Goal: Information Seeking & Learning: Learn about a topic

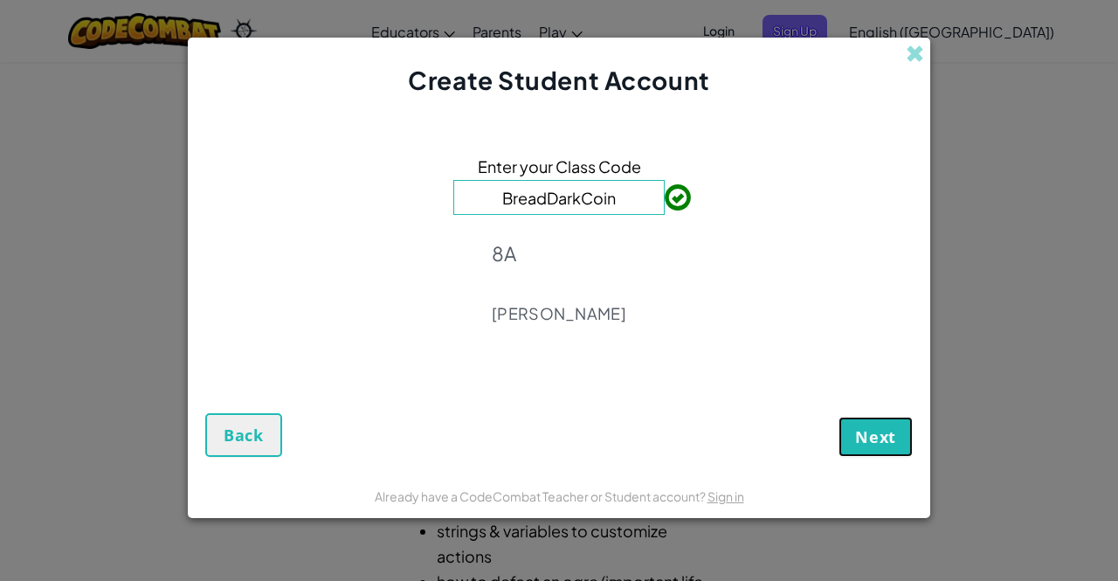
click at [902, 448] on button "Next" at bounding box center [876, 437] width 74 height 40
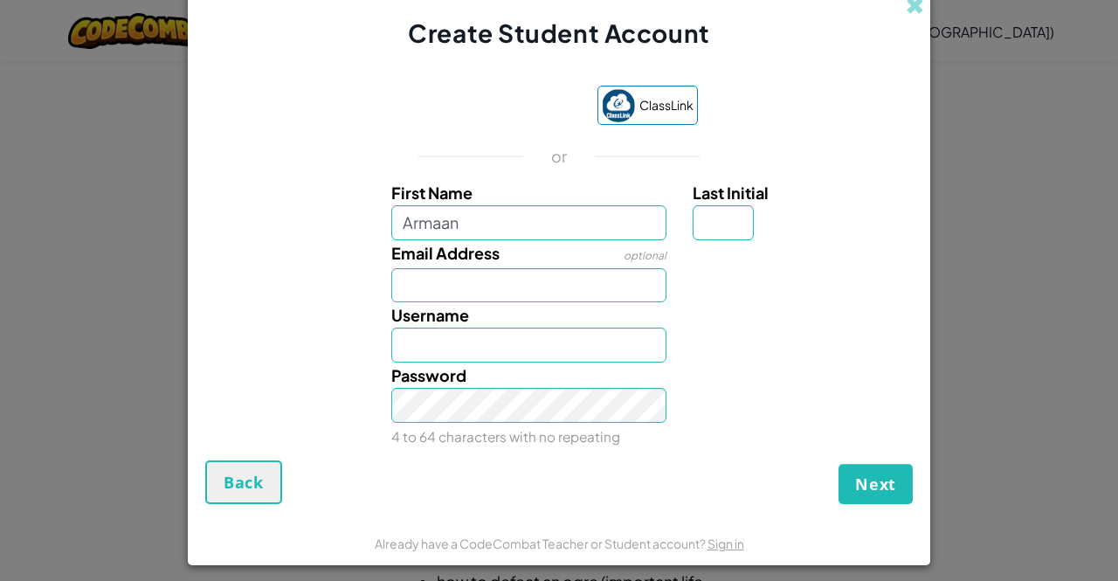
type input "Armaan"
click at [703, 233] on input "Last Initial" at bounding box center [723, 222] width 61 height 35
type input "M"
type input "ArmaanM"
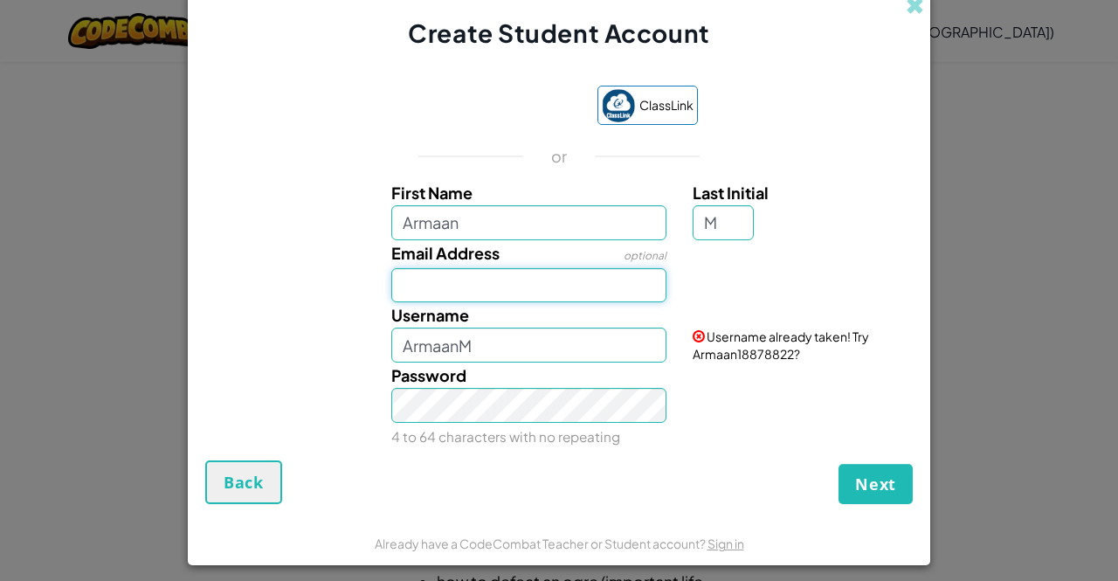
click at [602, 273] on input "Email Address" at bounding box center [529, 285] width 276 height 35
type input "A"
type input "[EMAIL_ADDRESS][DOMAIN_NAME]"
click at [617, 366] on div "Password 4 to 64 characters with no repeating" at bounding box center [529, 406] width 302 height 86
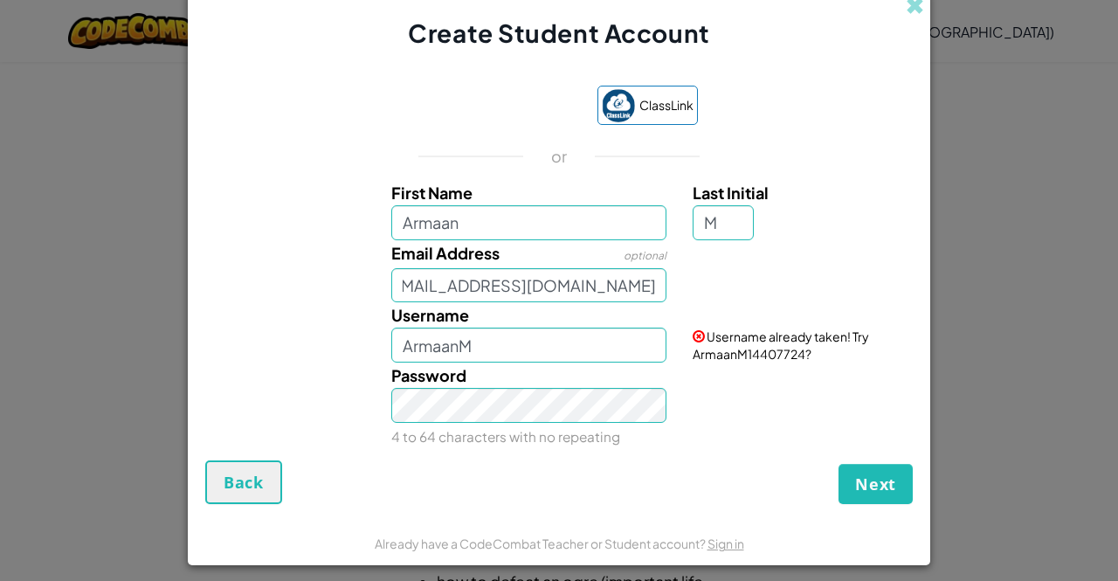
scroll to position [0, 0]
click at [617, 340] on input "ArmaanM" at bounding box center [529, 345] width 276 height 35
type input "A"
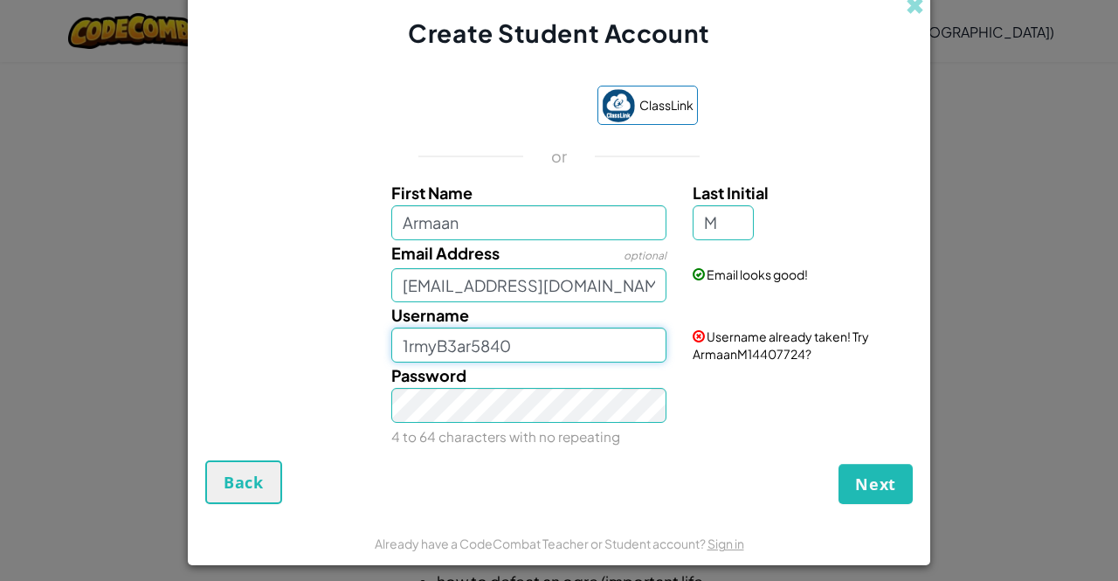
type input "1rmyB3ar5840"
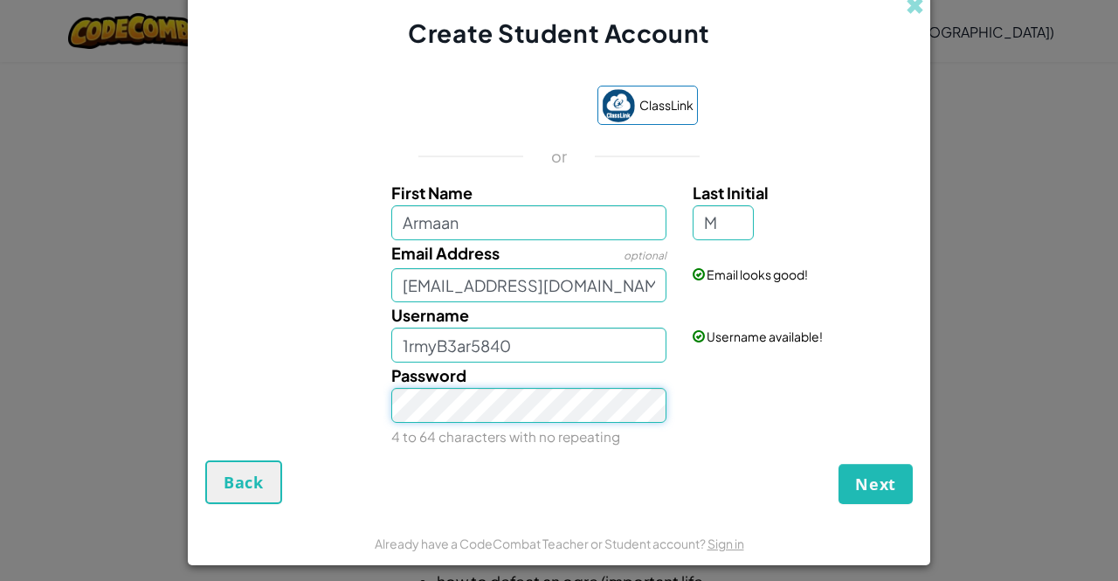
click at [839, 464] on button "Next" at bounding box center [876, 484] width 74 height 40
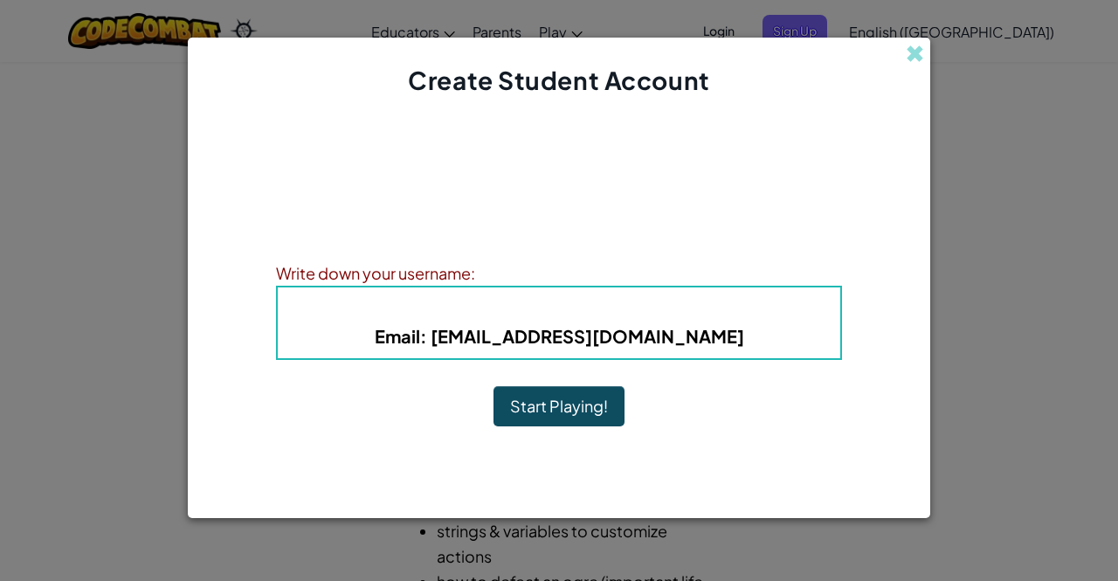
click at [518, 314] on span "Username" at bounding box center [490, 309] width 91 height 20
click at [613, 410] on button "Start Playing!" at bounding box center [559, 406] width 131 height 40
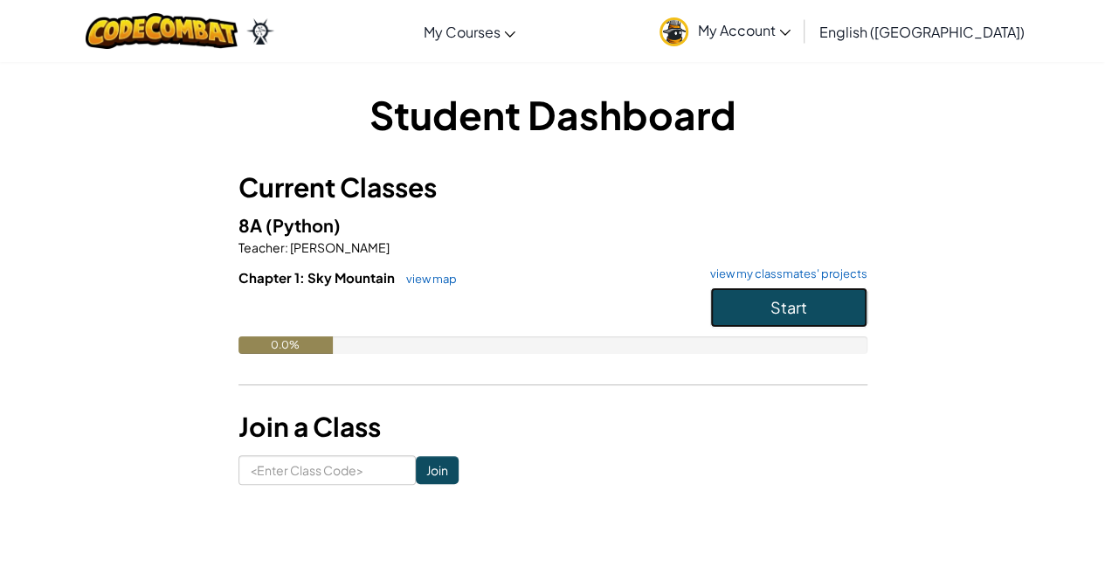
click at [769, 300] on button "Start" at bounding box center [788, 307] width 157 height 40
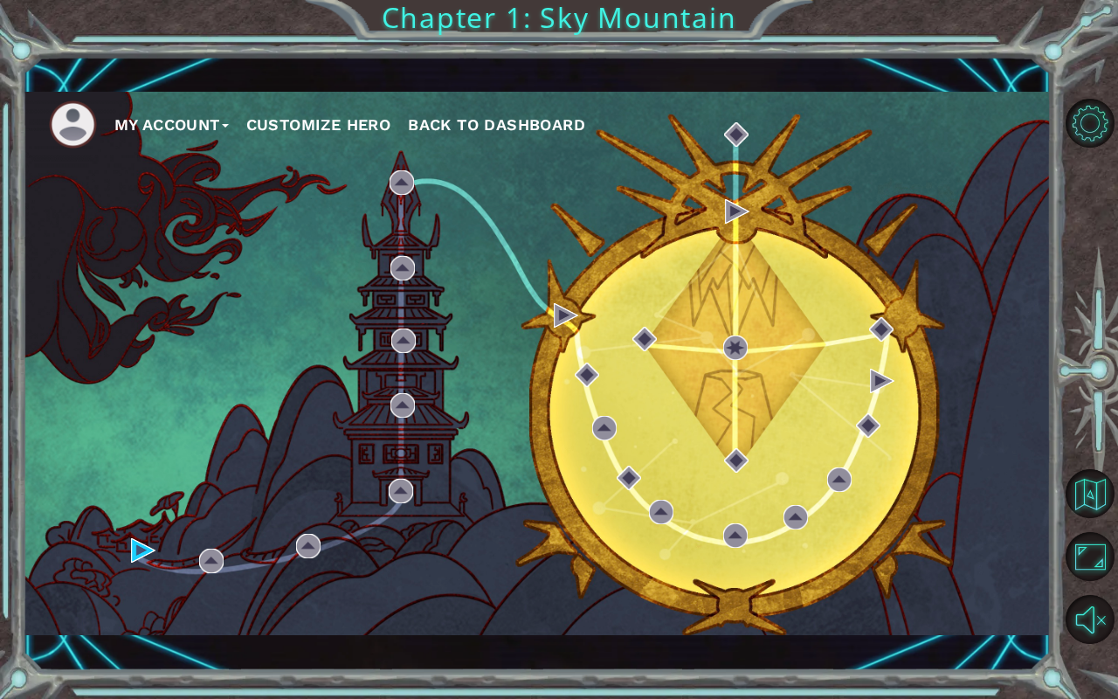
click at [735, 195] on div "My Account Customize Hero Back to Dashboard" at bounding box center [537, 363] width 1029 height 543
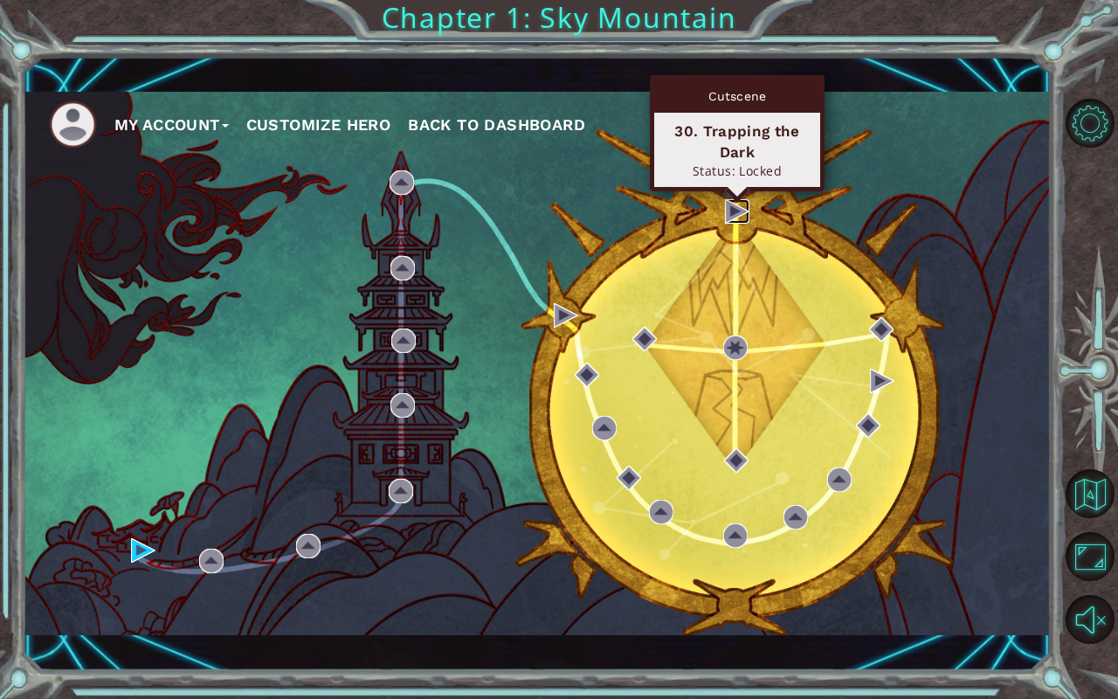
click at [734, 200] on img at bounding box center [737, 211] width 24 height 24
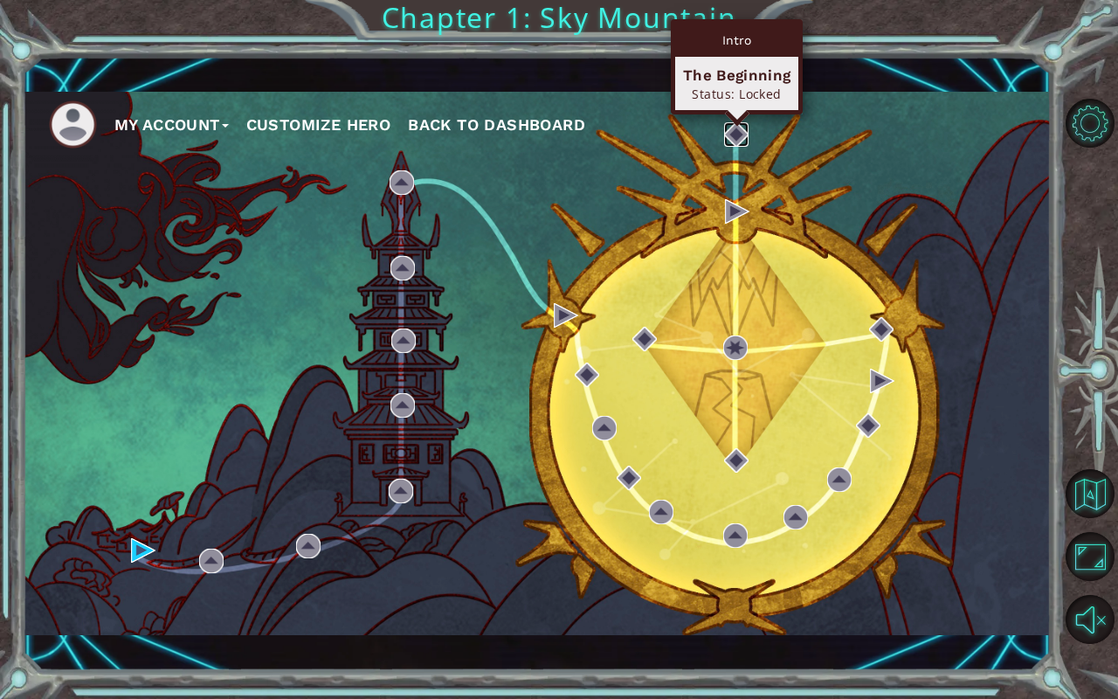
click at [727, 129] on img at bounding box center [736, 134] width 24 height 24
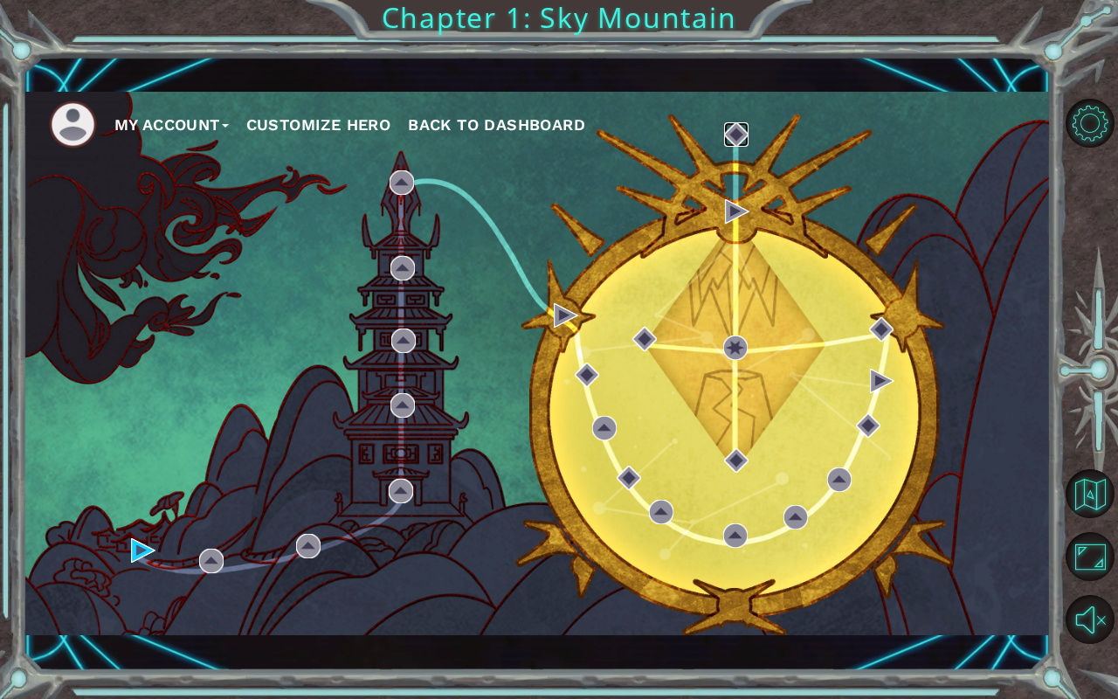
click at [737, 138] on img at bounding box center [736, 134] width 24 height 24
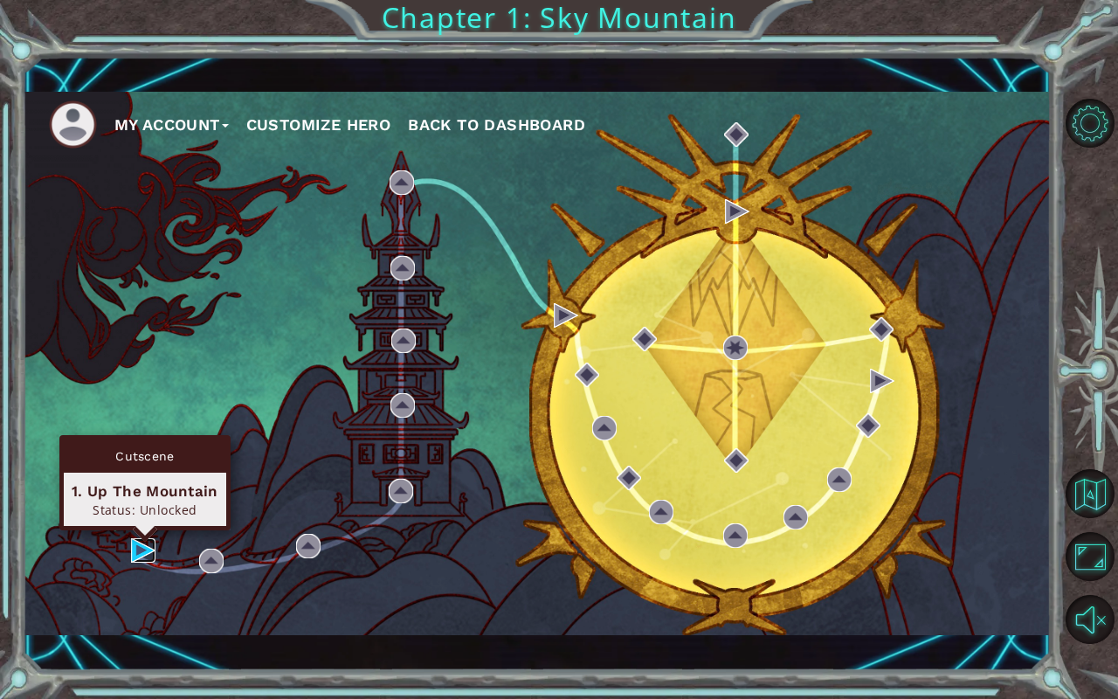
click at [142, 546] on img at bounding box center [143, 550] width 24 height 24
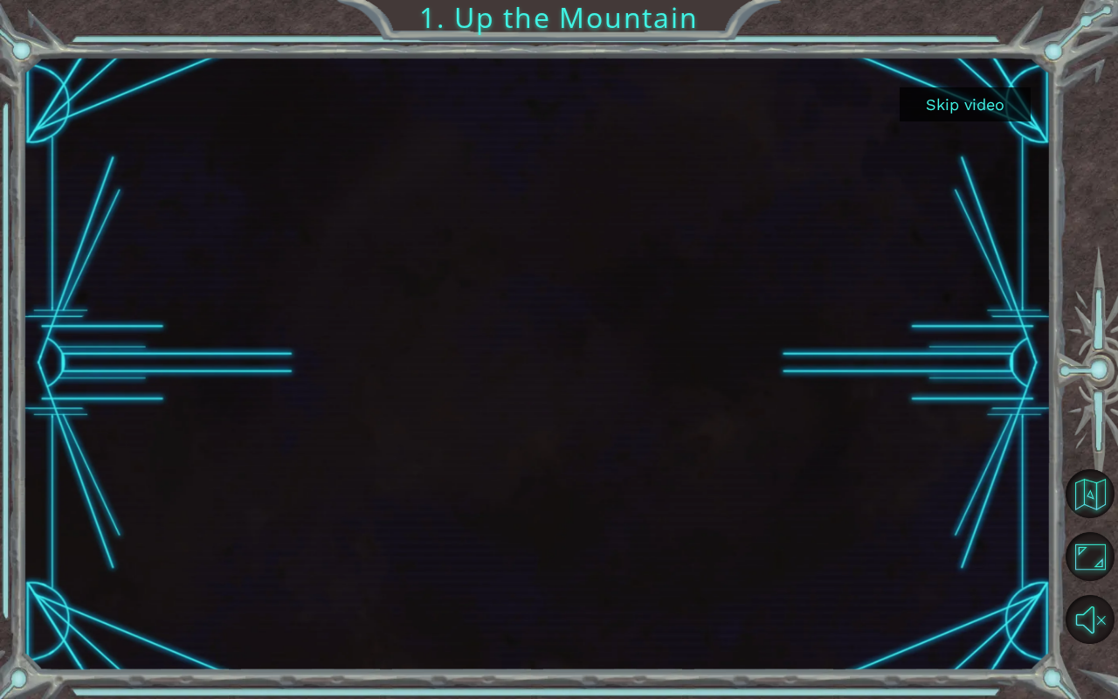
click at [478, 400] on div at bounding box center [537, 363] width 1029 height 578
click at [963, 98] on button "Skip video" at bounding box center [965, 104] width 131 height 34
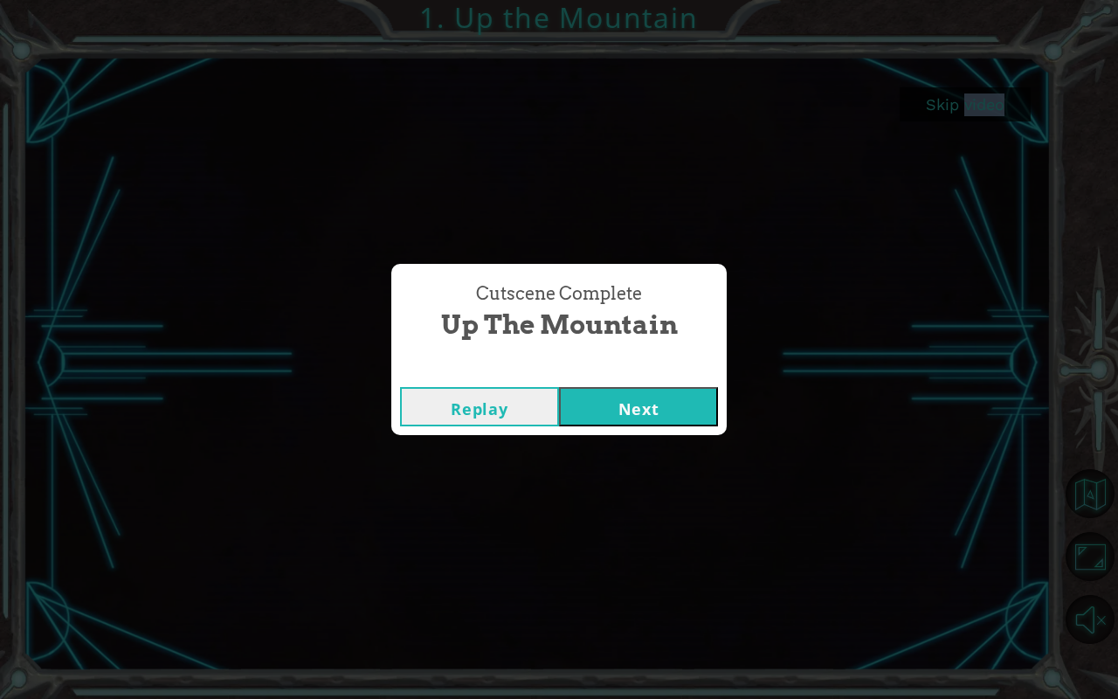
click at [585, 410] on button "Next" at bounding box center [638, 406] width 159 height 39
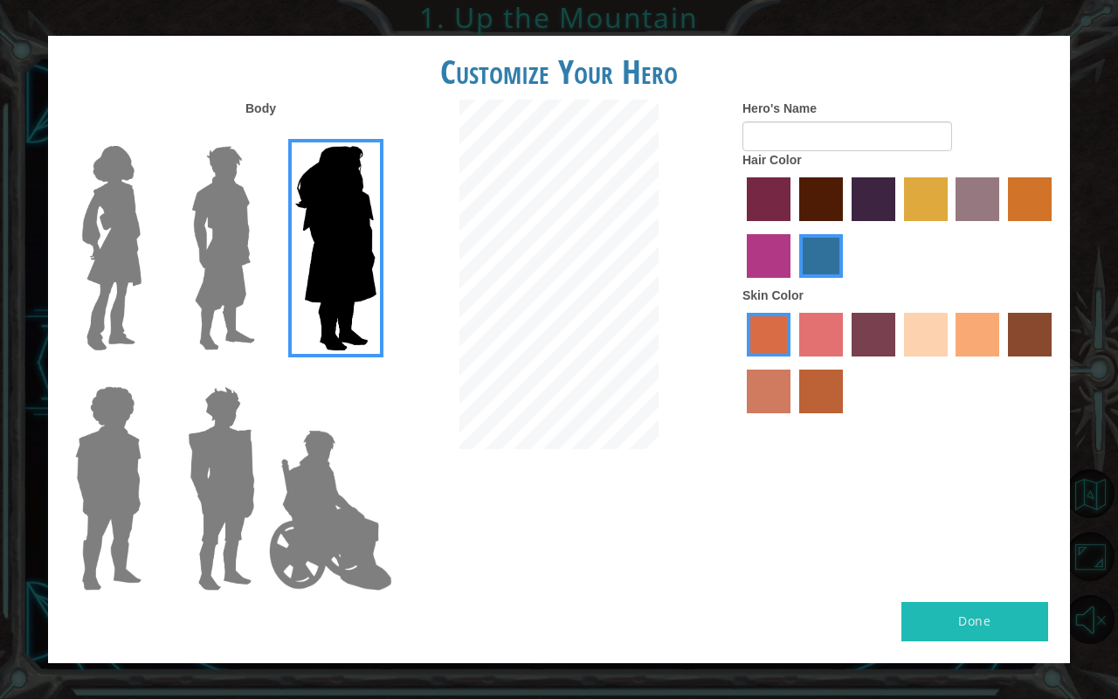
click at [201, 304] on img at bounding box center [223, 248] width 78 height 218
click at [262, 135] on input "Hero Lars" at bounding box center [262, 135] width 0 height 0
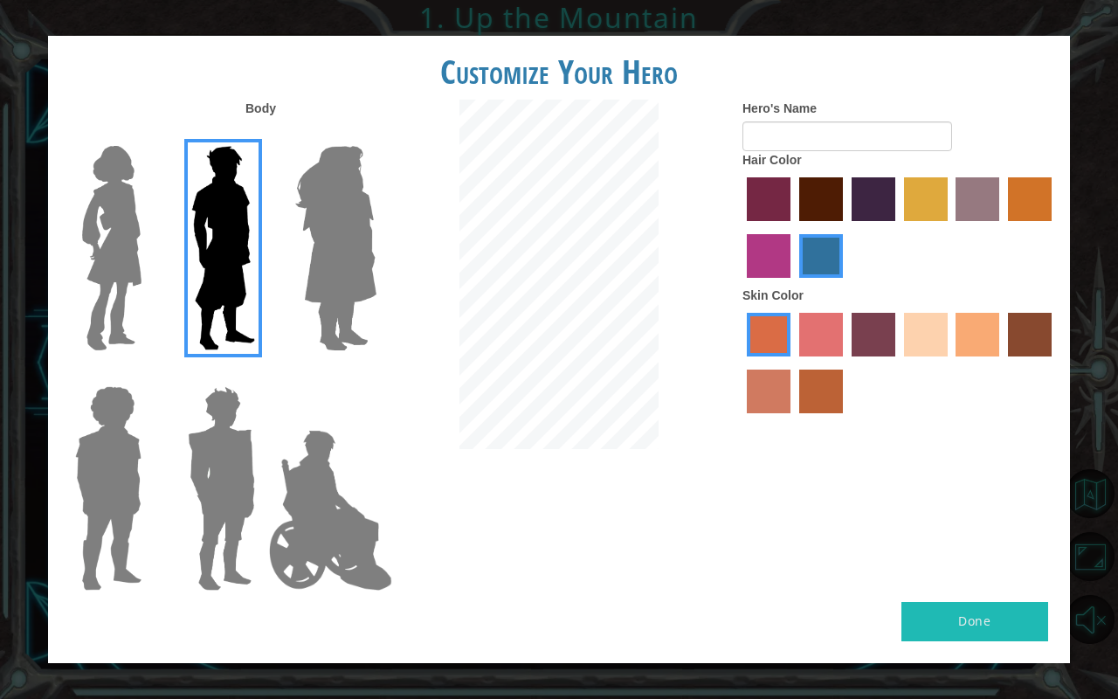
click at [212, 443] on img at bounding box center [221, 488] width 81 height 218
click at [262, 375] on input "Hero Garnet" at bounding box center [262, 375] width 0 height 0
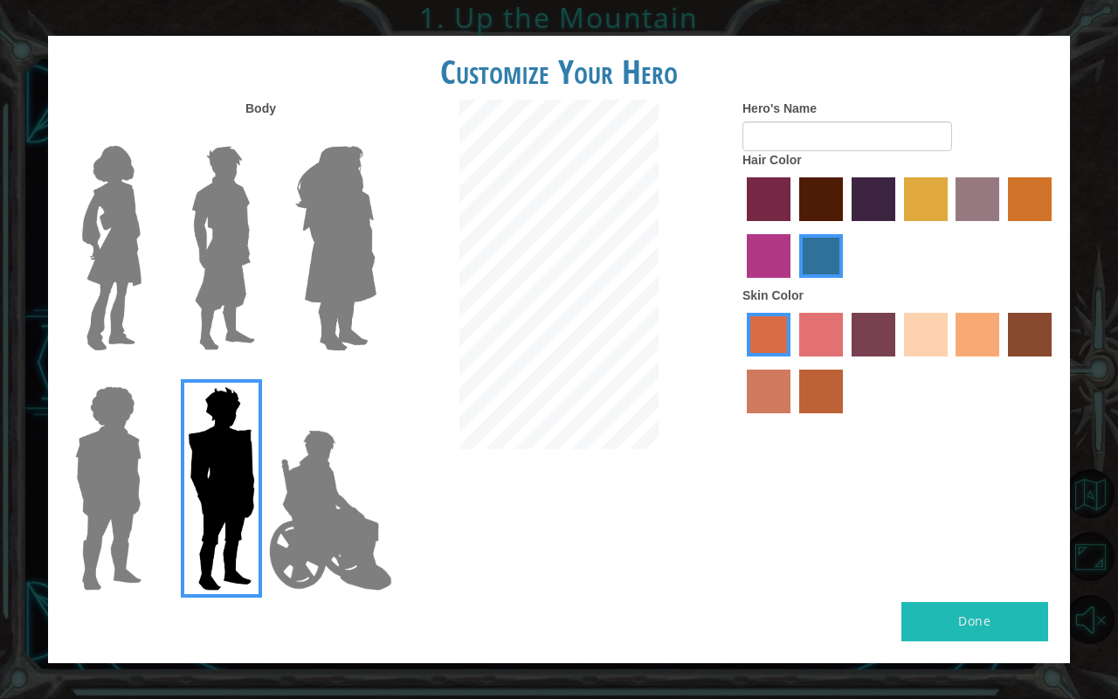
click at [259, 311] on img at bounding box center [223, 248] width 78 height 218
click at [262, 135] on input "Hero Lars" at bounding box center [262, 135] width 0 height 0
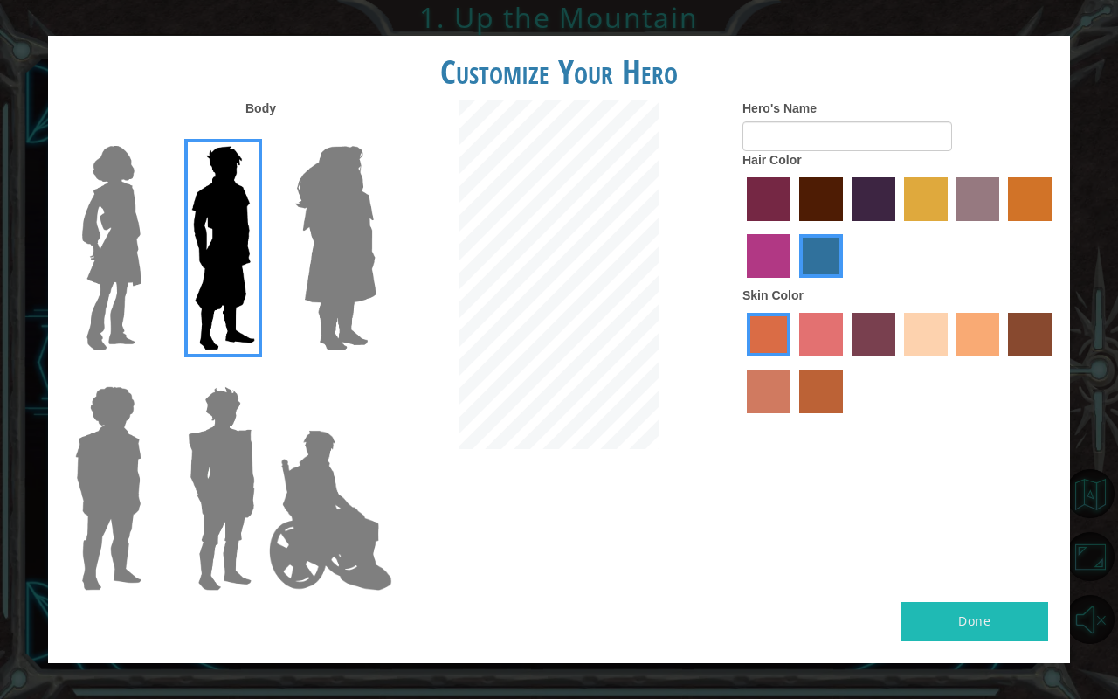
click at [269, 446] on img at bounding box center [330, 510] width 137 height 175
click at [376, 375] on input "Hero Jamie" at bounding box center [376, 375] width 0 height 0
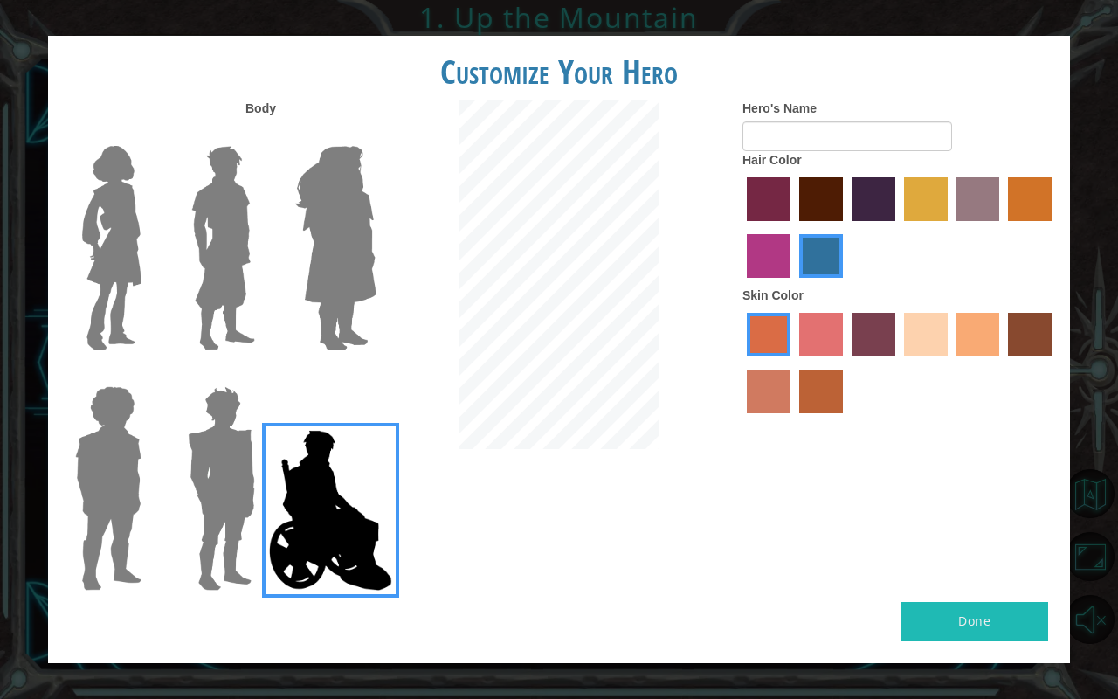
click at [241, 432] on img at bounding box center [221, 488] width 81 height 218
click at [262, 375] on input "Hero Garnet" at bounding box center [262, 375] width 0 height 0
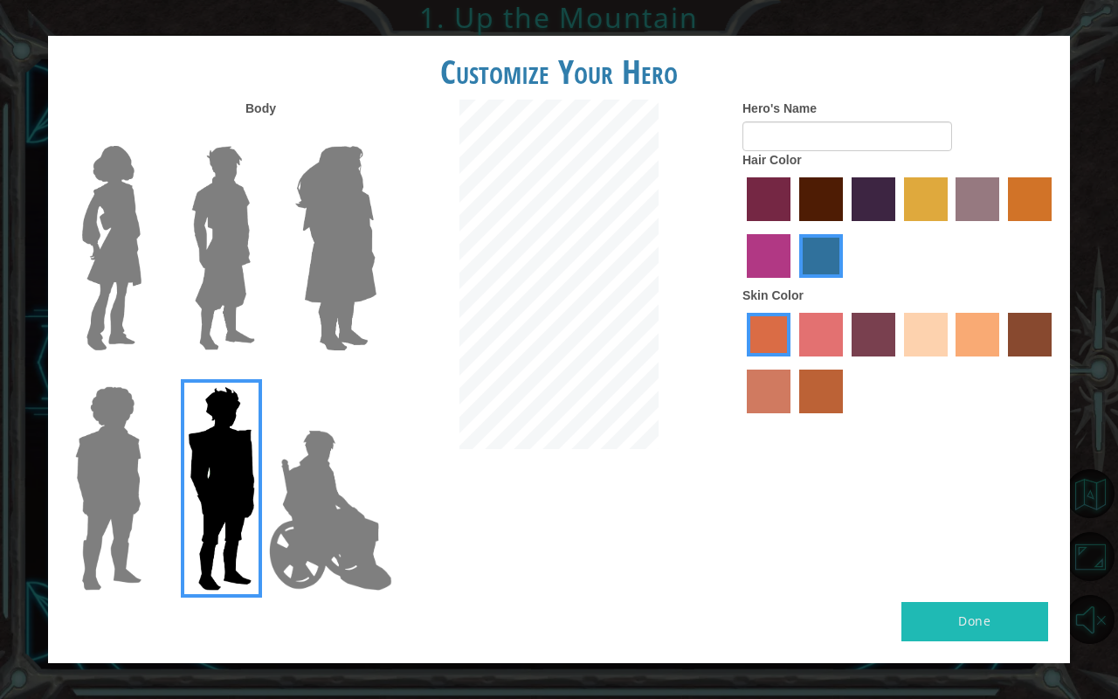
click at [141, 456] on img at bounding box center [108, 488] width 80 height 218
click at [149, 375] on input "Hero Steven" at bounding box center [149, 375] width 0 height 0
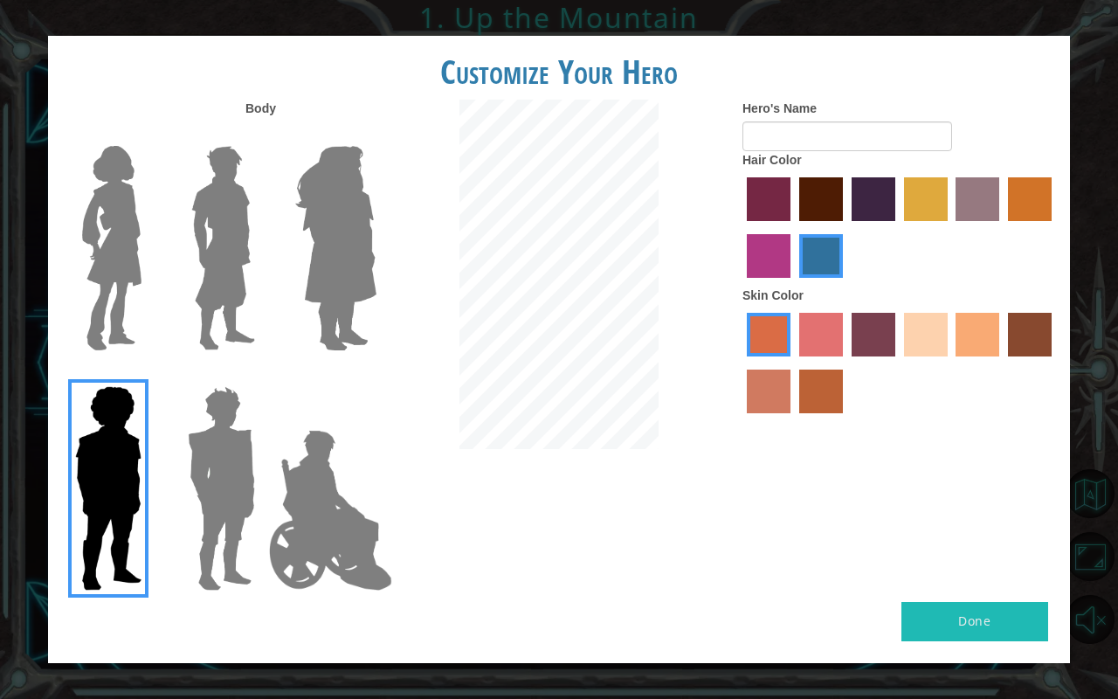
click at [208, 408] on img at bounding box center [221, 488] width 81 height 218
click at [262, 375] on input "Hero Garnet" at bounding box center [262, 375] width 0 height 0
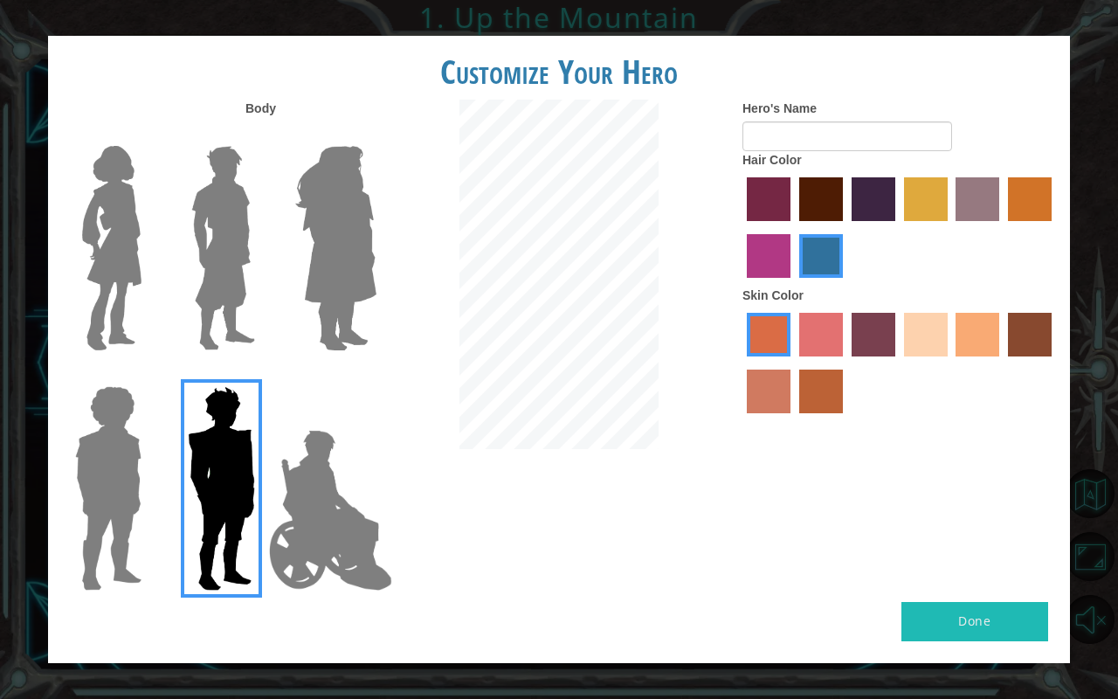
click at [823, 199] on label "maroon hair color" at bounding box center [821, 199] width 44 height 44
click at [793, 227] on input "maroon hair color" at bounding box center [793, 227] width 0 height 0
click at [246, 254] on img at bounding box center [223, 248] width 78 height 218
click at [262, 135] on input "Hero Lars" at bounding box center [262, 135] width 0 height 0
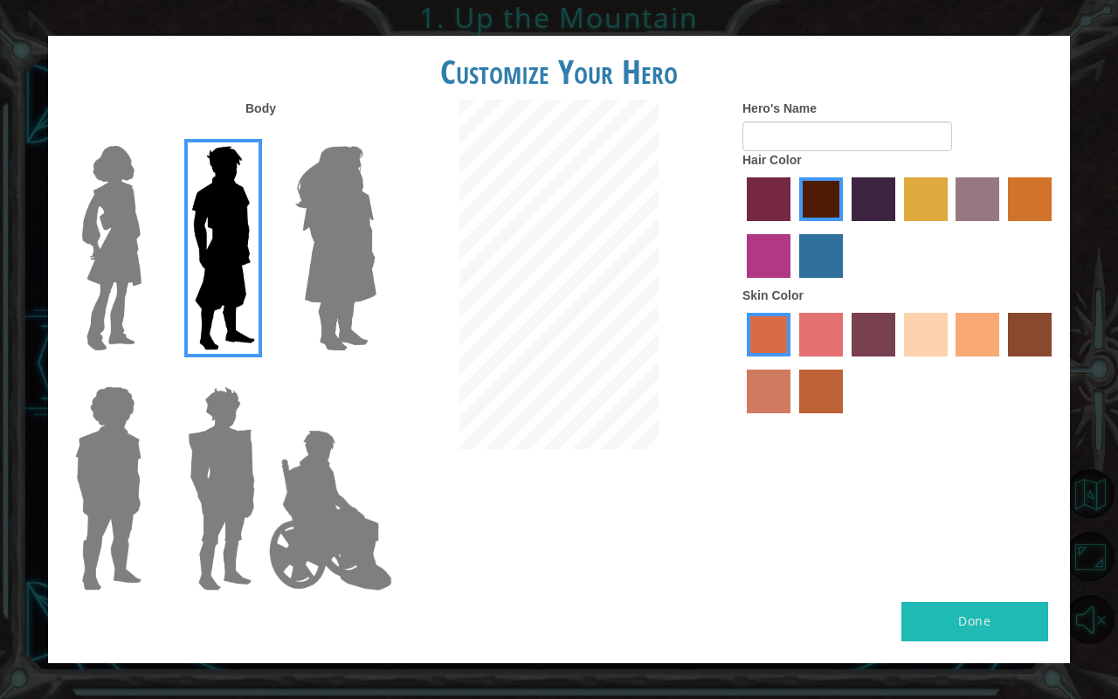
click at [850, 208] on div at bounding box center [900, 230] width 315 height 114
click at [933, 337] on label "sandy beach skin color" at bounding box center [926, 335] width 44 height 44
click at [898, 363] on input "sandy beach skin color" at bounding box center [898, 363] width 0 height 0
click at [998, 336] on label "tacao skin color" at bounding box center [978, 335] width 44 height 44
click at [951, 363] on input "tacao skin color" at bounding box center [951, 363] width 0 height 0
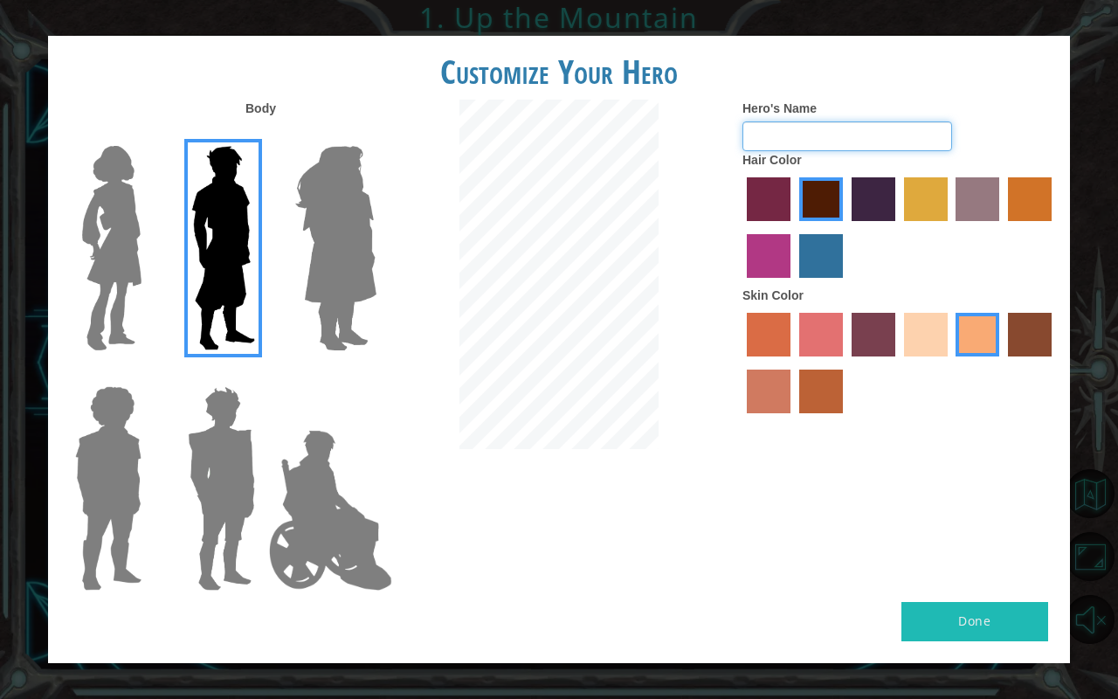
click at [835, 150] on input "Hero's Name" at bounding box center [848, 136] width 210 height 30
type input "Lebron"
click at [940, 580] on div "Done" at bounding box center [559, 632] width 1022 height 61
click at [949, 580] on button "Done" at bounding box center [975, 621] width 147 height 39
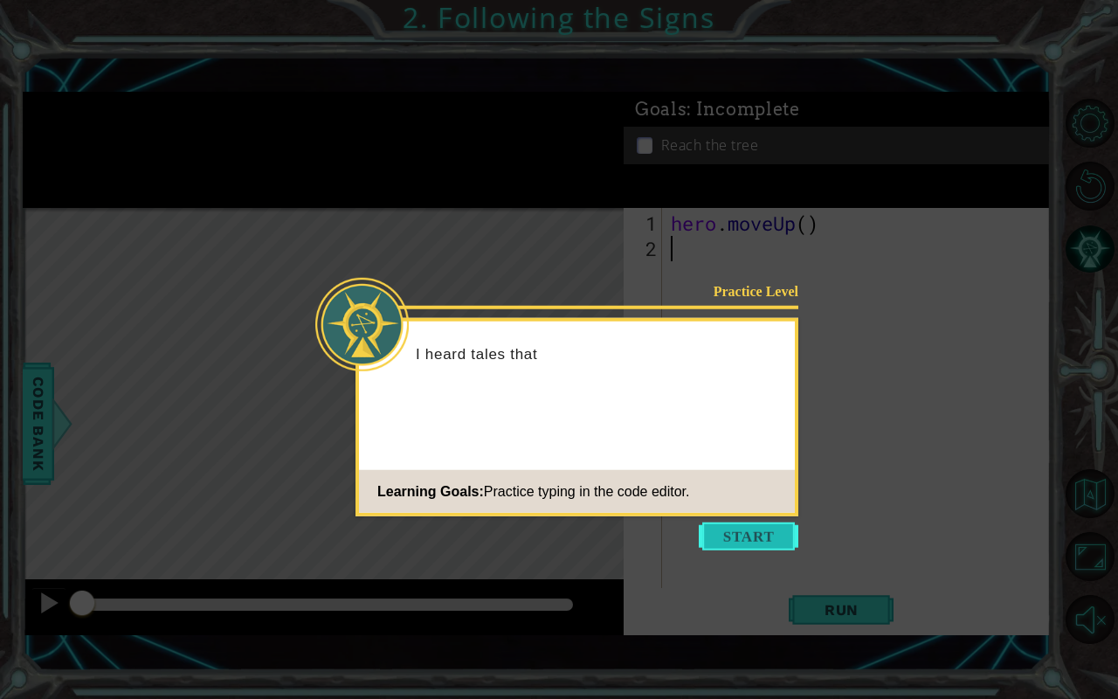
click at [765, 539] on button "Start" at bounding box center [749, 536] width 100 height 28
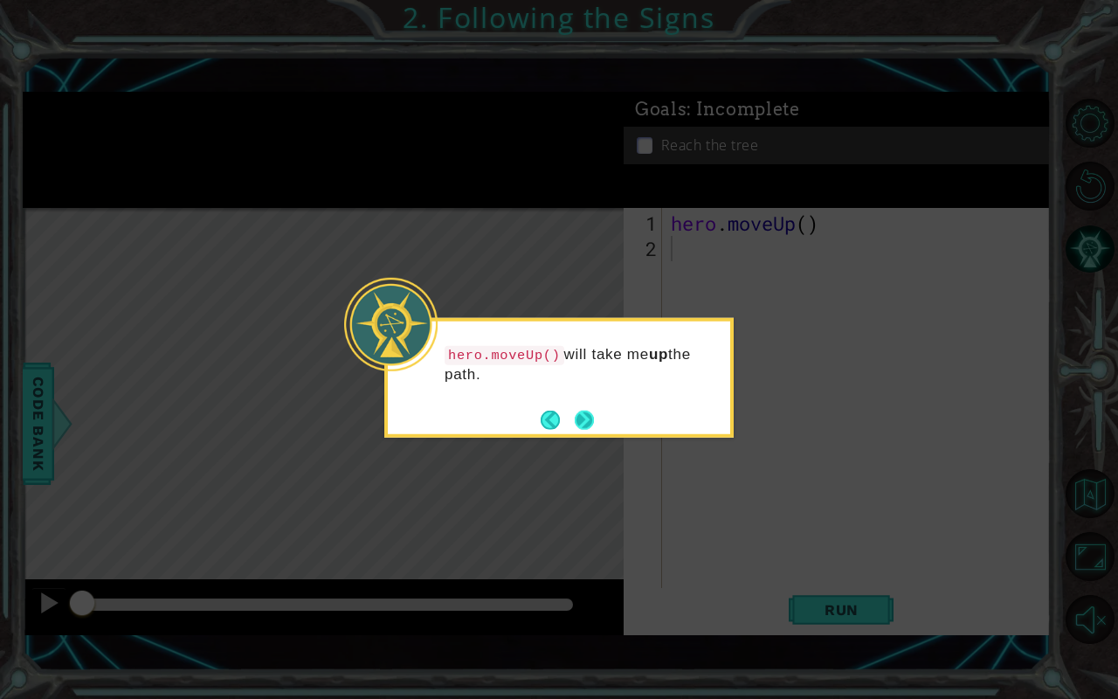
click at [574, 426] on button "Next" at bounding box center [584, 419] width 21 height 21
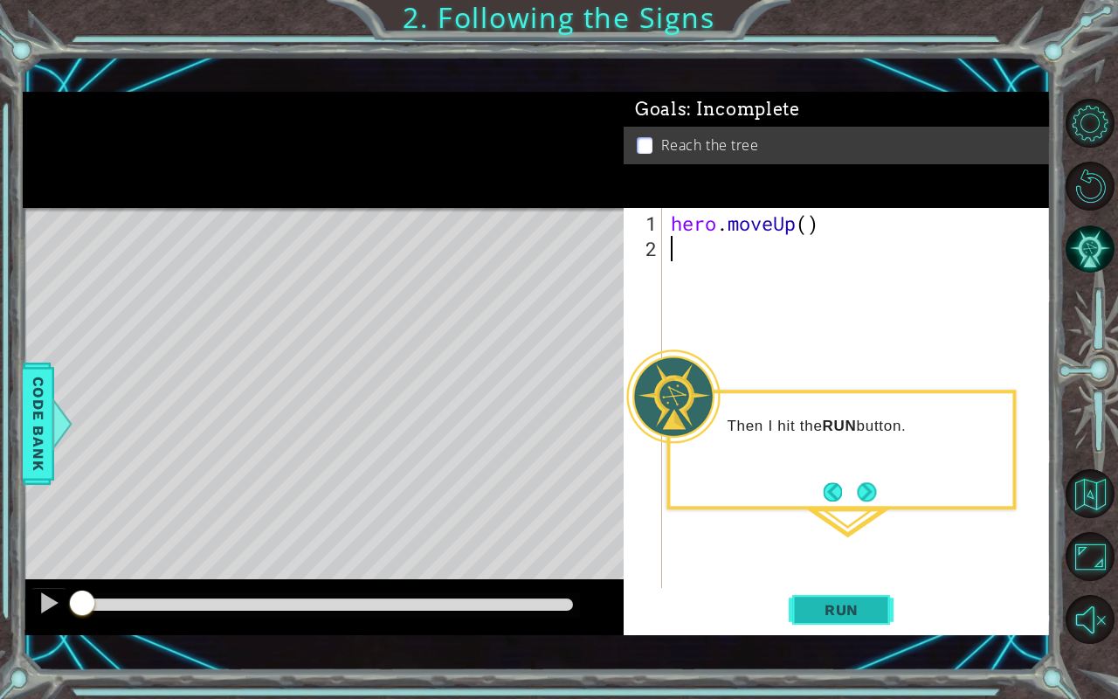
click at [833, 580] on span "Run" at bounding box center [841, 609] width 69 height 17
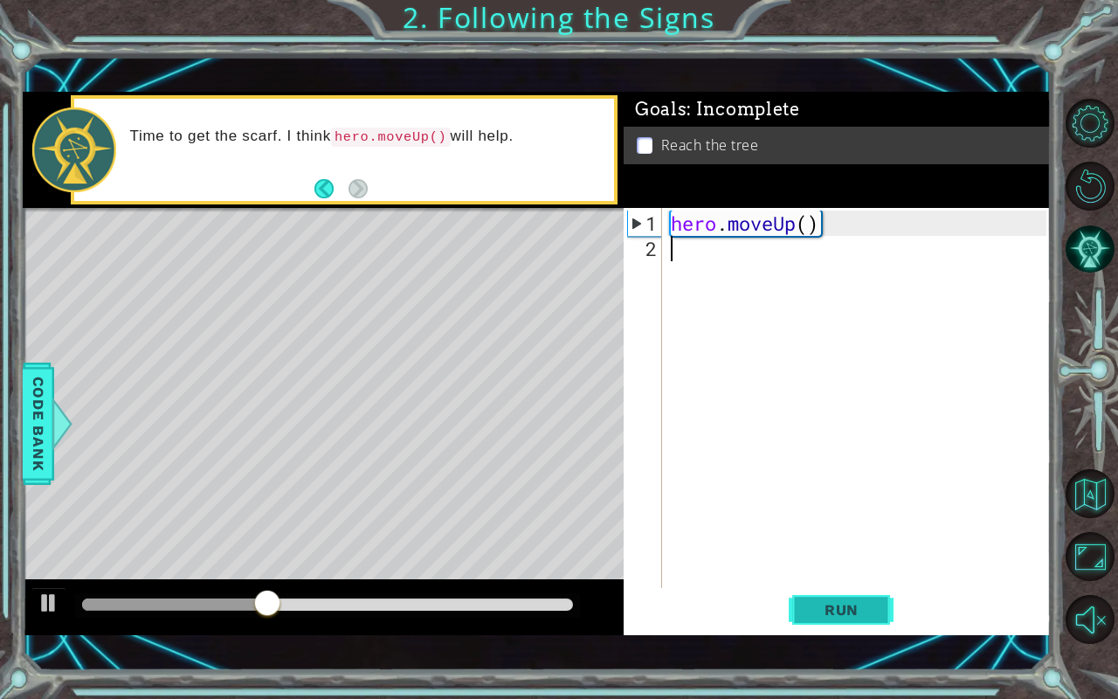
click at [827, 580] on span "Run" at bounding box center [841, 609] width 69 height 17
click at [813, 226] on div "hero . moveUp ( )" at bounding box center [862, 426] width 388 height 431
type textarea "hero.moveUp(2)"
click at [835, 580] on span "Run" at bounding box center [841, 609] width 69 height 17
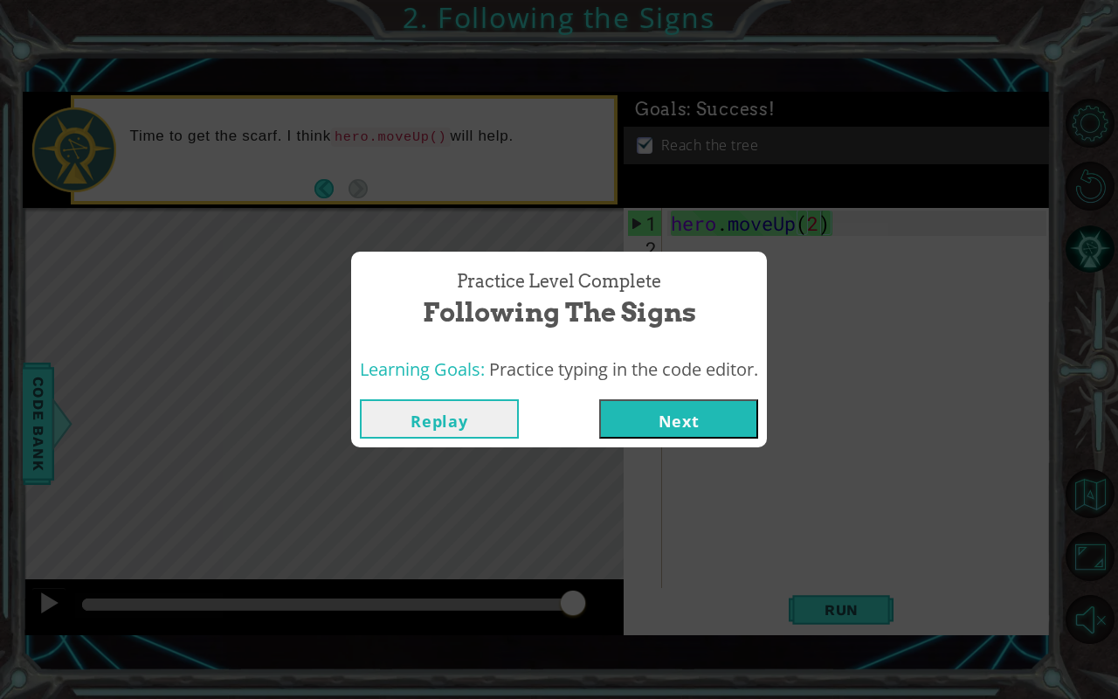
click at [681, 425] on button "Next" at bounding box center [678, 418] width 159 height 39
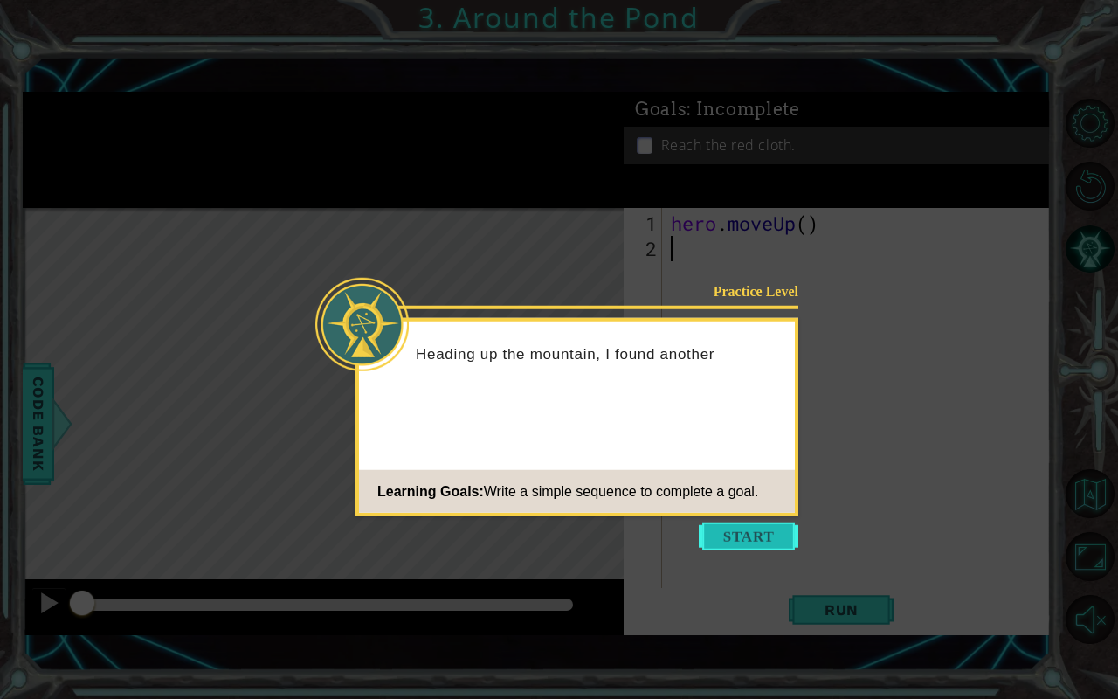
click at [738, 536] on button "Start" at bounding box center [749, 536] width 100 height 28
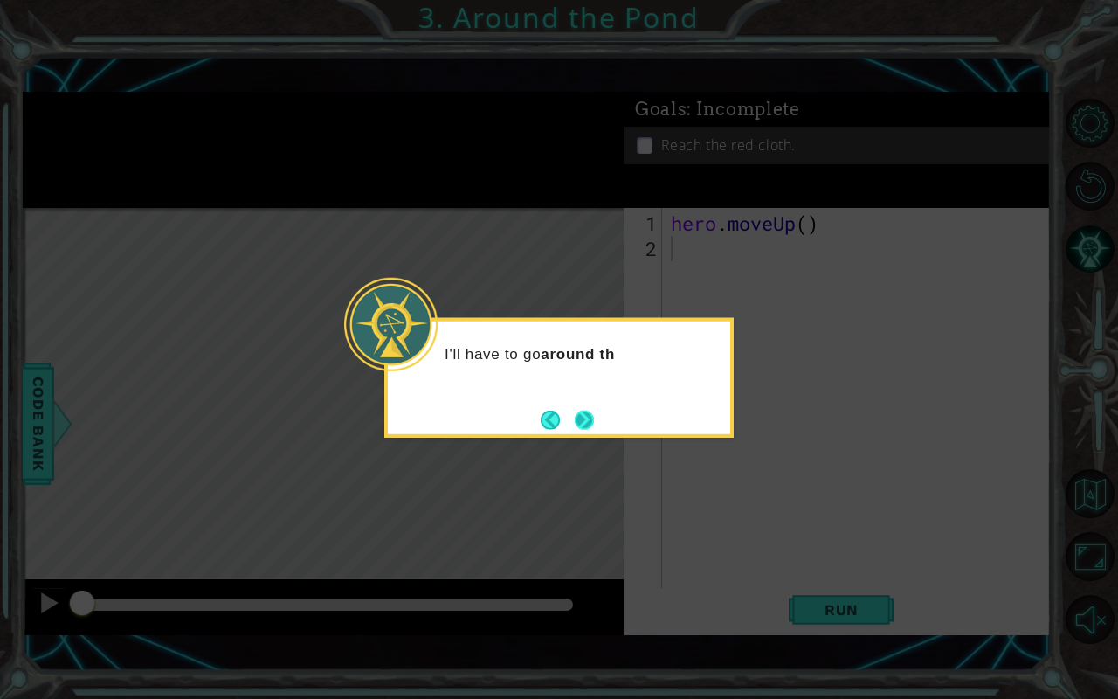
click at [594, 428] on button "Next" at bounding box center [585, 420] width 20 height 20
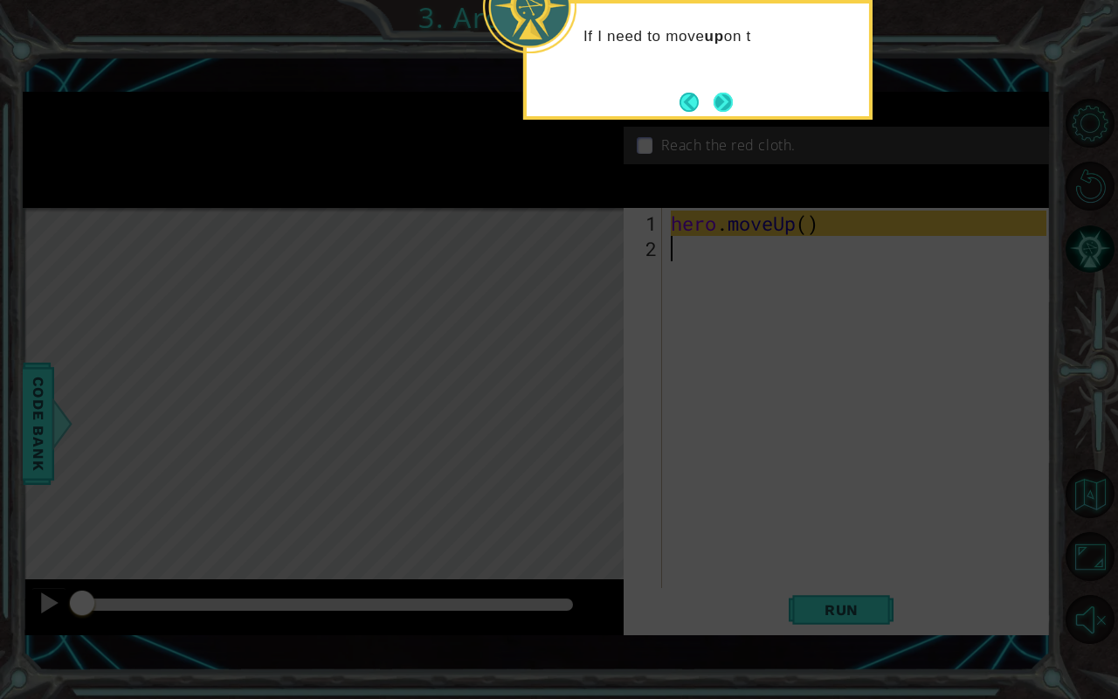
click at [718, 100] on button "Next" at bounding box center [723, 102] width 24 height 24
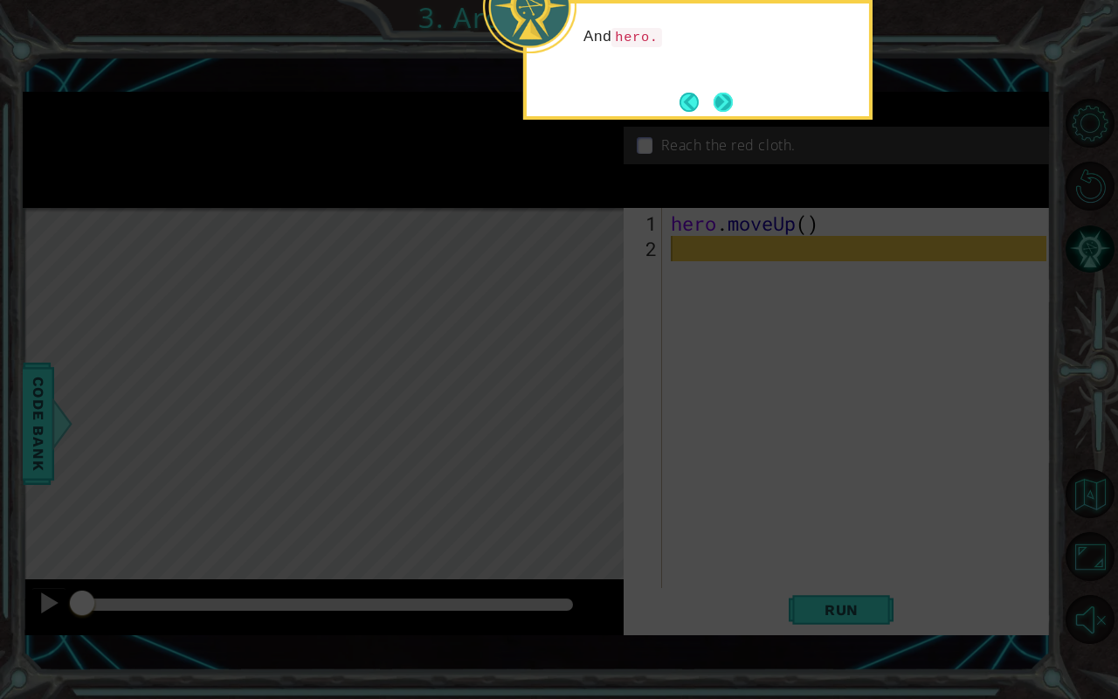
click at [723, 96] on button "Next" at bounding box center [723, 102] width 22 height 22
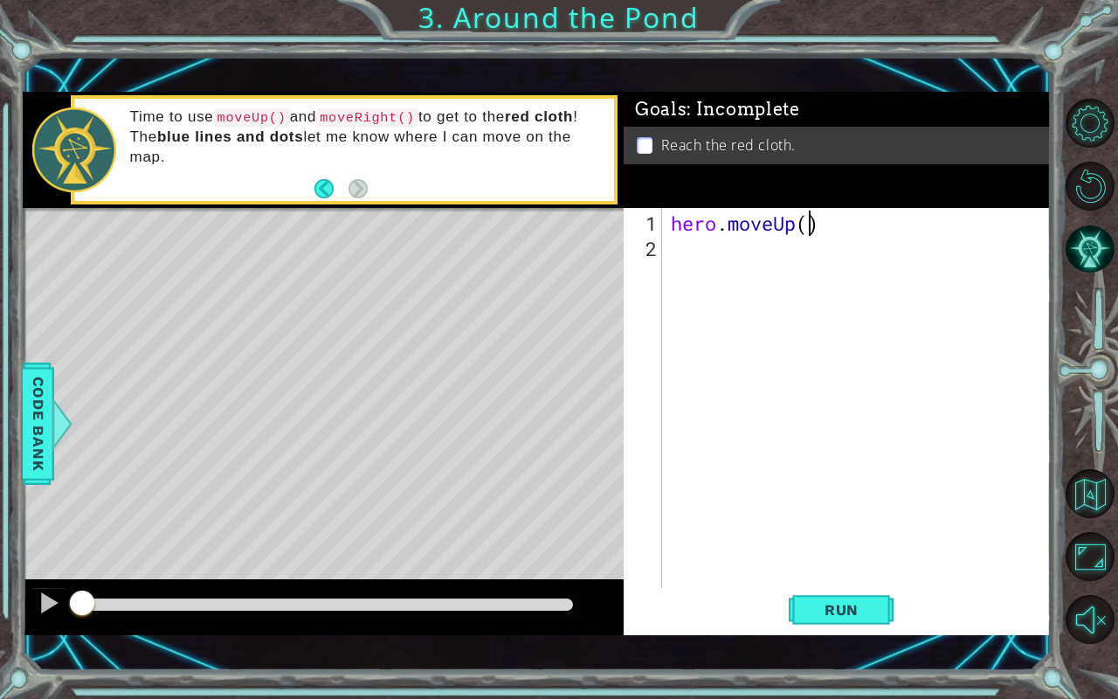
click at [807, 222] on div "hero . moveUp ( )" at bounding box center [862, 426] width 388 height 431
type textarea "hero.moveUp(2)"
click at [781, 247] on div "hero . moveUp ( 2 )" at bounding box center [862, 426] width 388 height 431
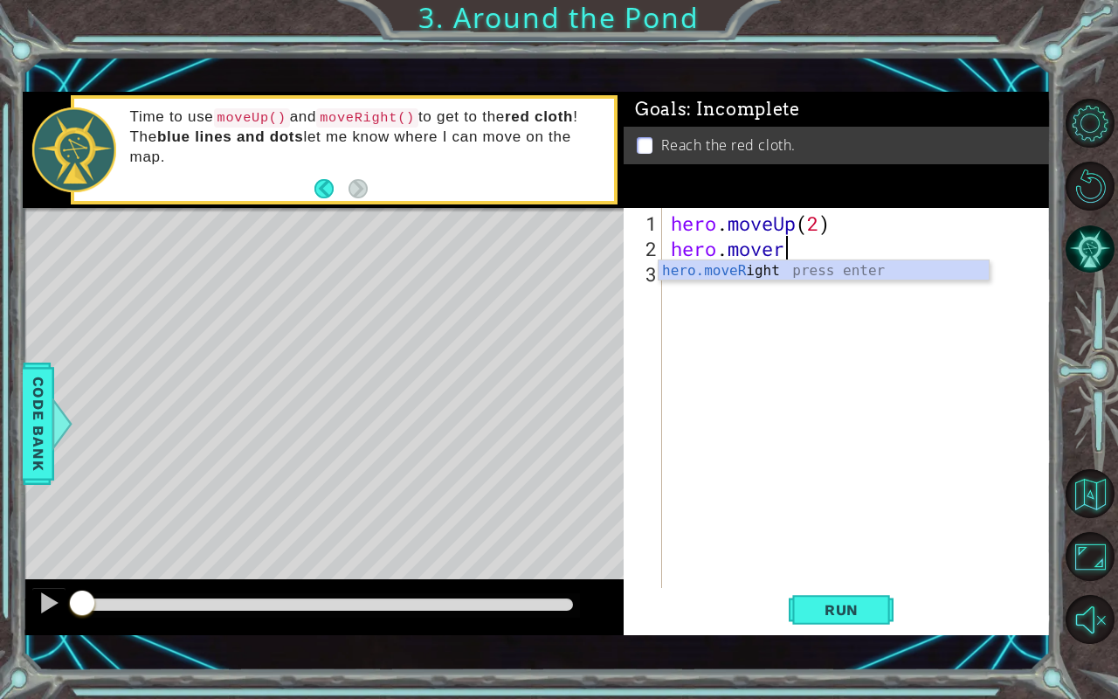
scroll to position [0, 3]
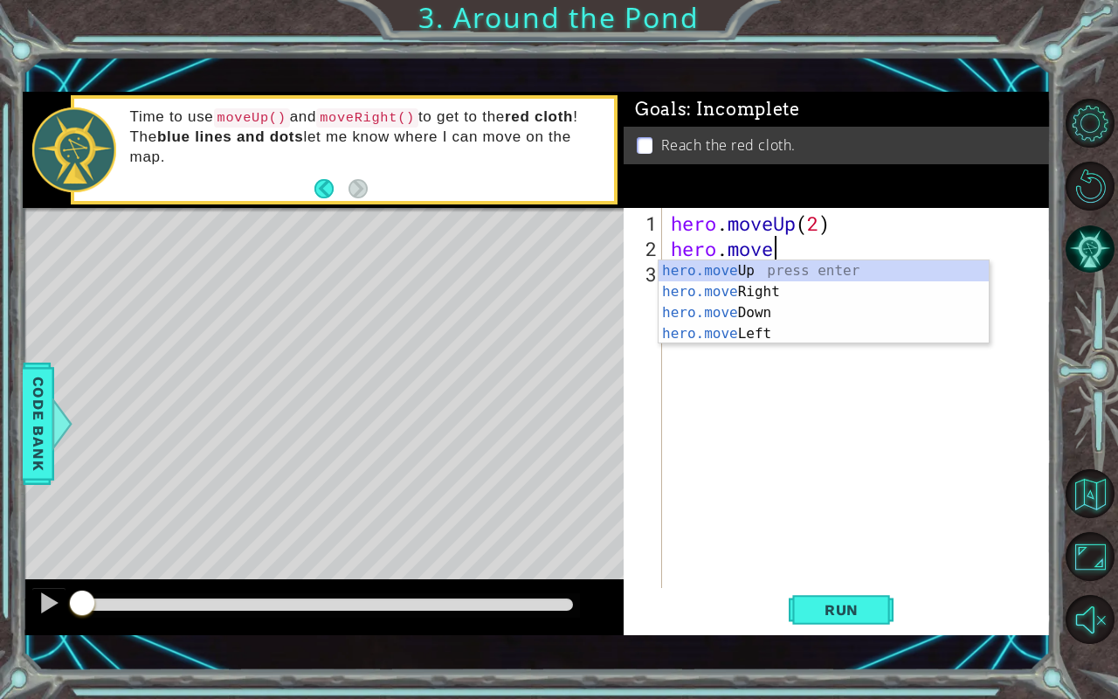
type textarea "hero.moveri"
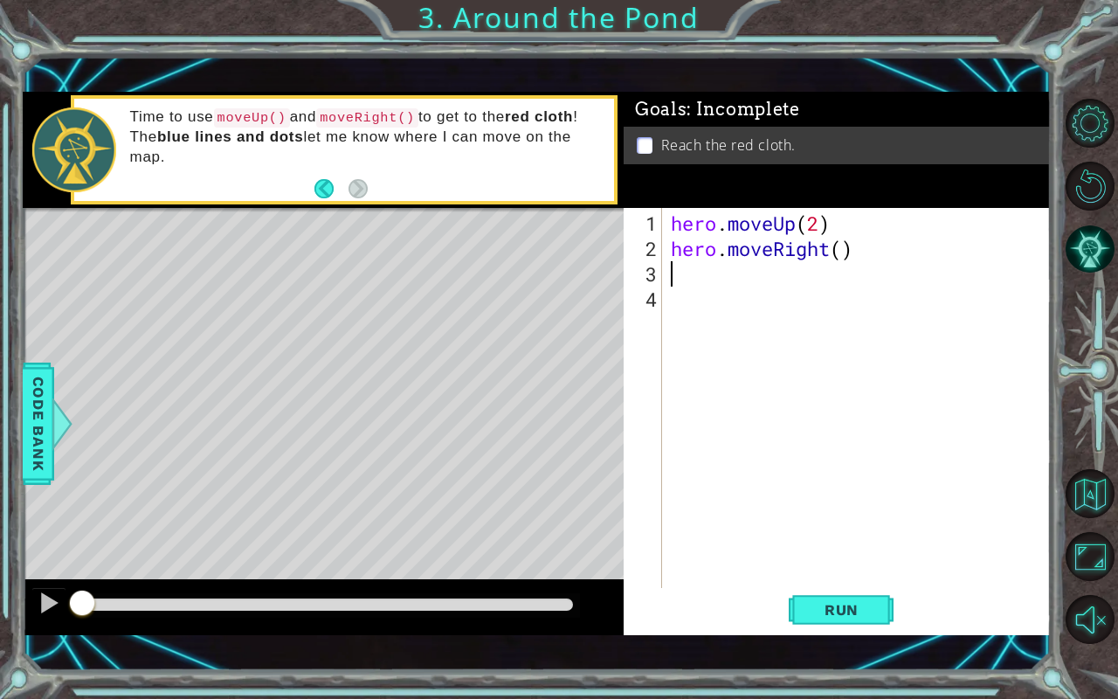
scroll to position [0, 0]
click at [843, 251] on div "hero . moveUp ( 2 ) hero . moveRight ( )" at bounding box center [862, 426] width 388 height 431
type textarea "hero.moveRight(1)"
click at [874, 255] on div "hero . moveUp ( 2 ) hero . moveRight ( 1 )" at bounding box center [862, 426] width 388 height 431
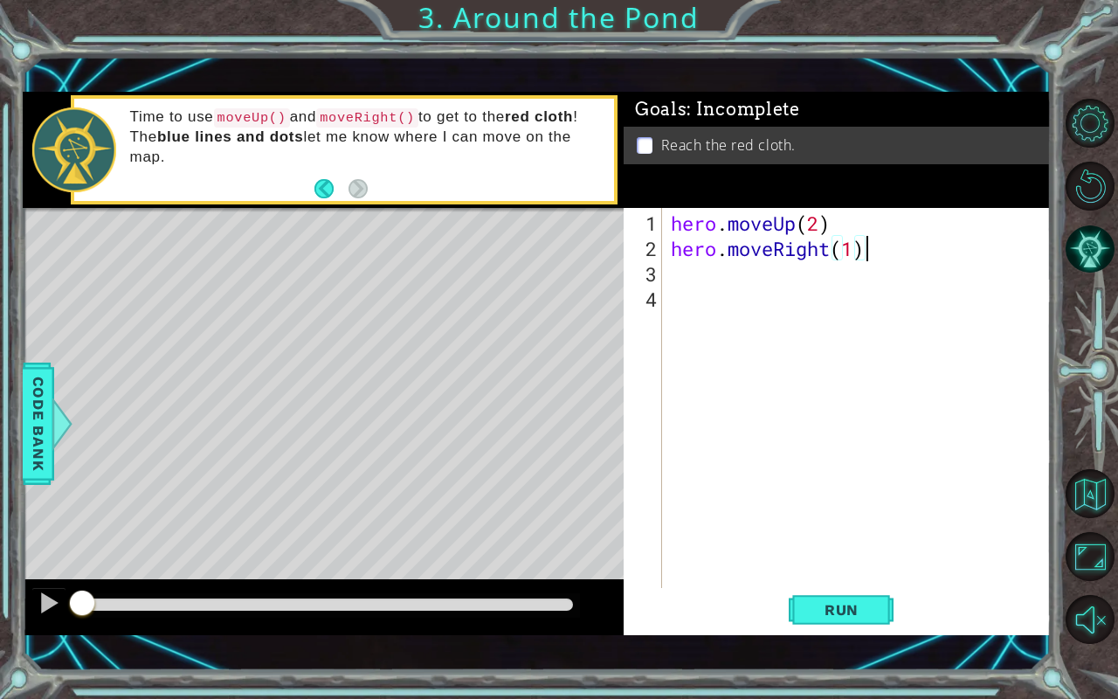
scroll to position [0, 0]
type textarea "hero.moveRight(1)"
click at [767, 218] on div "hero . moveUp ( 2 ) hero . moveRight ( 1 )" at bounding box center [862, 426] width 388 height 431
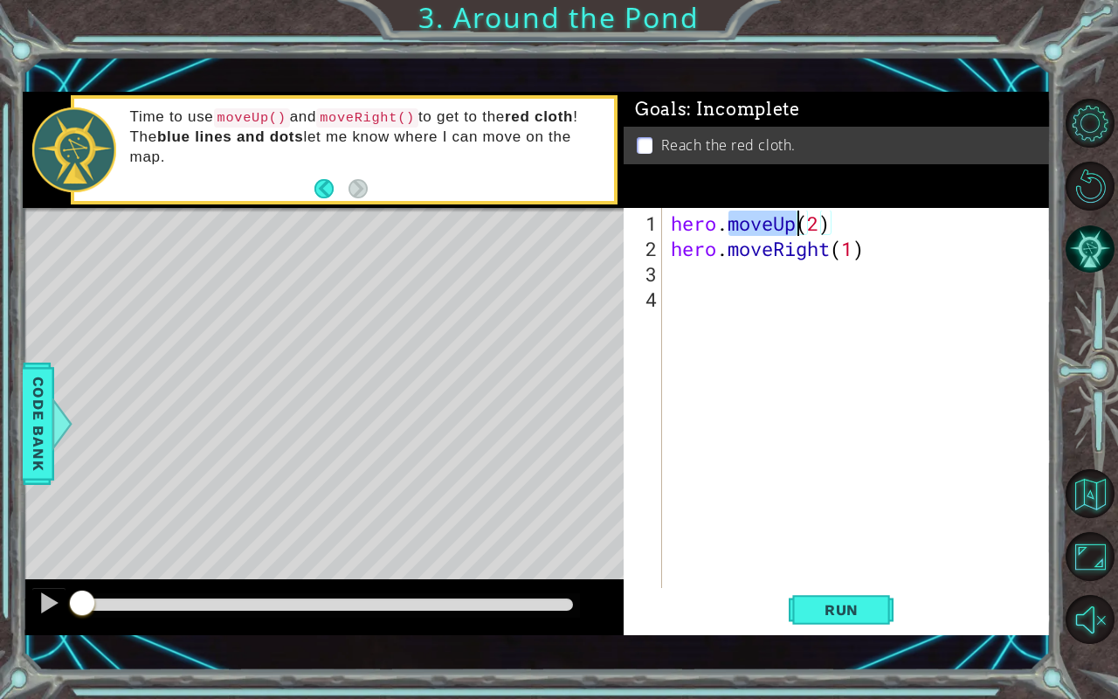
type textarea "hero.moveUp(2) hero.moveRight(1)"
click at [739, 274] on div "hero . moveUp ( 2 ) hero . moveRight ( 1 )" at bounding box center [862, 426] width 388 height 431
paste textarea "hero.moveUp(2)"
click at [820, 276] on div "hero . moveUp ( 2 ) hero . moveRight ( 1 ) hero . moveUp ( 2 )" at bounding box center [862, 426] width 388 height 431
type textarea "hero.moveUp()"
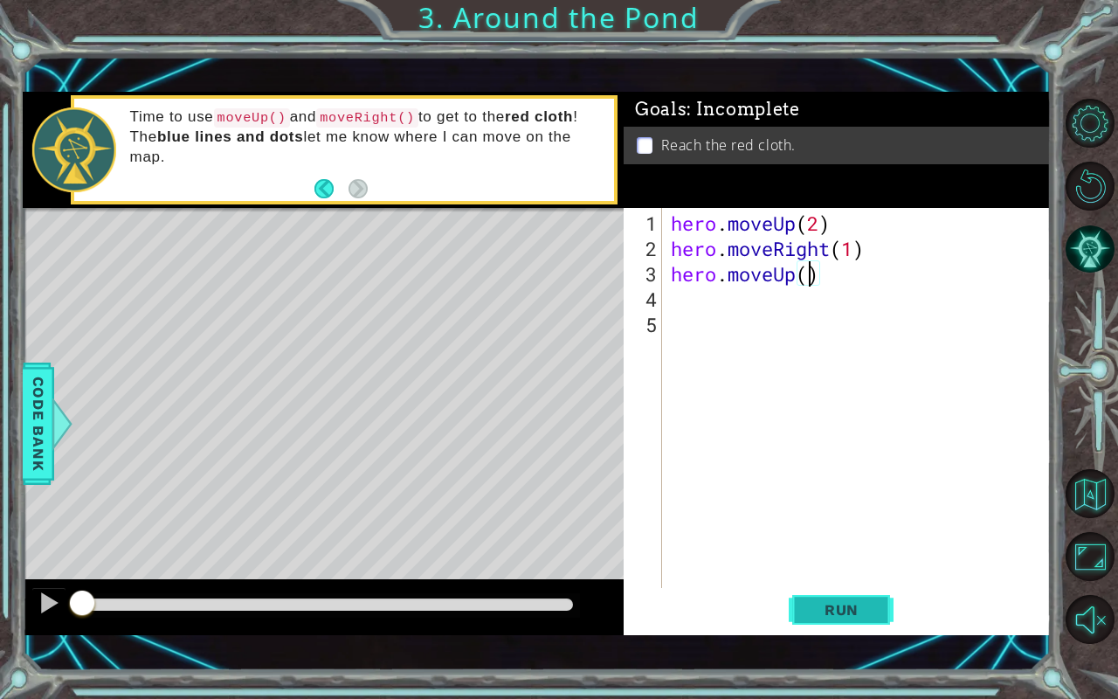
click at [836, 580] on span "Run" at bounding box center [841, 609] width 69 height 17
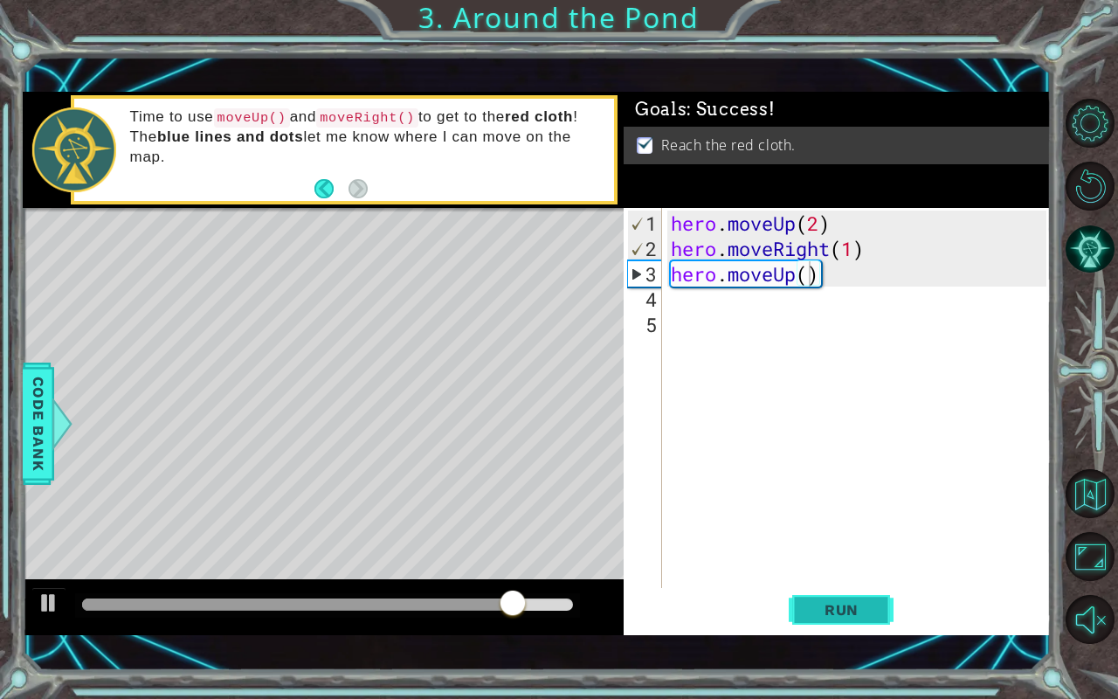
click at [827, 580] on span "Run" at bounding box center [841, 609] width 69 height 17
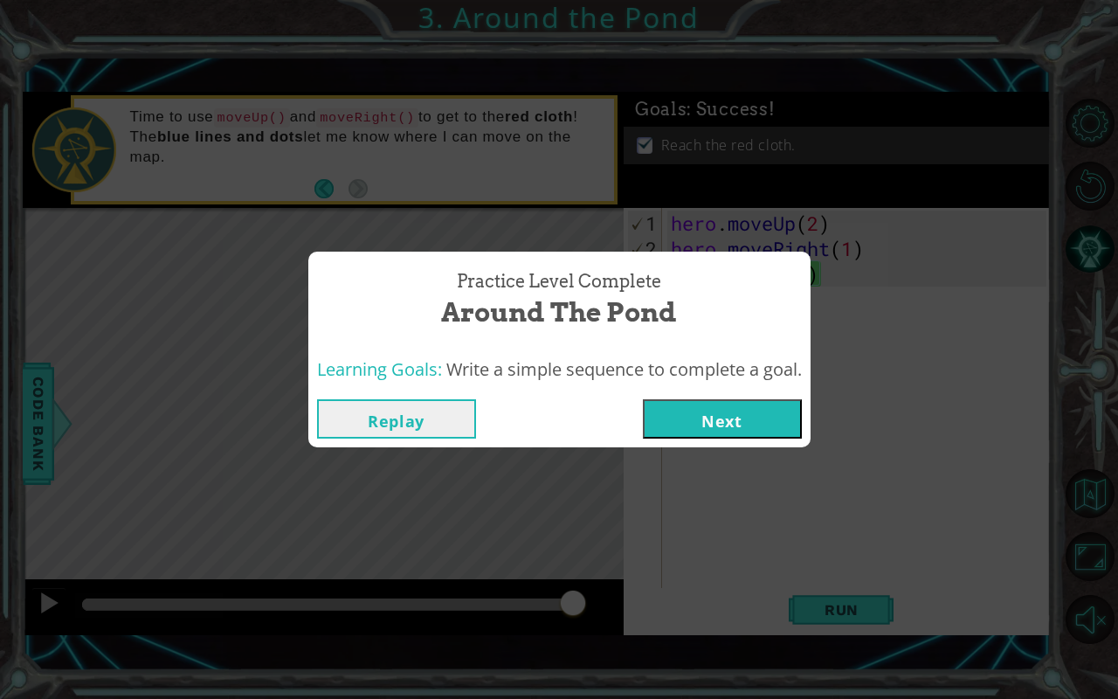
click at [723, 412] on button "Next" at bounding box center [722, 418] width 159 height 39
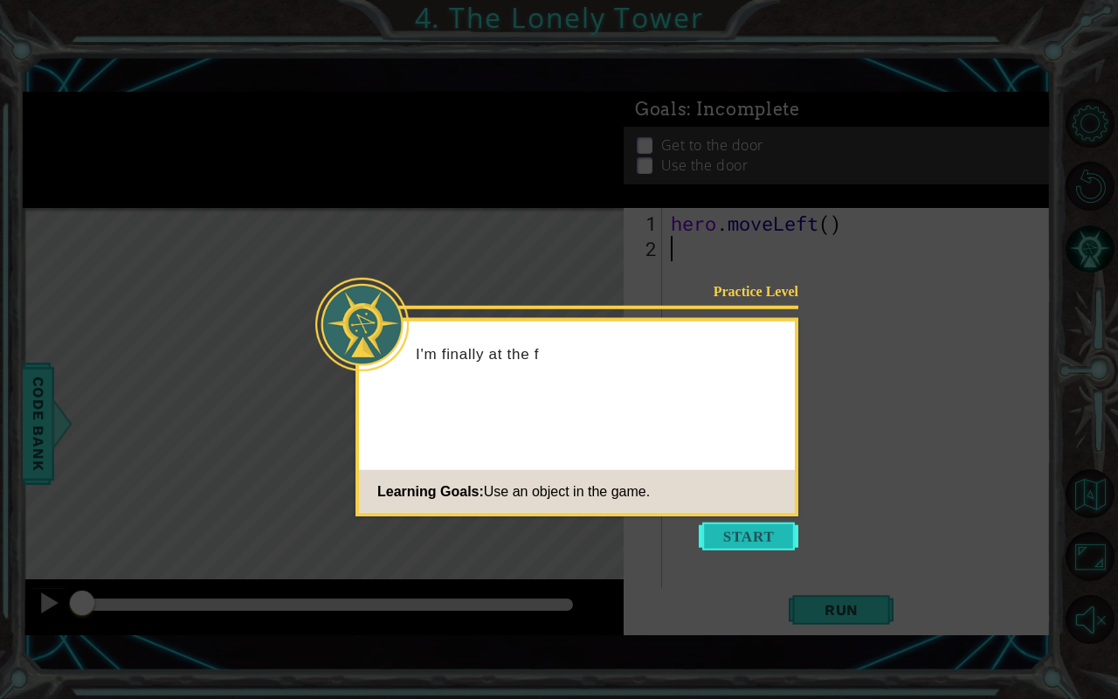
click at [730, 529] on button "Start" at bounding box center [749, 536] width 100 height 28
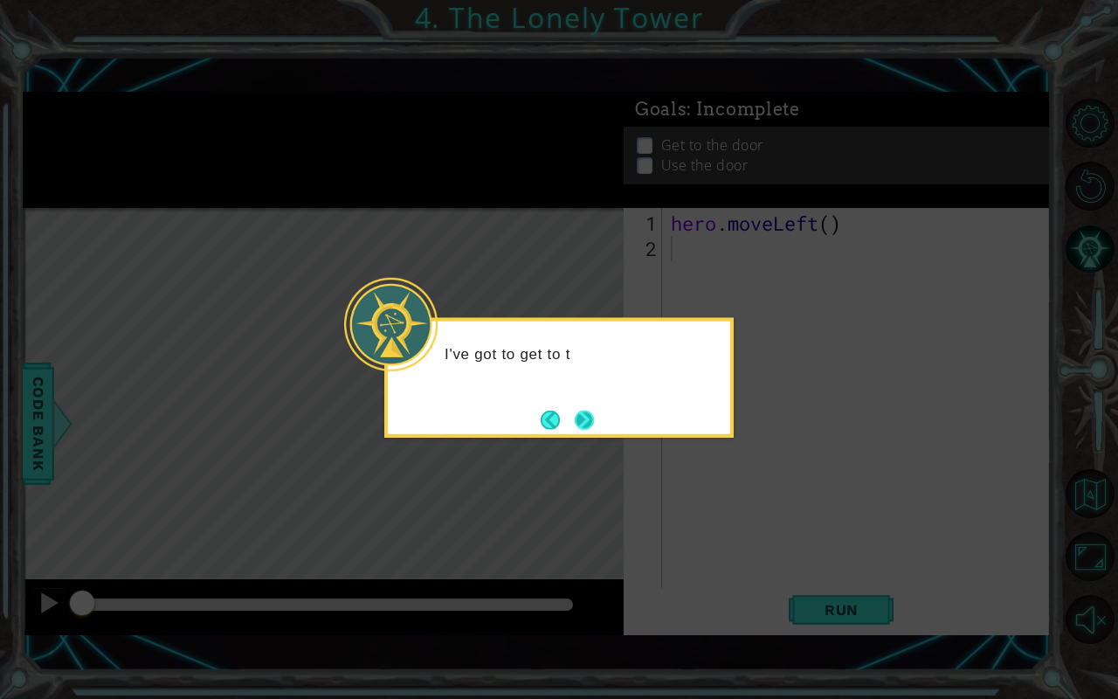
click at [582, 412] on button "Next" at bounding box center [584, 420] width 22 height 22
click at [582, 413] on button "Next" at bounding box center [585, 420] width 20 height 20
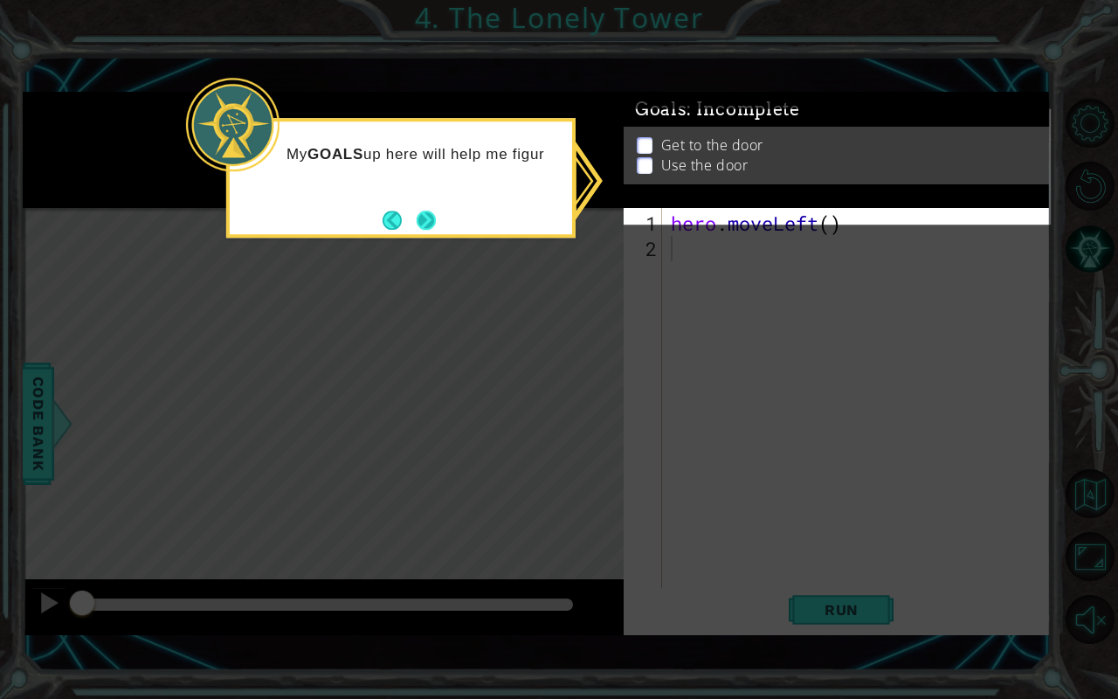
click at [419, 205] on button "Next" at bounding box center [426, 219] width 31 height 31
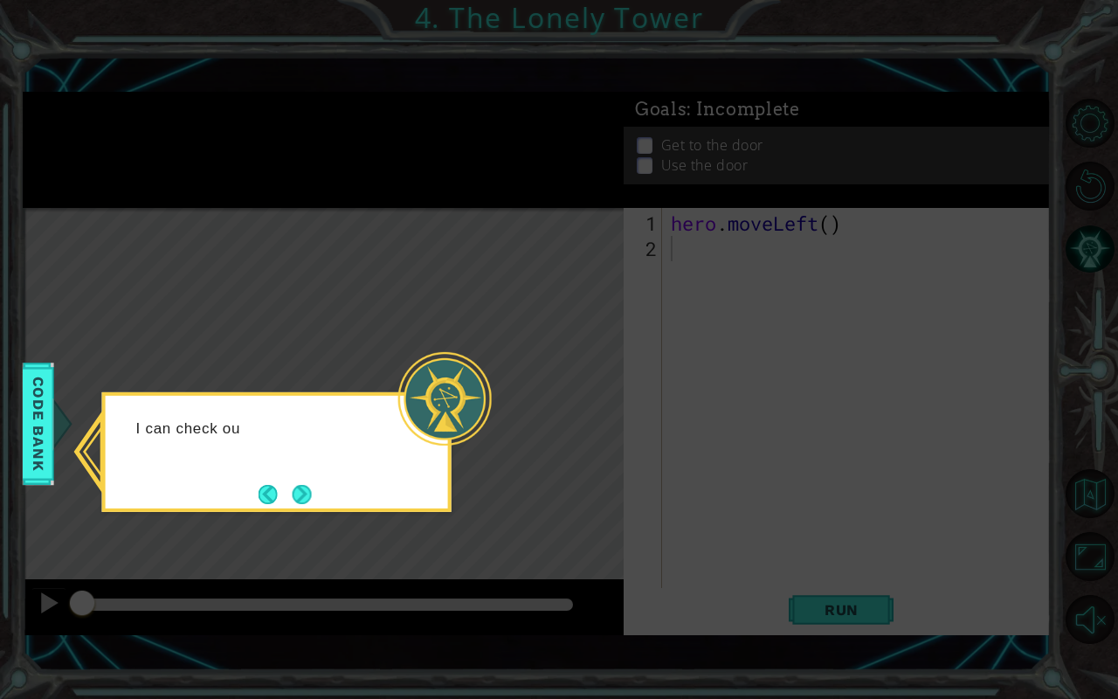
click at [410, 411] on div at bounding box center [444, 398] width 93 height 93
click at [291, 489] on button "Next" at bounding box center [302, 494] width 22 height 22
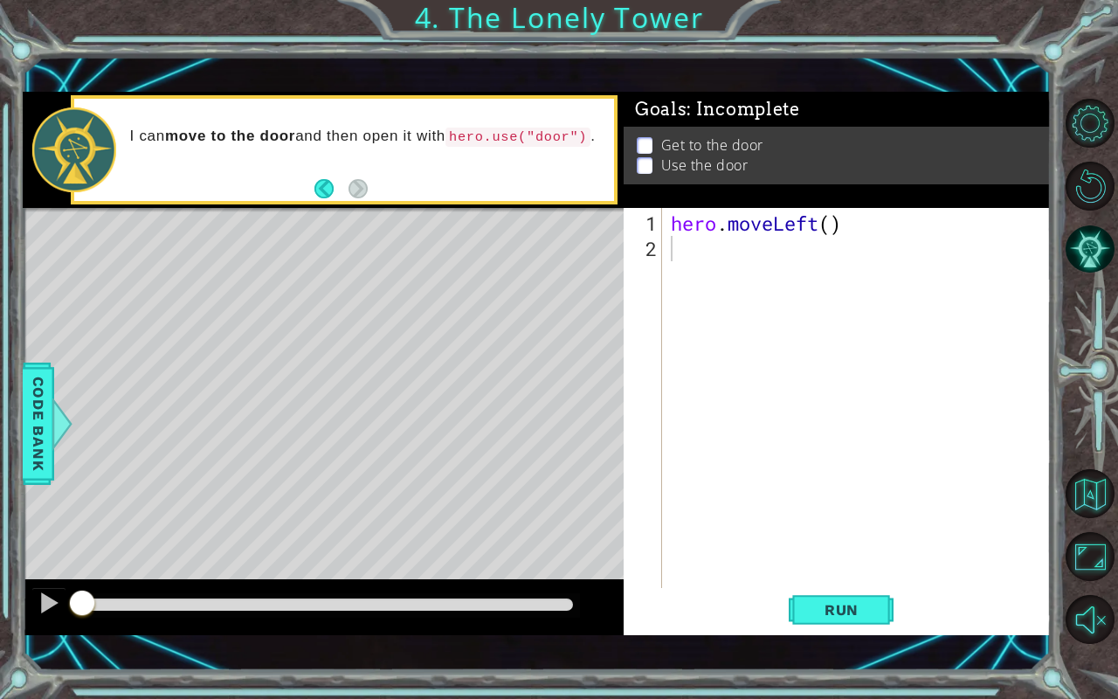
click at [360, 237] on div "Level Map" at bounding box center [426, 465] width 807 height 515
type textarea "hero.moveLeft()"
click at [701, 231] on div "hero . moveLeft ( )" at bounding box center [862, 426] width 388 height 431
click at [697, 262] on div "hero . moveLeft ( )" at bounding box center [862, 426] width 388 height 431
click at [828, 225] on div "hero . moveLeft ( )" at bounding box center [862, 426] width 388 height 431
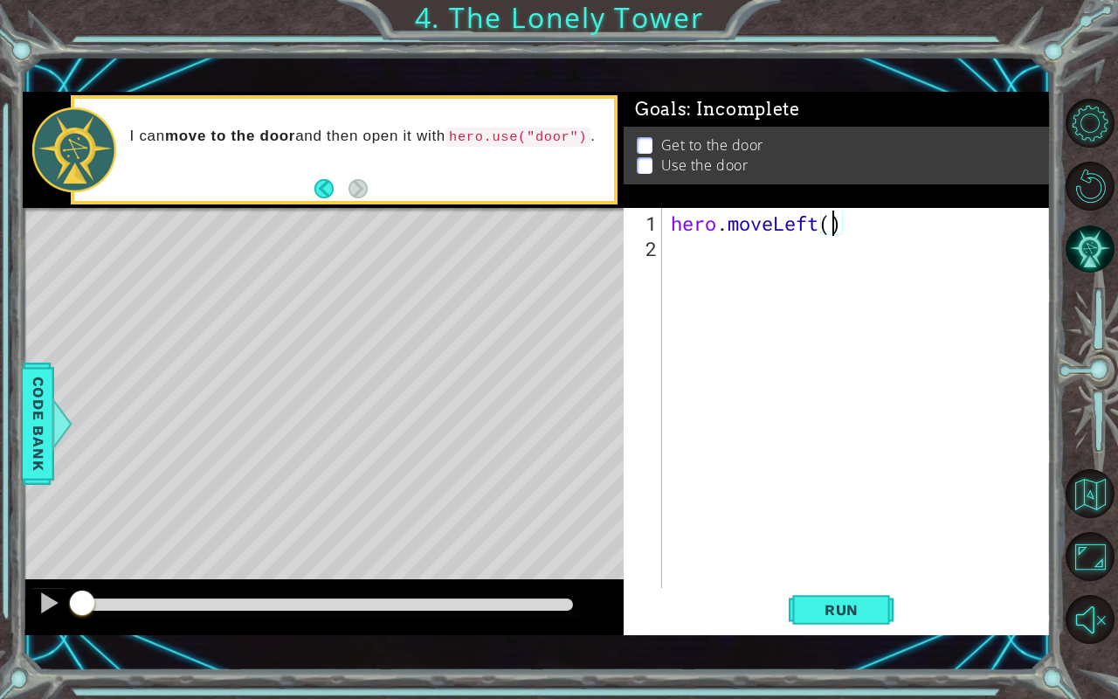
type textarea "hero.moveLeft(2)"
click at [760, 253] on div "hero . moveLeft ( 2 )" at bounding box center [862, 426] width 388 height 431
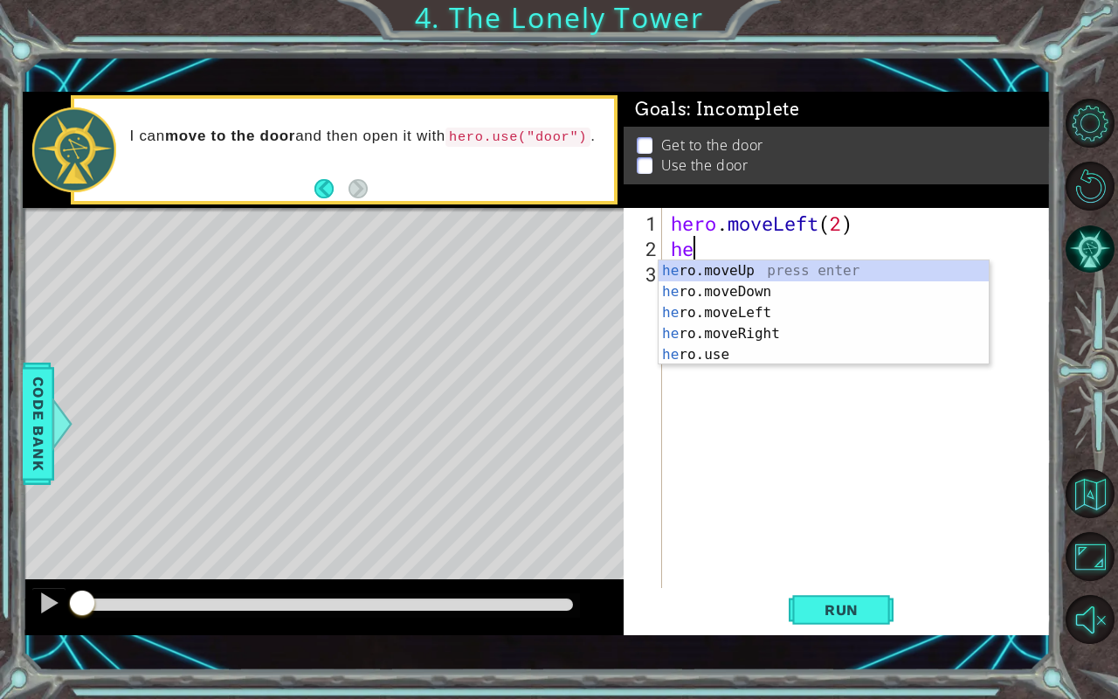
scroll to position [0, 0]
type textarea "hero"
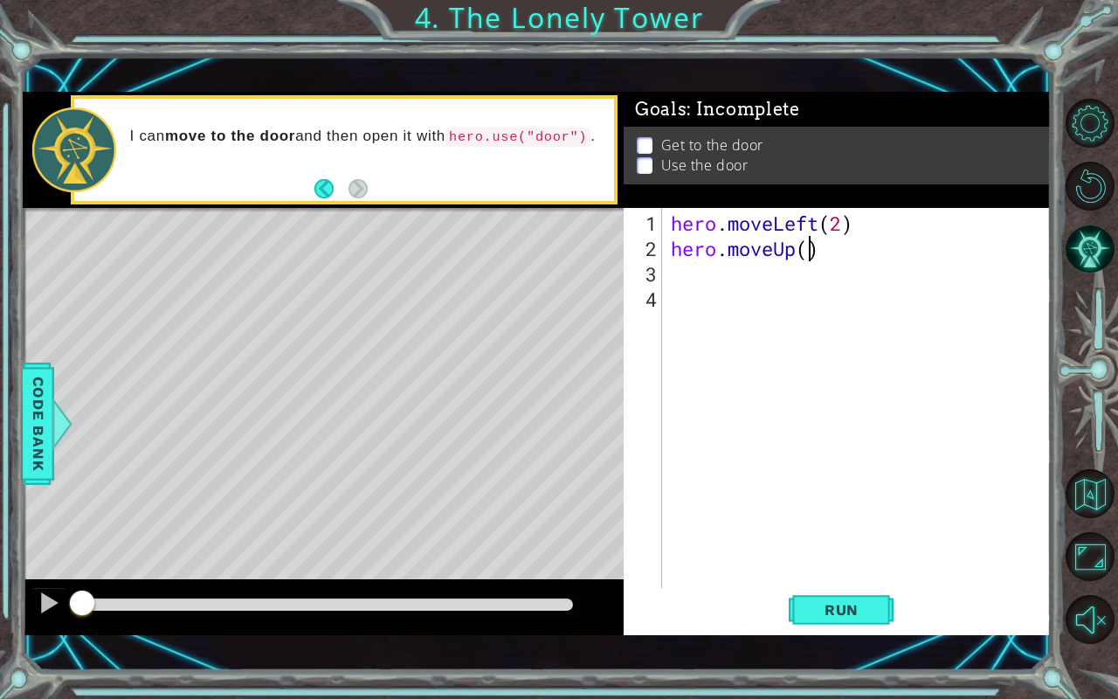
type textarea "2"
click at [805, 253] on div "hero . moveLeft ( 2 ) hero . moveUp ( )" at bounding box center [862, 426] width 388 height 431
click at [802, 276] on div "hero . moveLeft ( 2 ) hero . moveUp ( 2 )" at bounding box center [862, 426] width 388 height 431
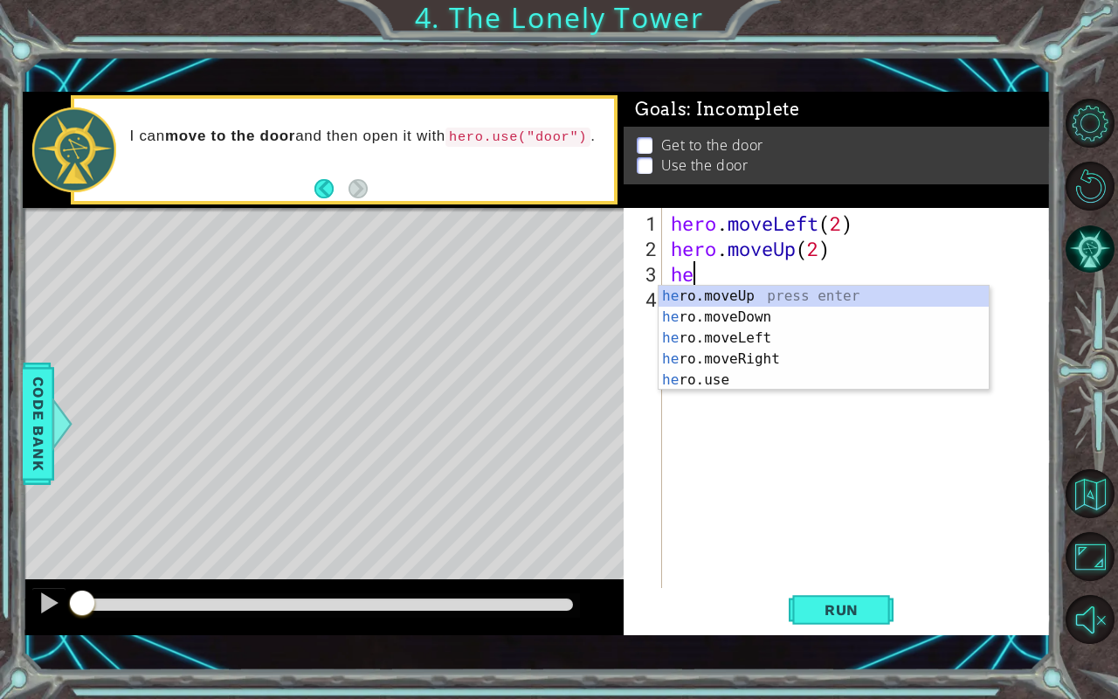
scroll to position [0, 1]
type textarea "hero"
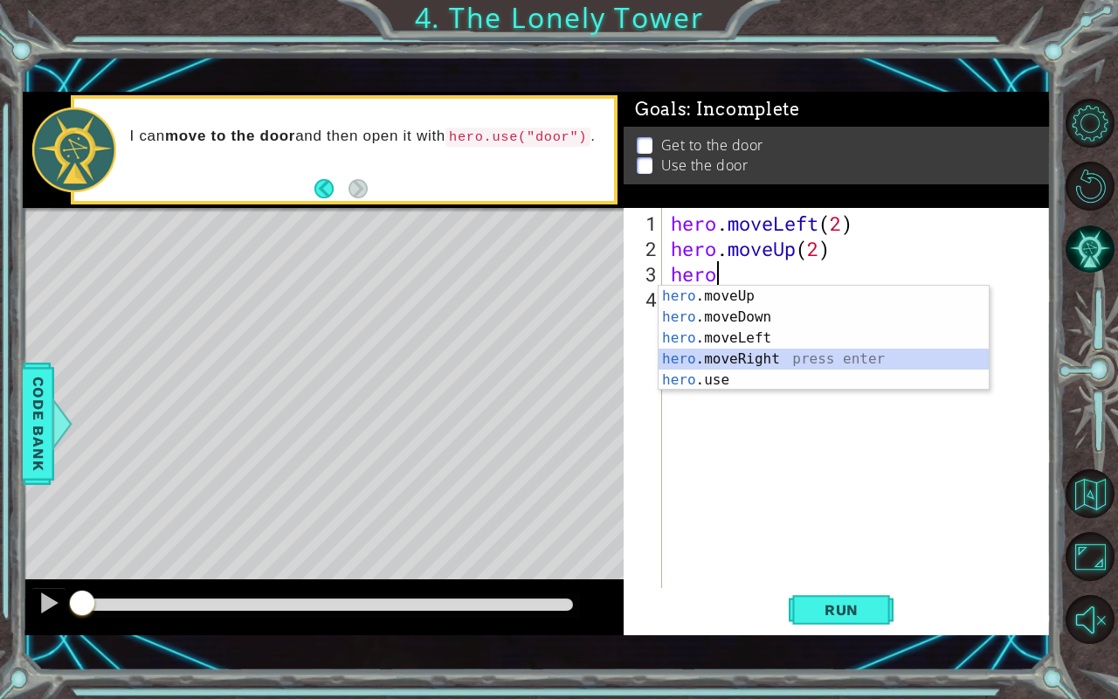
scroll to position [0, 0]
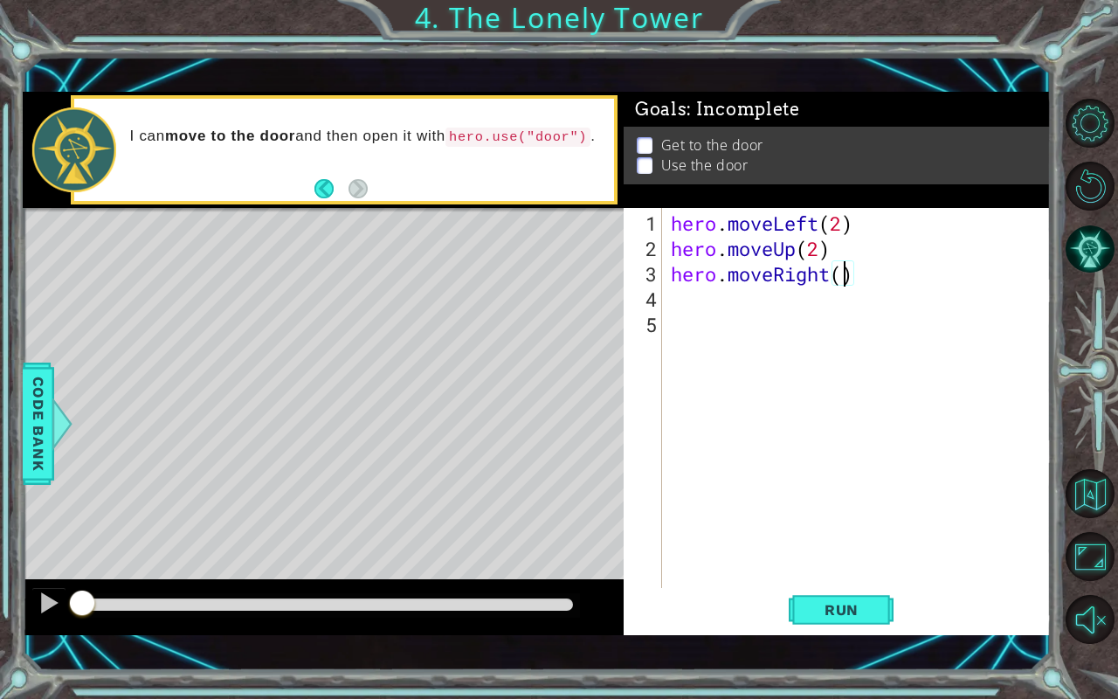
click at [841, 275] on div "hero . moveLeft ( 2 ) hero . moveUp ( 2 ) hero . moveRight ( )" at bounding box center [862, 426] width 388 height 431
type textarea "hero.moveRight(2)"
click at [799, 310] on div "hero . moveLeft ( 2 ) hero . moveUp ( 2 ) hero . moveRight ( 2 )" at bounding box center [862, 426] width 388 height 431
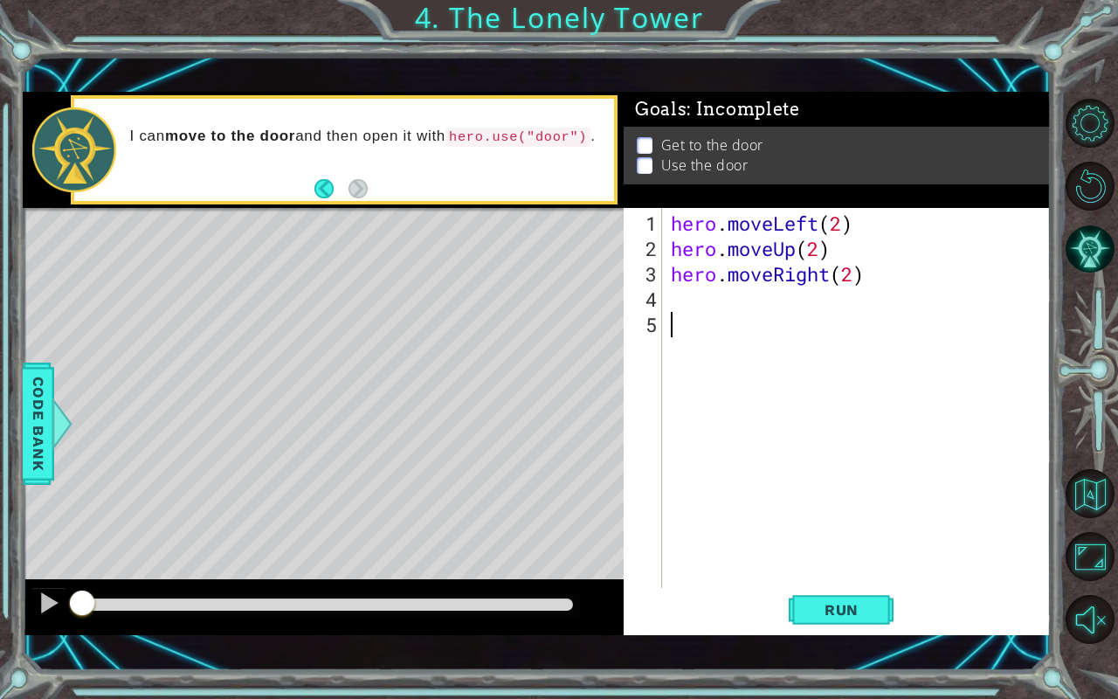
click at [764, 302] on div "hero . moveLeft ( 2 ) hero . moveUp ( 2 ) hero . moveRight ( 2 )" at bounding box center [862, 426] width 388 height 431
type textarea "hero.use("door")"
click at [821, 580] on span "Run" at bounding box center [841, 609] width 69 height 17
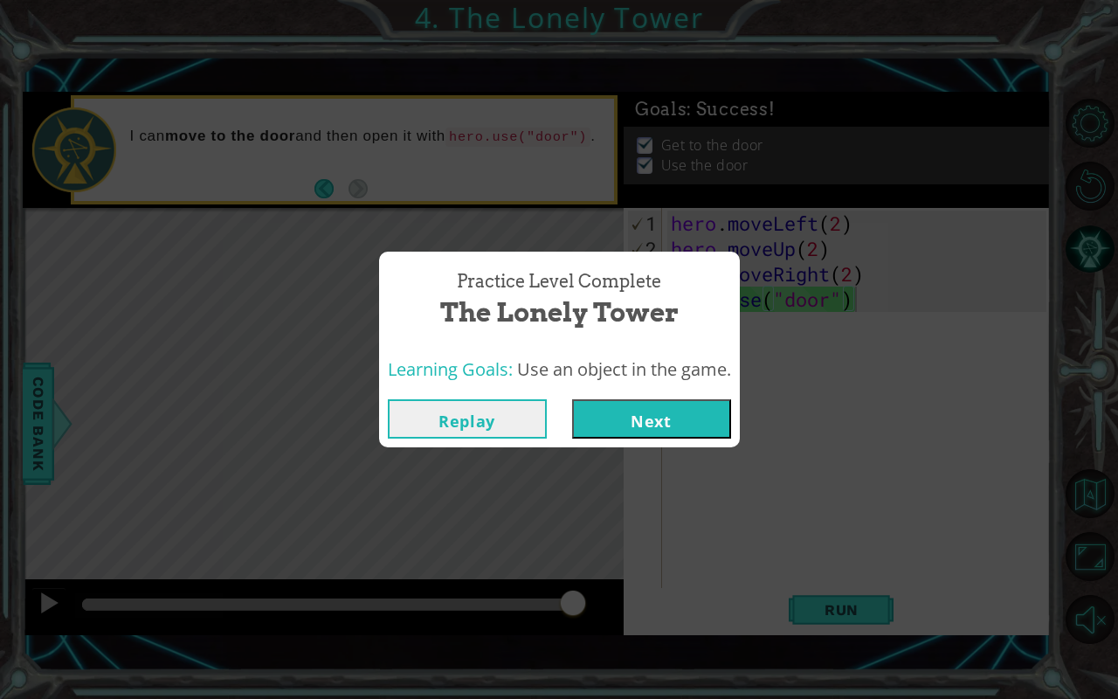
click at [660, 418] on button "Next" at bounding box center [651, 418] width 159 height 39
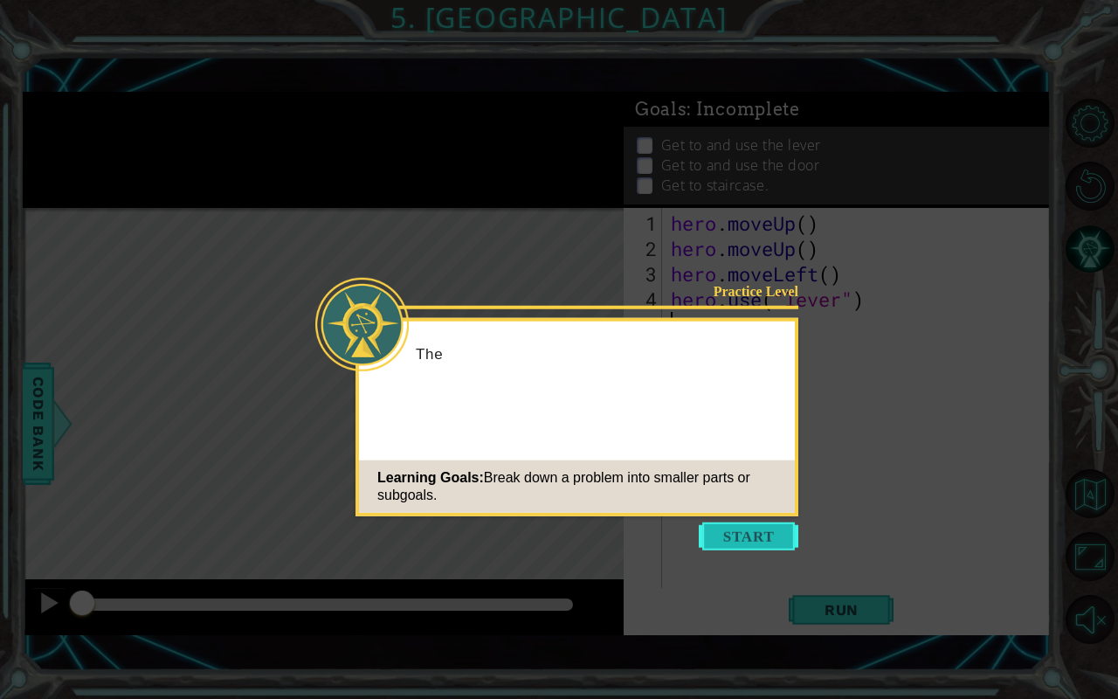
click at [730, 544] on button "Start" at bounding box center [749, 536] width 100 height 28
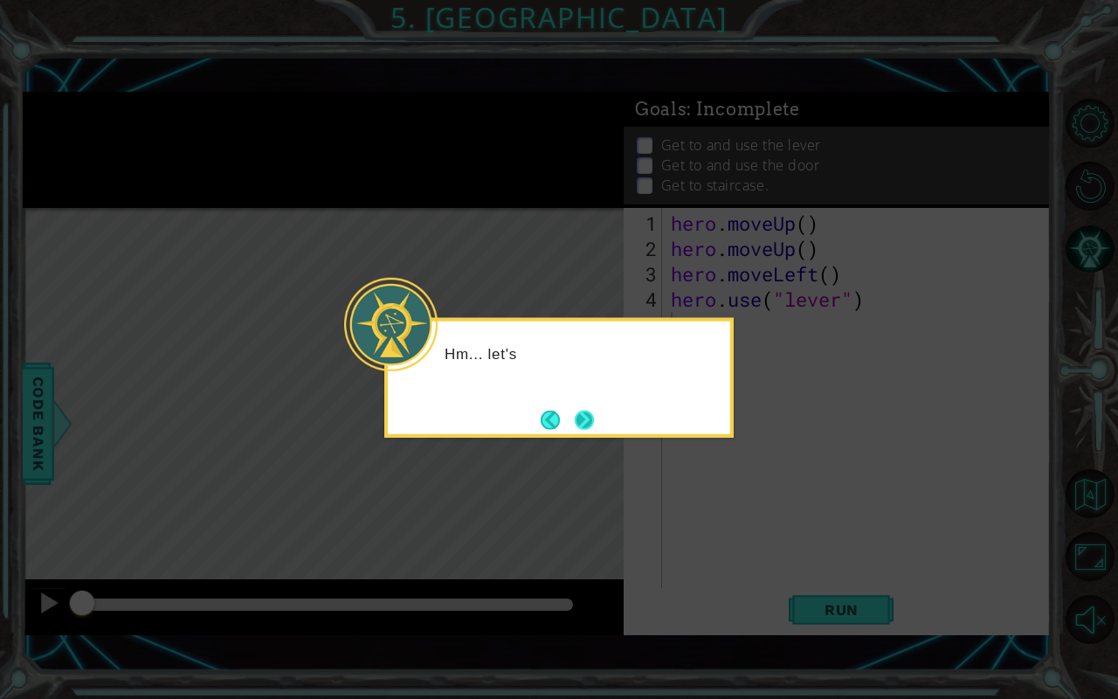
click at [584, 417] on button "Next" at bounding box center [584, 420] width 20 height 20
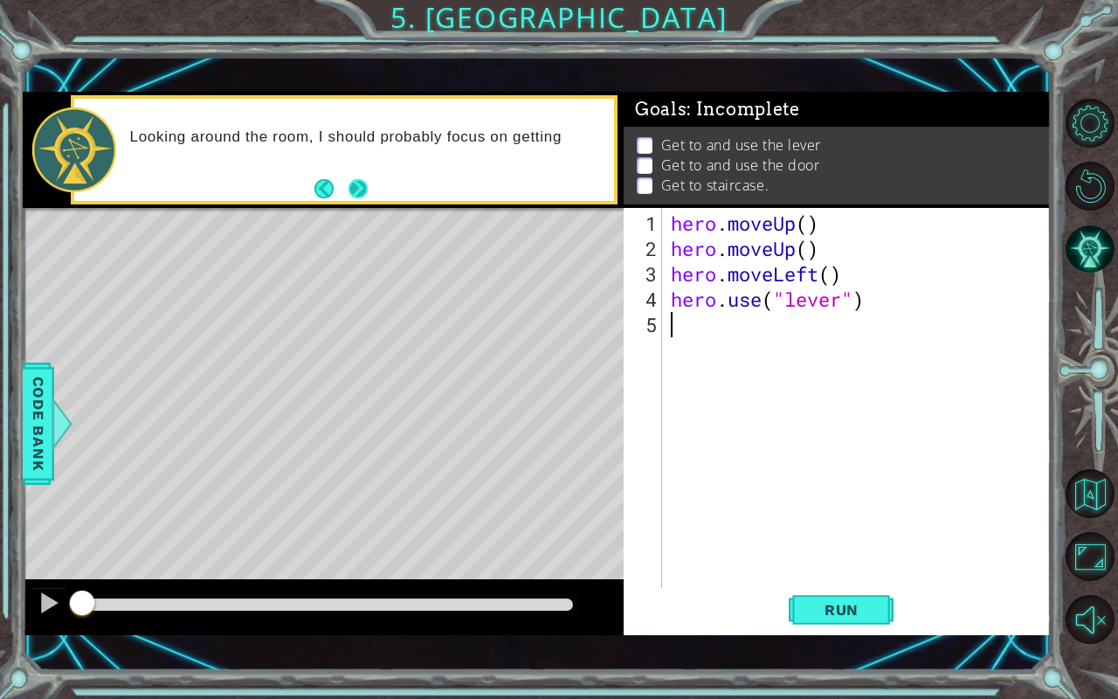
click at [353, 189] on button "Next" at bounding box center [358, 188] width 23 height 23
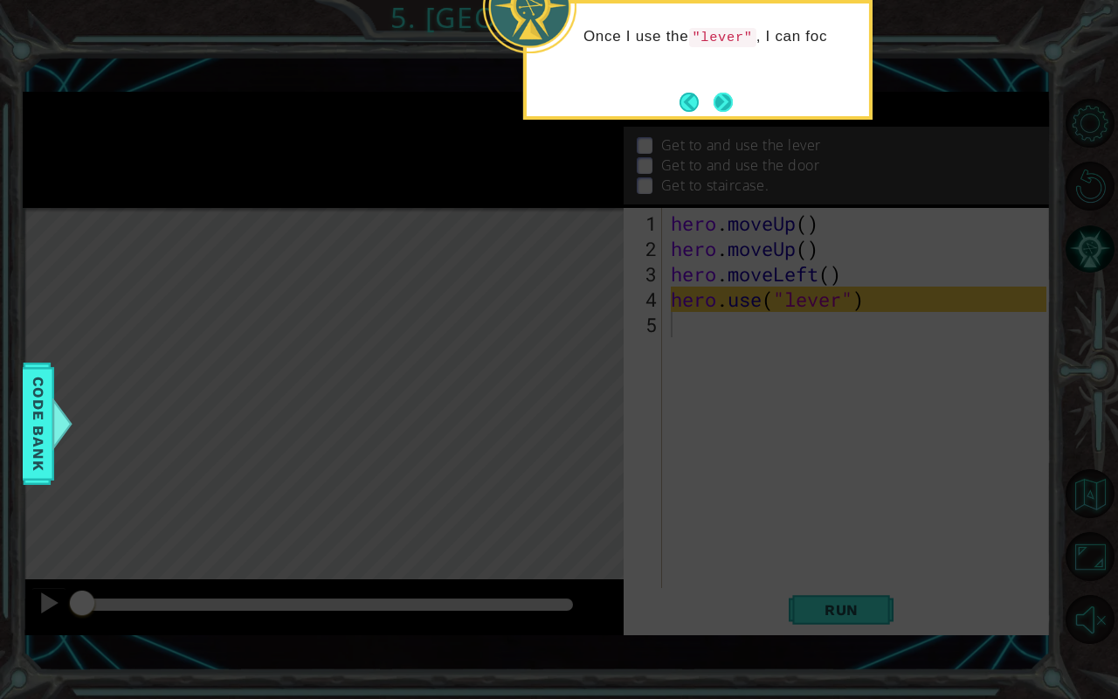
click at [714, 104] on button "Next" at bounding box center [723, 102] width 20 height 20
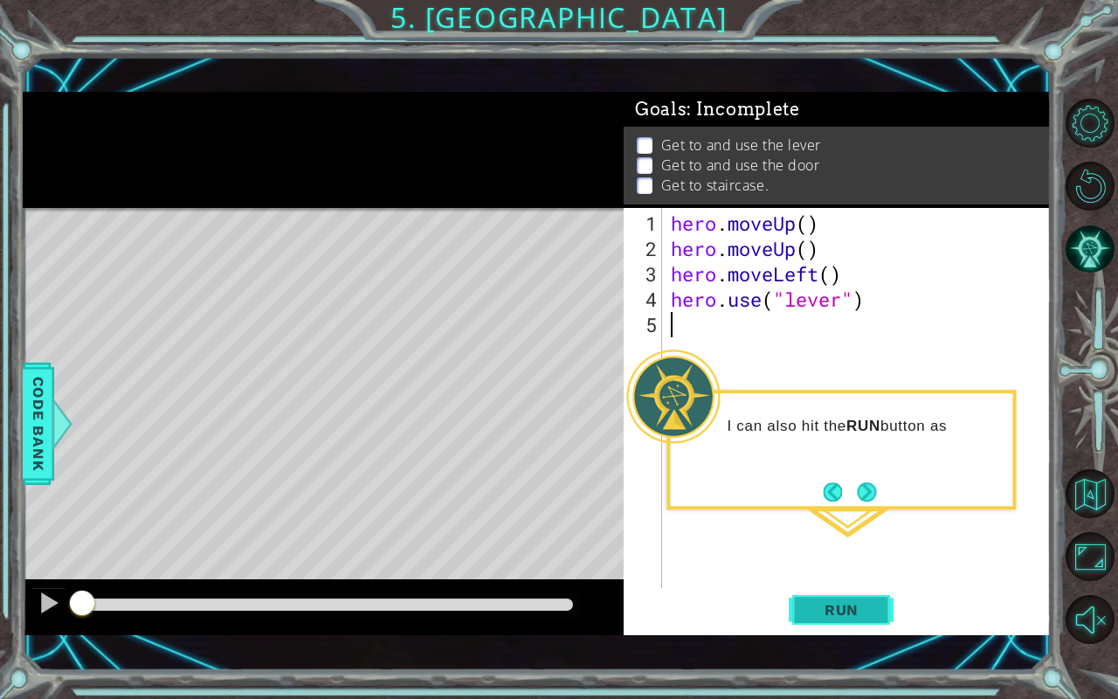
click at [823, 580] on button "Run" at bounding box center [841, 610] width 105 height 43
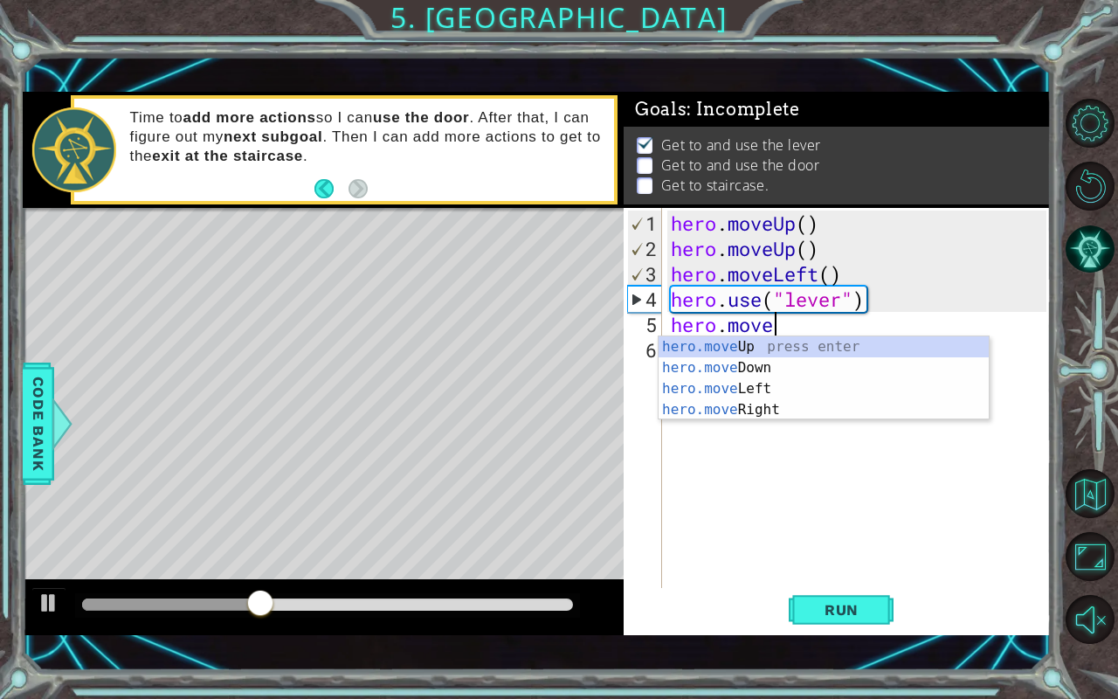
scroll to position [0, 3]
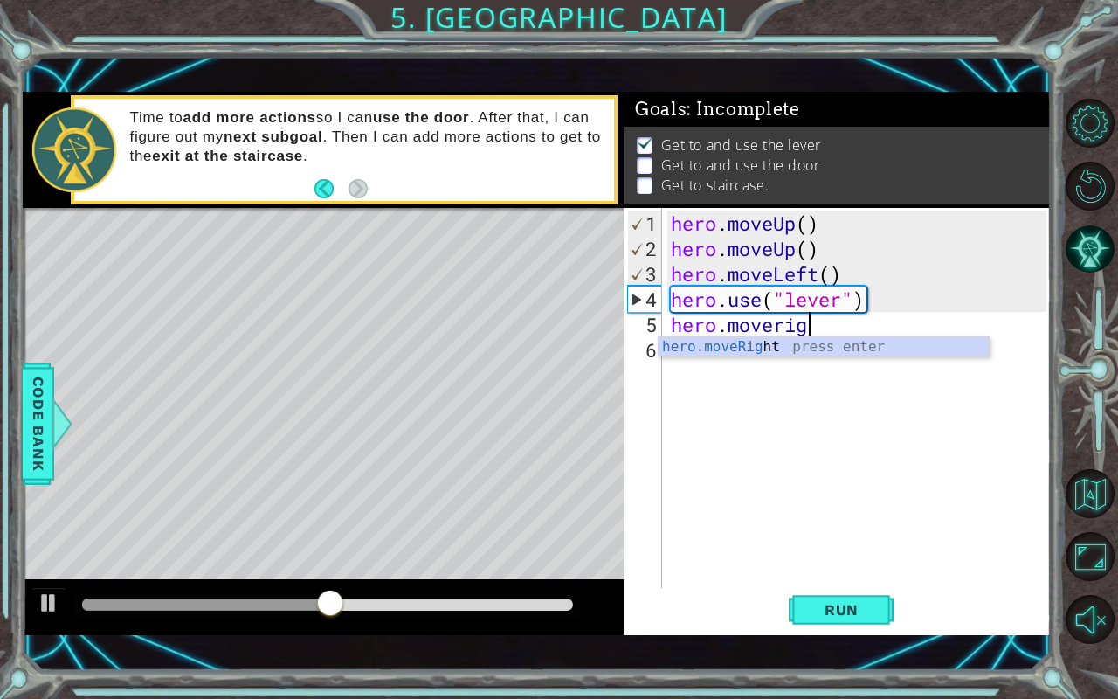
type textarea "hero.moveright"
click at [788, 346] on div "hero.moveRight press enter" at bounding box center [824, 367] width 331 height 63
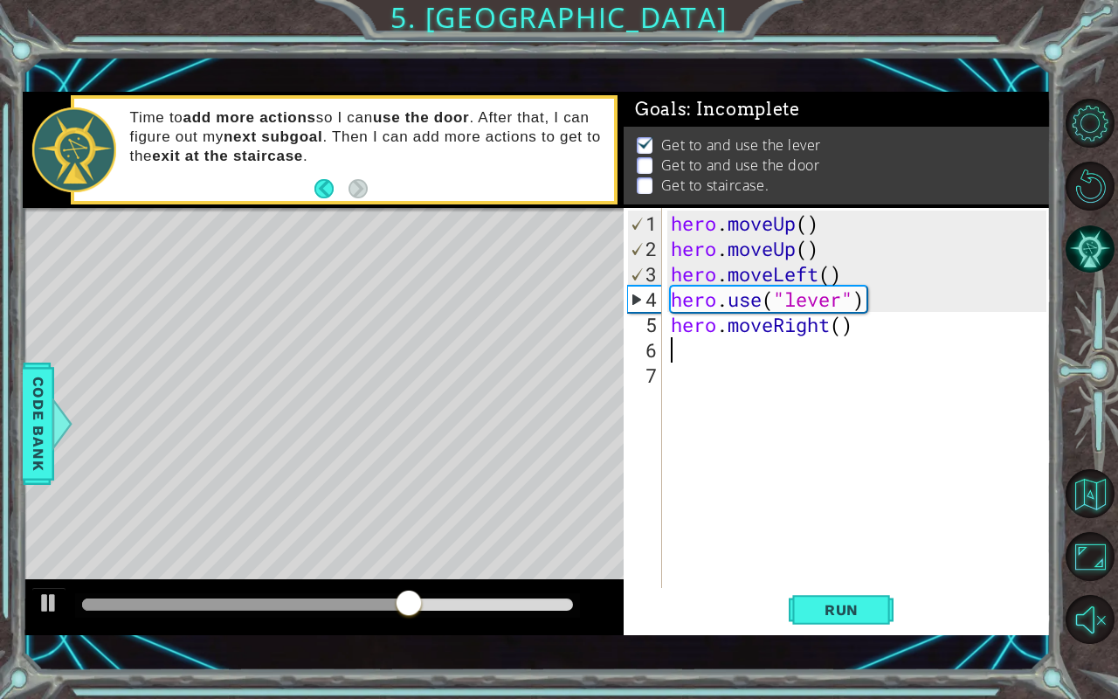
scroll to position [0, 0]
click at [846, 323] on div "hero . moveUp ( ) hero . moveUp ( ) hero . moveLeft ( ) hero . use ( "lever" ) …" at bounding box center [862, 426] width 388 height 431
type textarea "hero.moveRight(3)"
click at [816, 356] on div "hero . moveUp ( ) hero . moveUp ( ) hero . moveLeft ( ) hero . use ( "lever" ) …" at bounding box center [862, 426] width 388 height 431
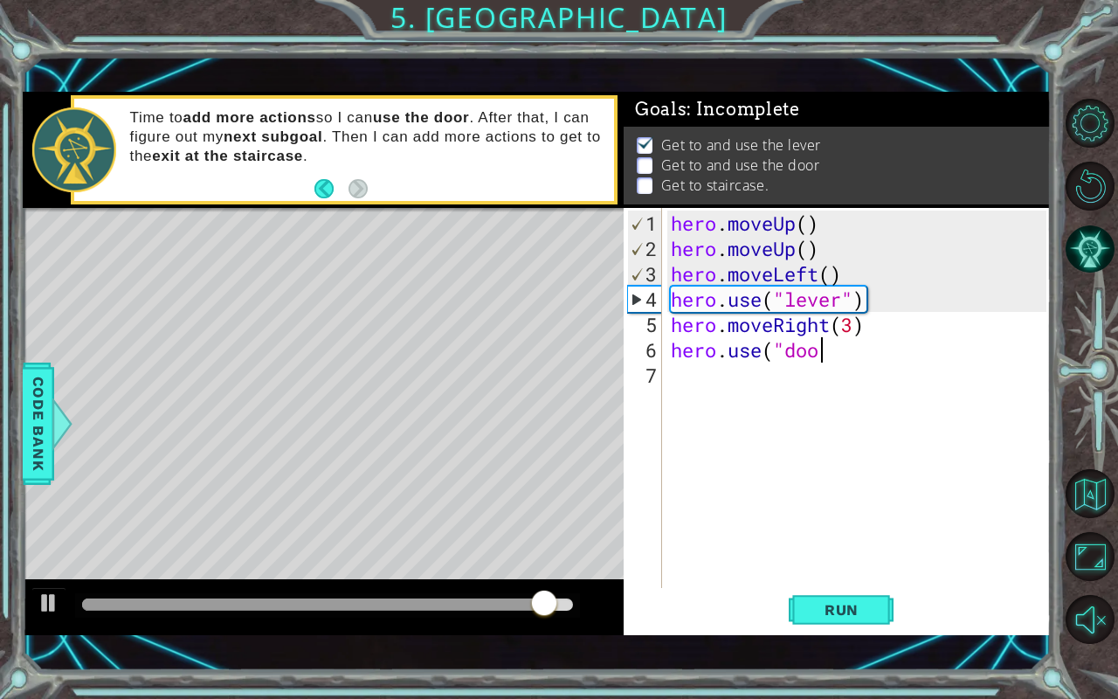
scroll to position [0, 6]
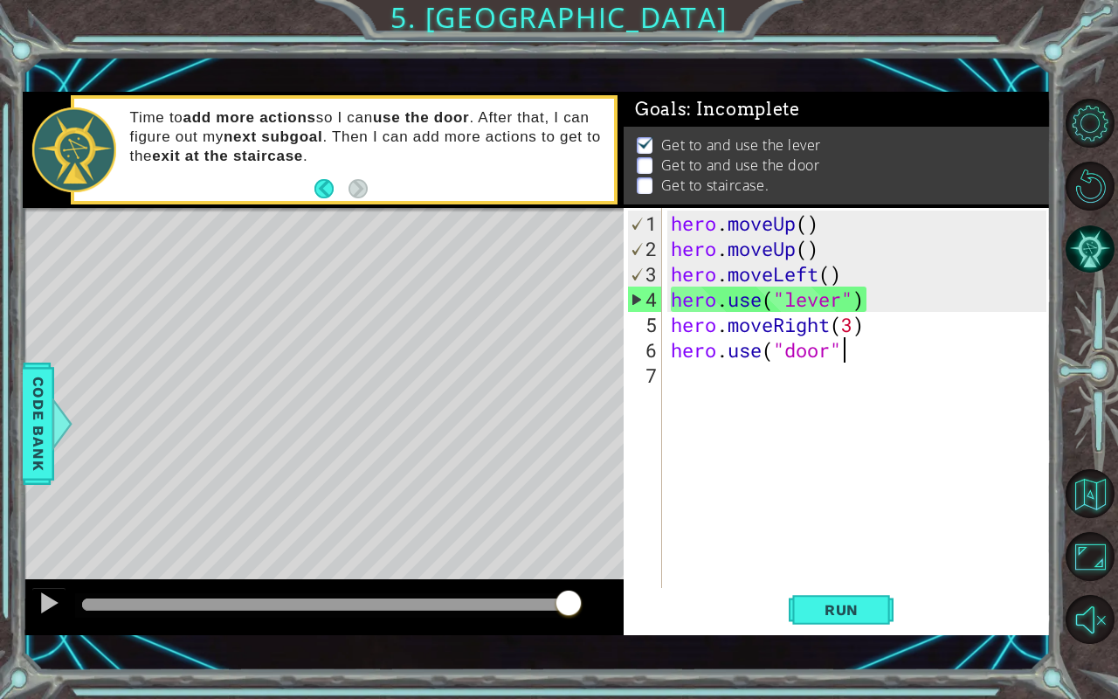
type textarea "hero.use("door")"
click at [898, 341] on div "hero . moveUp ( ) hero . moveUp ( ) hero . moveLeft ( ) hero . use ( "lever" ) …" at bounding box center [862, 426] width 388 height 431
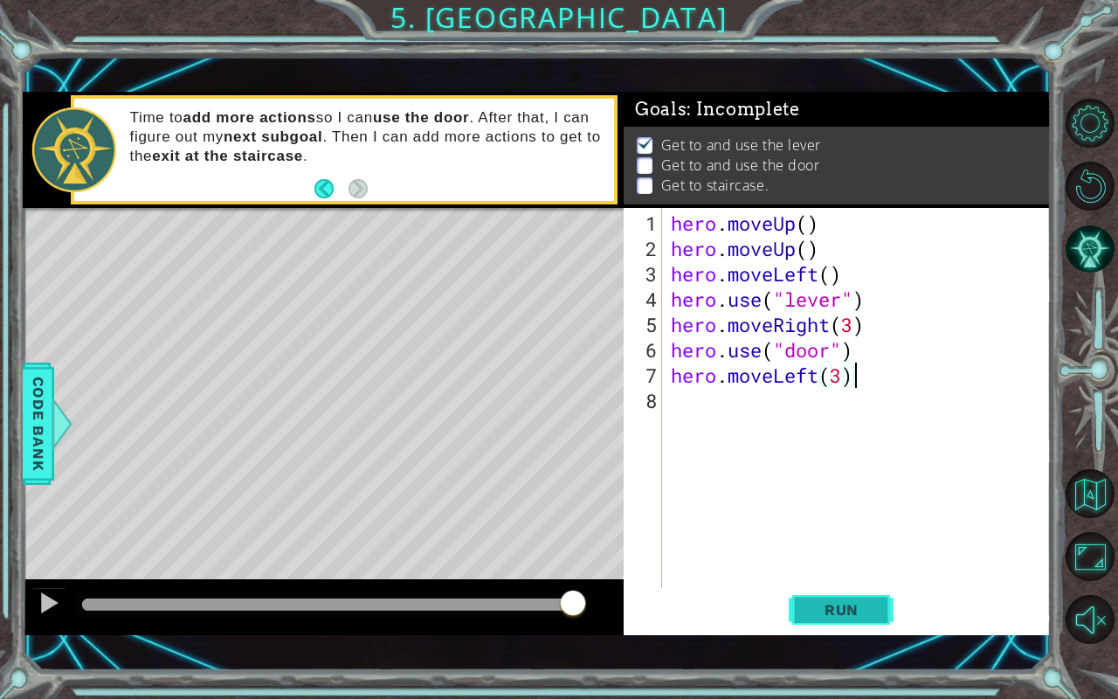
click at [844, 580] on button "Run" at bounding box center [841, 610] width 105 height 43
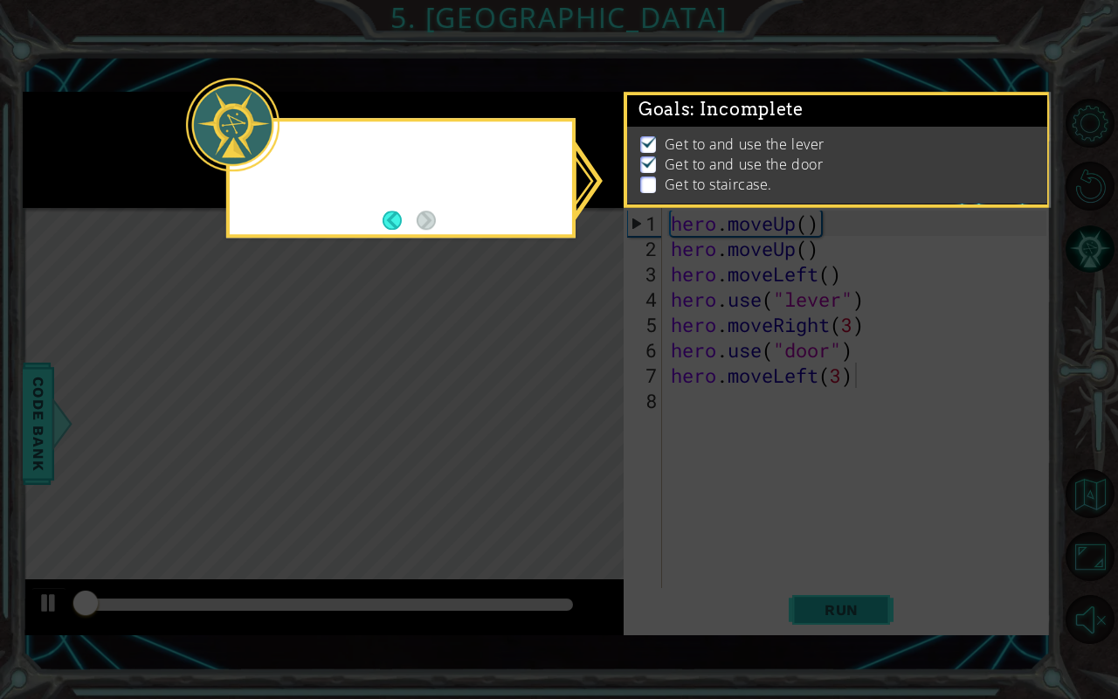
scroll to position [10, 0]
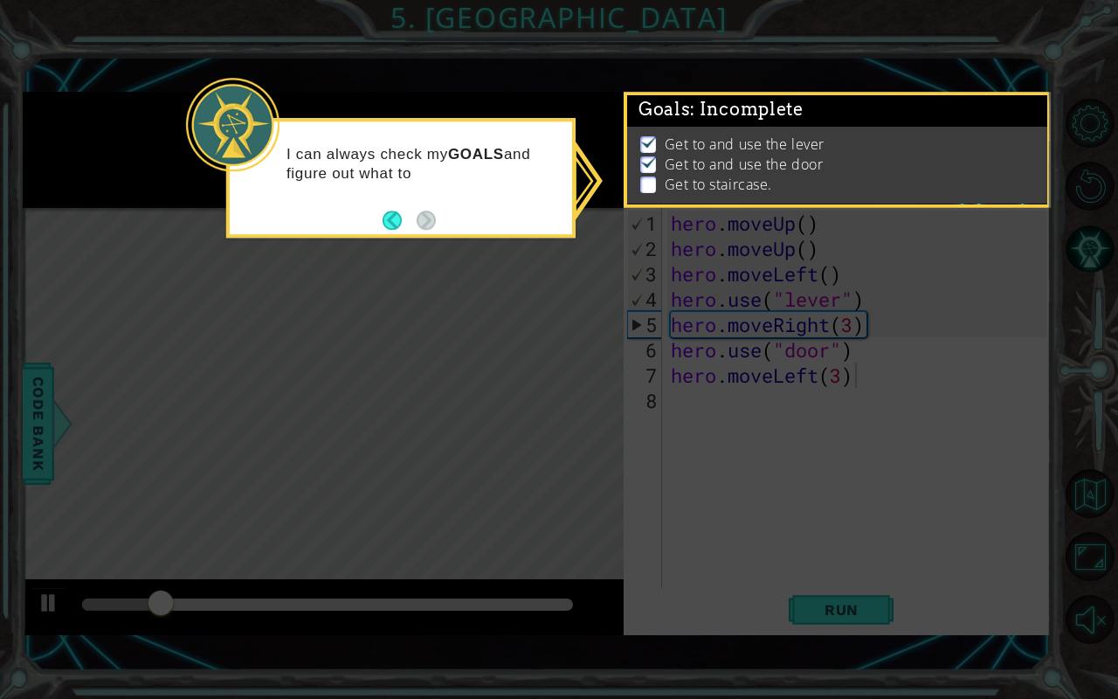
click at [460, 203] on div "I can always check my GOALS and figure out what to" at bounding box center [401, 172] width 342 height 88
click at [550, 424] on icon at bounding box center [559, 349] width 1118 height 699
click at [383, 217] on button "Back" at bounding box center [400, 220] width 34 height 19
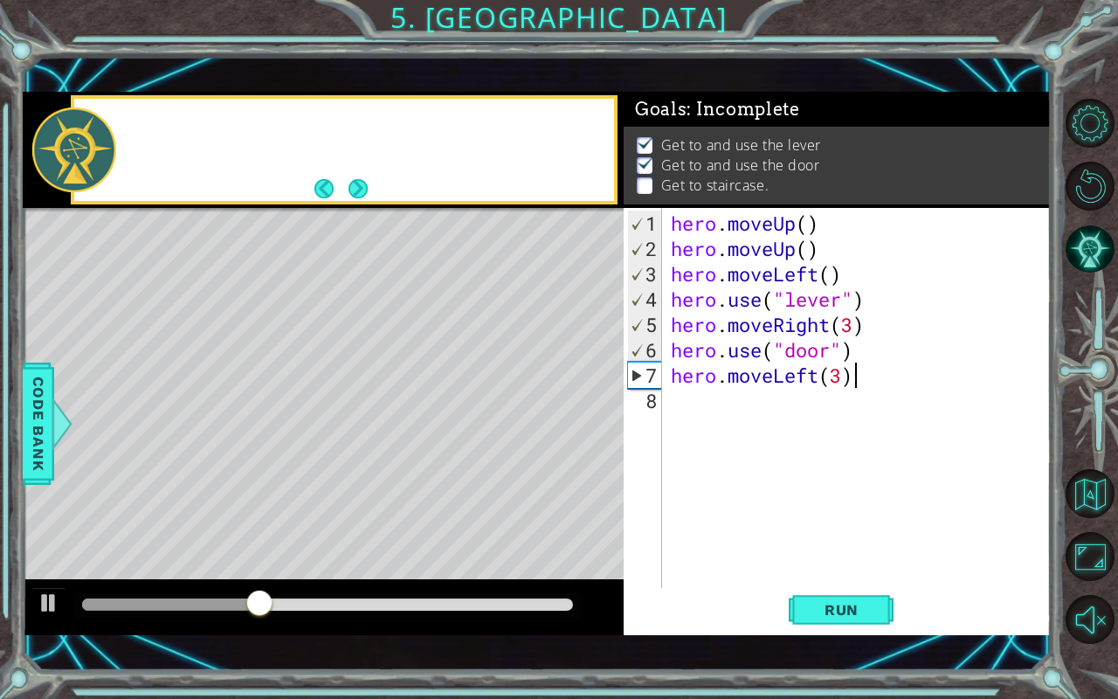
scroll to position [7, 0]
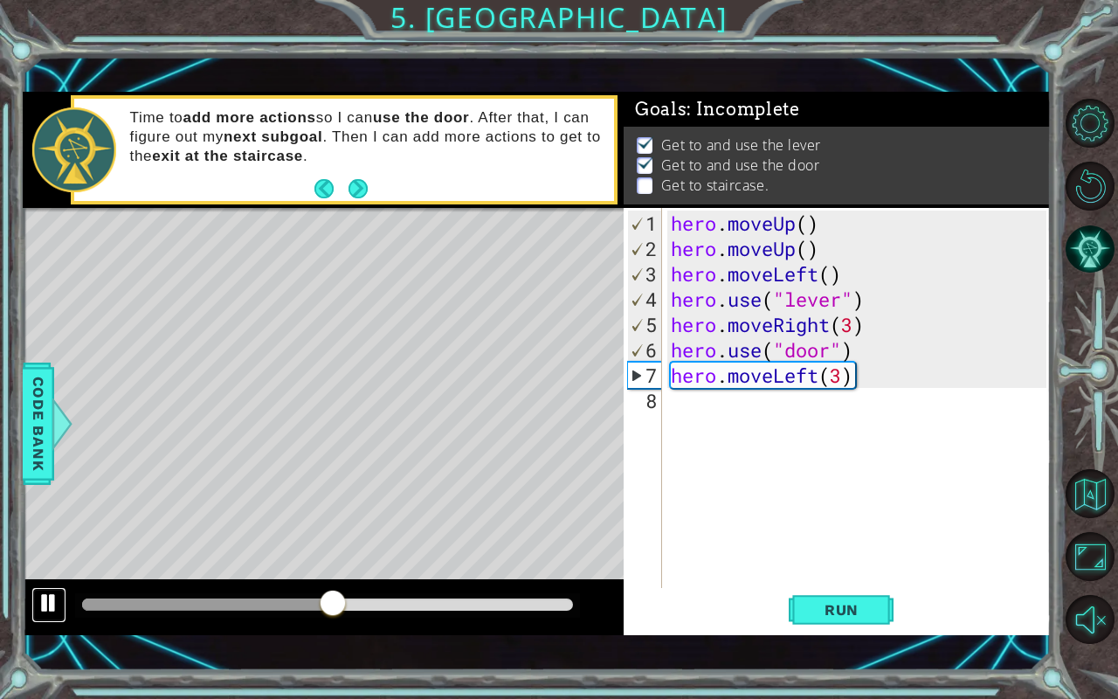
click at [44, 580] on div at bounding box center [49, 603] width 23 height 23
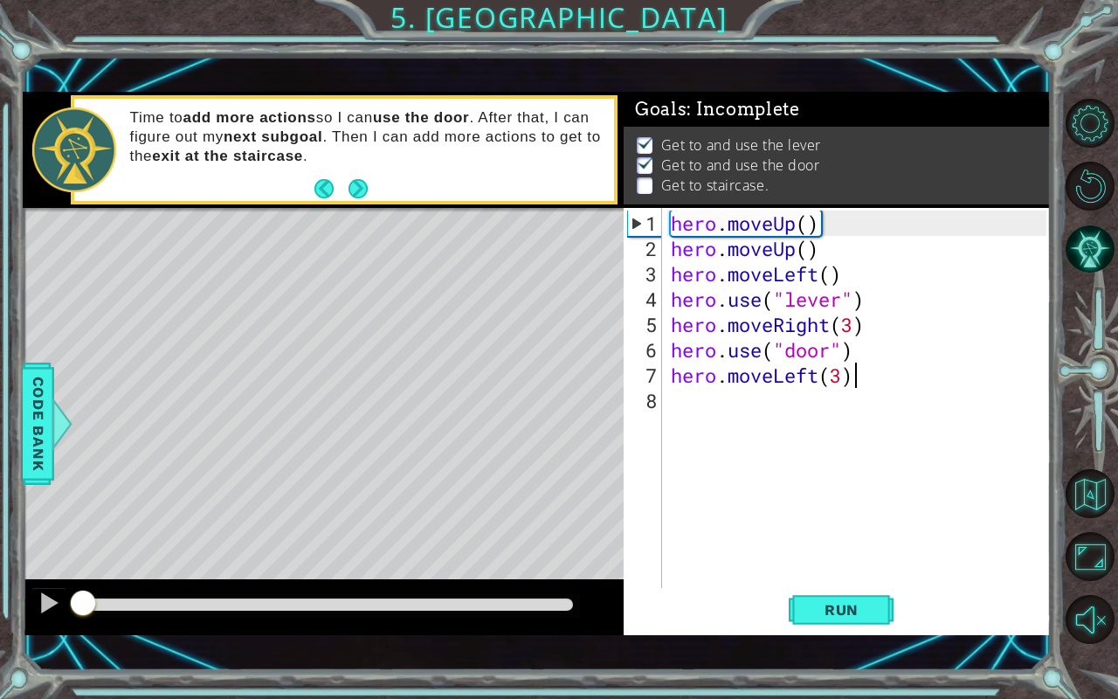
click at [65, 534] on div "methods hero moveDown(steps) moveUp(steps) moveLeft(steps) moveRight(steps) use…" at bounding box center [537, 363] width 1029 height 543
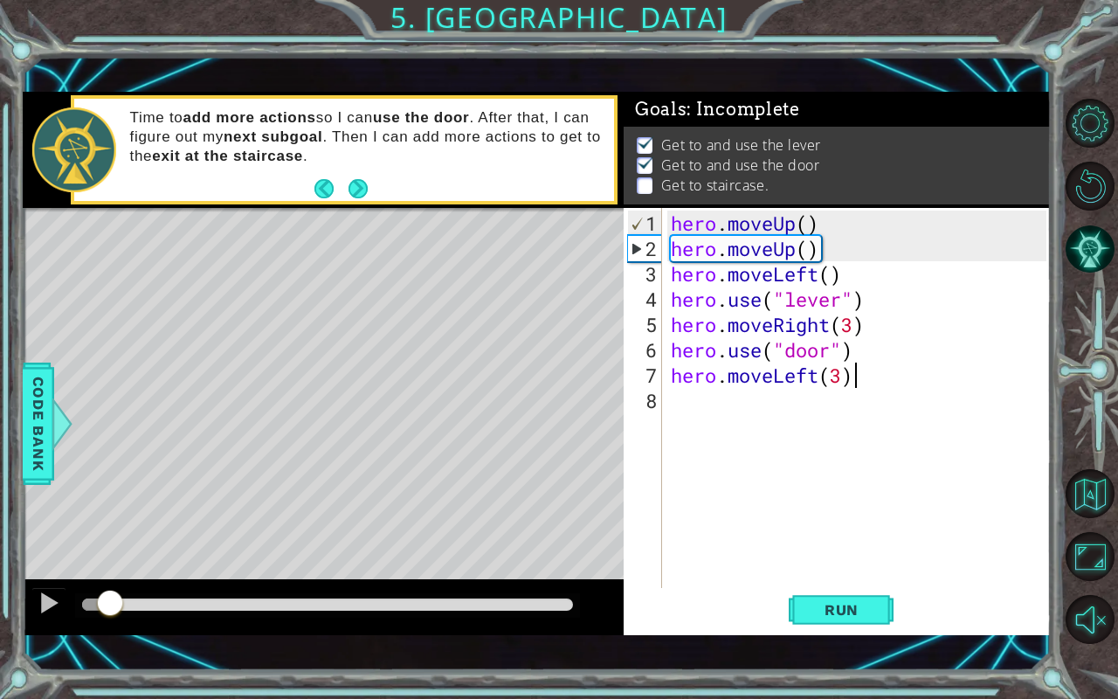
click at [82, 556] on div "methods hero moveDown(steps) moveUp(steps) moveLeft(steps) moveRight(steps) use…" at bounding box center [537, 363] width 1029 height 543
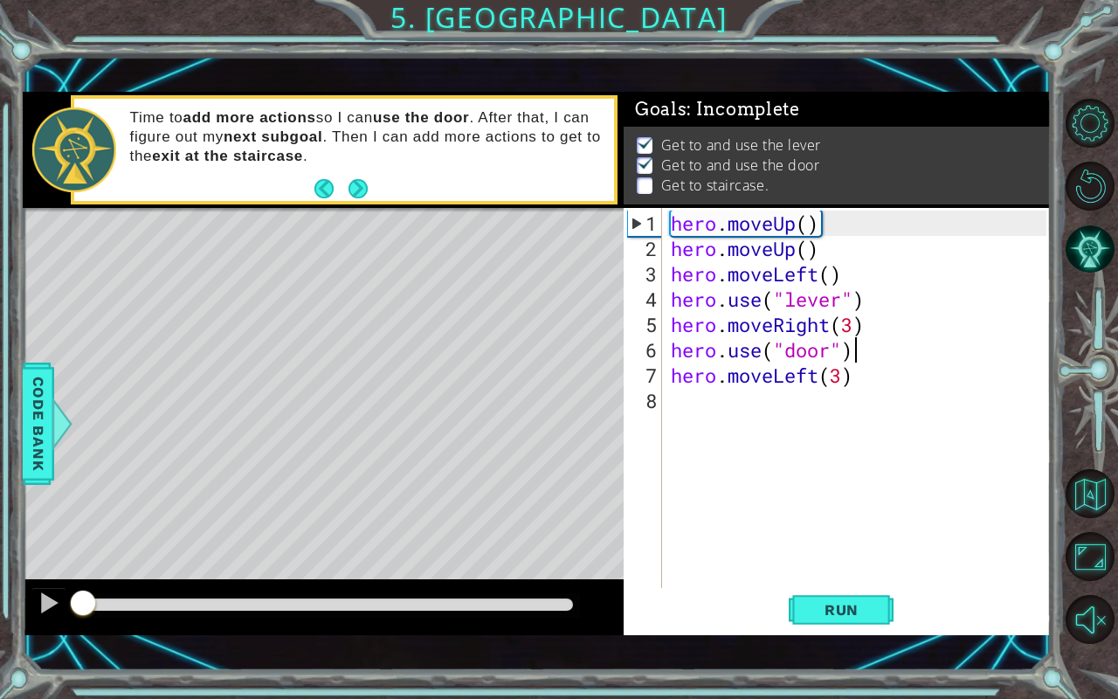
click at [858, 351] on div "hero . moveUp ( ) hero . moveUp ( ) hero . moveLeft ( ) hero . use ( "lever" ) …" at bounding box center [862, 426] width 388 height 431
type textarea "hero.use("door")"
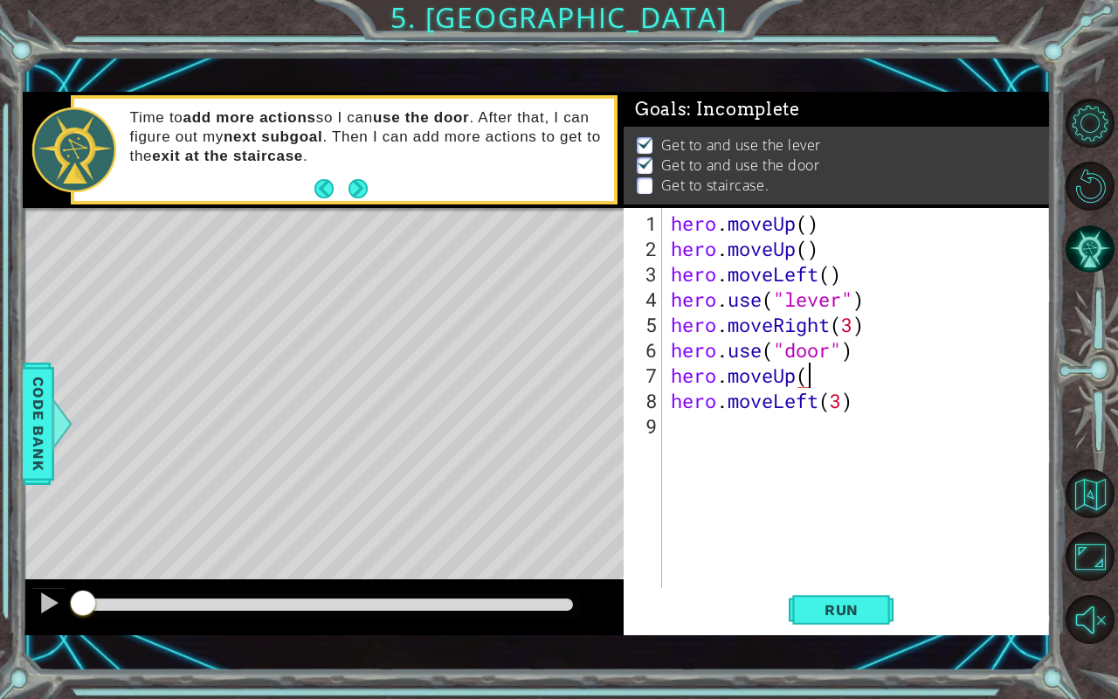
scroll to position [0, 5]
click at [825, 580] on span "Run" at bounding box center [841, 609] width 69 height 17
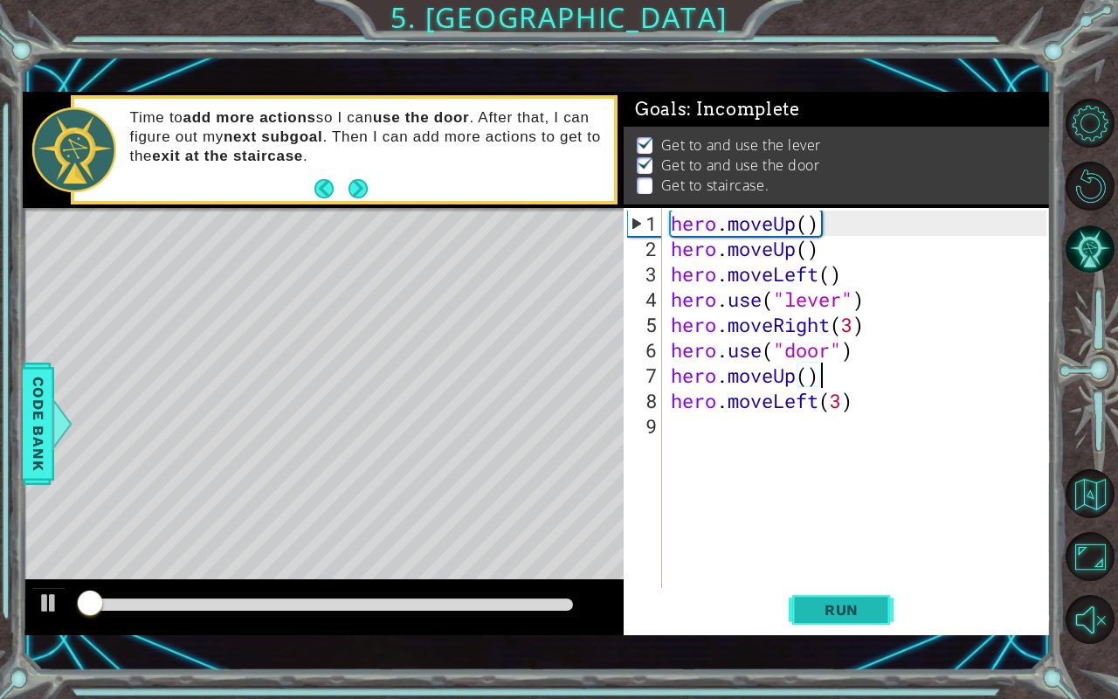
scroll to position [10, 0]
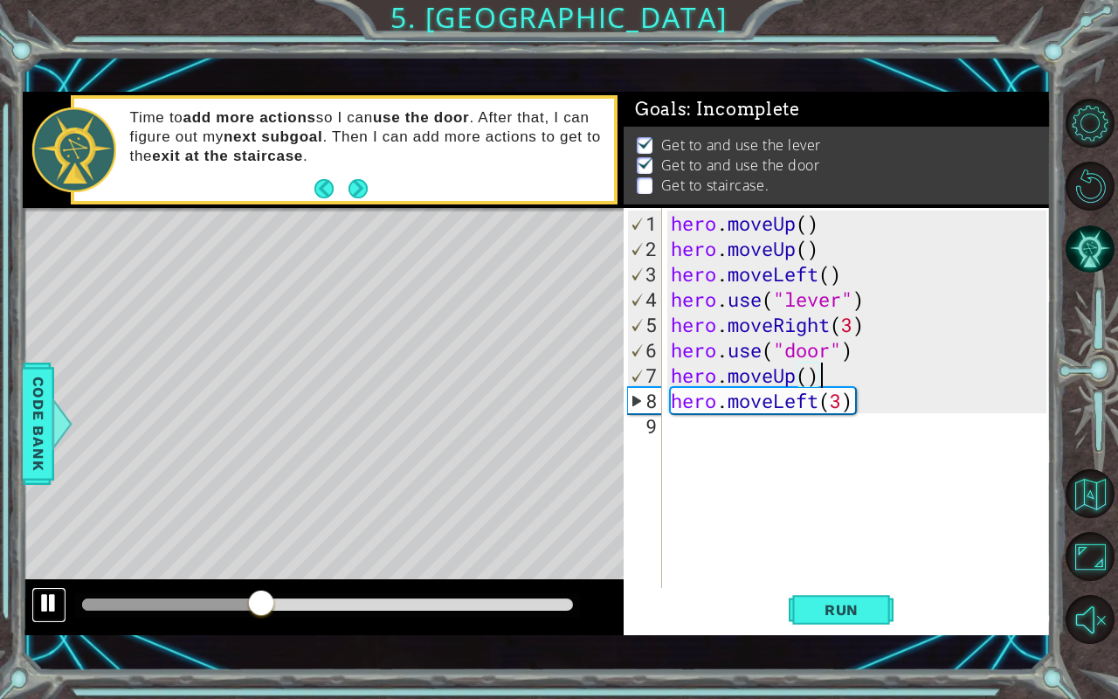
click at [33, 580] on button at bounding box center [48, 605] width 35 height 36
click at [811, 377] on div "hero . moveUp ( ) hero . moveUp ( ) hero . moveLeft ( ) hero . use ( "lever" ) …" at bounding box center [862, 426] width 388 height 431
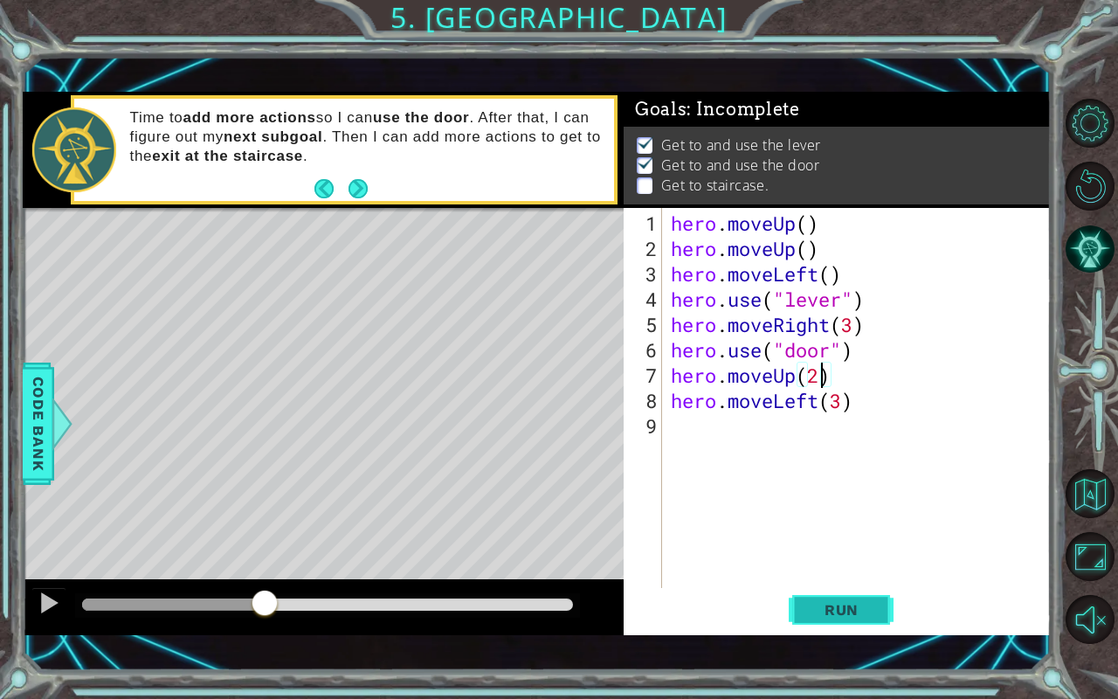
type textarea "hero.moveUp(2)"
click at [856, 580] on span "Run" at bounding box center [841, 609] width 69 height 17
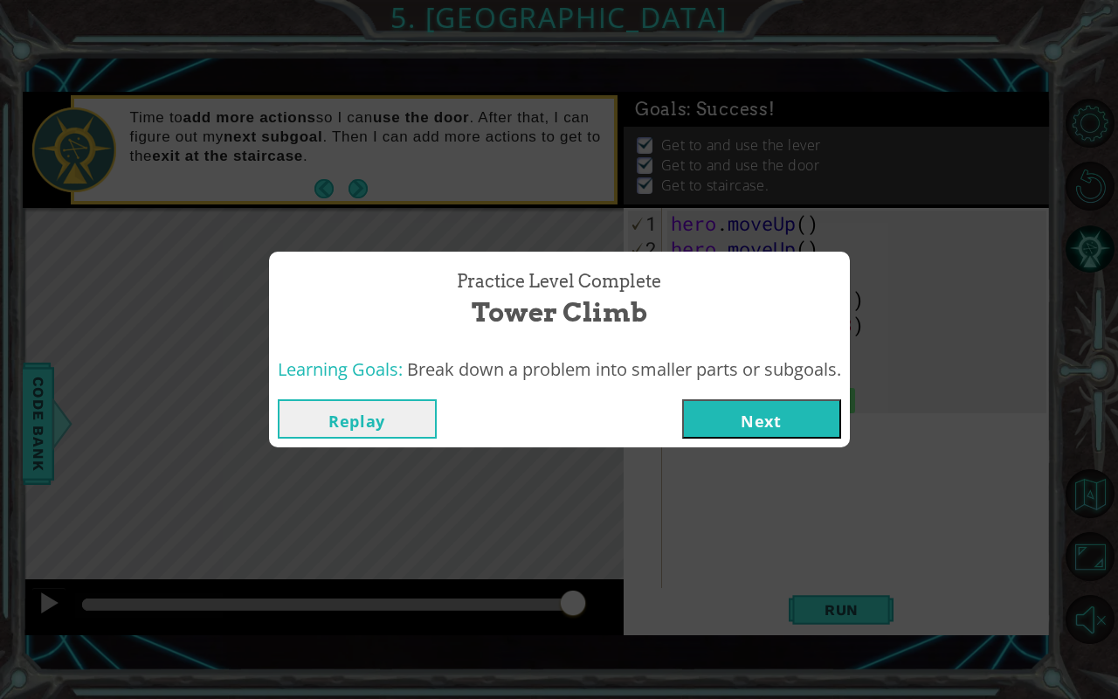
click at [748, 426] on button "Next" at bounding box center [761, 418] width 159 height 39
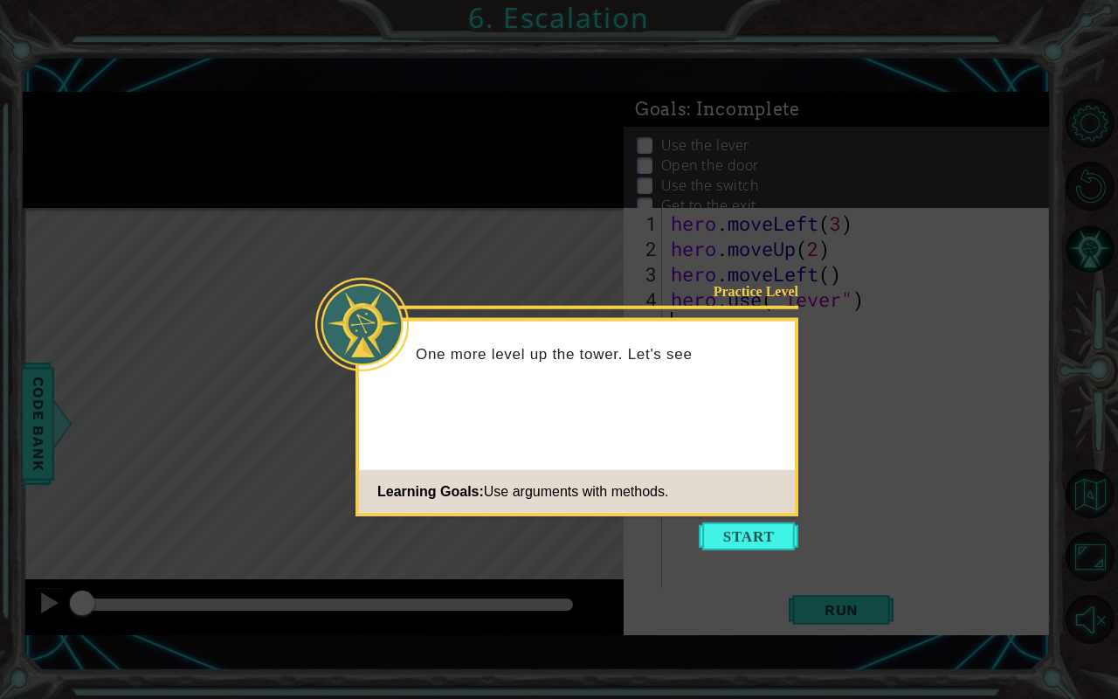
click at [760, 517] on icon at bounding box center [559, 349] width 1118 height 699
click at [762, 524] on button "Start" at bounding box center [749, 536] width 100 height 28
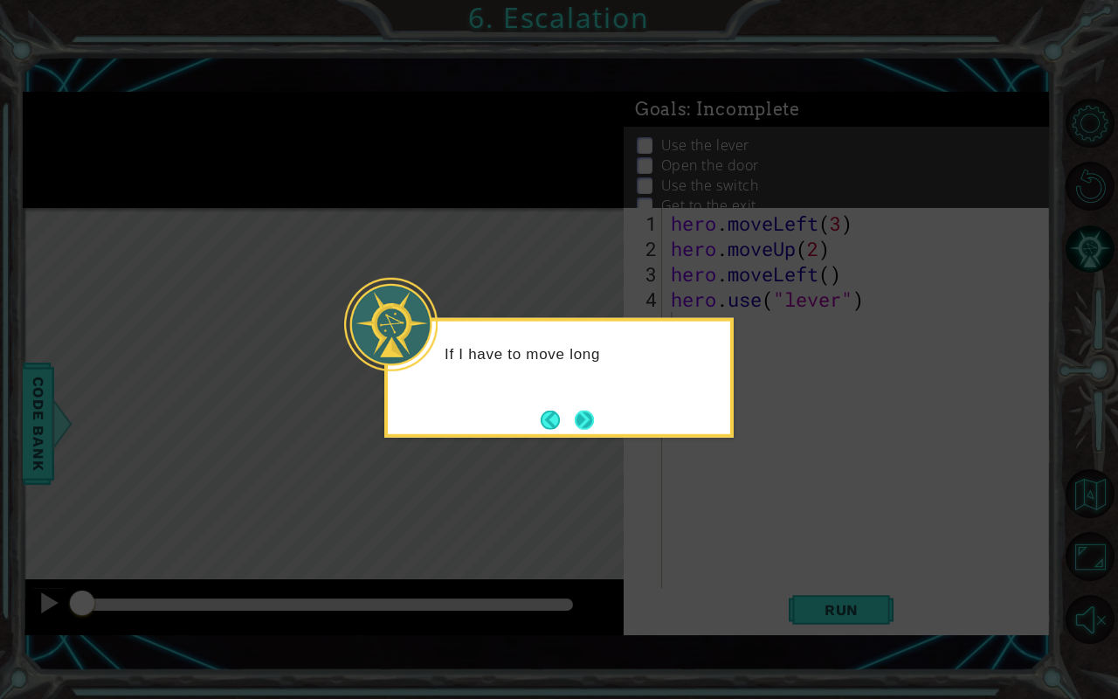
click at [583, 421] on button "Next" at bounding box center [584, 419] width 19 height 19
click at [583, 421] on icon at bounding box center [559, 349] width 1118 height 699
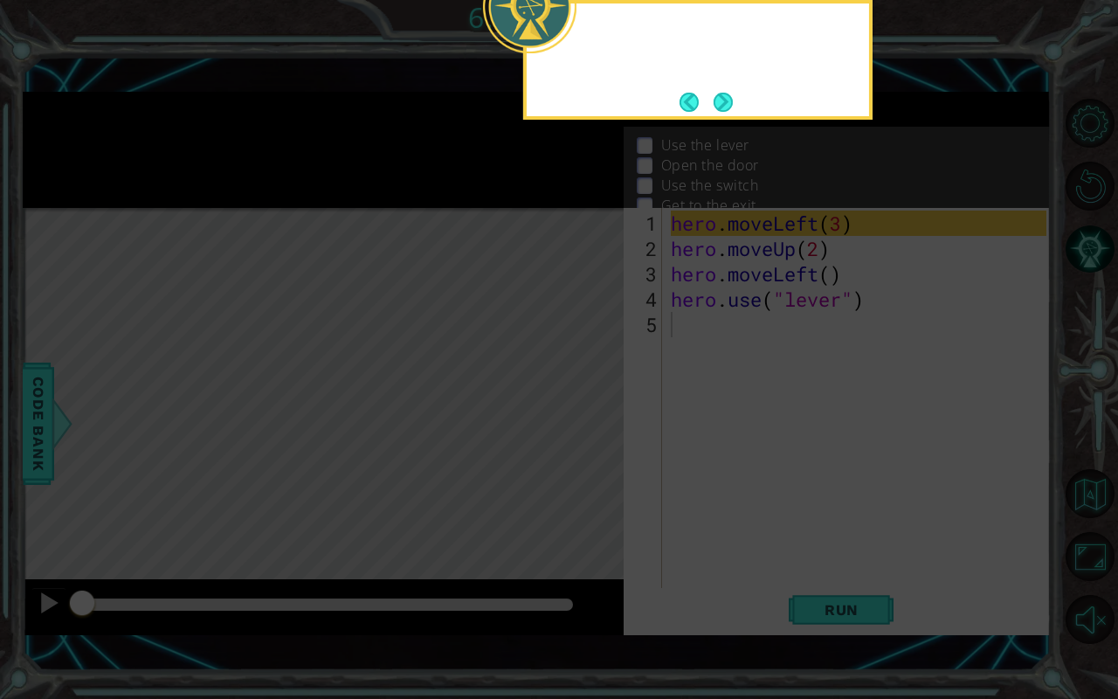
click at [583, 421] on icon at bounding box center [559, 154] width 1118 height 1089
click at [713, 102] on button "Next" at bounding box center [723, 102] width 24 height 24
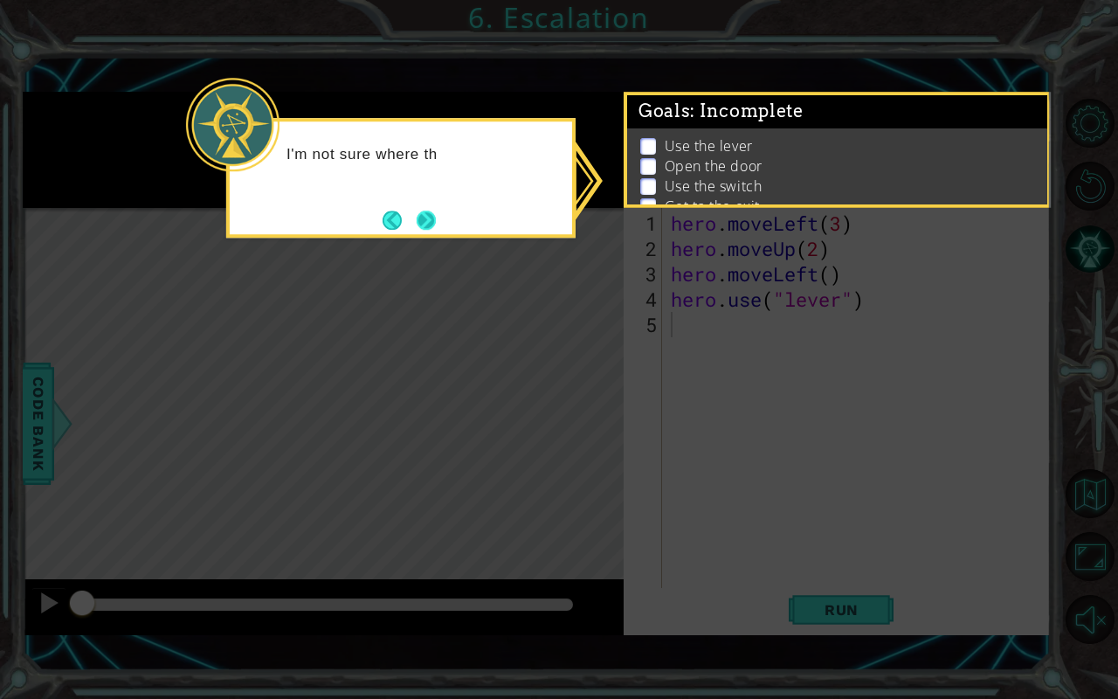
click at [432, 211] on button "Next" at bounding box center [427, 221] width 20 height 20
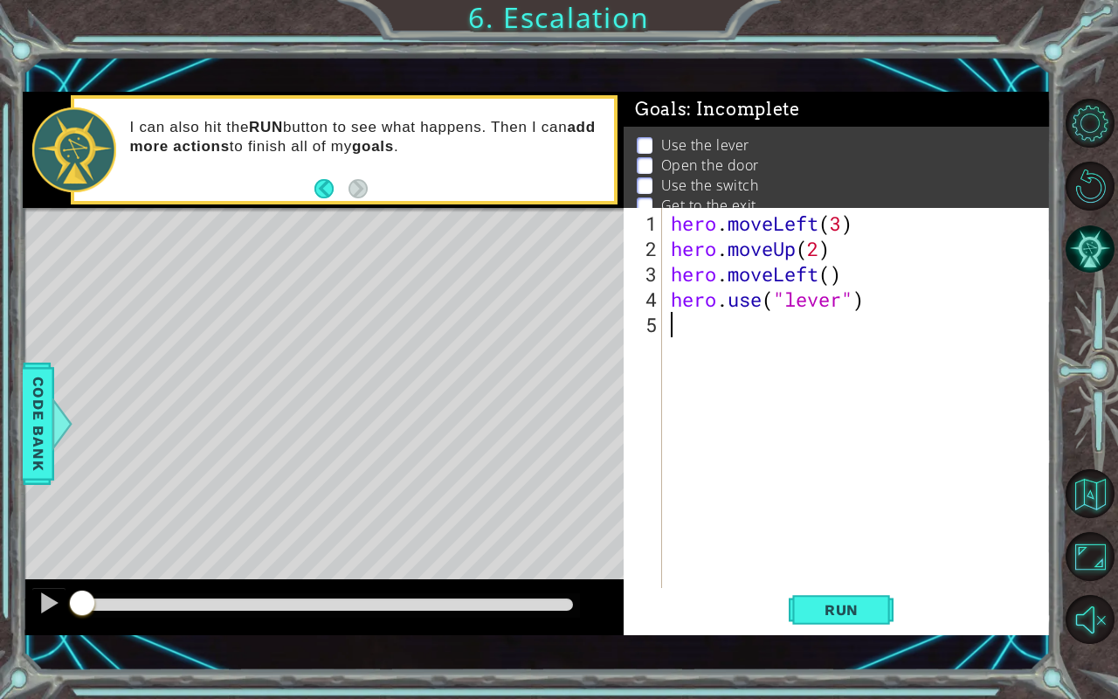
click at [295, 418] on div "Level Map" at bounding box center [426, 465] width 807 height 515
click at [287, 437] on div "Level Map" at bounding box center [426, 465] width 807 height 515
click at [821, 580] on span "Run" at bounding box center [841, 609] width 69 height 17
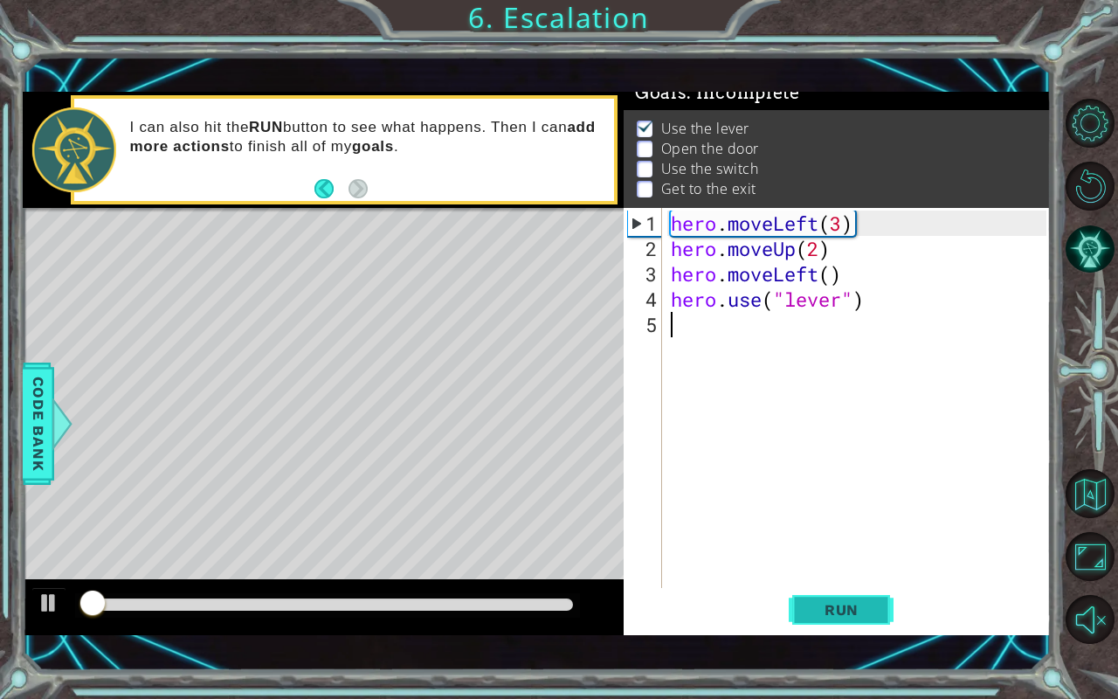
scroll to position [19, 0]
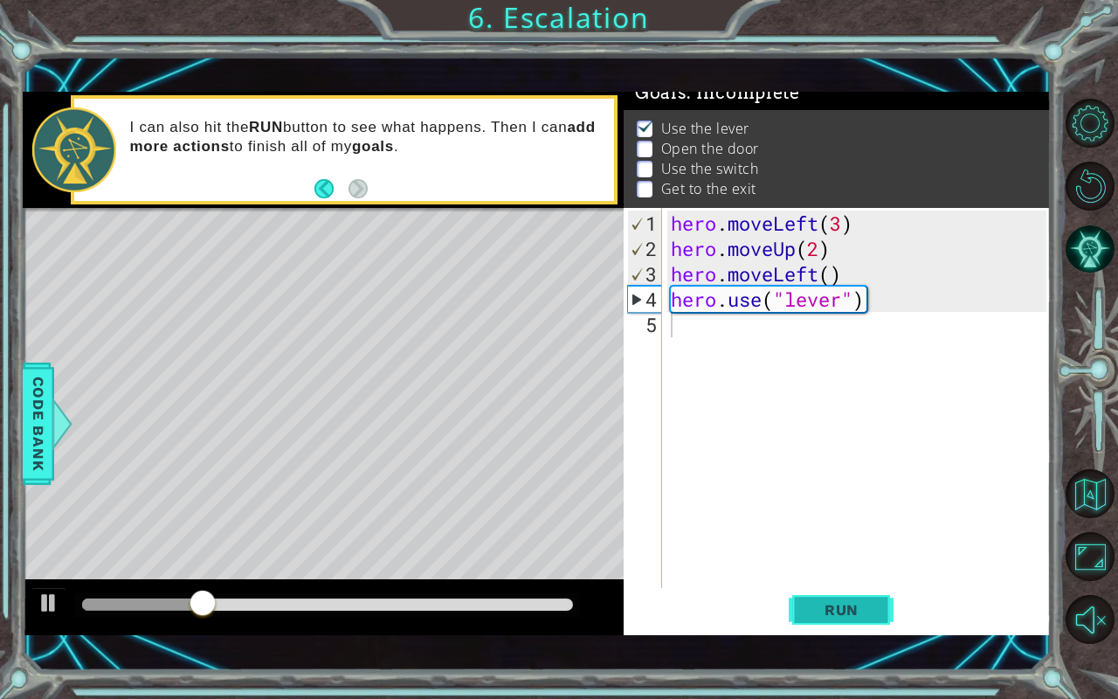
click at [821, 580] on span "Run" at bounding box center [841, 609] width 69 height 17
drag, startPoint x: 101, startPoint y: 598, endPoint x: 356, endPoint y: 599, distance: 255.1
click at [356, 580] on div at bounding box center [356, 604] width 31 height 31
click at [42, 580] on div at bounding box center [49, 603] width 23 height 23
click at [730, 336] on div "hero . moveLeft ( 3 ) hero . moveUp ( 2 ) hero . moveLeft ( ) hero . use ( "lev…" at bounding box center [862, 426] width 388 height 431
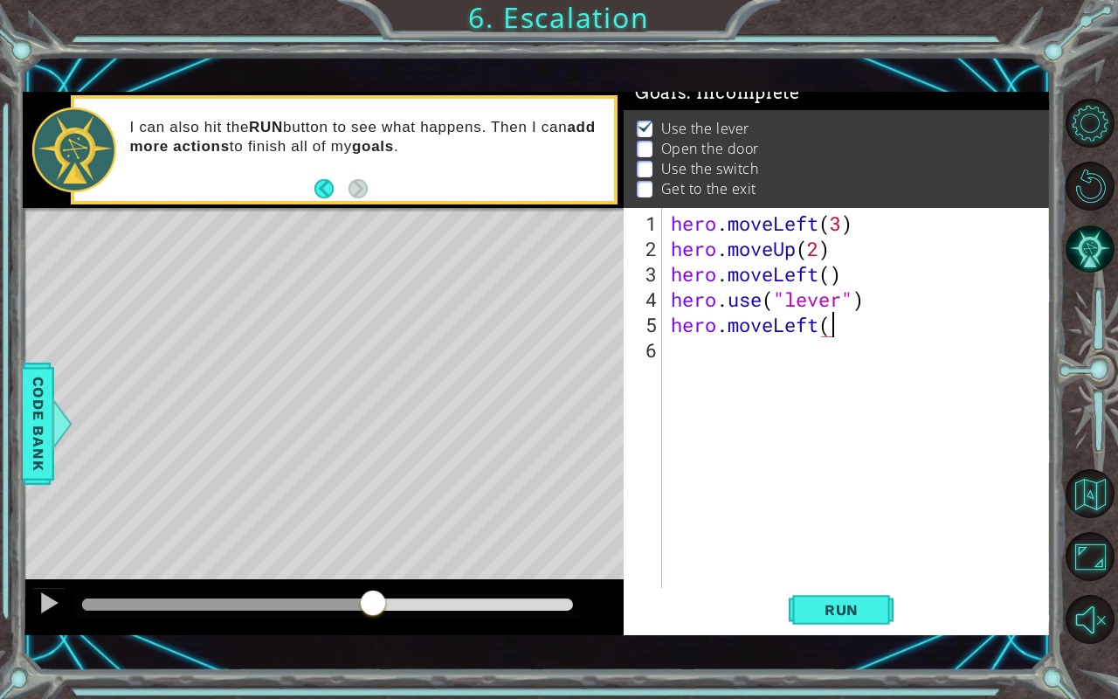
scroll to position [0, 7]
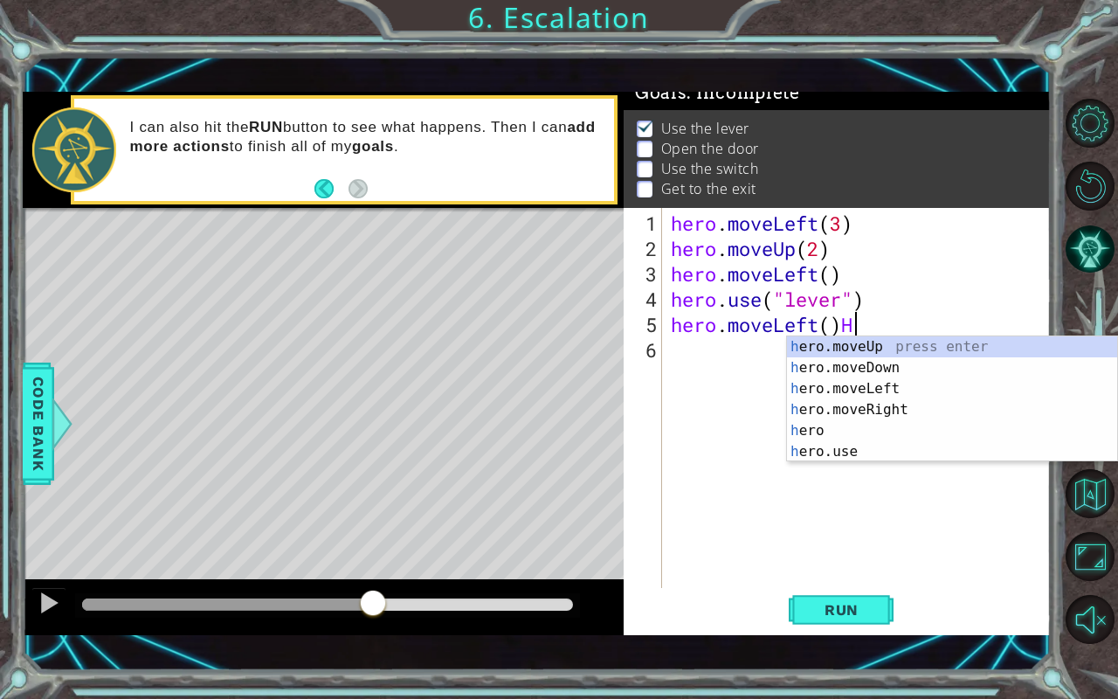
type textarea "hero.moveLeft()"
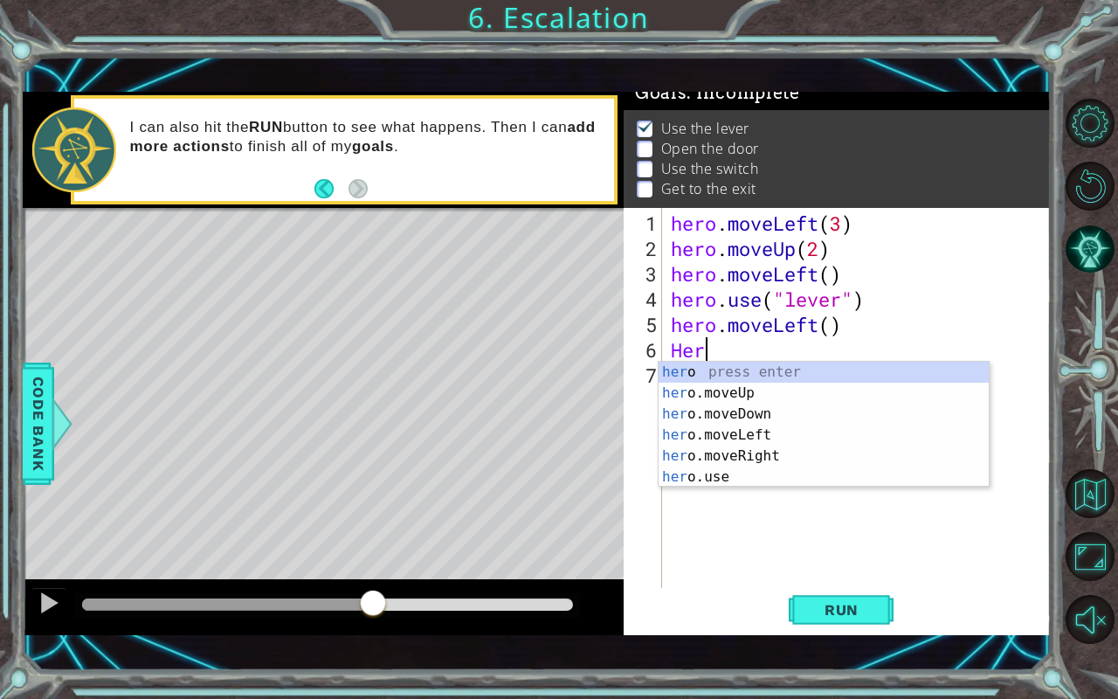
scroll to position [0, 0]
type textarea "H"
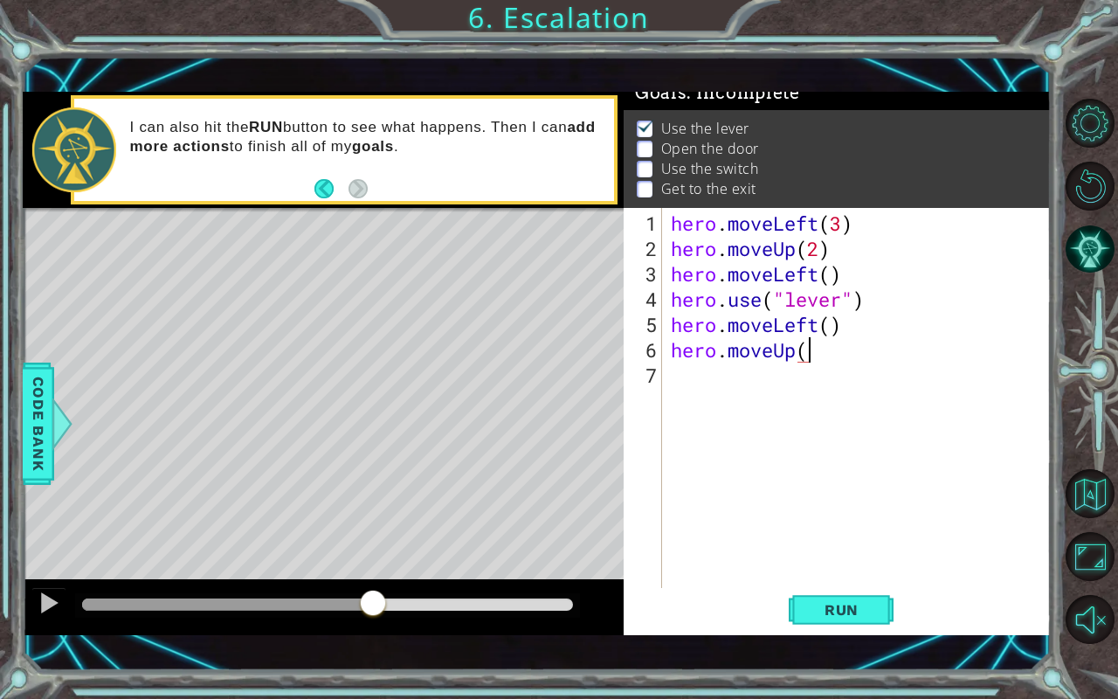
type textarea "hero.moveUp()"
type textarea "hero.moveRight(2)"
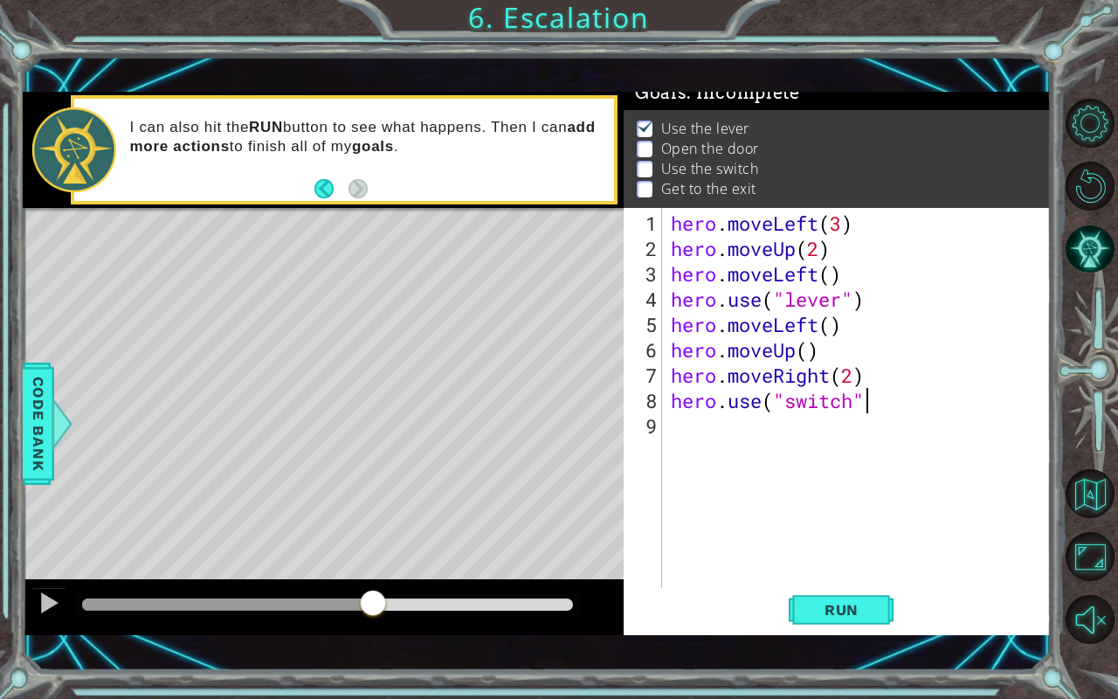
type textarea "hero.use("switch")"
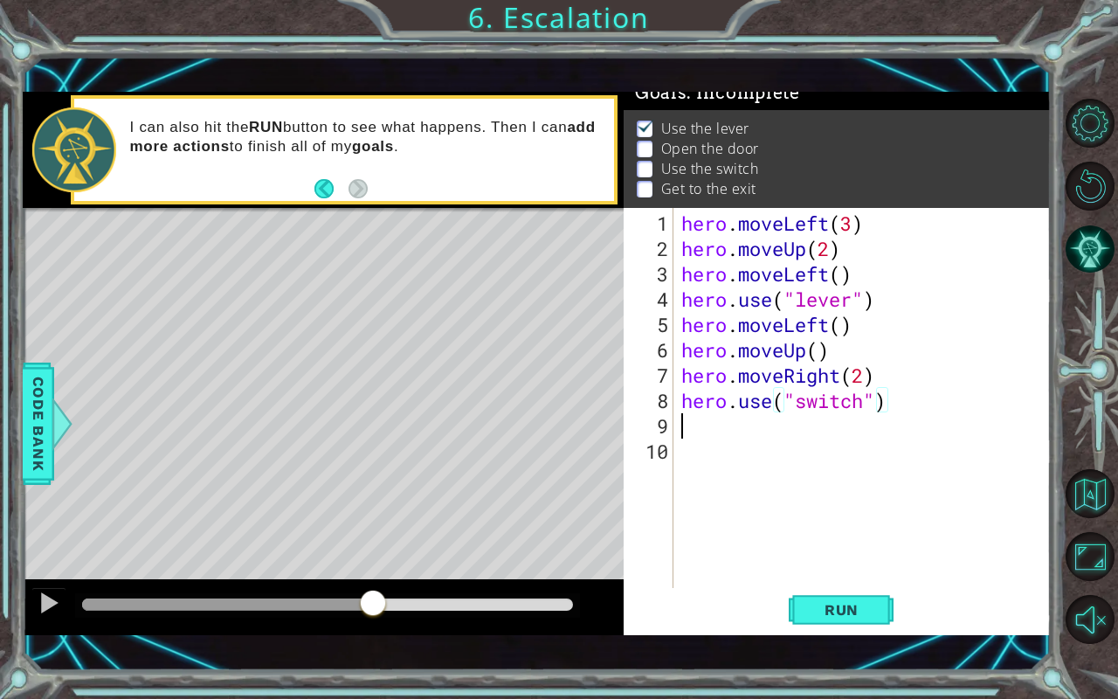
scroll to position [0, 0]
type textarea "h"
type textarea "hero.use("switch")"
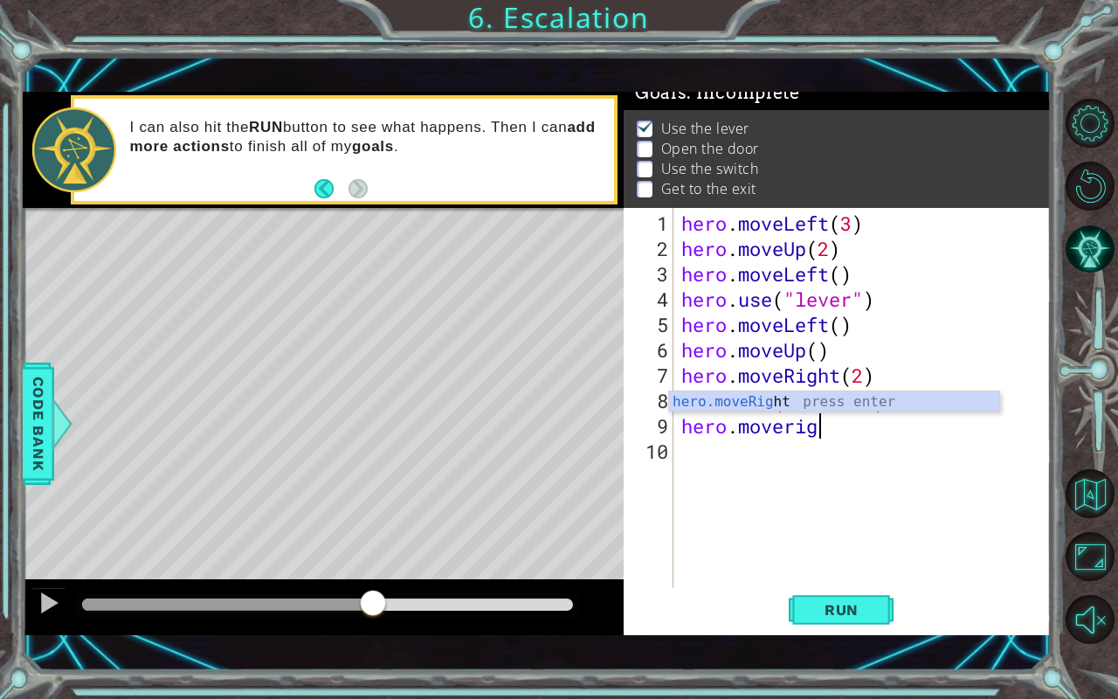
scroll to position [0, 4]
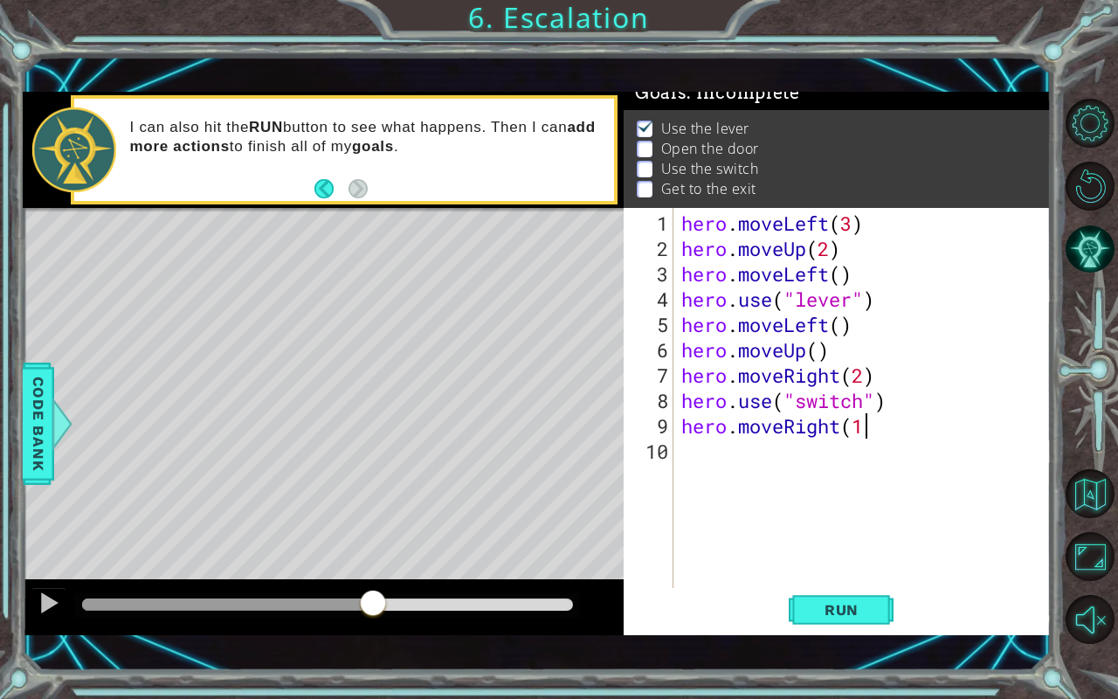
type textarea "hero.moveRight(1)"
type textarea "]"
click at [848, 580] on span "Run" at bounding box center [841, 609] width 69 height 17
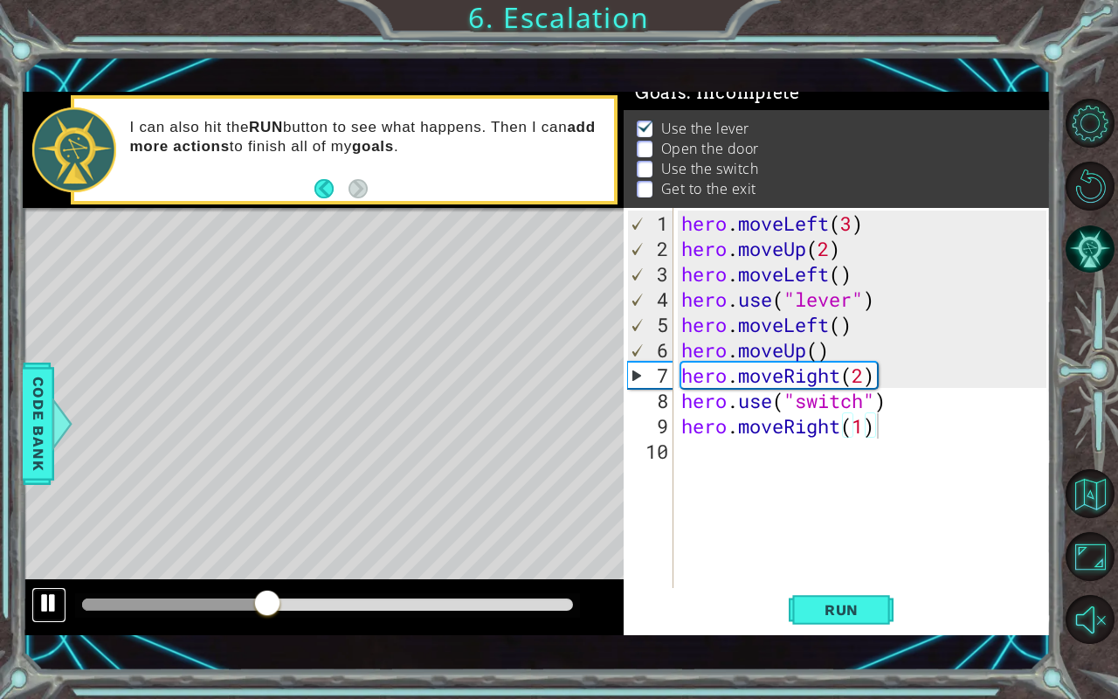
click at [44, 580] on div at bounding box center [49, 603] width 23 height 23
click at [851, 325] on div "hero . moveLeft ( 3 ) hero . moveUp ( 2 ) hero . moveLeft ( ) hero . use ( "lev…" at bounding box center [866, 426] width 377 height 431
type textarea "hero.moveLeft()"
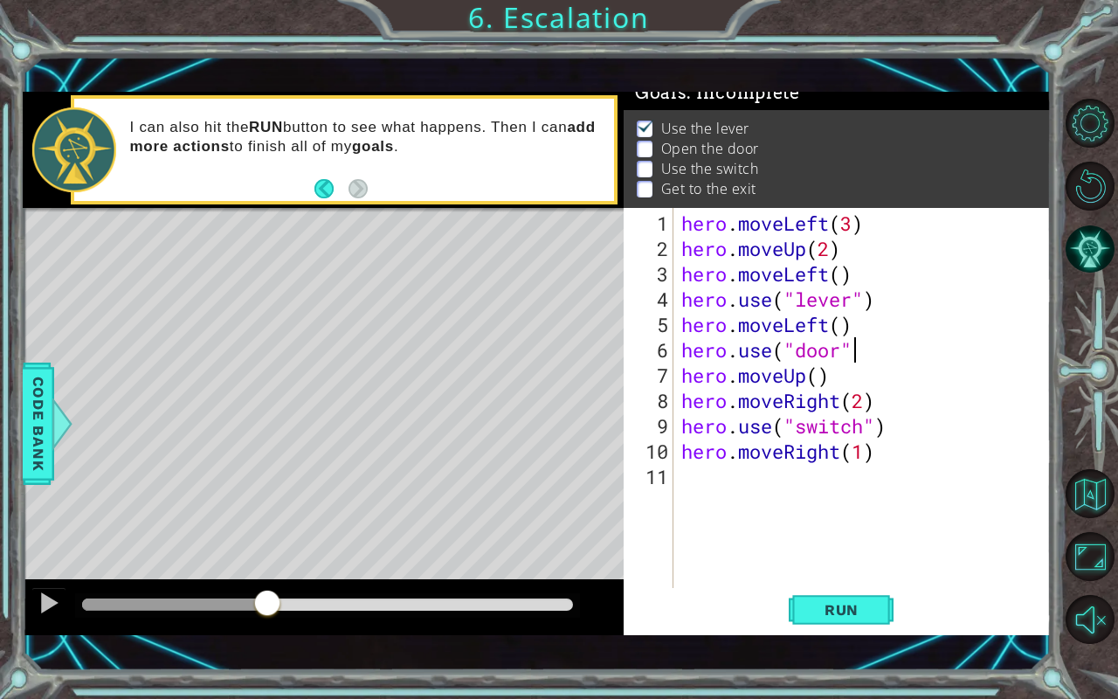
scroll to position [0, 7]
click at [831, 580] on button "Run" at bounding box center [841, 610] width 105 height 43
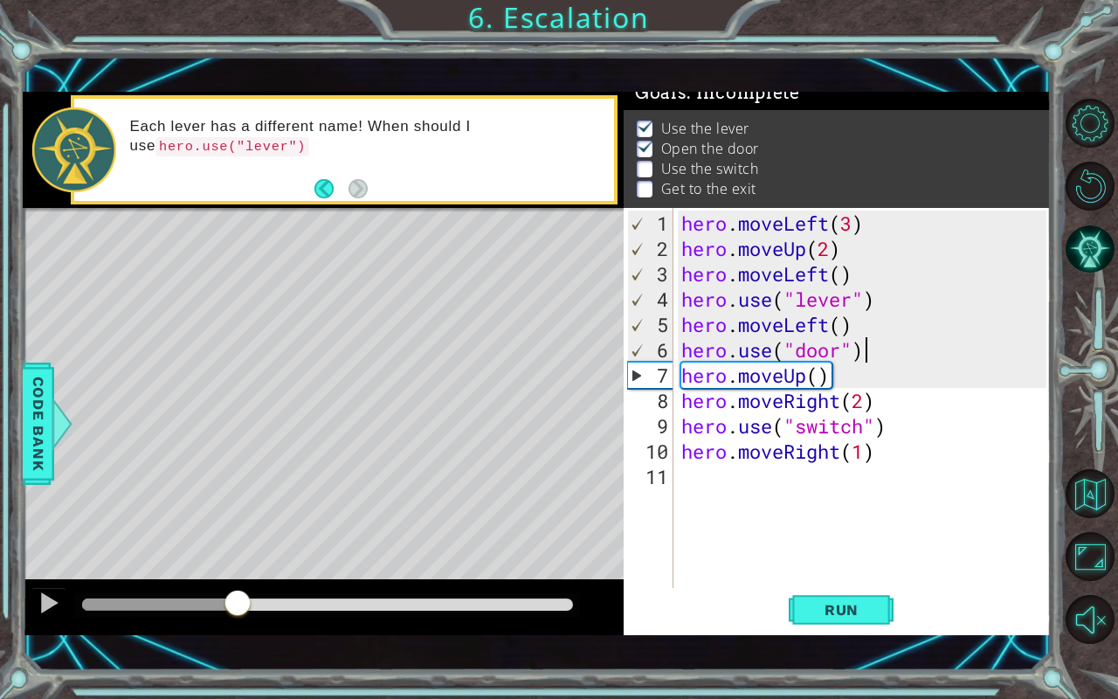
drag, startPoint x: 96, startPoint y: 606, endPoint x: 240, endPoint y: 611, distance: 144.2
click at [240, 580] on div at bounding box center [237, 604] width 31 height 31
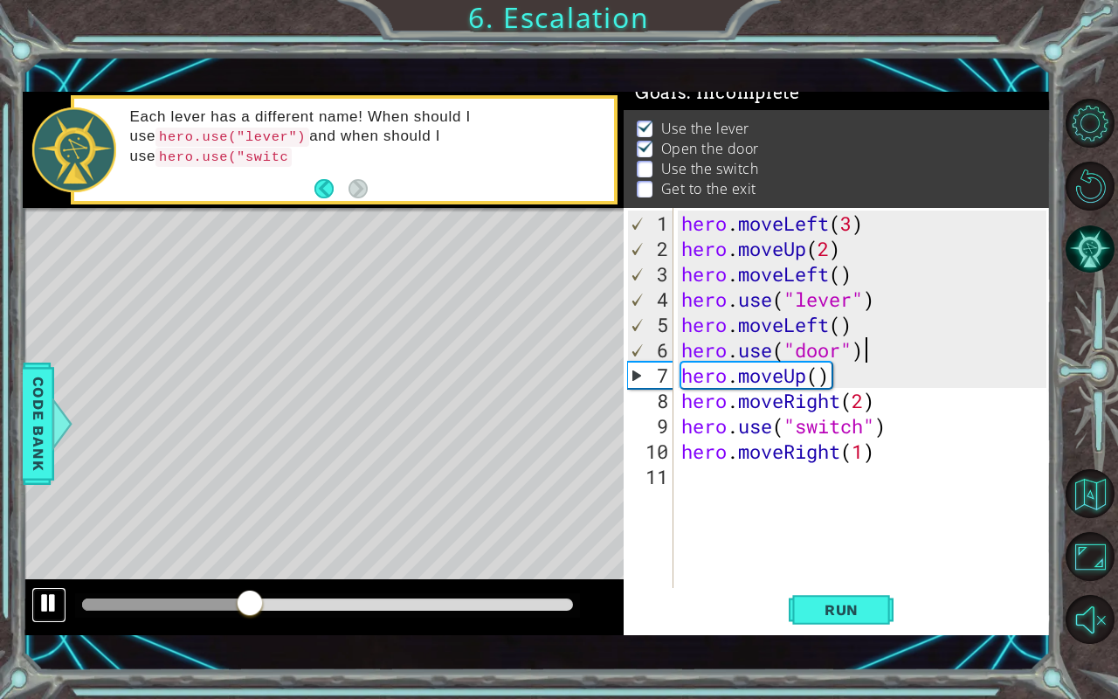
click at [36, 580] on button at bounding box center [48, 605] width 35 height 36
click at [884, 362] on div "hero . moveLeft ( 3 ) hero . moveUp ( 2 ) hero . moveLeft ( ) hero . use ( "lev…" at bounding box center [866, 426] width 377 height 431
click at [861, 373] on div "hero . moveLeft ( 3 ) hero . moveUp ( 2 ) hero . moveLeft ( ) hero . use ( "lev…" at bounding box center [866, 426] width 377 height 431
click at [818, 377] on div "hero . moveLeft ( 3 ) hero . moveUp ( 2 ) hero . moveLeft ( ) hero . use ( "lev…" at bounding box center [866, 426] width 377 height 431
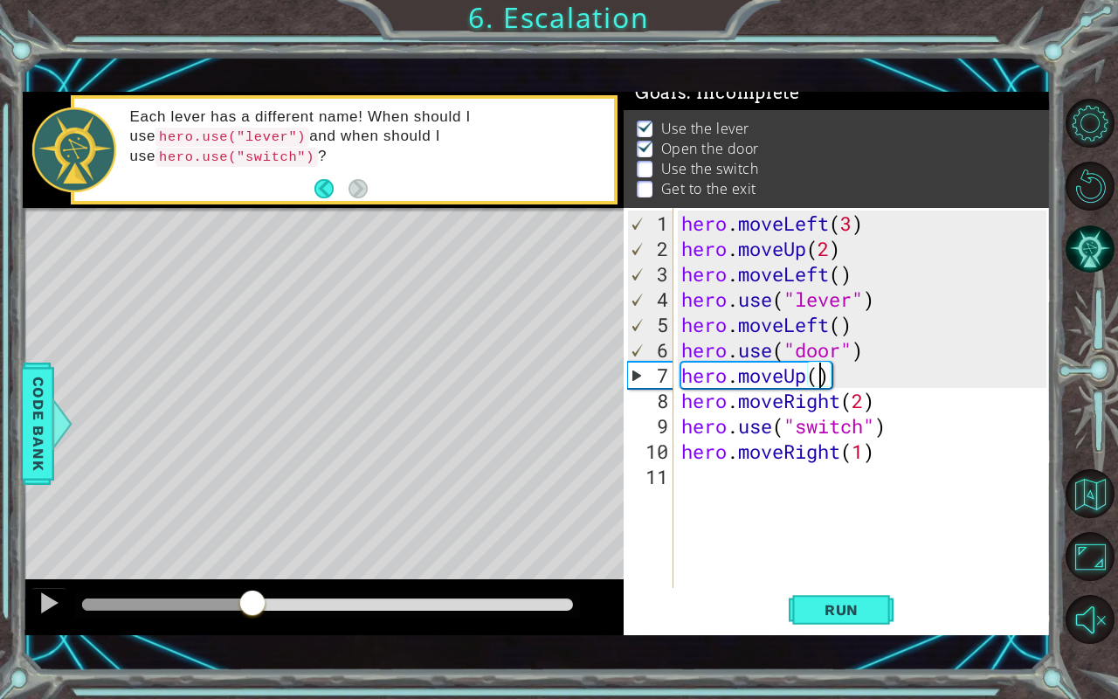
scroll to position [0, 6]
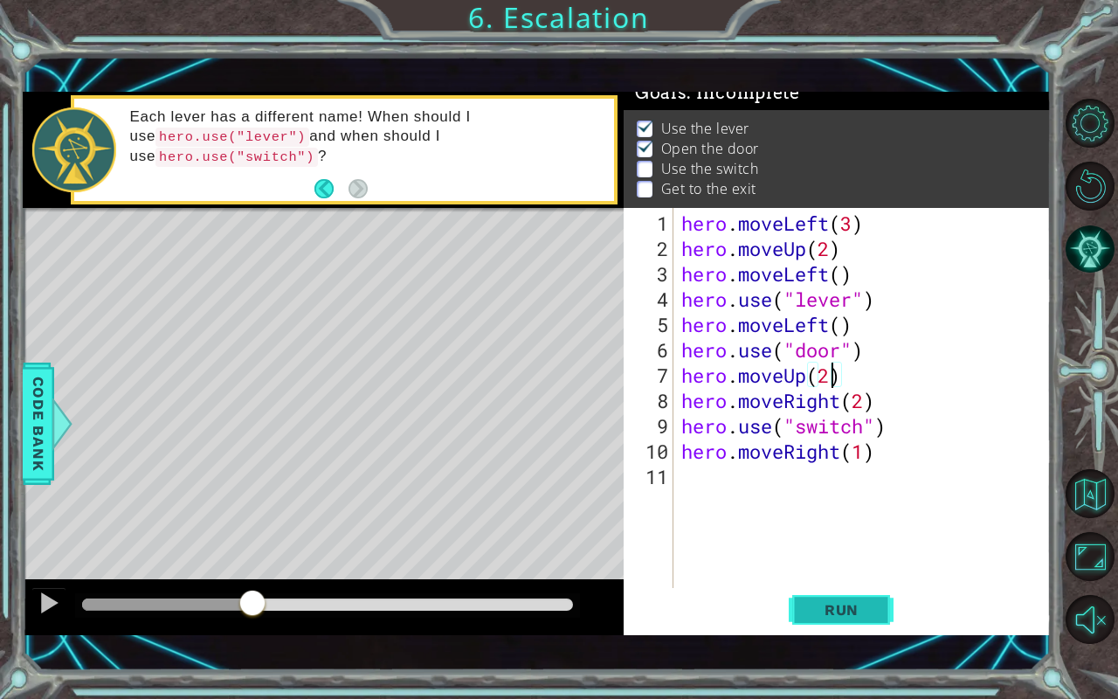
type textarea "hero.moveUp(2)"
click at [819, 580] on button "Run" at bounding box center [841, 610] width 105 height 43
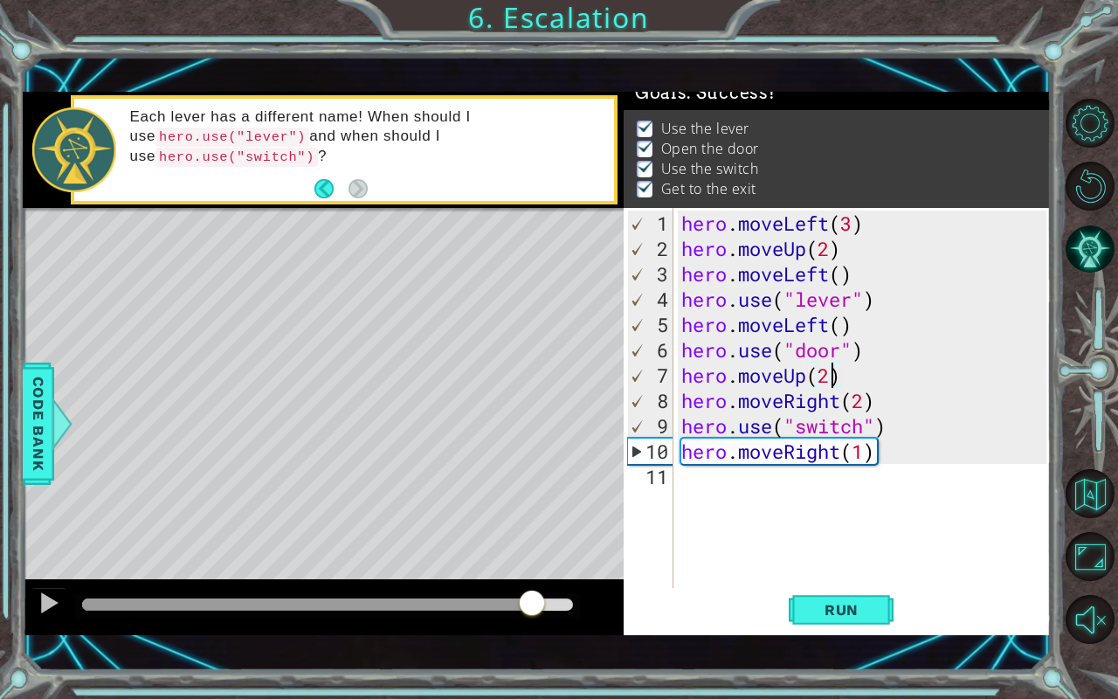
drag, startPoint x: 117, startPoint y: 598, endPoint x: 529, endPoint y: 645, distance: 415.0
click at [529, 580] on div "1 ההההההההההההההההההההההההההההההההההההההההההההההההההההההההההההההההההההההההההההה…" at bounding box center [537, 363] width 1029 height 615
click at [830, 580] on span "Run" at bounding box center [841, 609] width 69 height 17
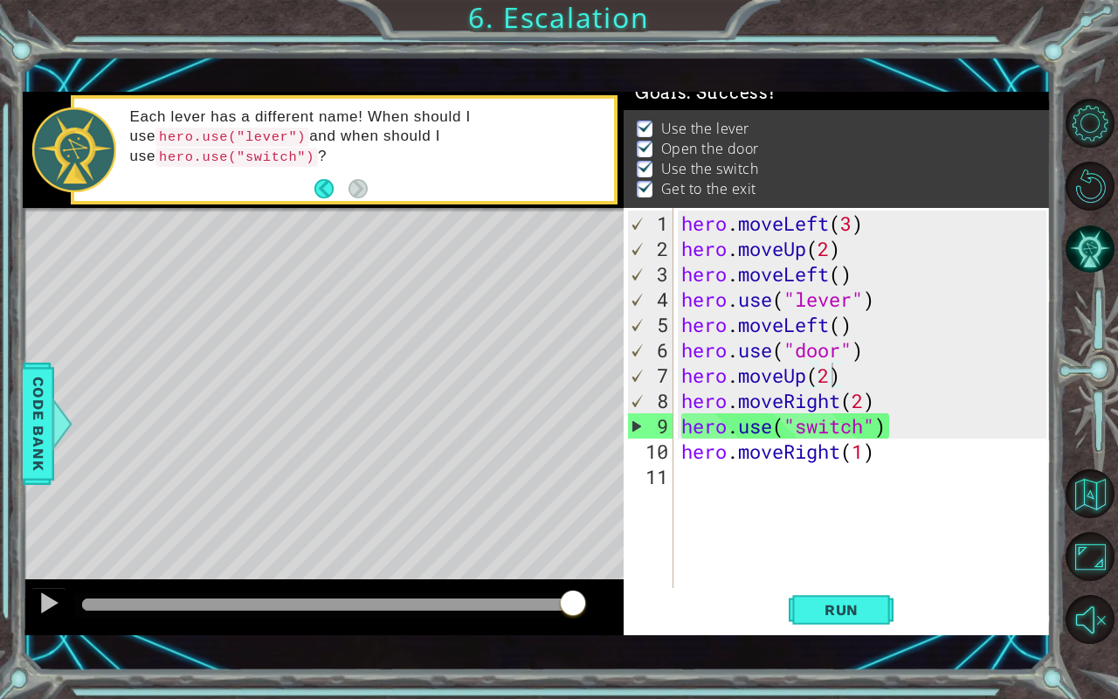
drag, startPoint x: 103, startPoint y: 598, endPoint x: 714, endPoint y: 594, distance: 610.7
click at [714, 580] on div "1 ההההההההההההההההההההההההההההההההההההההההההההההההההההההההההההההההההההההההההההה…" at bounding box center [537, 363] width 1029 height 543
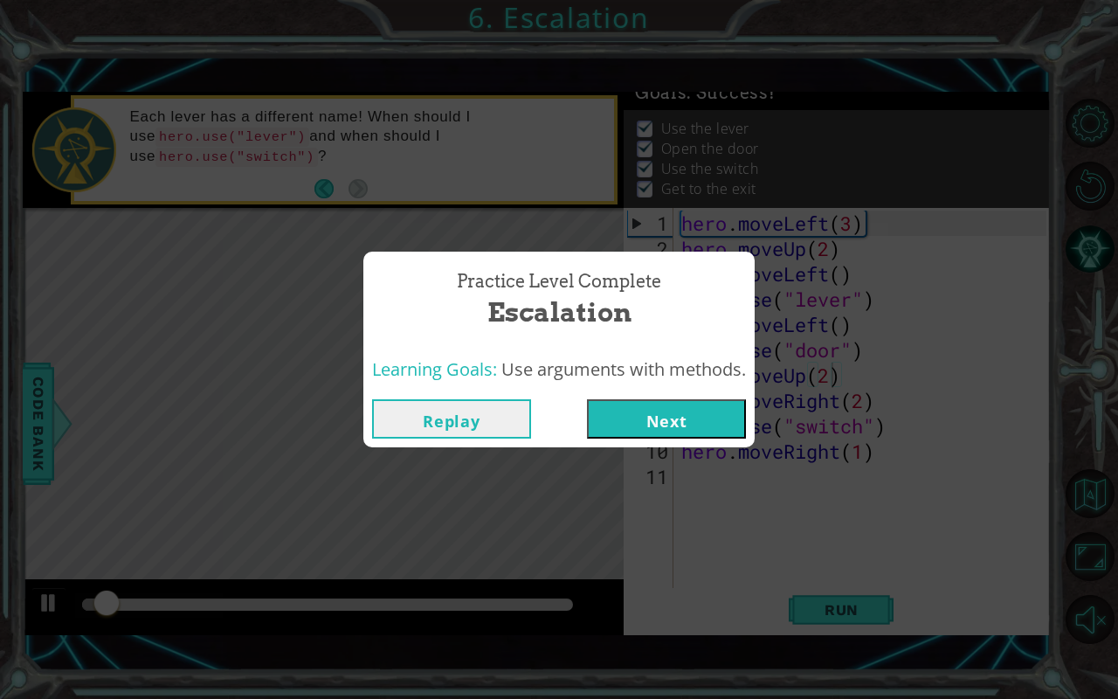
click at [706, 424] on button "Next" at bounding box center [666, 418] width 159 height 39
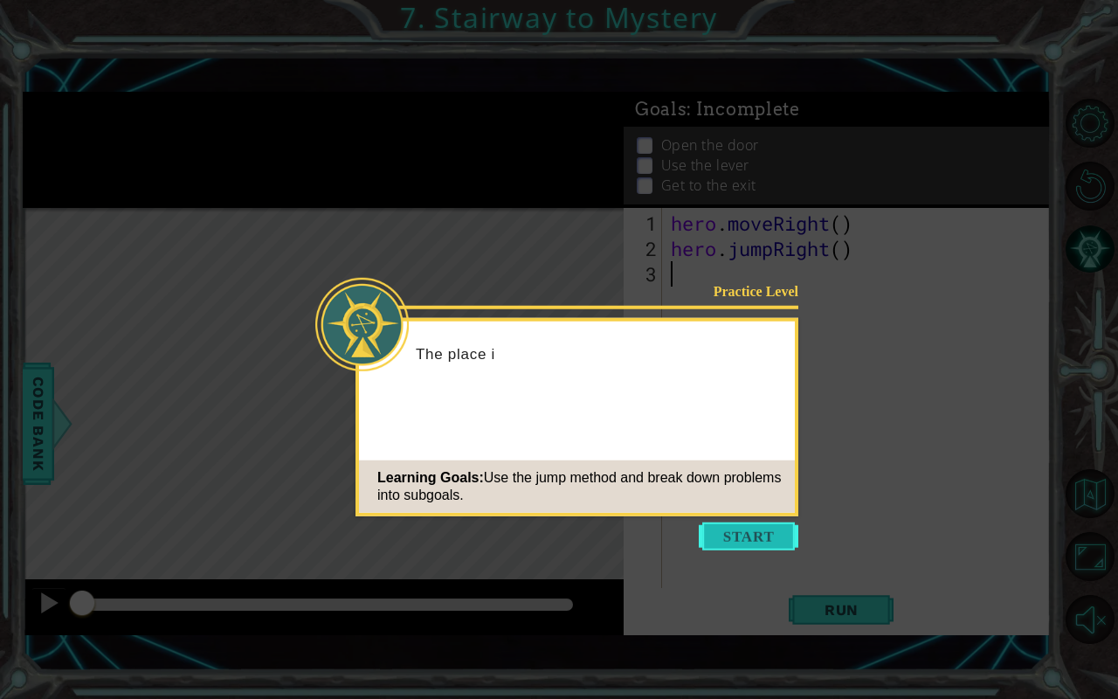
click at [742, 522] on button "Start" at bounding box center [749, 536] width 100 height 28
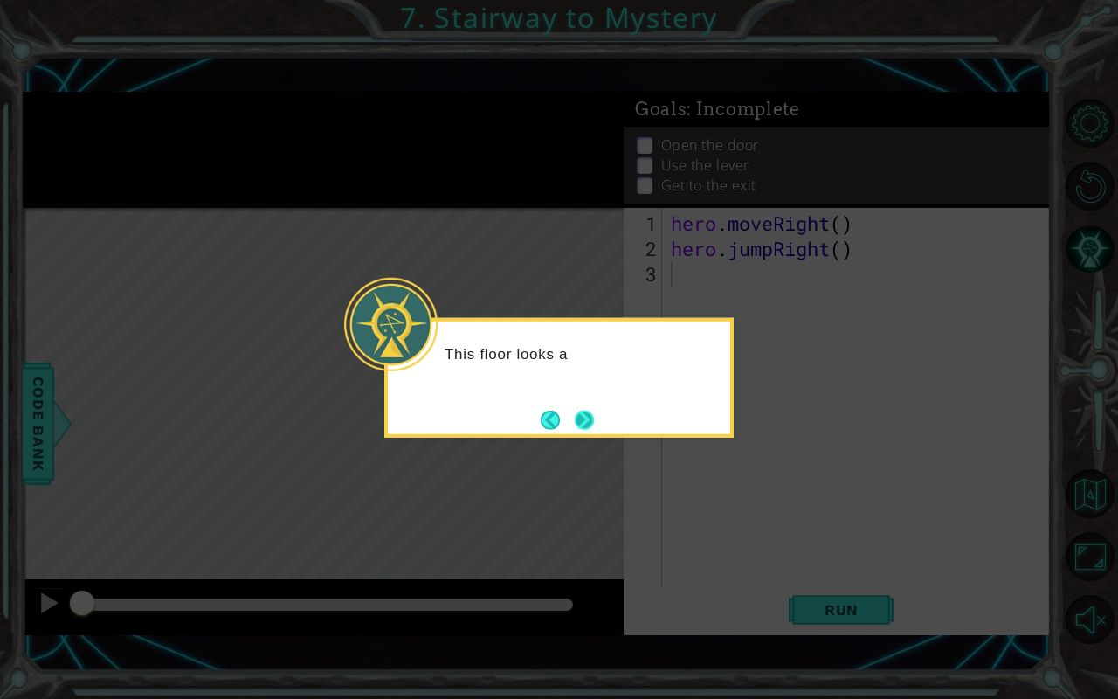
click at [586, 428] on button "Next" at bounding box center [584, 420] width 23 height 23
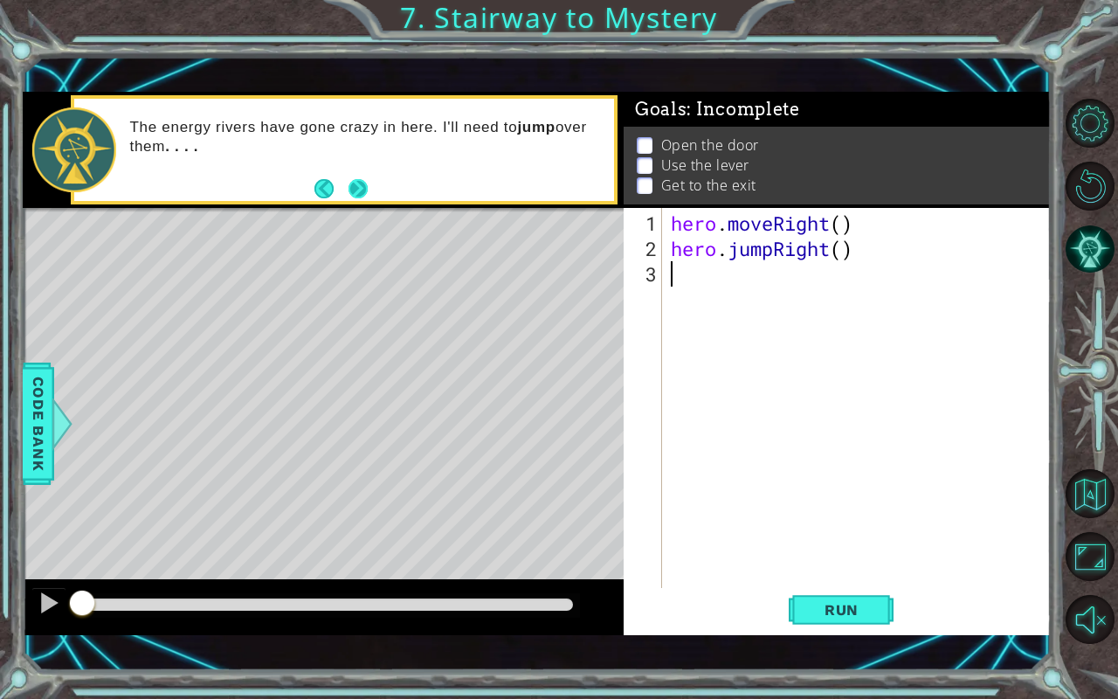
click at [353, 183] on button "Next" at bounding box center [358, 189] width 24 height 24
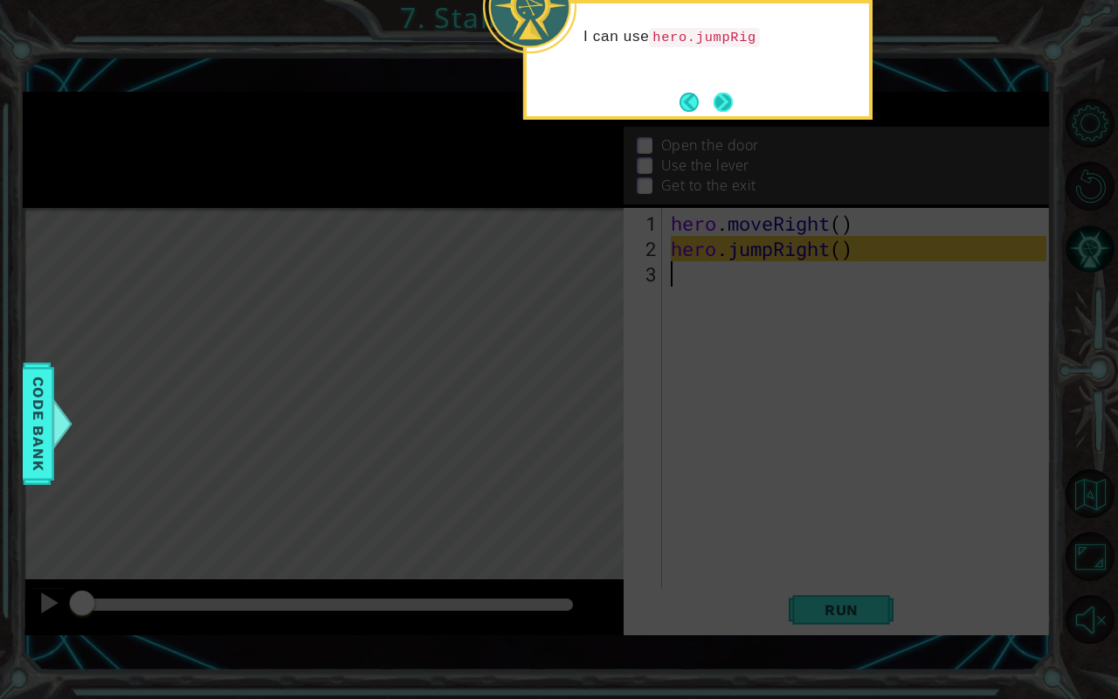
click at [717, 92] on button "Next" at bounding box center [723, 101] width 29 height 29
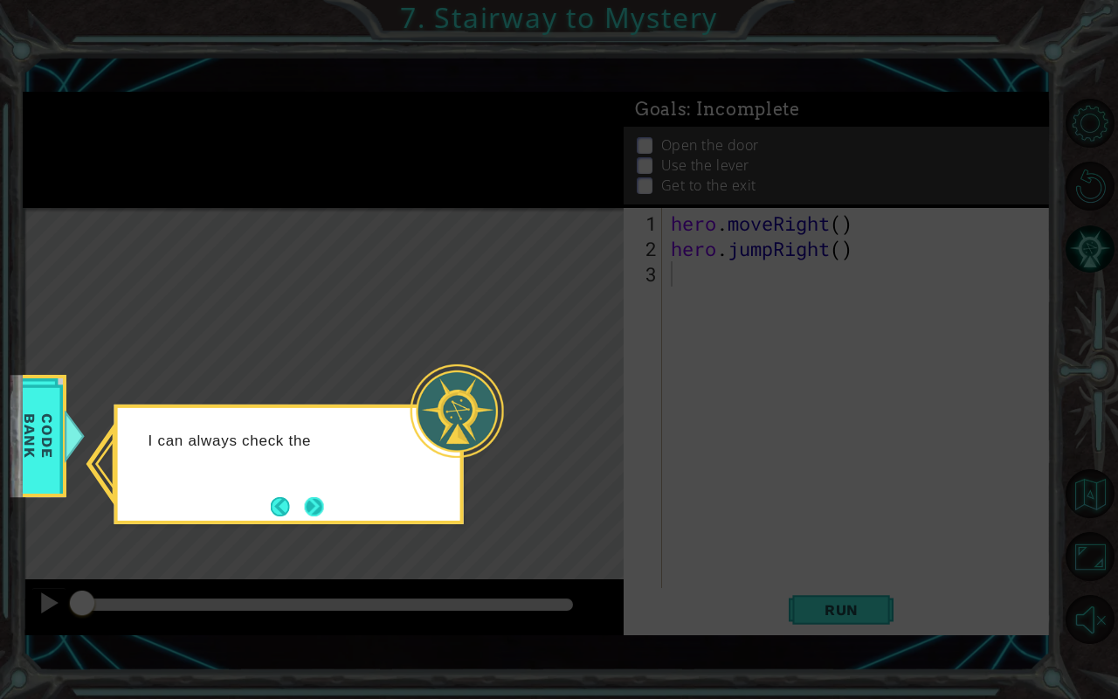
click at [309, 510] on button "Next" at bounding box center [314, 506] width 21 height 21
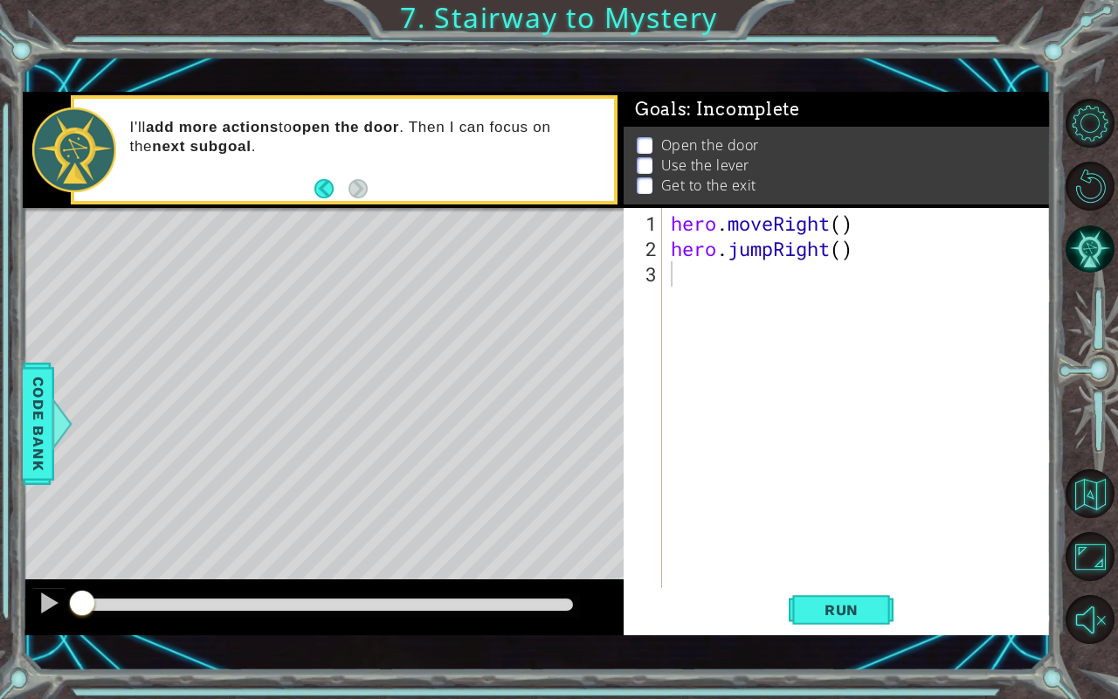
click at [834, 288] on div "hero . moveRight ( ) hero . jumpRight ( )" at bounding box center [862, 426] width 388 height 431
click at [811, 580] on span "Run" at bounding box center [841, 609] width 69 height 17
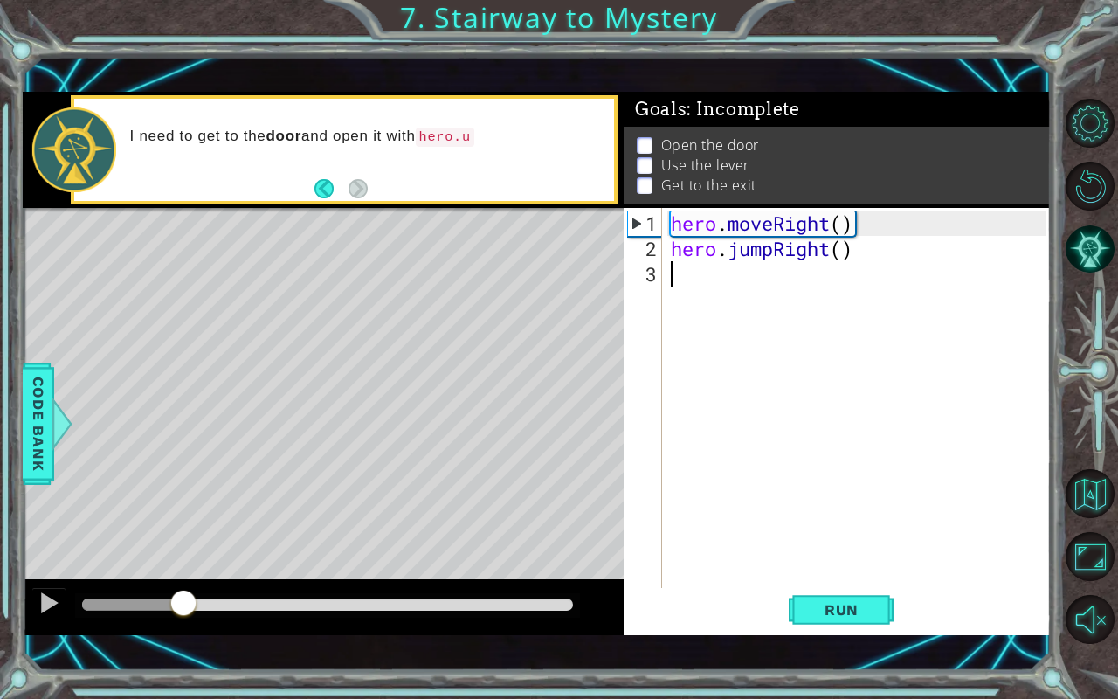
drag, startPoint x: 103, startPoint y: 596, endPoint x: 183, endPoint y: 601, distance: 79.7
click at [183, 580] on div at bounding box center [183, 604] width 31 height 31
click at [36, 580] on button at bounding box center [48, 605] width 35 height 36
click at [730, 285] on div "hero . moveRight ( ) hero . jumpRight ( )" at bounding box center [862, 426] width 388 height 431
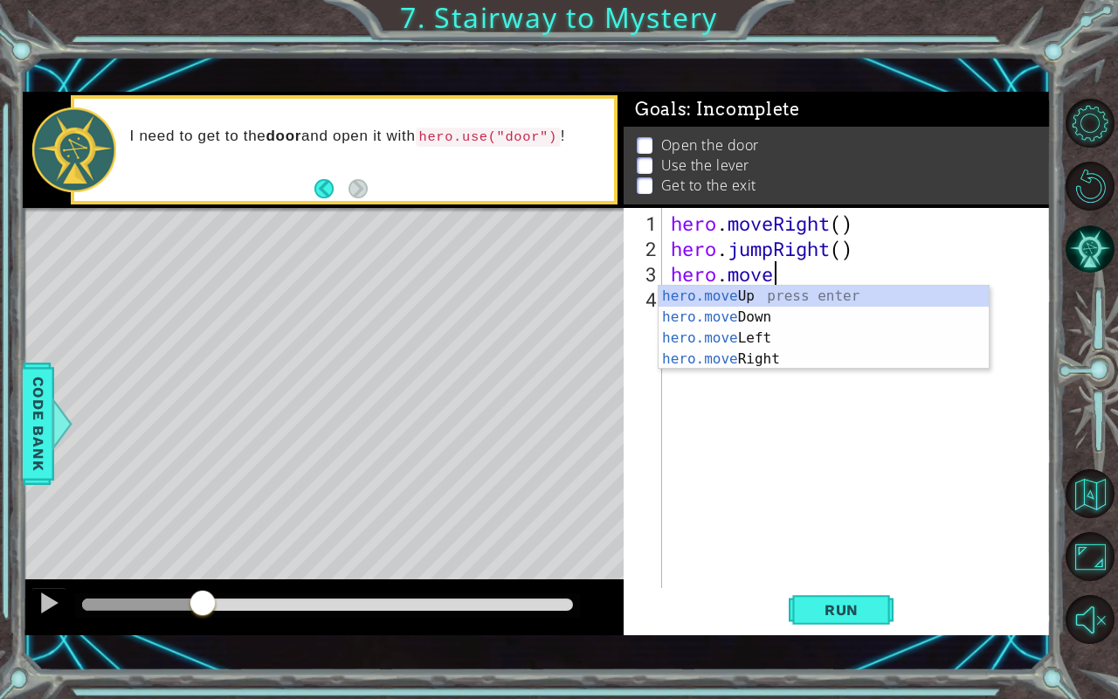
scroll to position [0, 3]
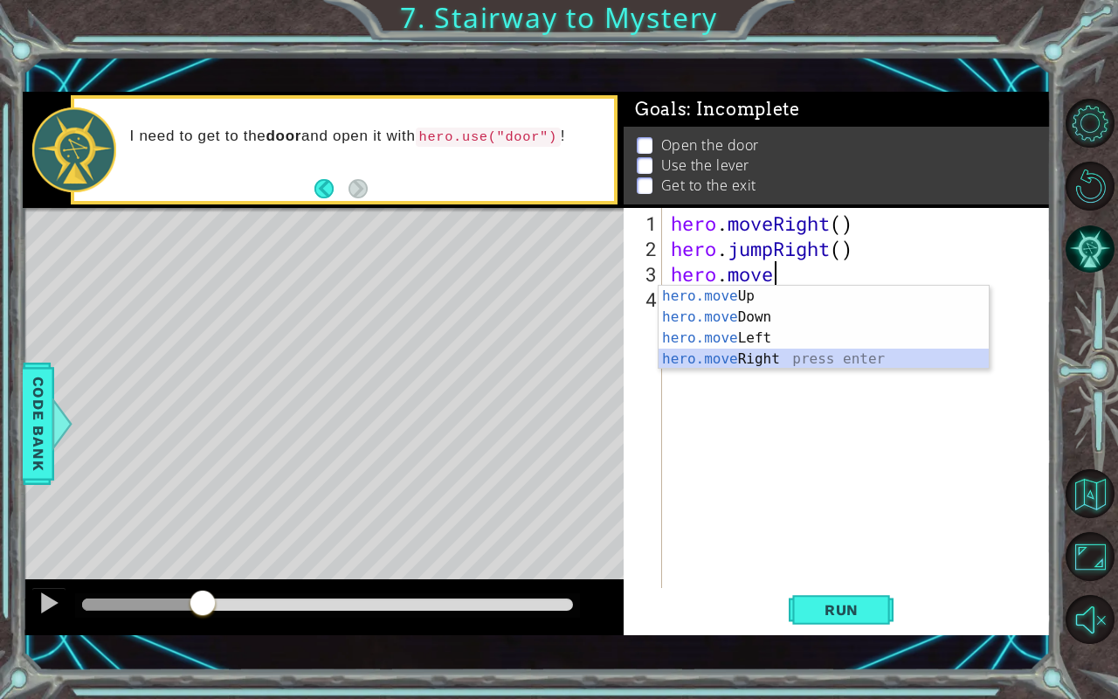
type textarea "hero.moveRight(1)"
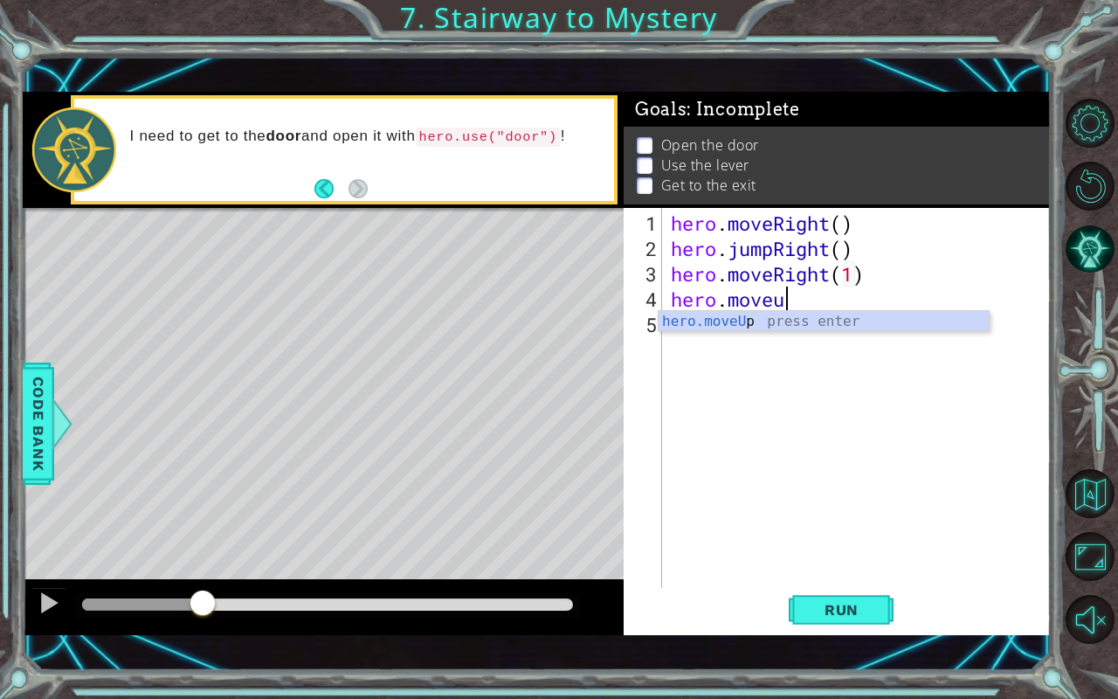
scroll to position [0, 4]
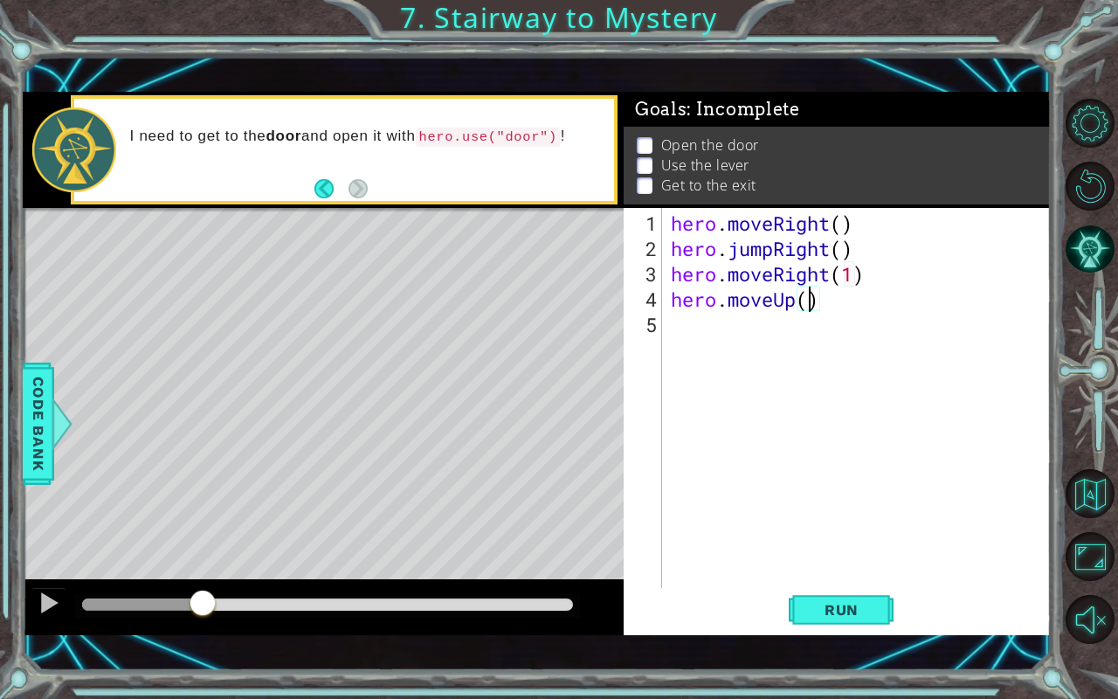
click at [849, 275] on div "hero . moveRight ( ) hero . jumpRight ( ) hero . moveRight ( 1 ) hero . moveUp …" at bounding box center [862, 426] width 388 height 431
click at [856, 280] on div "hero . moveRight ( ) hero . jumpRight ( ) hero . moveRight ( ) hero . moveUp ( )" at bounding box center [862, 426] width 388 height 431
click at [835, 298] on div "hero . moveRight ( ) hero . jumpRight ( ) hero . moveRight ( ) hero . moveUp ( )" at bounding box center [862, 426] width 388 height 431
type textarea "hero.moveUp()"
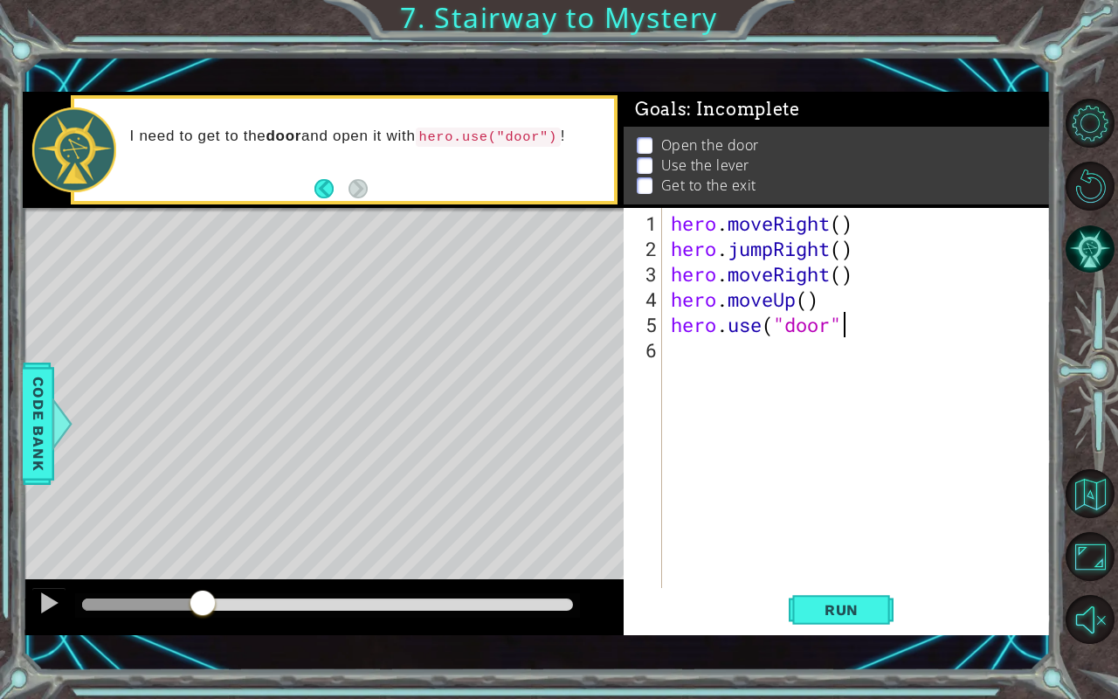
type textarea "hero.use("door")"
type textarea "hero.moveUp(2)"
type textarea "hero.moveLeft()"
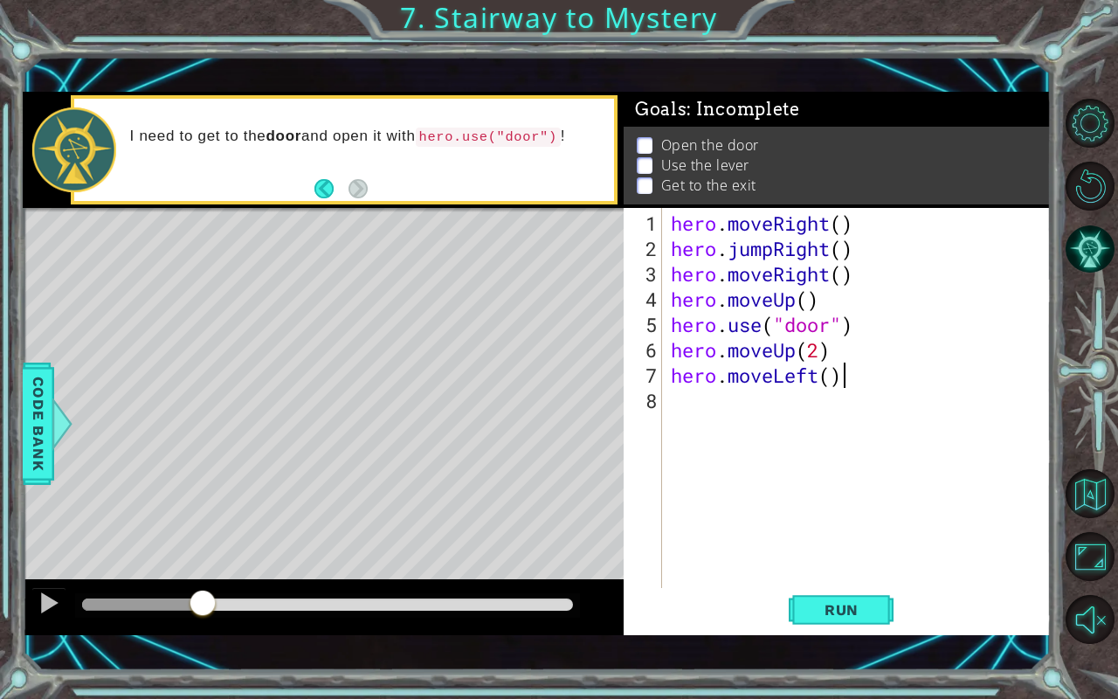
type textarea "hero.moveLeft()"
type textarea "hero.use("lever")"
click at [835, 580] on span "Run" at bounding box center [841, 609] width 69 height 17
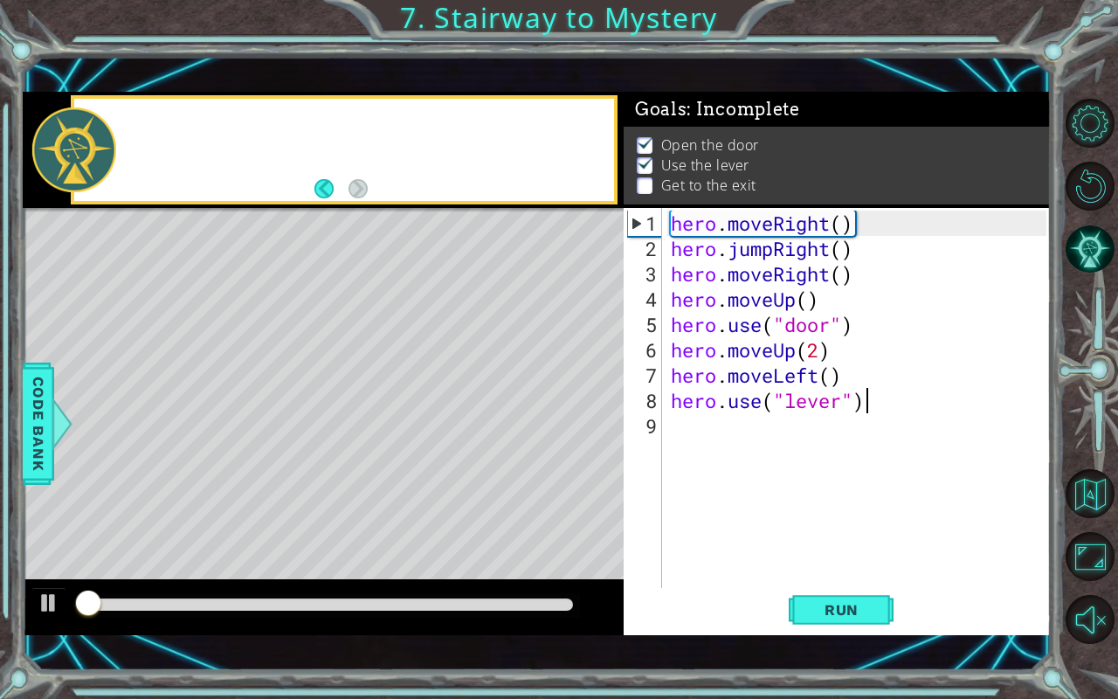
scroll to position [10, 0]
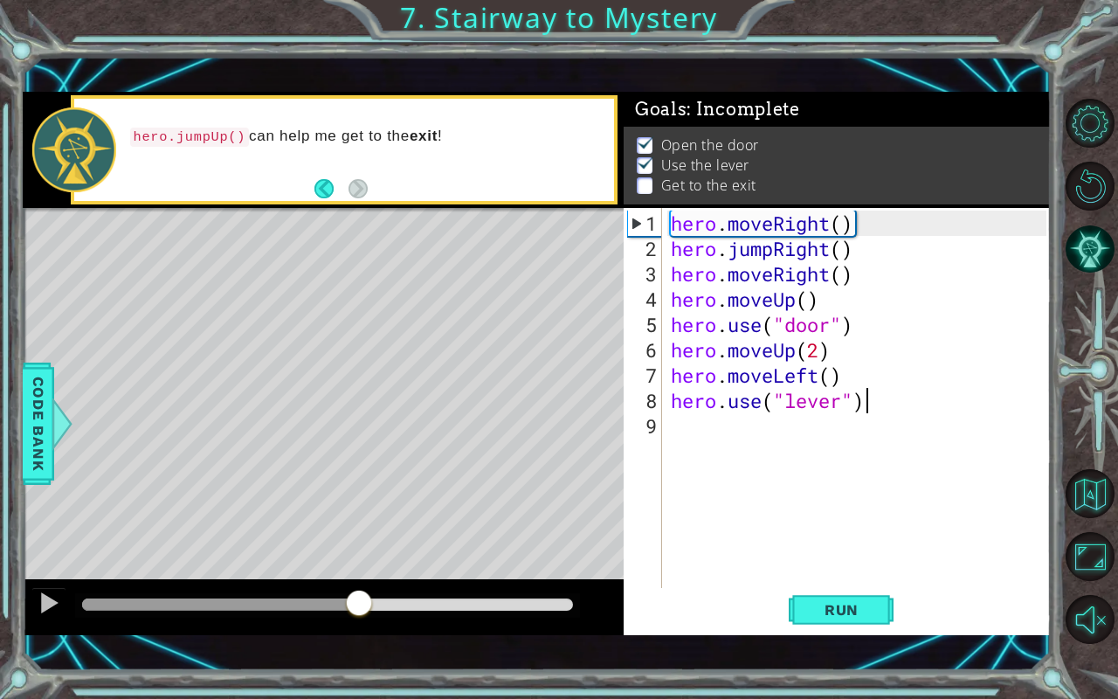
drag, startPoint x: 104, startPoint y: 598, endPoint x: 359, endPoint y: 601, distance: 255.1
click at [359, 580] on div at bounding box center [358, 604] width 31 height 31
click at [42, 580] on div at bounding box center [49, 603] width 23 height 23
click at [914, 411] on div "hero . moveRight ( ) hero . jumpRight ( ) hero . moveRight ( ) hero . moveUp ( …" at bounding box center [862, 426] width 388 height 431
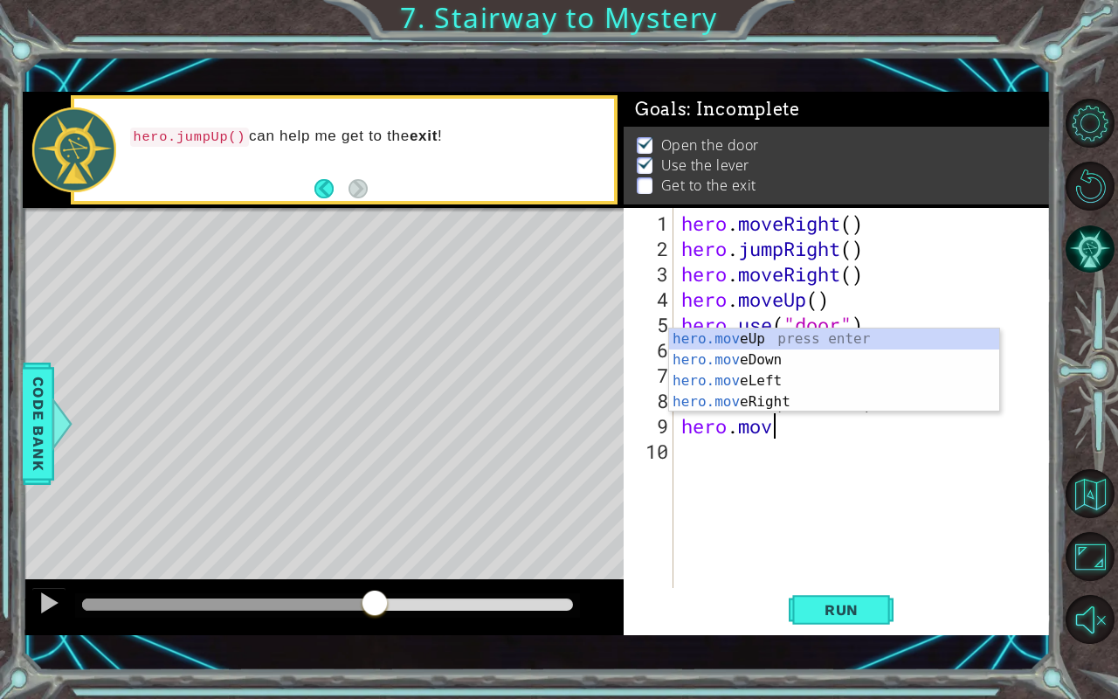
scroll to position [0, 3]
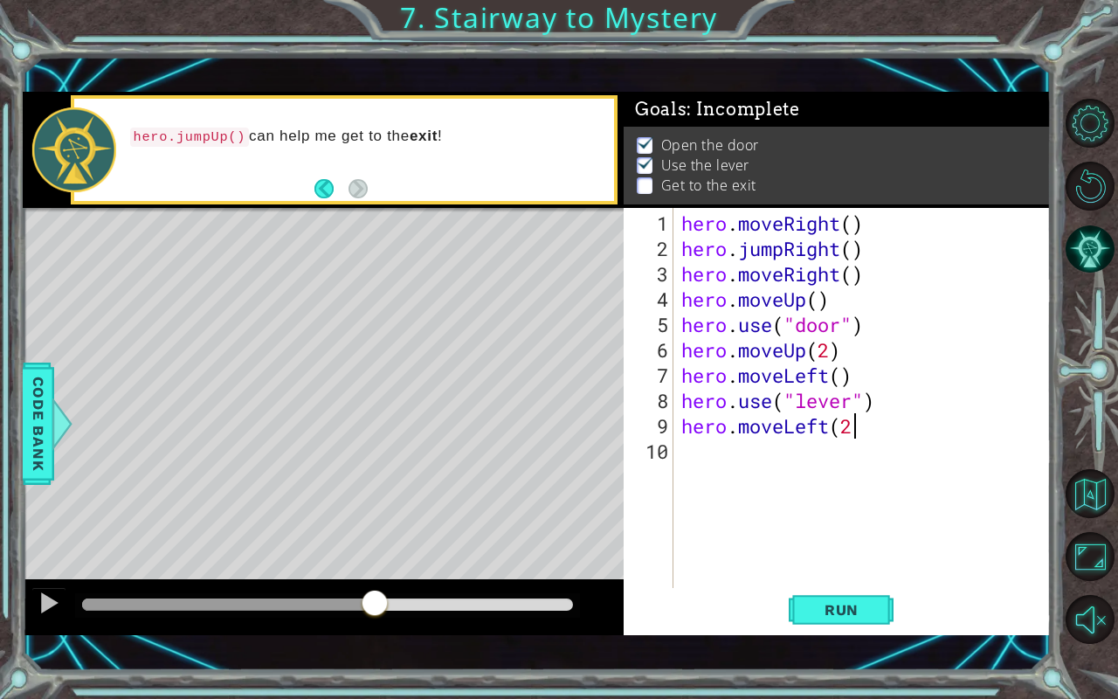
type textarea "hero.moveLeft(2)"
click at [820, 453] on div "hero . moveRight ( ) hero . jumpRight ( ) hero . moveRight ( ) hero . moveUp ( …" at bounding box center [866, 426] width 377 height 431
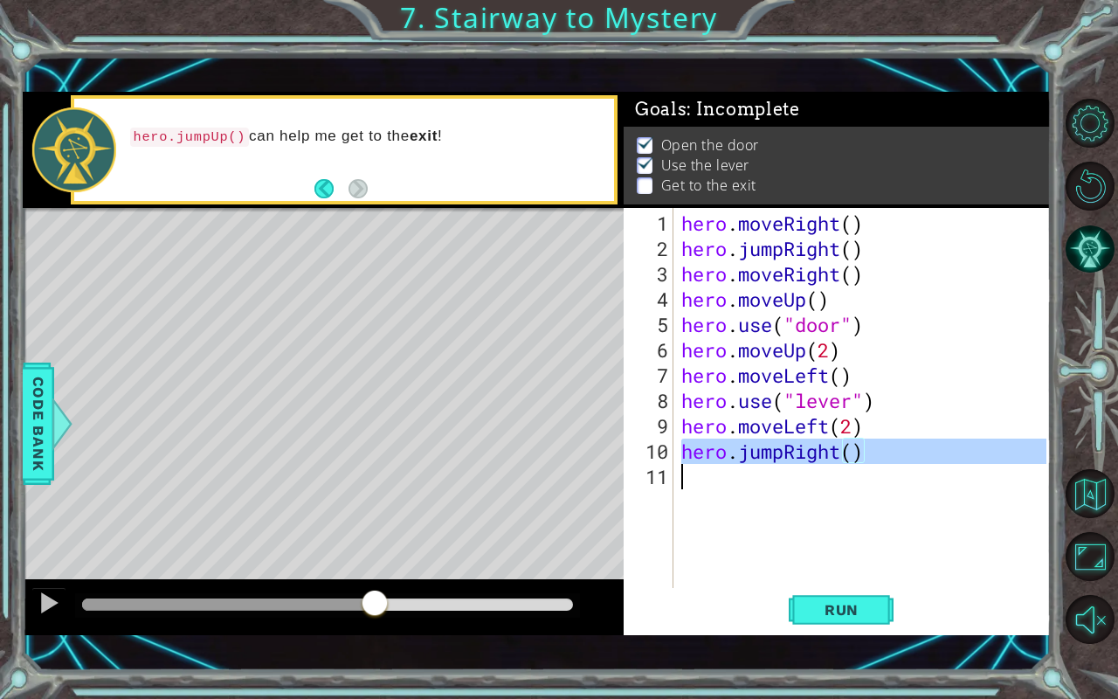
click at [820, 453] on div "hero . moveRight ( ) hero . jumpRight ( ) hero . moveRight ( ) hero . moveUp ( …" at bounding box center [866, 426] width 377 height 431
click at [827, 453] on div "hero . moveRight ( ) hero . jumpRight ( ) hero . moveRight ( ) hero . moveUp ( …" at bounding box center [862, 398] width 369 height 380
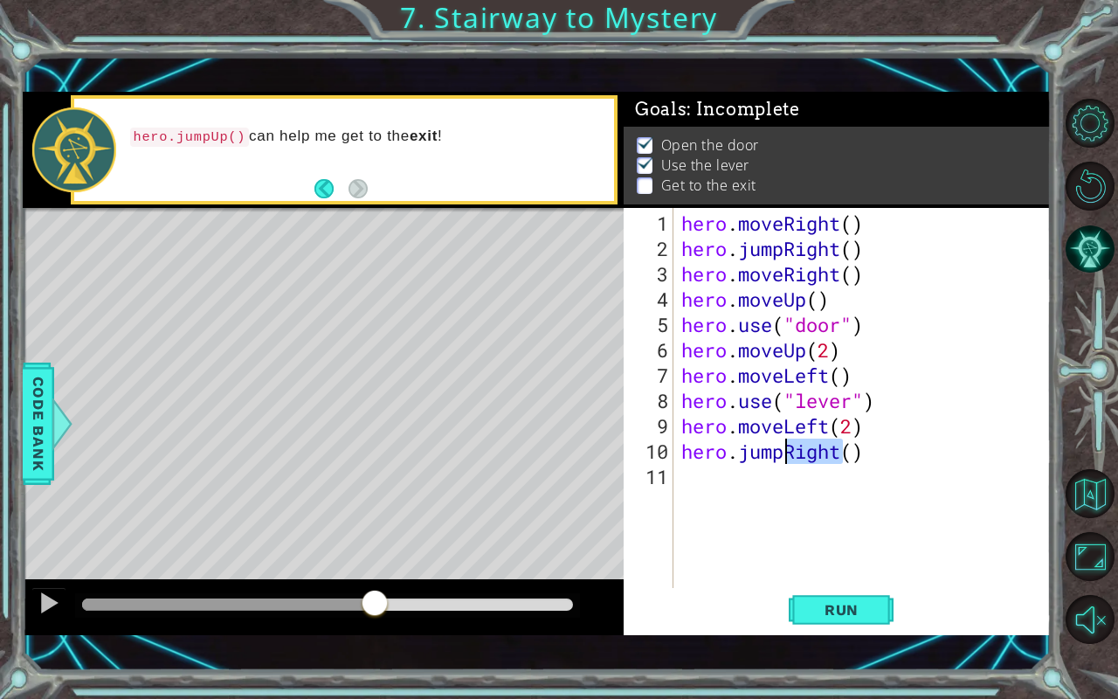
drag, startPoint x: 844, startPoint y: 451, endPoint x: 788, endPoint y: 457, distance: 56.3
click at [788, 457] on div "hero . moveRight ( ) hero . jumpRight ( ) hero . moveRight ( ) hero . moveUp ( …" at bounding box center [866, 426] width 377 height 431
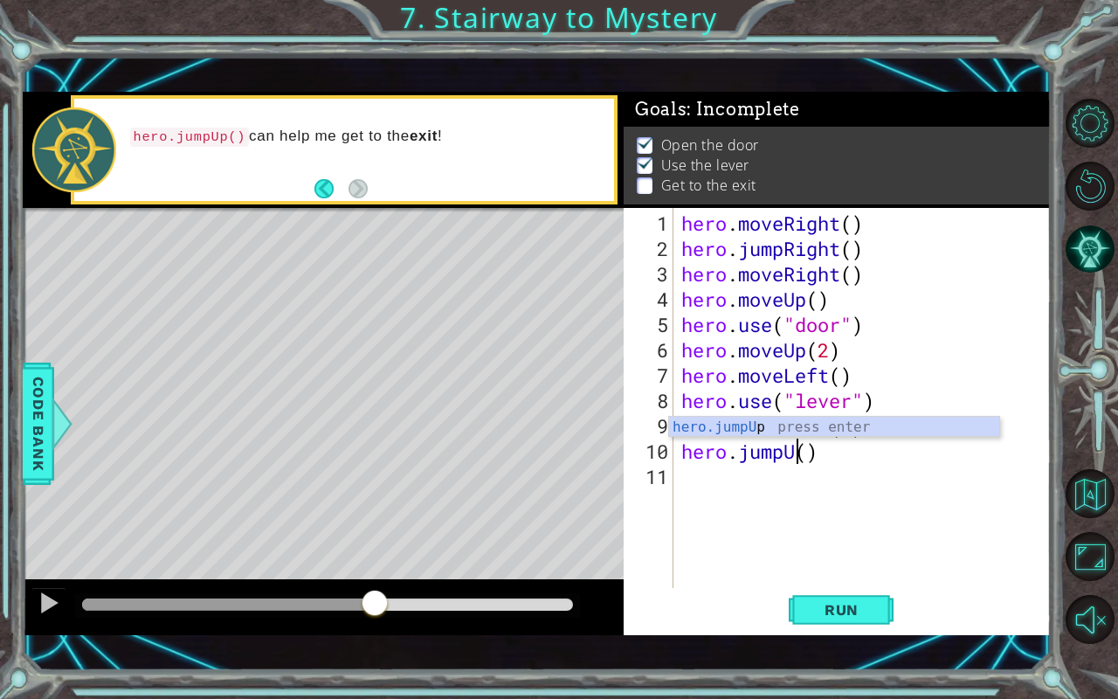
scroll to position [0, 5]
type textarea "hero.jumpUp()"
click at [813, 458] on div "hero . moveRight ( ) hero . jumpRight ( ) hero . moveRight ( ) hero . moveUp ( …" at bounding box center [866, 426] width 377 height 431
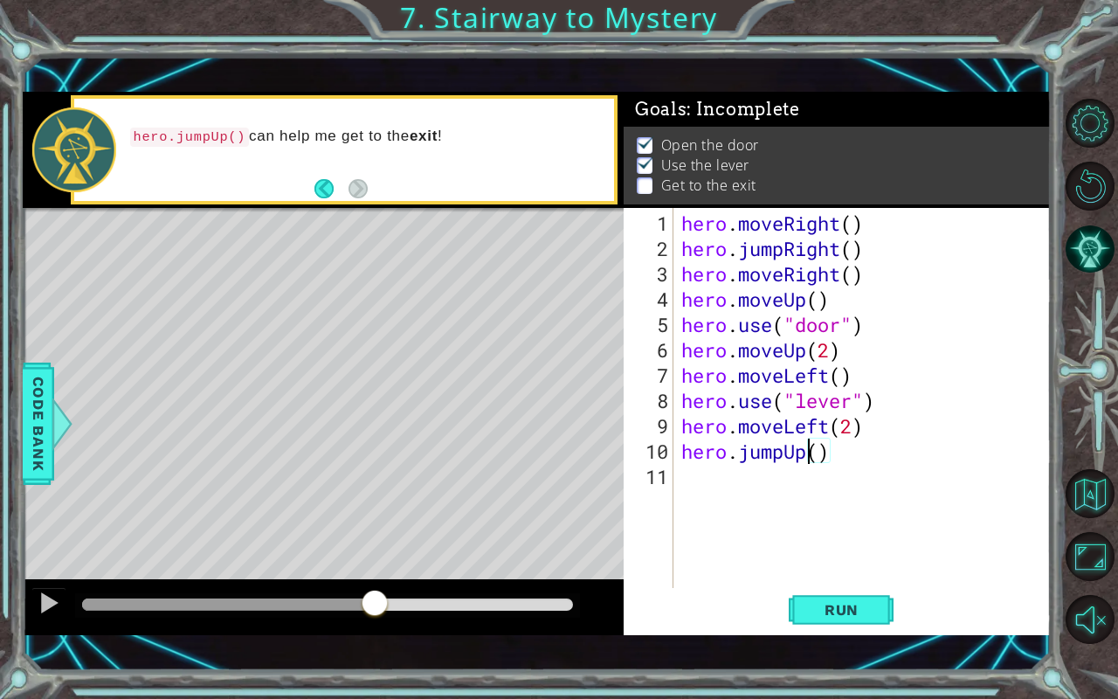
click at [836, 458] on div "hero . moveRight ( ) hero . jumpRight ( ) hero . moveRight ( ) hero . moveUp ( …" at bounding box center [866, 426] width 377 height 431
type textarea "hero.moveRight(2)"
click at [830, 580] on span "Run" at bounding box center [841, 609] width 69 height 17
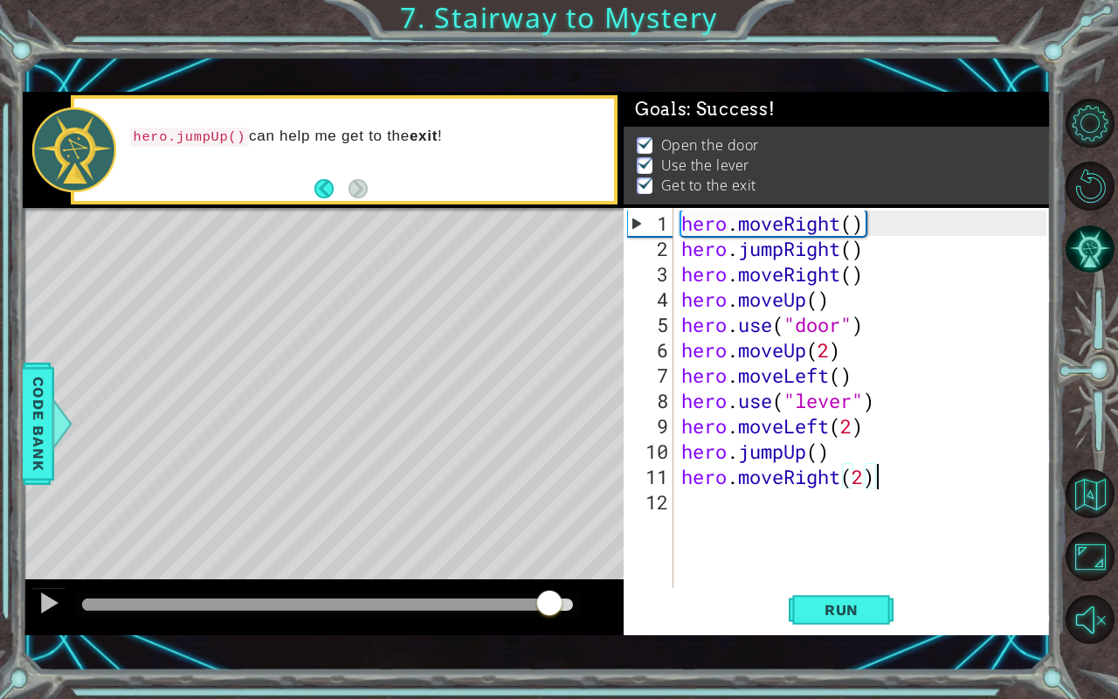
drag, startPoint x: 114, startPoint y: 600, endPoint x: 602, endPoint y: 614, distance: 487.7
click at [602, 580] on div at bounding box center [323, 607] width 601 height 56
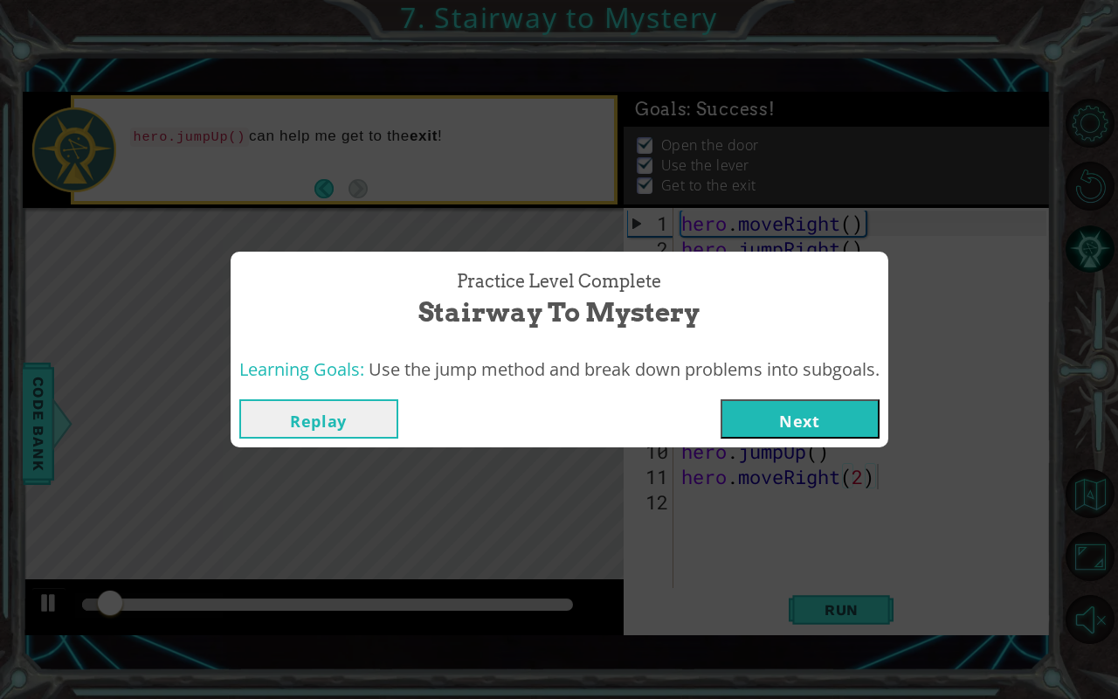
click at [791, 420] on button "Next" at bounding box center [800, 418] width 159 height 39
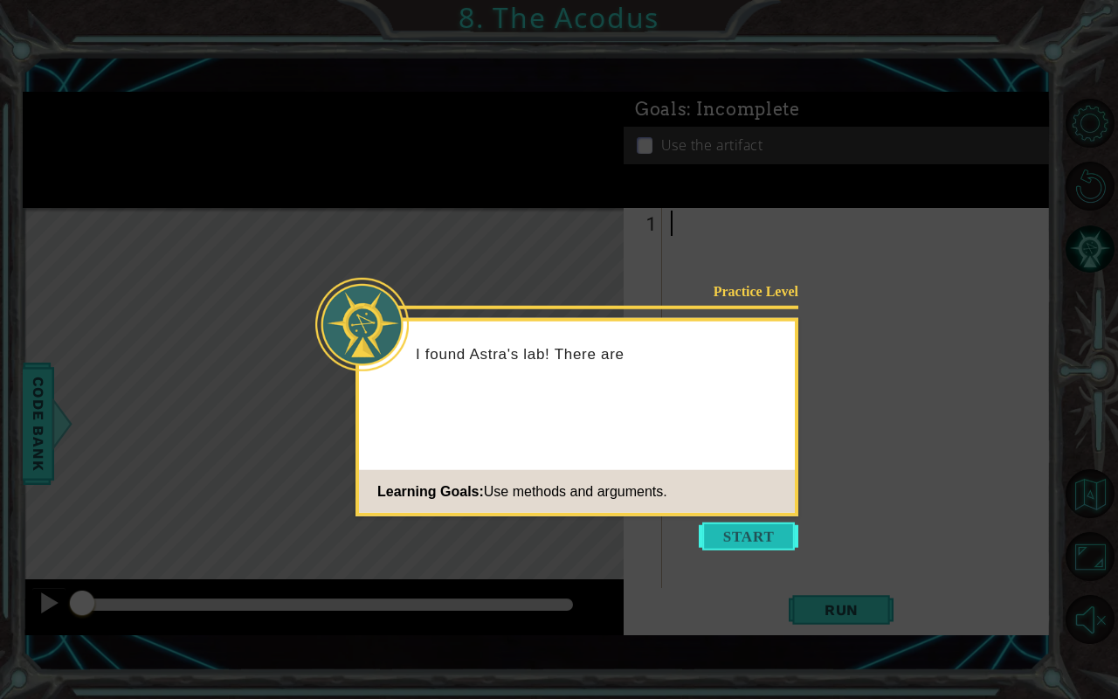
click at [721, 536] on button "Start" at bounding box center [749, 536] width 100 height 28
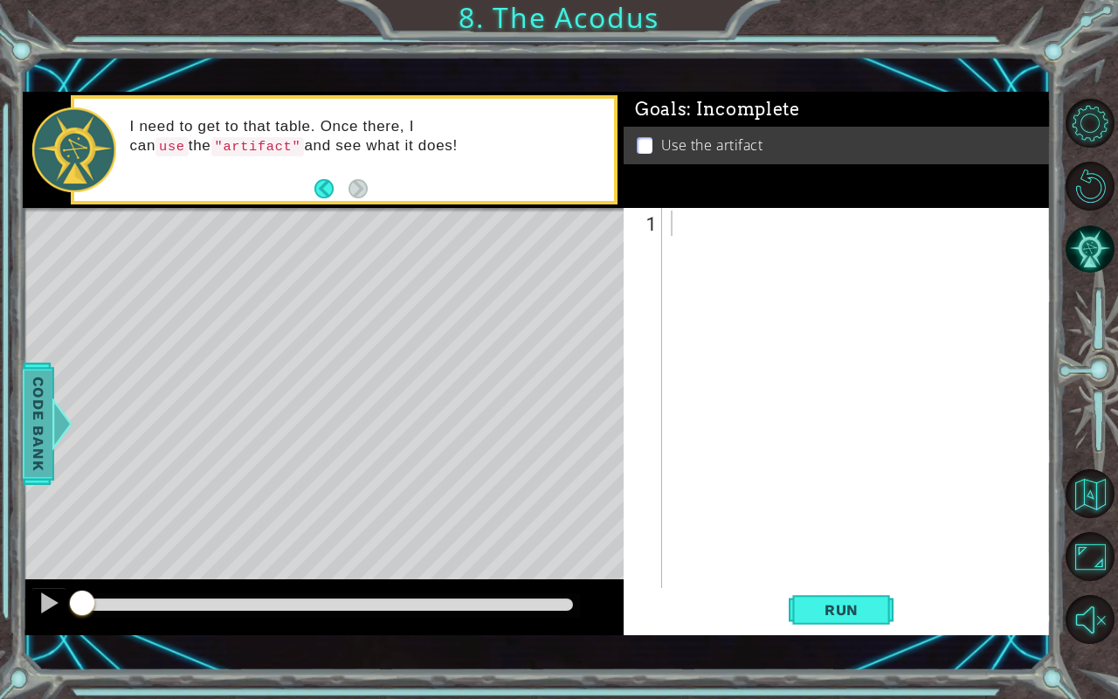
click at [28, 427] on span "Code Bank" at bounding box center [38, 423] width 28 height 107
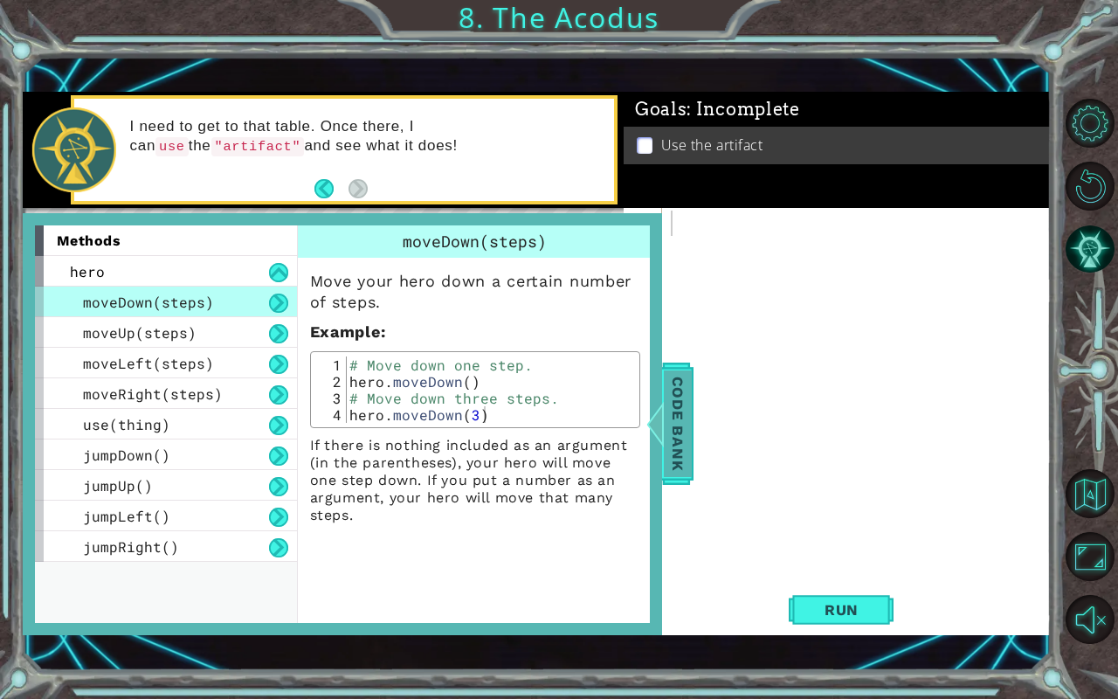
click at [675, 379] on span "Code Bank" at bounding box center [678, 423] width 28 height 107
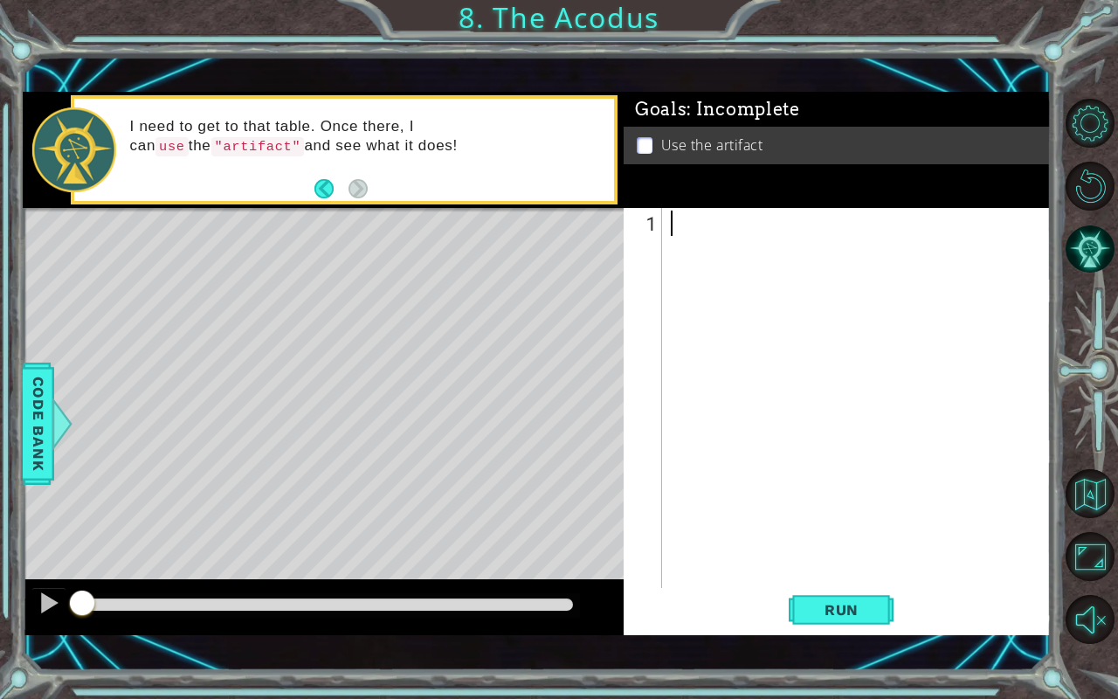
click at [723, 266] on div at bounding box center [862, 426] width 388 height 431
click at [516, 439] on div "Level Map" at bounding box center [426, 465] width 807 height 515
click at [800, 580] on button "Run" at bounding box center [841, 610] width 105 height 43
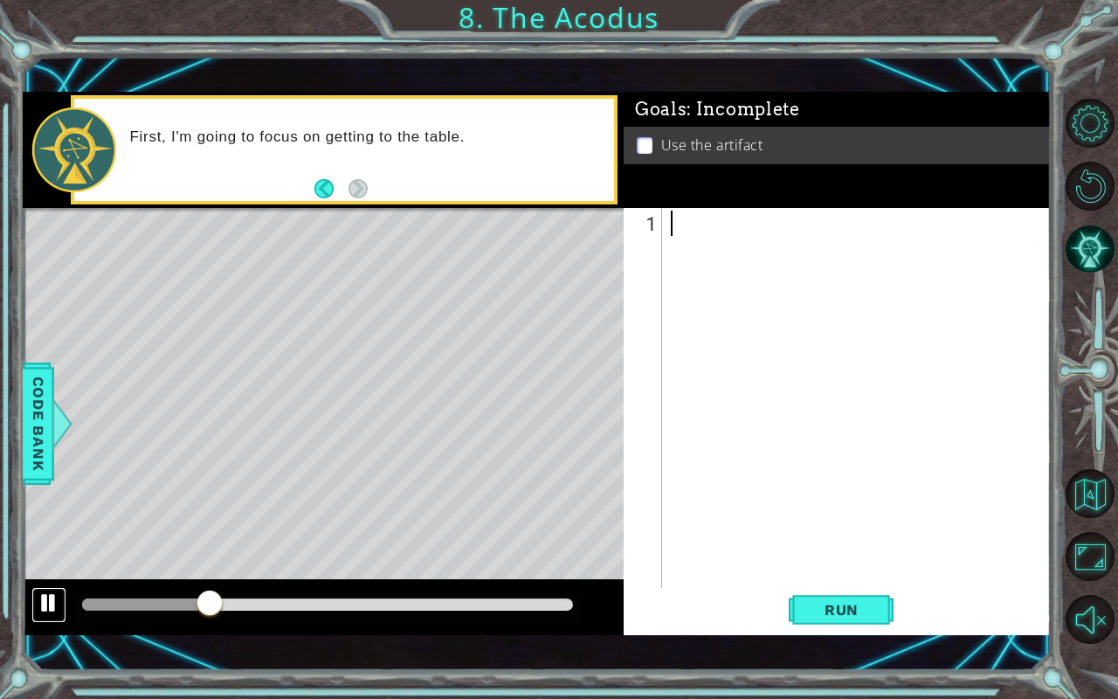
click at [51, 580] on button at bounding box center [48, 605] width 35 height 36
click at [716, 366] on div at bounding box center [862, 426] width 388 height 431
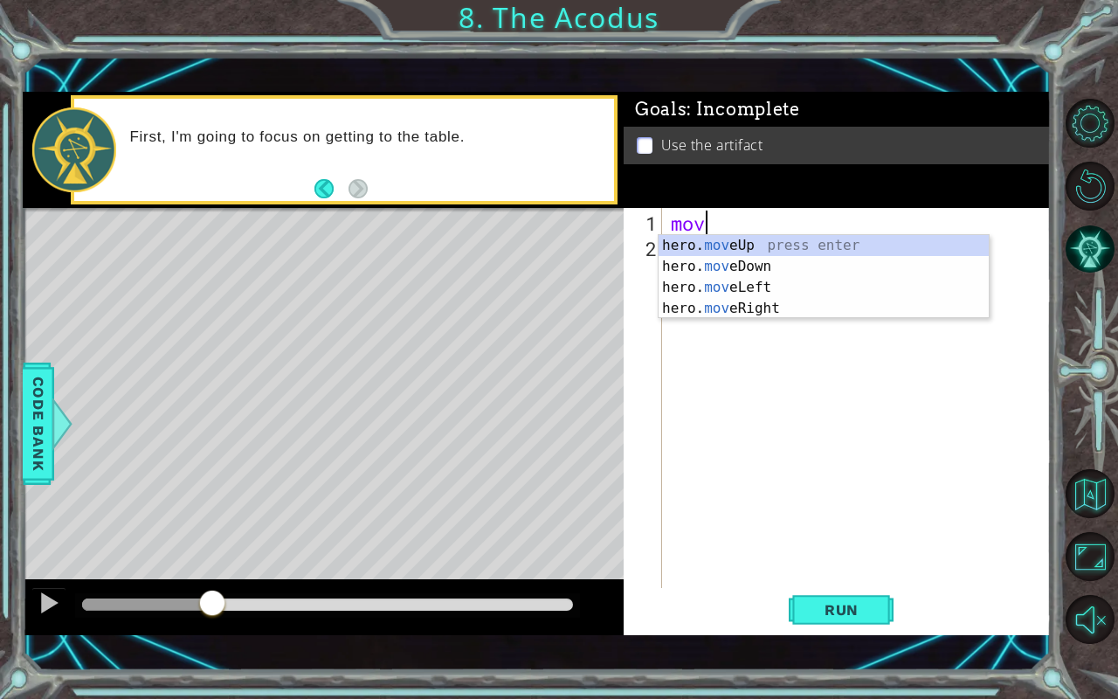
scroll to position [0, 1]
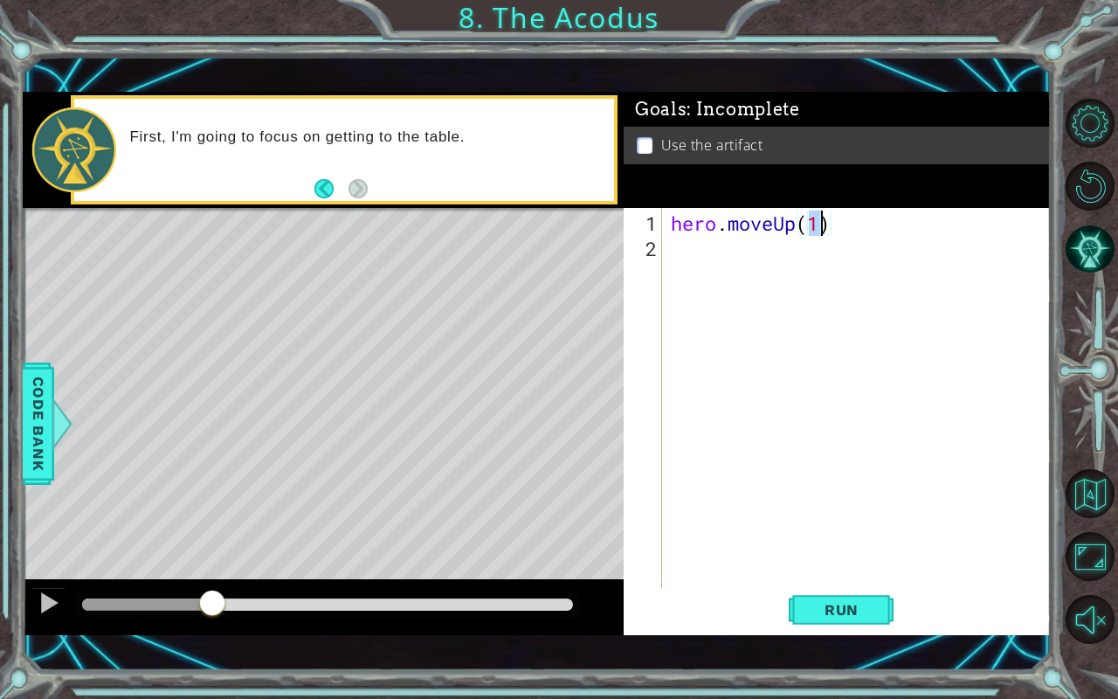
type textarea "hero.moveUp(2)"
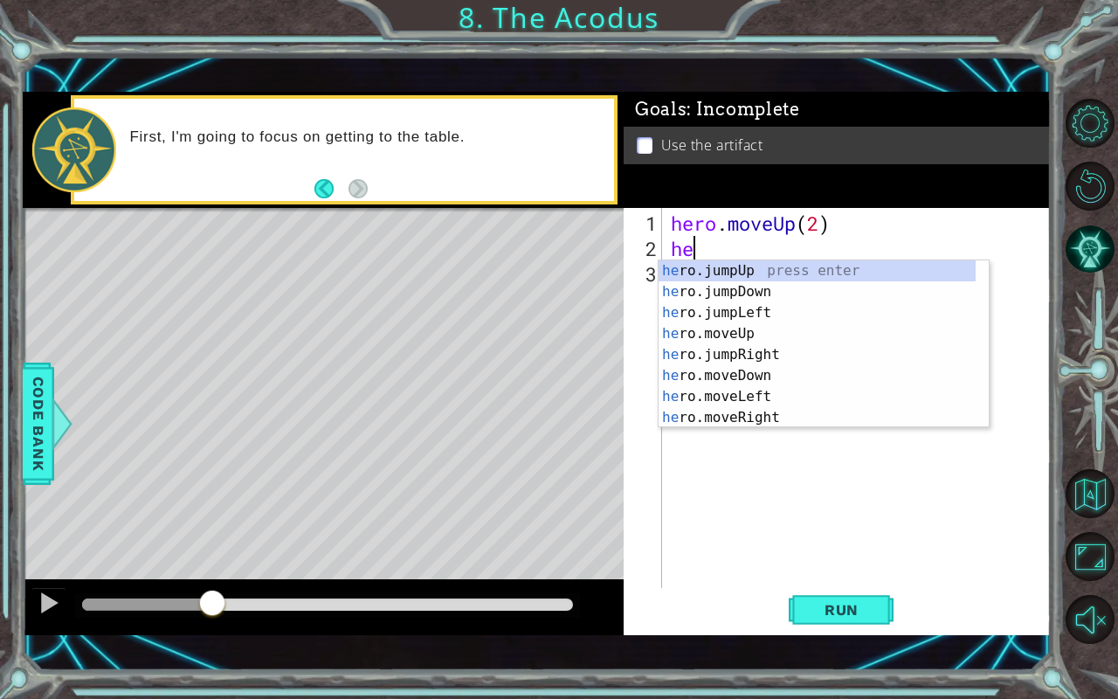
scroll to position [0, 0]
type textarea "hero"
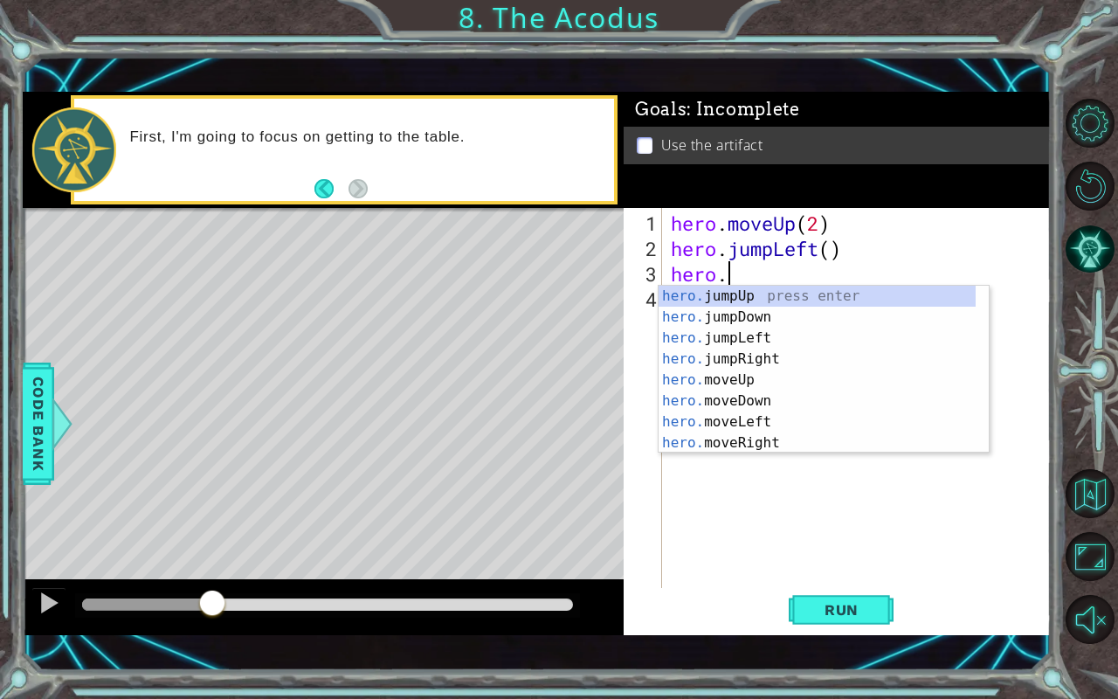
scroll to position [0, 2]
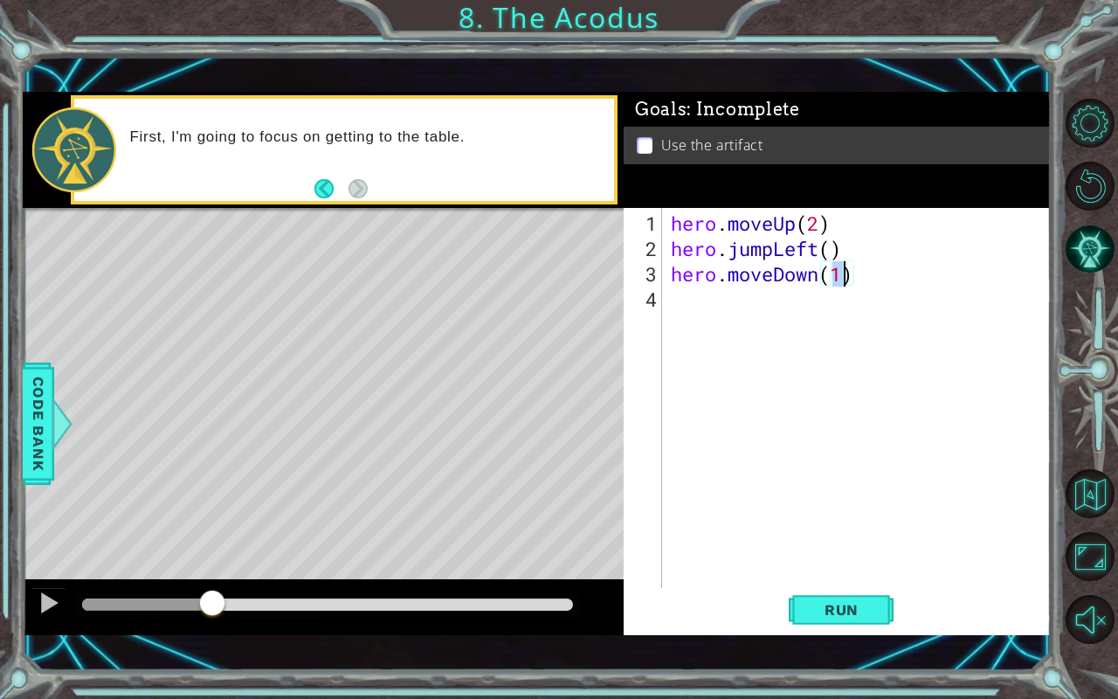
type textarea "hero.moveDown(2)"
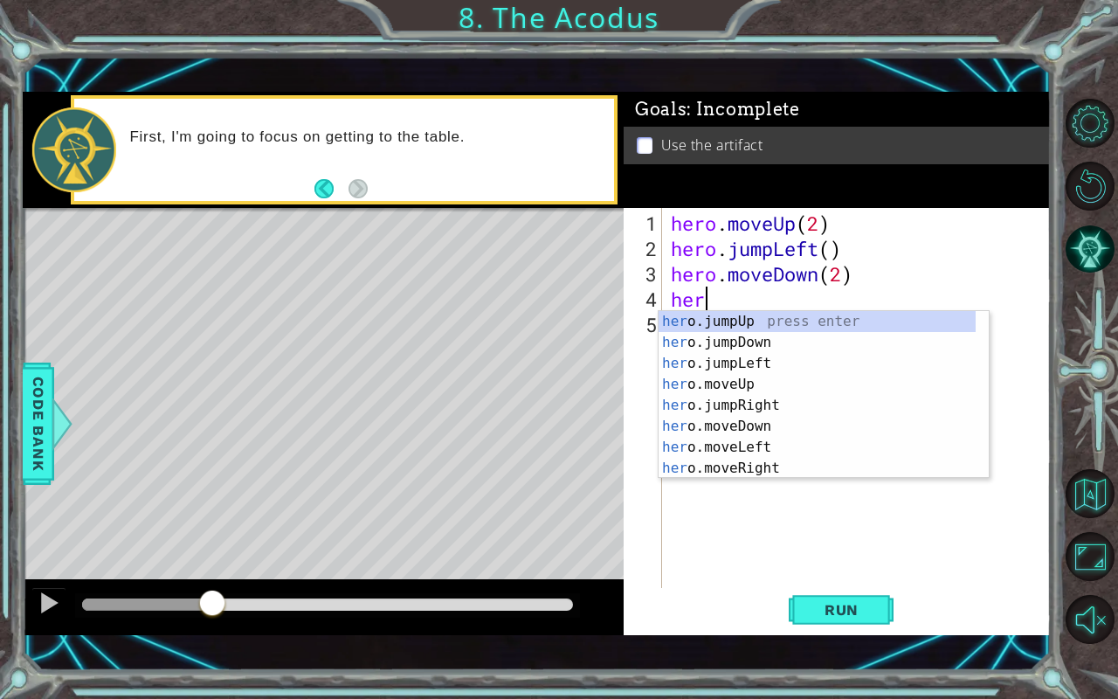
type textarea "hero"
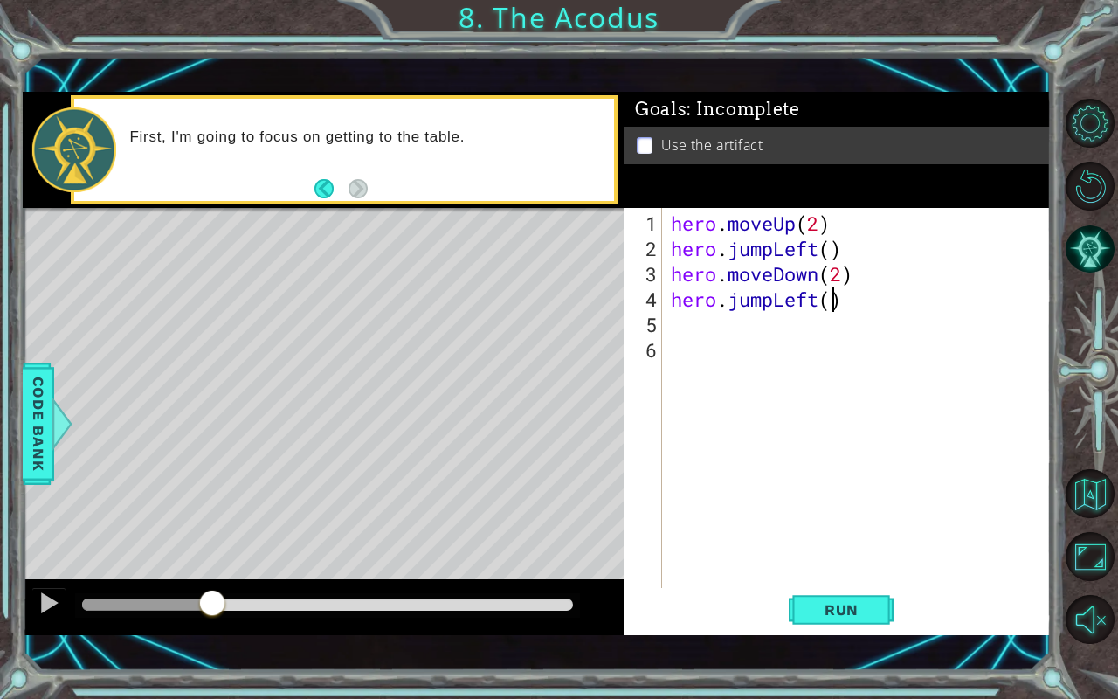
type textarea "2"
click at [834, 302] on div "hero . moveUp ( 2 ) hero . jumpLeft ( ) hero . moveDown ( 2 ) hero . jumpLeft (…" at bounding box center [862, 426] width 388 height 431
click at [823, 322] on div "hero . moveUp ( 2 ) hero . jumpLeft ( ) hero . moveDown ( 2 ) hero . jumpLeft (…" at bounding box center [862, 426] width 388 height 431
type textarea "\"
type textarea "hero.jumpLeft(2)"
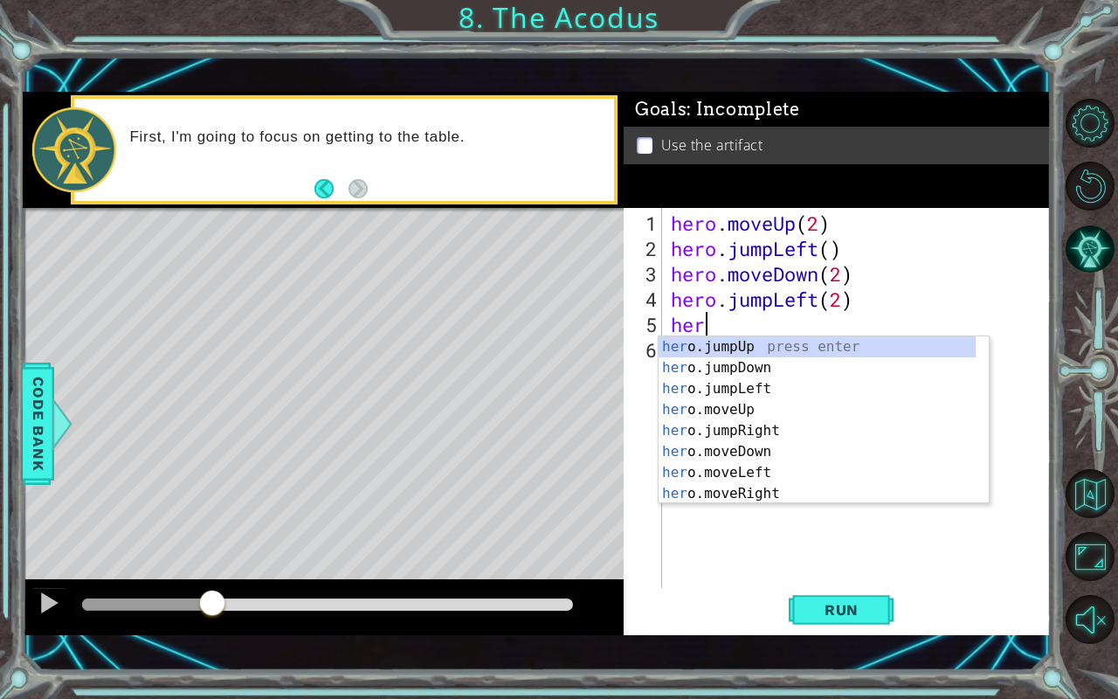
scroll to position [0, 1]
type textarea "hero"
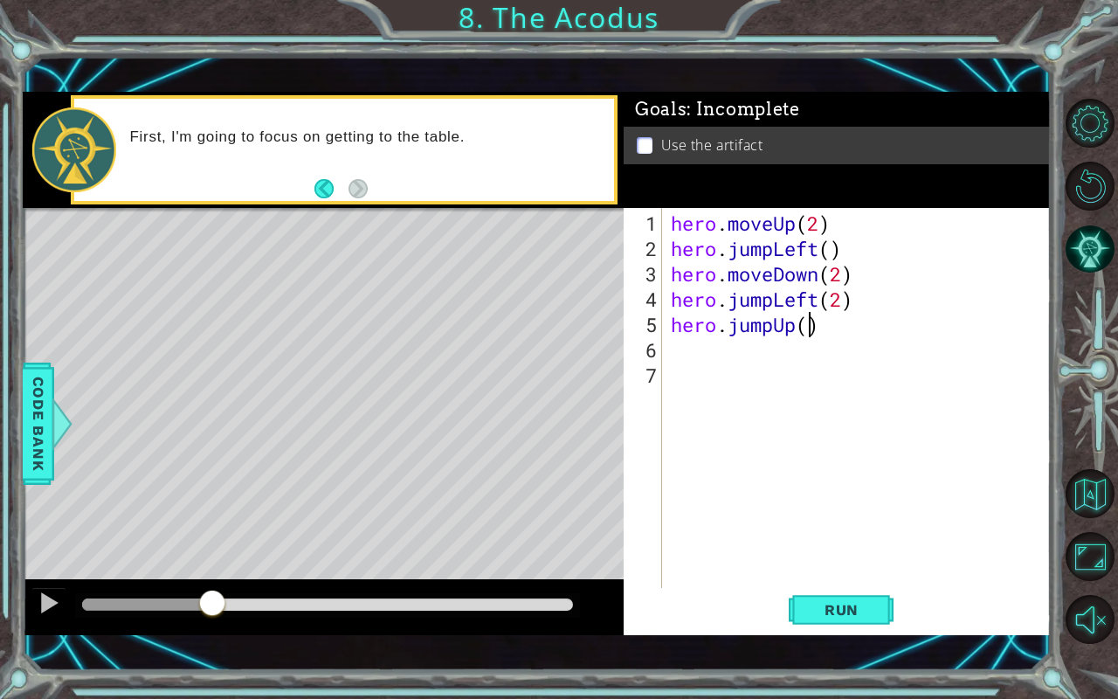
click at [809, 329] on div "hero . moveUp ( 2 ) hero . jumpLeft ( ) hero . moveDown ( 2 ) hero . jumpLeft (…" at bounding box center [862, 426] width 388 height 431
type textarea "hero.jumpUp(2)"
click at [784, 360] on div "hero . moveUp ( 2 ) hero . jumpLeft ( ) hero . moveDown ( 2 ) hero . jumpLeft (…" at bounding box center [862, 426] width 388 height 431
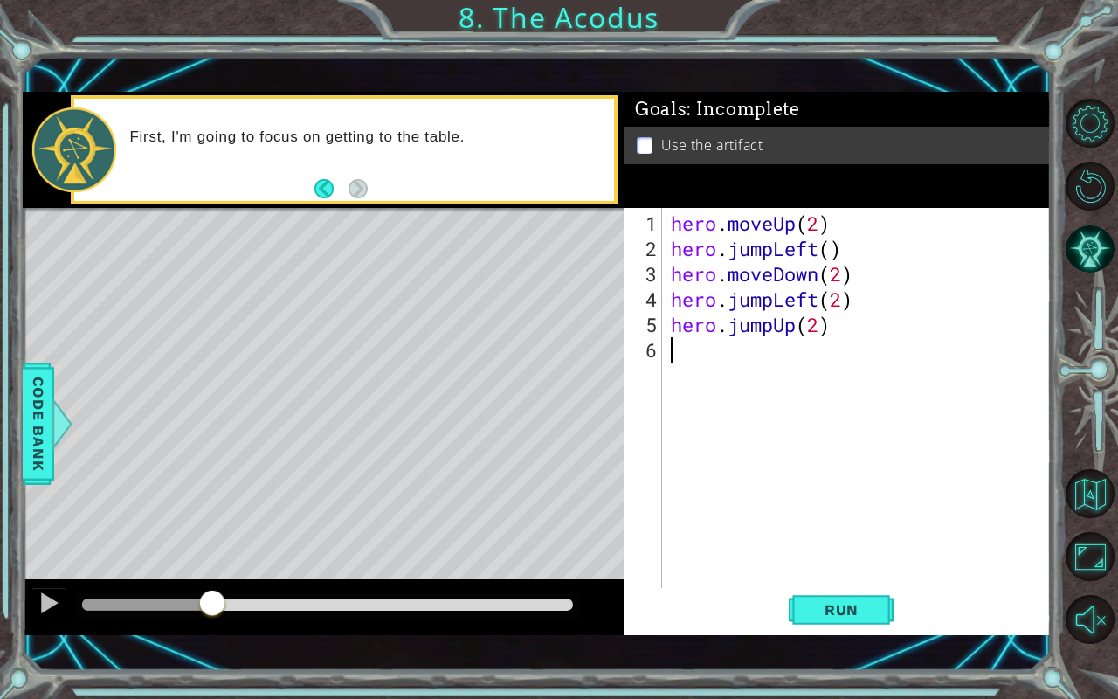
type textarea "hero.jumpUp(2)"
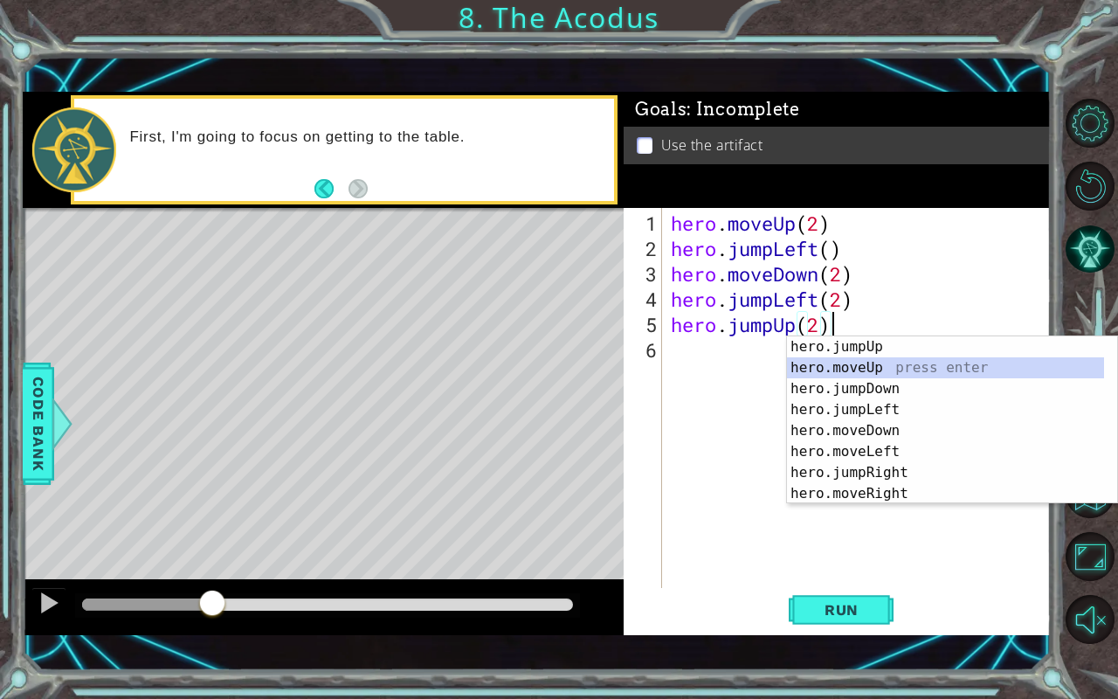
click at [724, 354] on div "hero . moveUp ( 2 ) hero . jumpLeft ( ) hero . moveDown ( 2 ) hero . jumpLeft (…" at bounding box center [862, 426] width 388 height 431
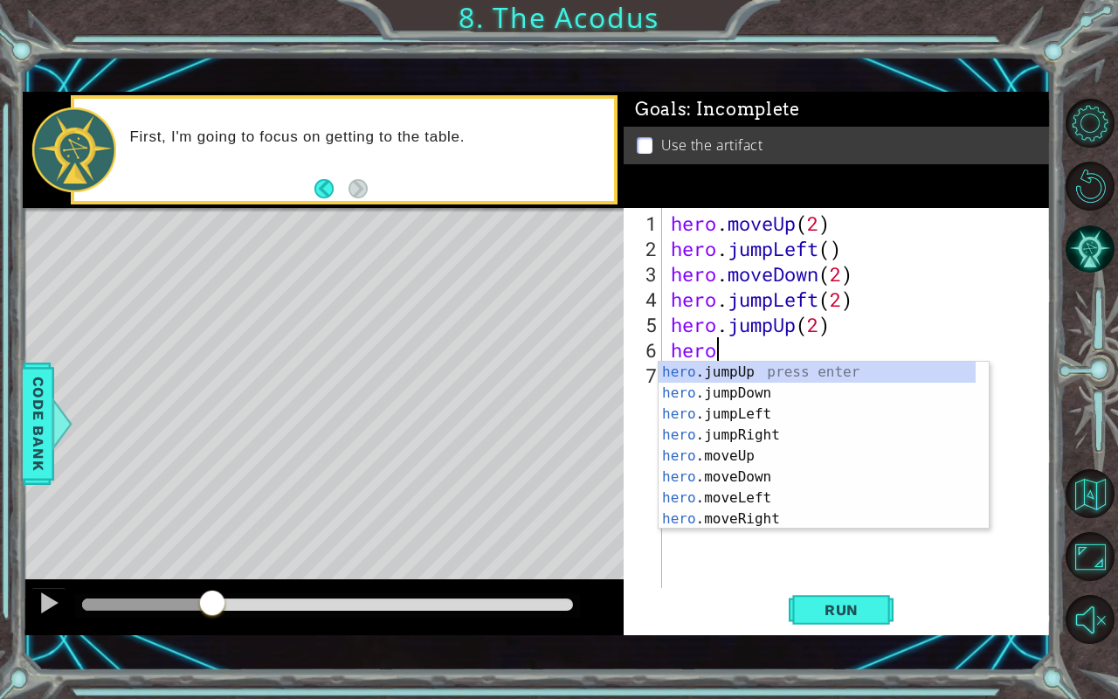
scroll to position [0, 2]
click at [774, 331] on div "hero . moveUp ( 2 ) hero . jumpLeft ( ) hero . moveDown ( 2 ) hero . jumpLeft (…" at bounding box center [862, 426] width 388 height 431
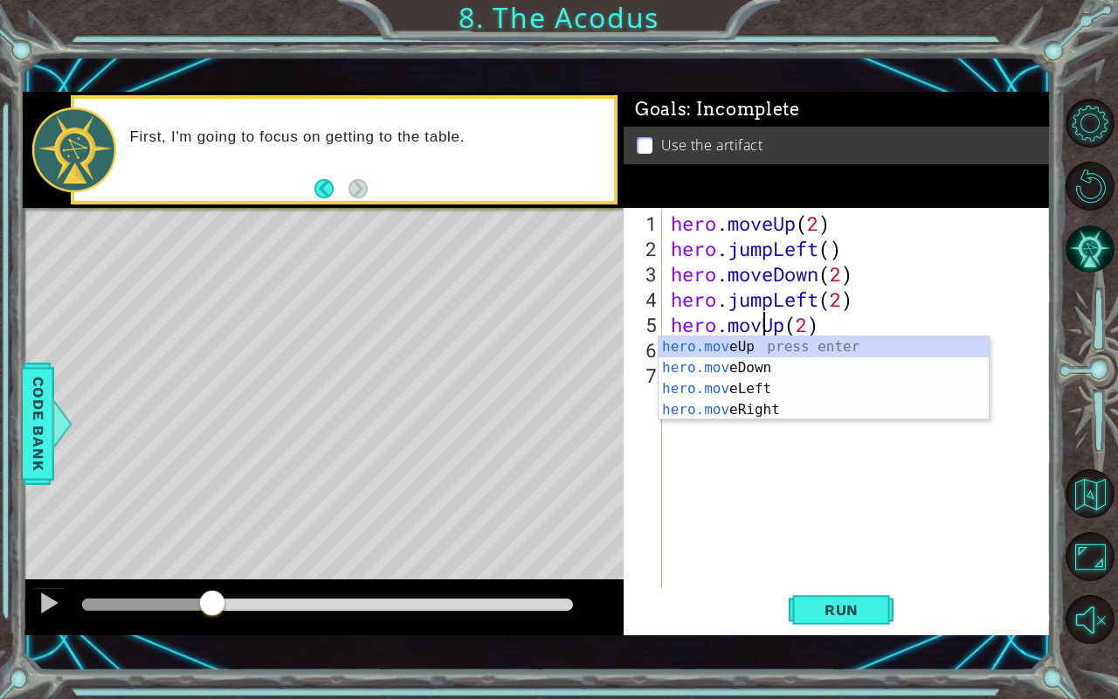
scroll to position [0, 4]
click at [772, 343] on div "hero.move Up press enter hero.move Down press enter hero.move Left press enter …" at bounding box center [824, 399] width 331 height 126
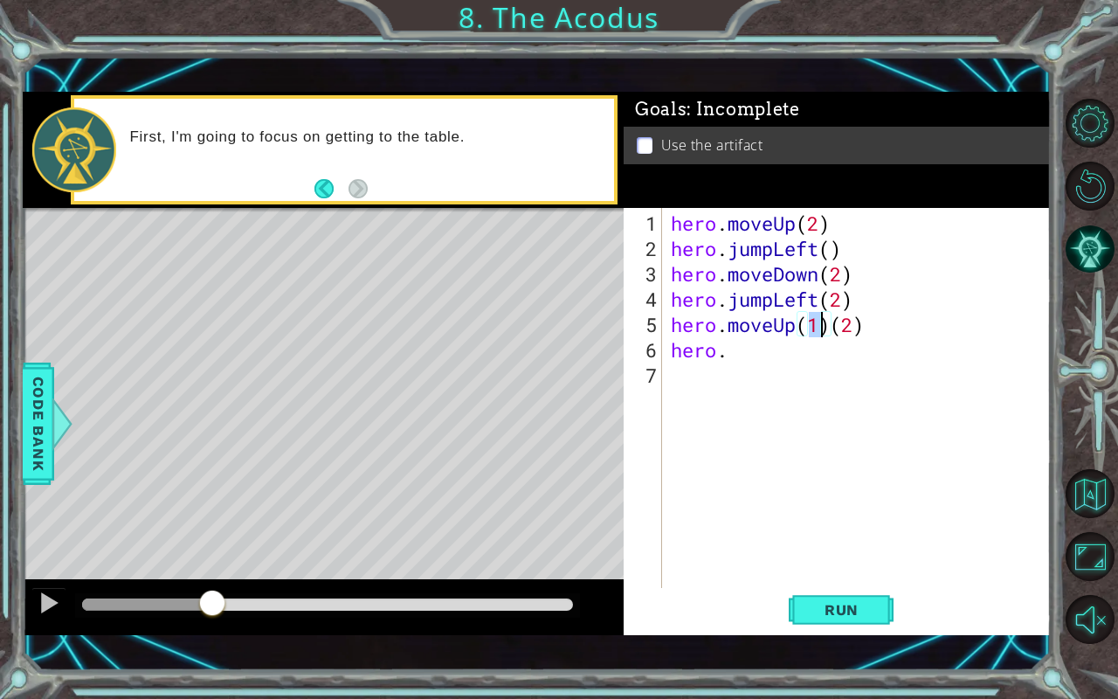
click at [819, 328] on div "hero . moveUp ( 2 ) hero . jumpLeft ( ) hero . moveDown ( 2 ) hero . jumpLeft (…" at bounding box center [857, 398] width 379 height 380
type textarea "hero.moveUp(2)"
click at [735, 376] on div "hero . moveUp ( 2 ) hero . jumpLeft ( ) hero . moveDown ( 2 ) hero . jumpLeft (…" at bounding box center [862, 426] width 388 height 431
click at [744, 345] on div "hero . moveUp ( 2 ) hero . jumpLeft ( ) hero . moveDown ( 2 ) hero . jumpLeft (…" at bounding box center [862, 426] width 388 height 431
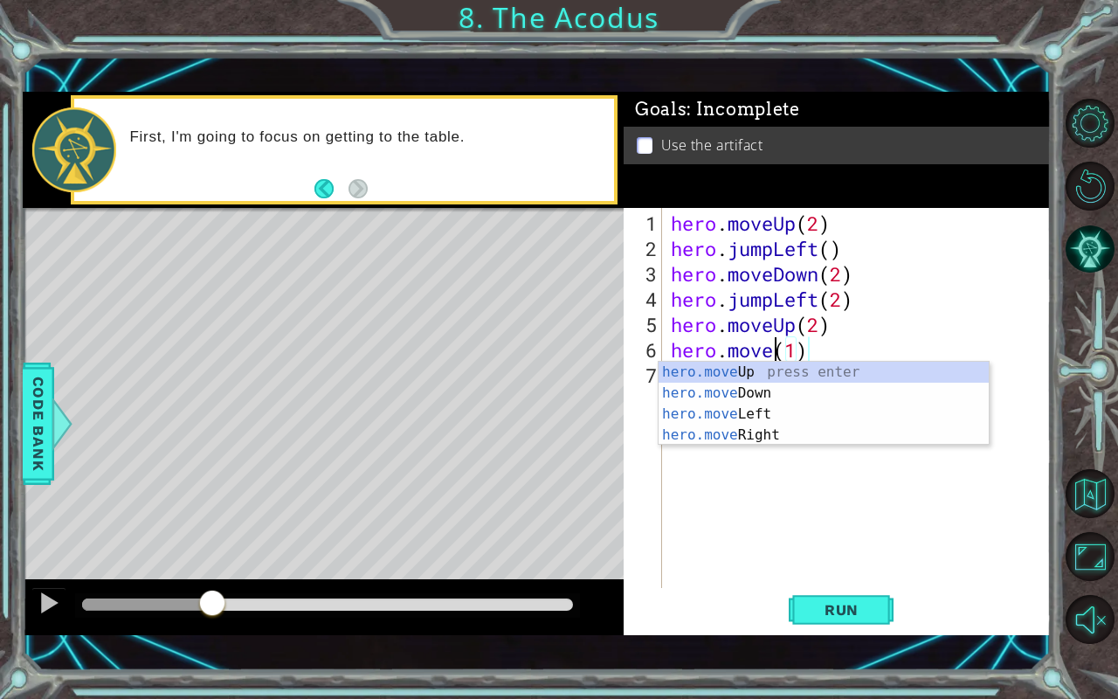
scroll to position [0, 5]
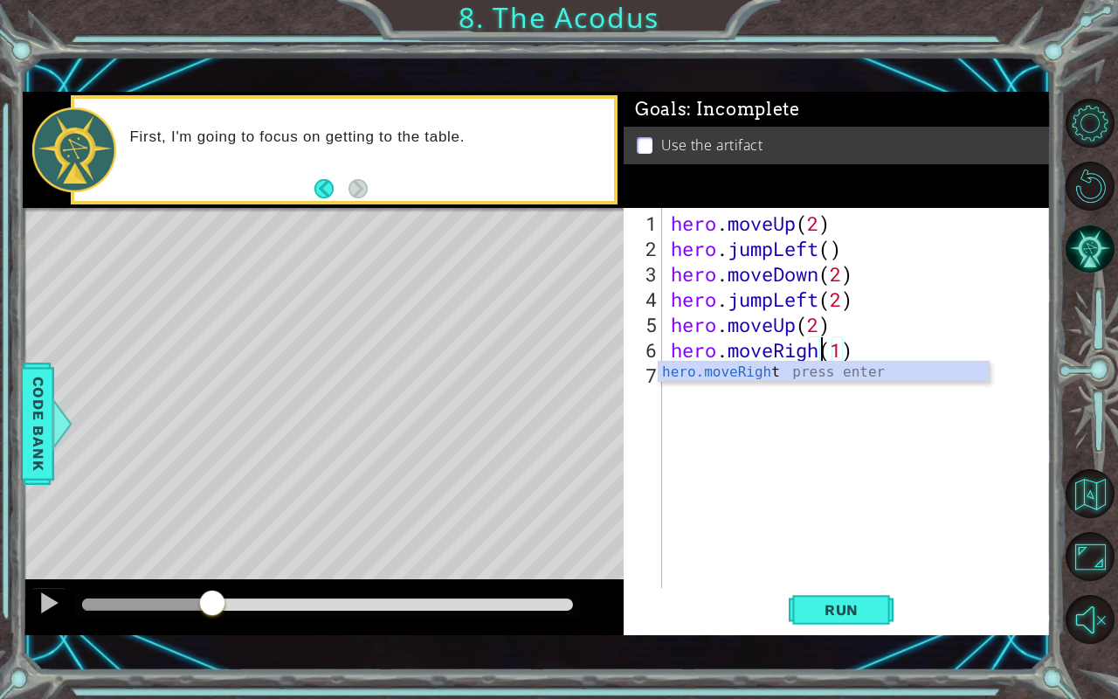
type textarea "hero.moveRight(1)"
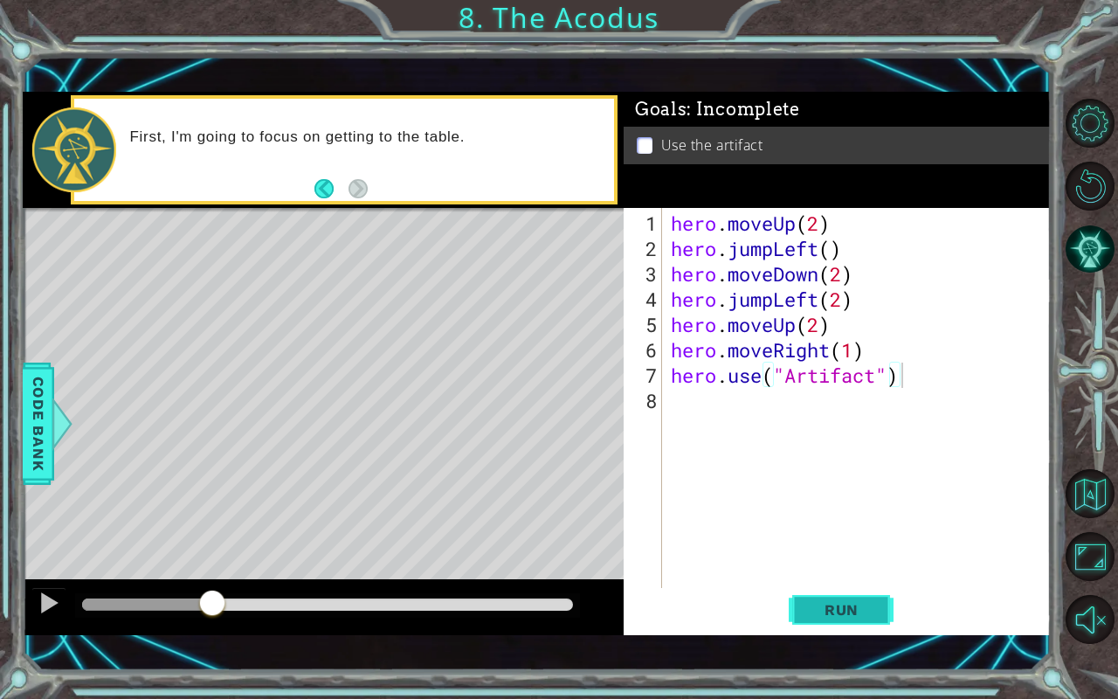
click at [825, 580] on span "Run" at bounding box center [841, 609] width 69 height 17
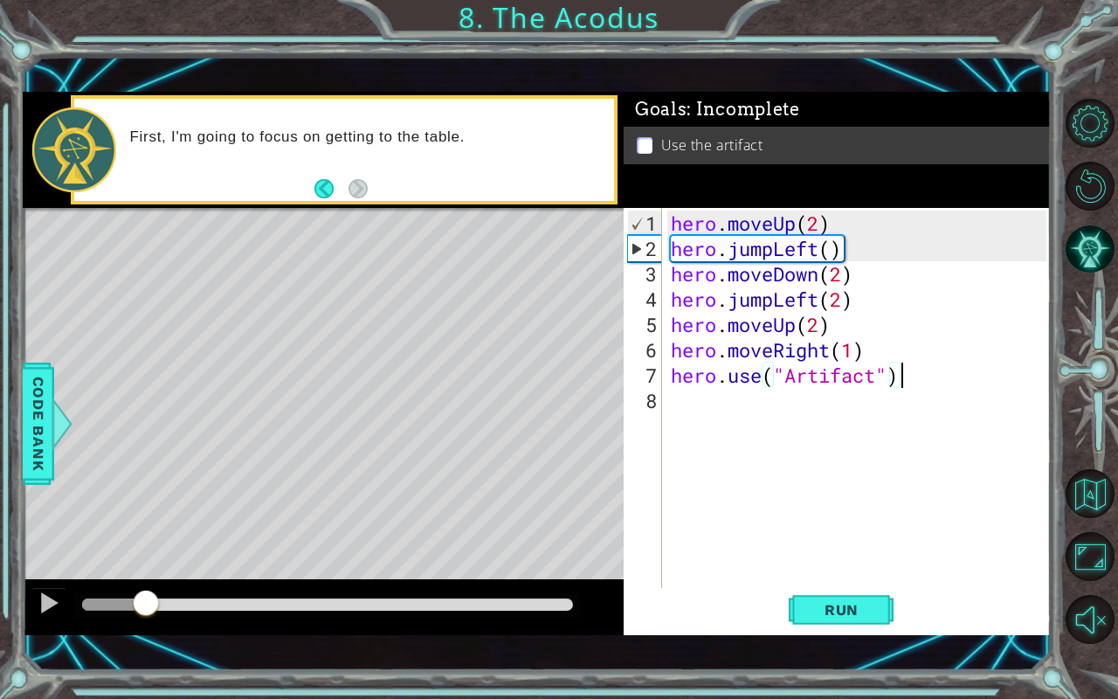
drag, startPoint x: 138, startPoint y: 605, endPoint x: 147, endPoint y: 595, distance: 13.6
click at [147, 580] on div at bounding box center [145, 604] width 31 height 31
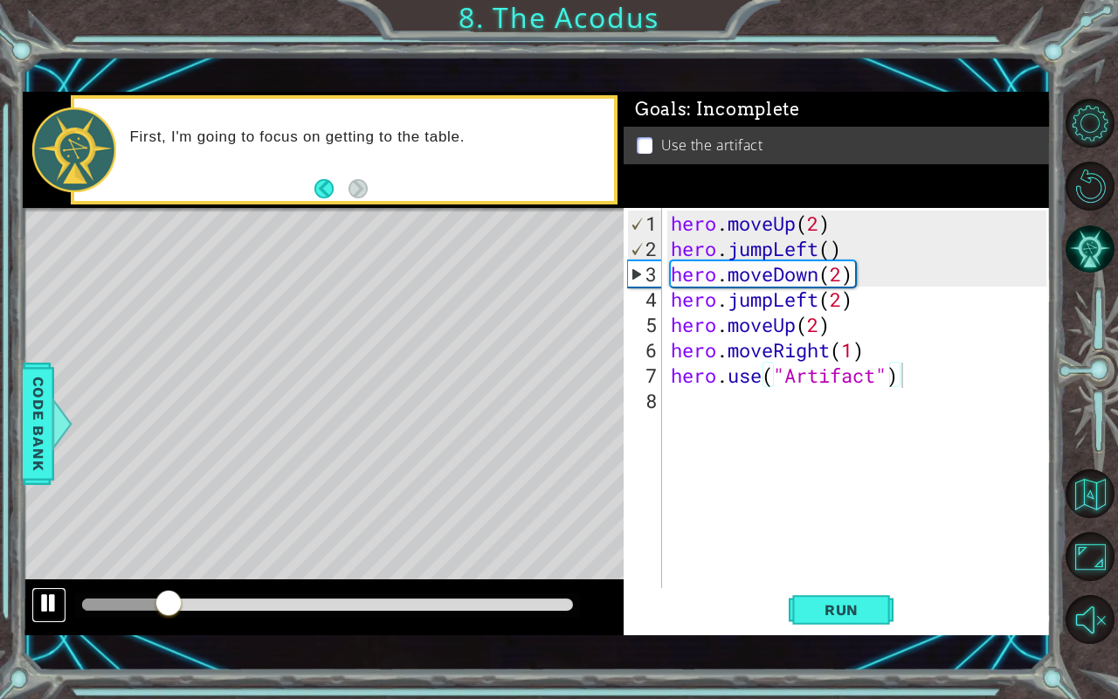
click at [52, 580] on button at bounding box center [48, 605] width 35 height 36
click at [772, 248] on div "hero . moveUp ( 2 ) hero . jumpLeft ( ) hero . moveDown ( 2 ) hero . jumpLeft (…" at bounding box center [862, 426] width 388 height 431
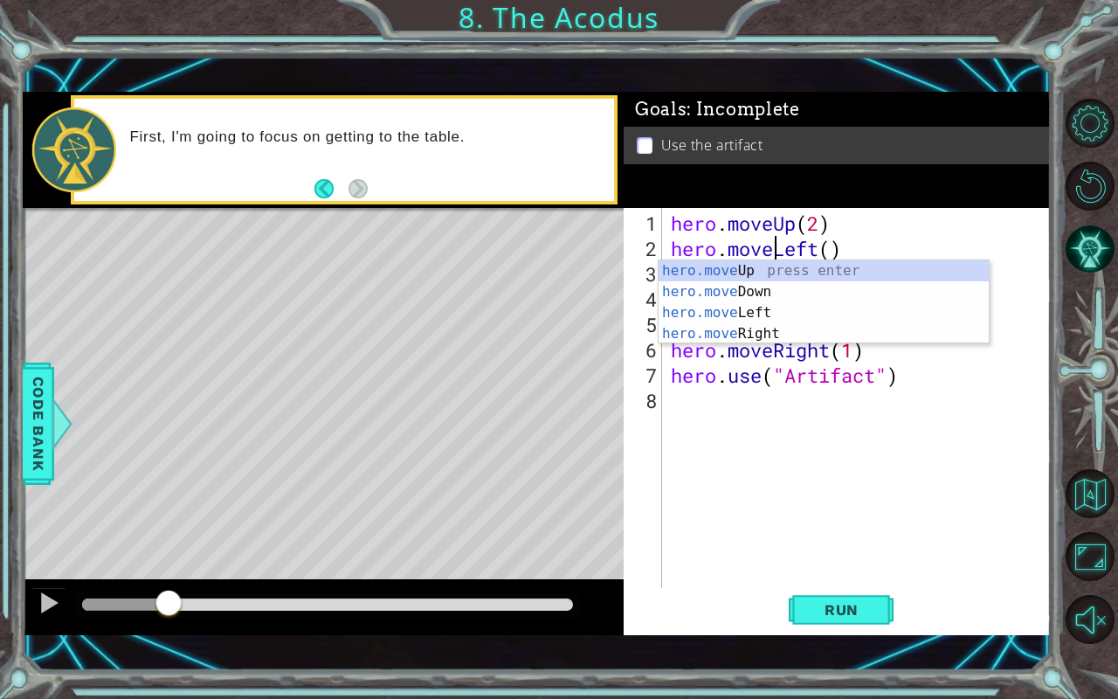
scroll to position [0, 4]
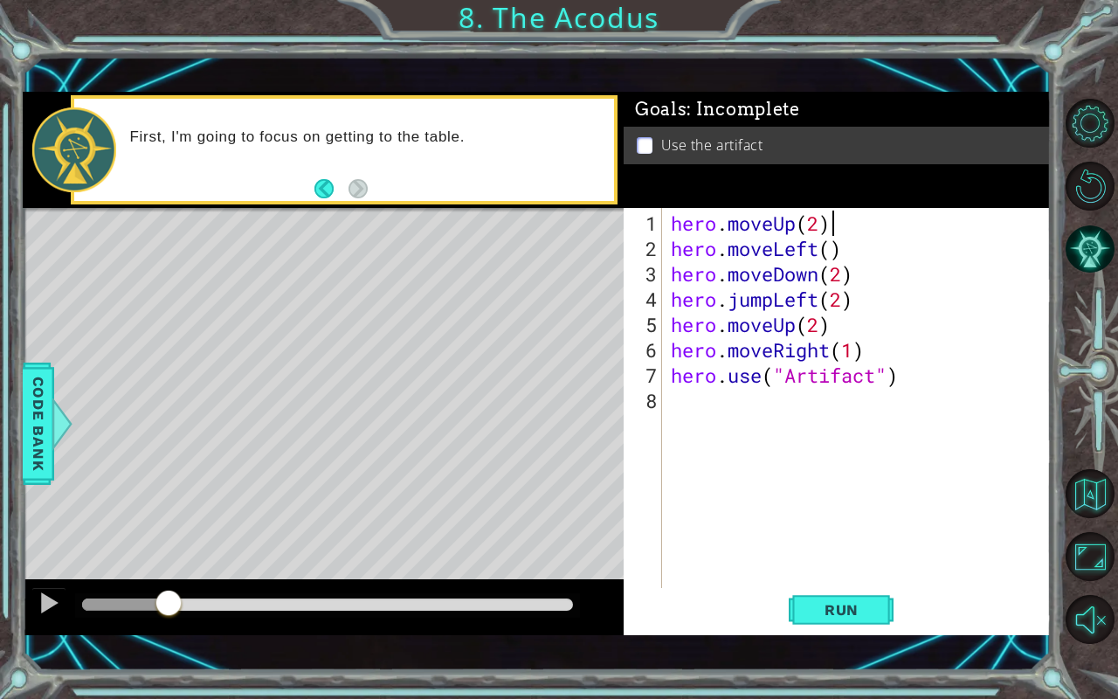
click at [893, 219] on div "hero . moveUp ( 2 ) hero . moveLeft ( ) hero . moveDown ( 2 ) hero . jumpLeft (…" at bounding box center [862, 426] width 388 height 431
click at [54, 580] on div at bounding box center [49, 603] width 23 height 23
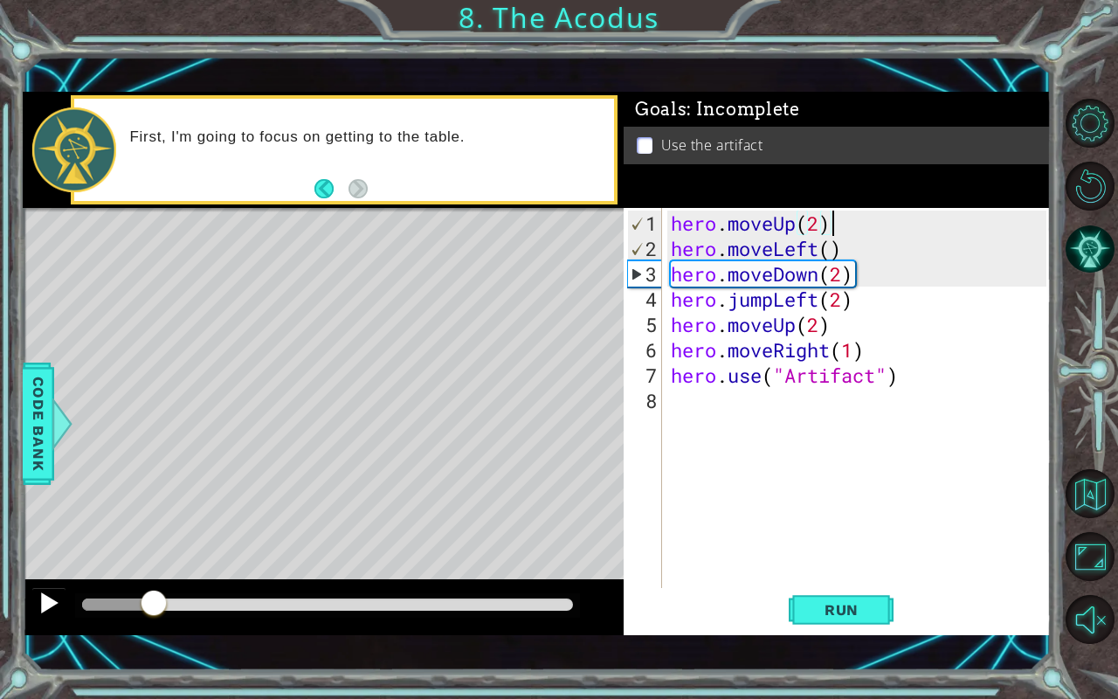
drag, startPoint x: 200, startPoint y: 605, endPoint x: 38, endPoint y: 591, distance: 162.3
click at [38, 580] on div at bounding box center [323, 607] width 601 height 56
click at [42, 580] on div at bounding box center [49, 603] width 23 height 23
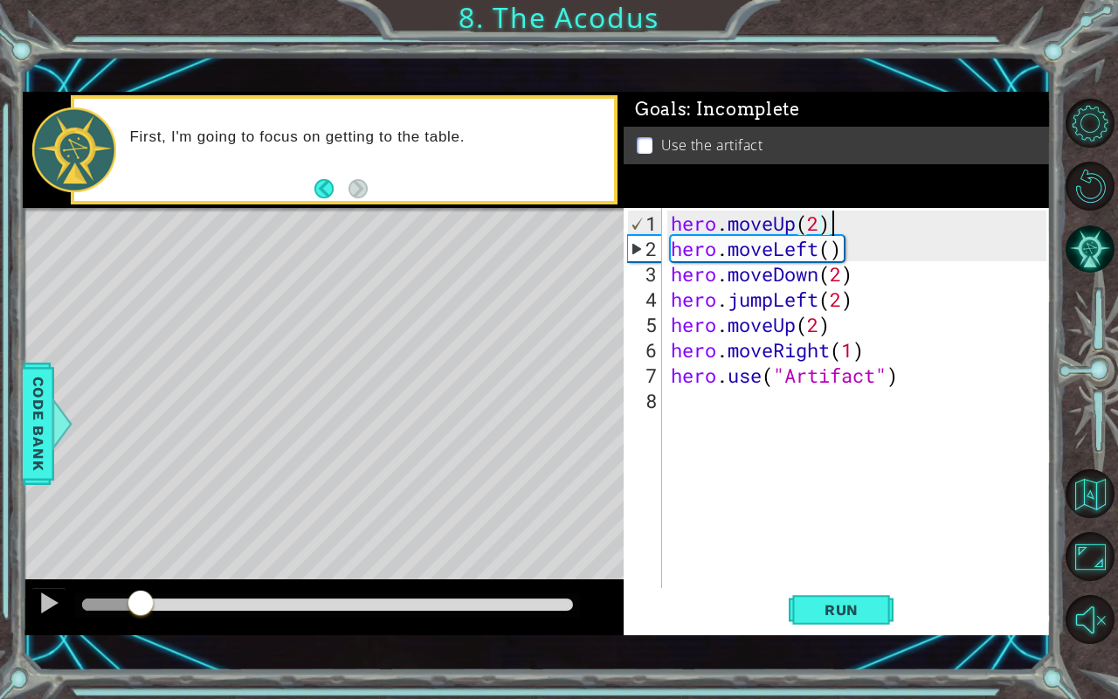
drag, startPoint x: 176, startPoint y: 611, endPoint x: 142, endPoint y: 587, distance: 42.2
click at [142, 580] on div at bounding box center [323, 607] width 601 height 56
click at [328, 185] on button "Back" at bounding box center [332, 188] width 34 height 19
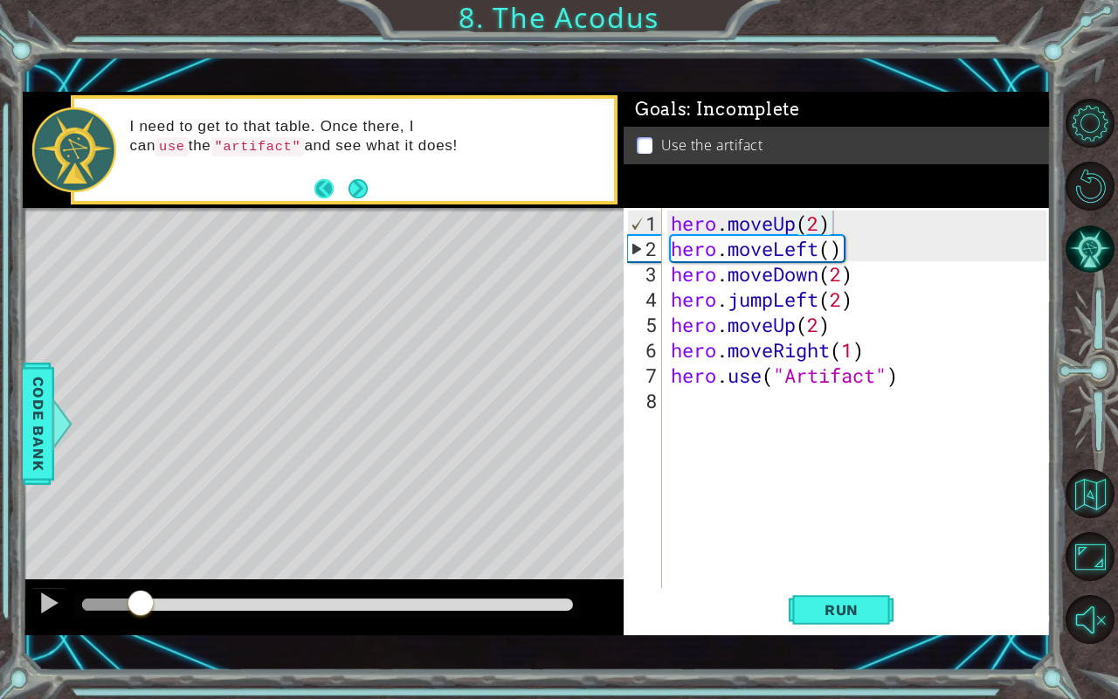
click at [327, 182] on button "Back" at bounding box center [332, 188] width 34 height 19
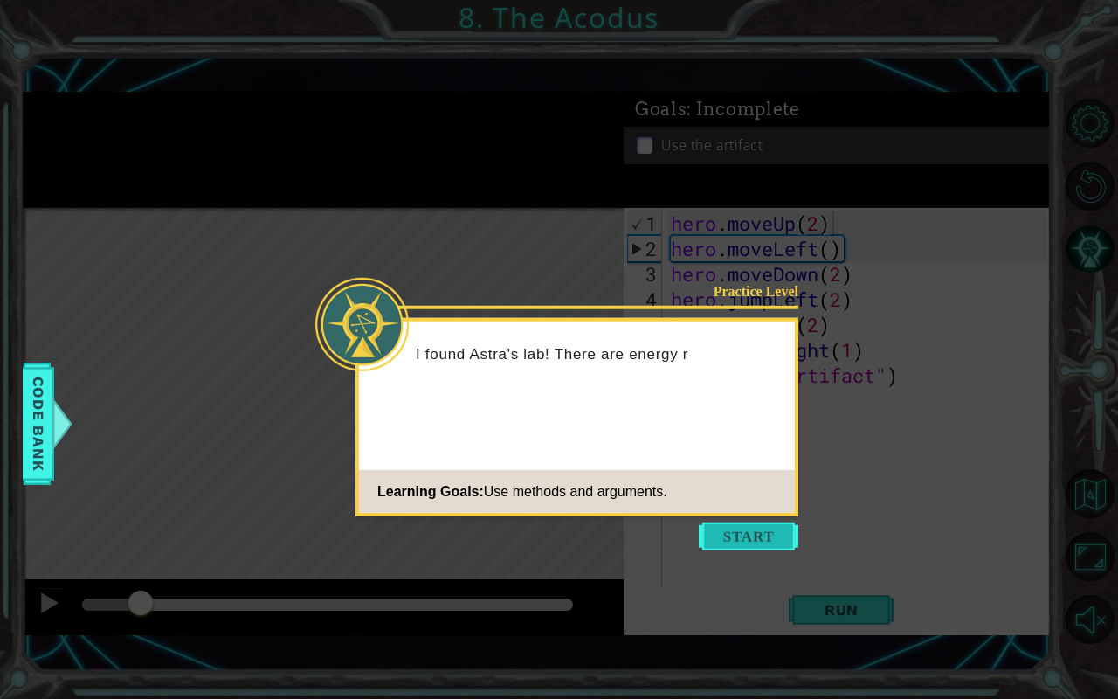
click at [773, 542] on button "Start" at bounding box center [749, 536] width 100 height 28
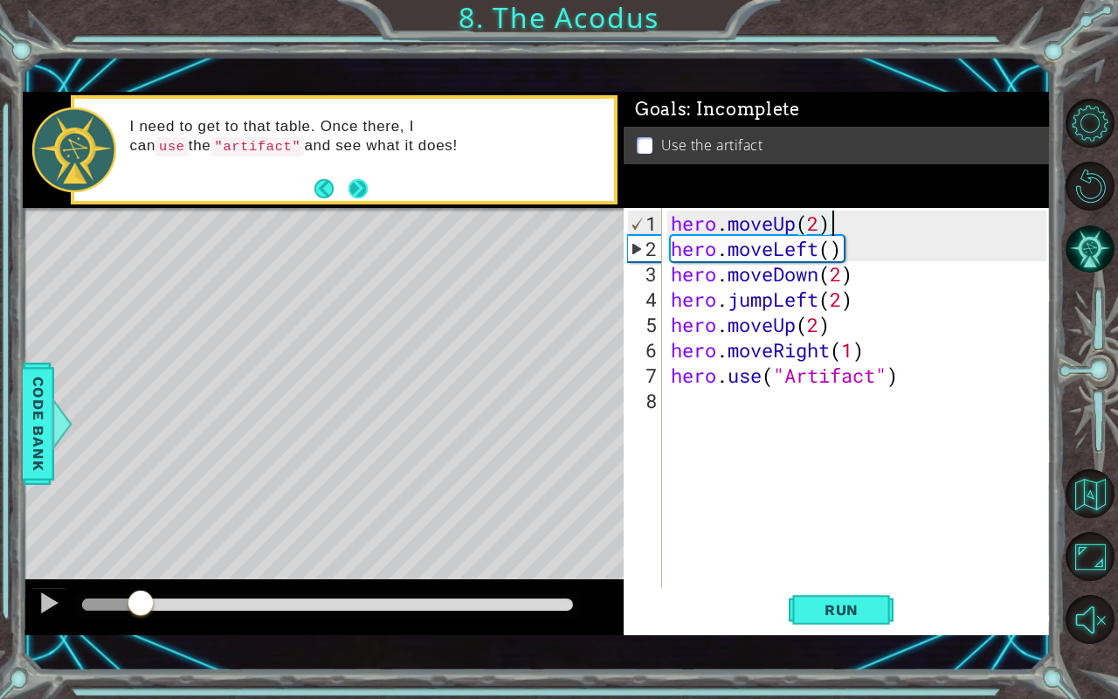
click at [365, 180] on button "Next" at bounding box center [358, 189] width 26 height 26
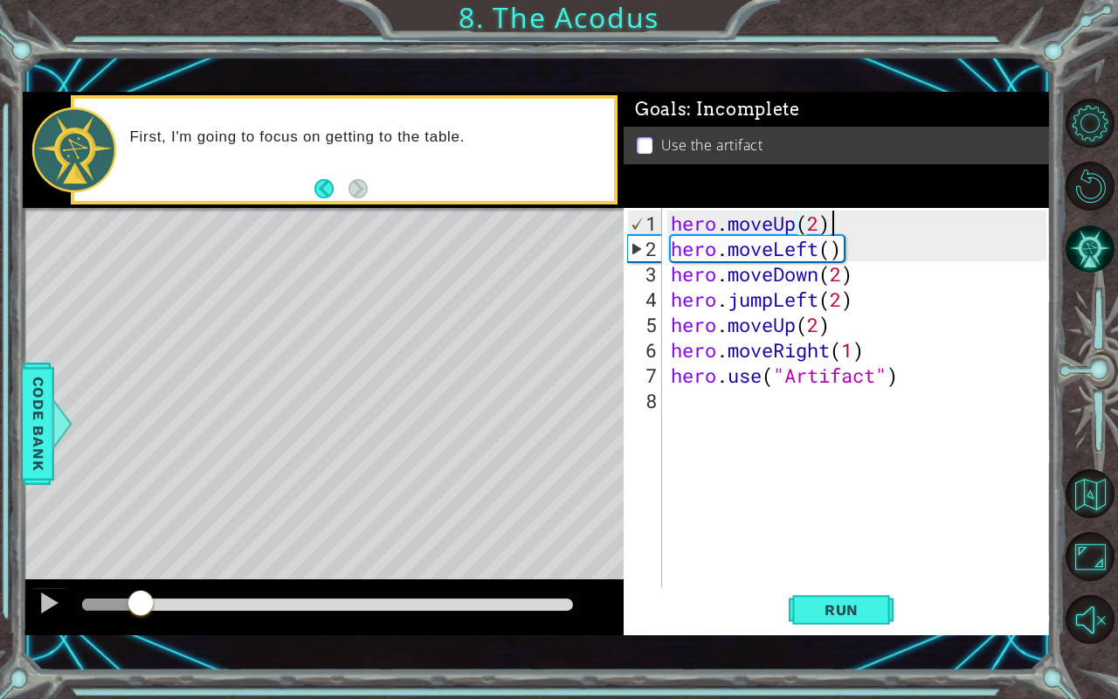
click at [861, 230] on div "hero . moveUp ( 2 ) hero . moveLeft ( ) hero . moveDown ( 2 ) hero . jumpLeft (…" at bounding box center [862, 426] width 388 height 431
click at [668, 217] on div "hero . moveUp ( 2 ) hero . moveLeft ( ) hero . moveDown ( 2 ) hero . jumpLeft (…" at bounding box center [862, 426] width 388 height 431
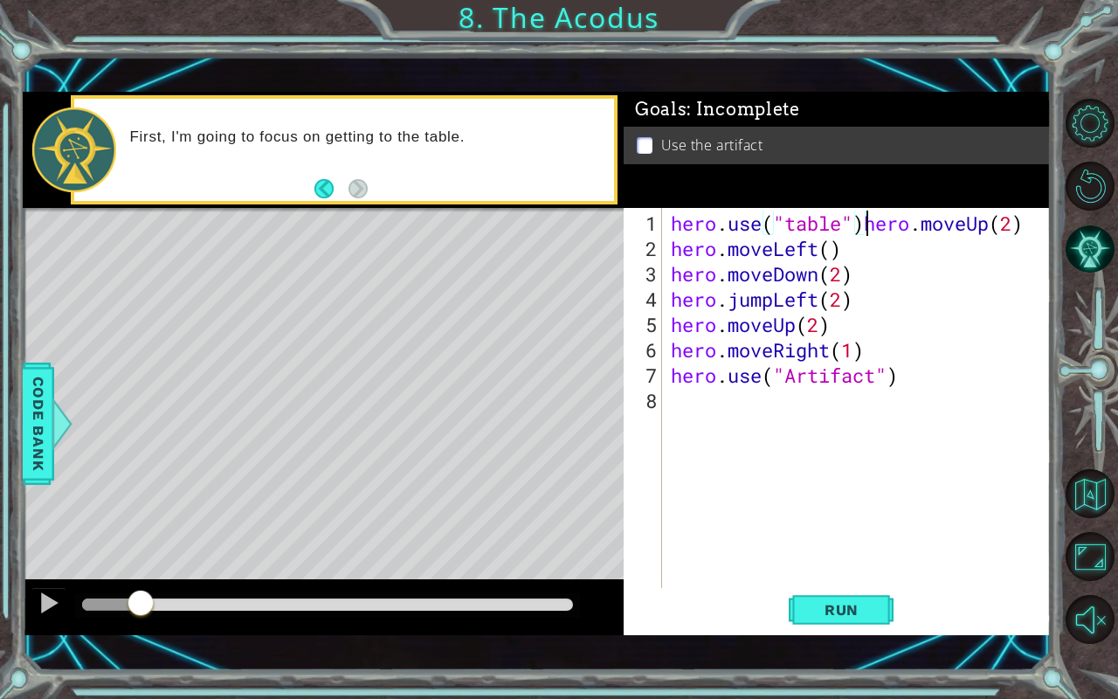
scroll to position [0, 6]
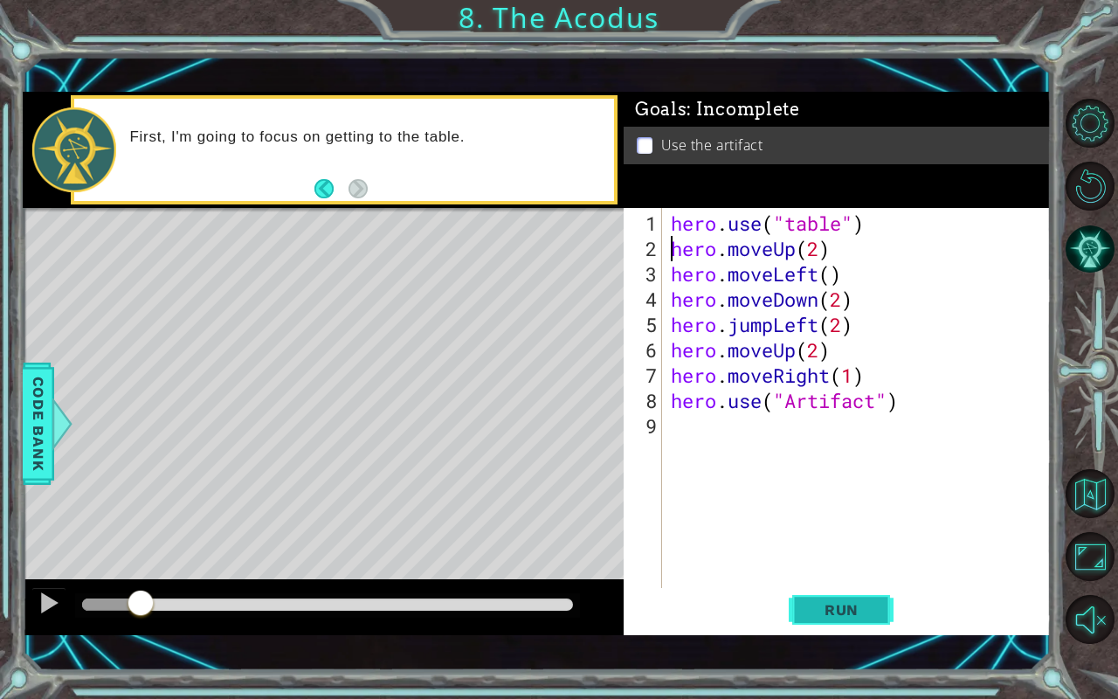
click at [825, 580] on span "Run" at bounding box center [841, 609] width 69 height 17
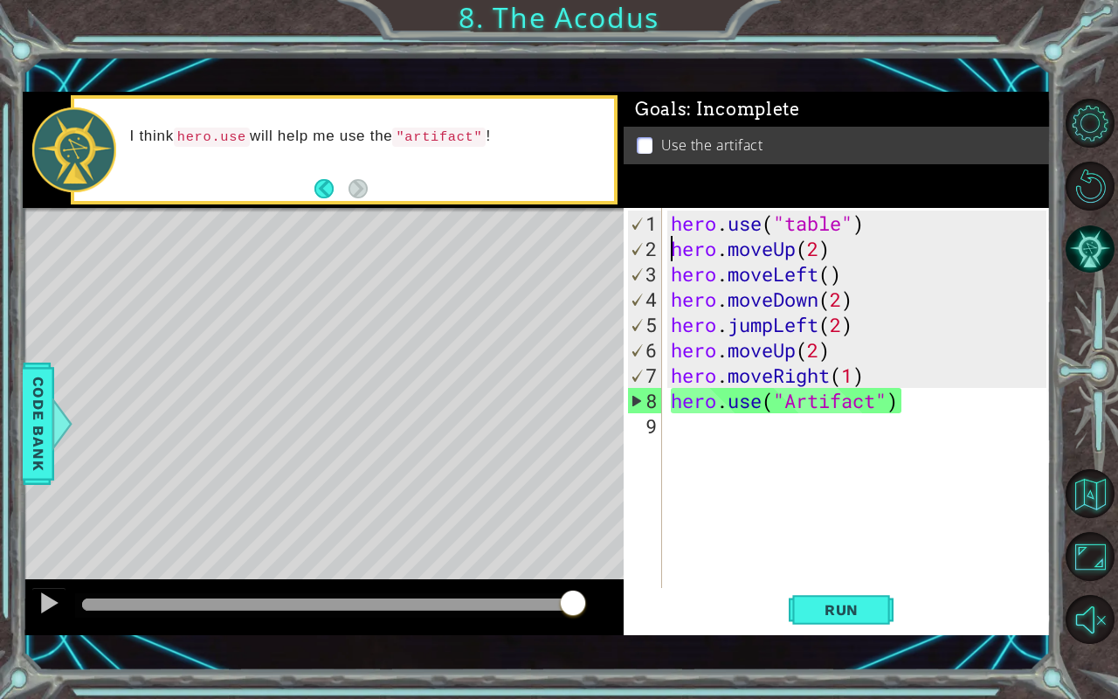
drag, startPoint x: 482, startPoint y: 589, endPoint x: 595, endPoint y: 600, distance: 113.3
click at [595, 580] on div at bounding box center [323, 607] width 601 height 56
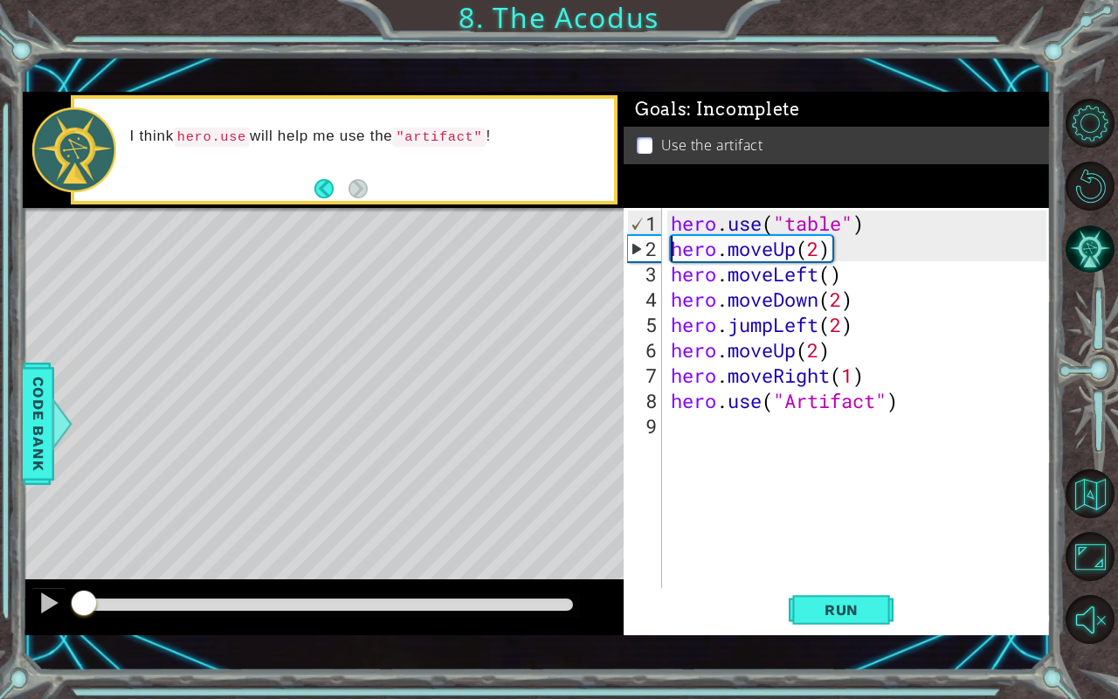
drag, startPoint x: 147, startPoint y: 596, endPoint x: 17, endPoint y: 594, distance: 129.3
click at [17, 580] on div "1 ההההההההההההההההההההההההההההההההההההההההההההההההההההההההההההההההההההההההההההה…" at bounding box center [559, 349] width 1118 height 699
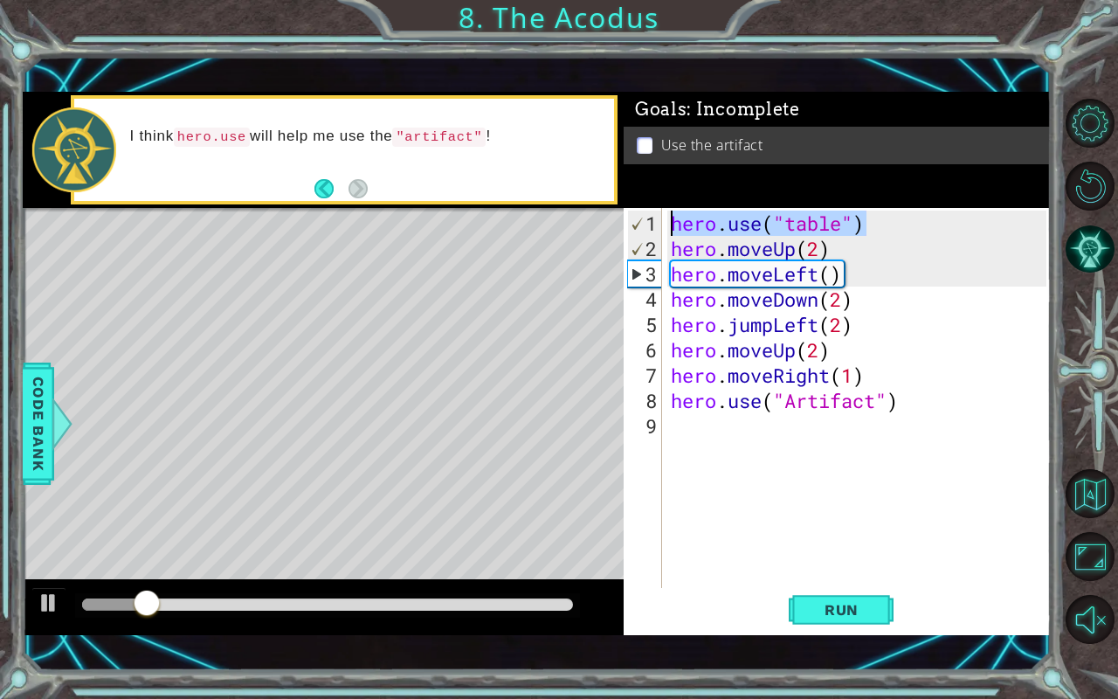
drag, startPoint x: 875, startPoint y: 227, endPoint x: 613, endPoint y: 210, distance: 262.7
click at [613, 210] on div "1 ההההההההההההההההההההההההההההההההההההההההההההההההההההההההההההההההההההההההההההה…" at bounding box center [537, 363] width 1029 height 543
type textarea "hero.use("table")"
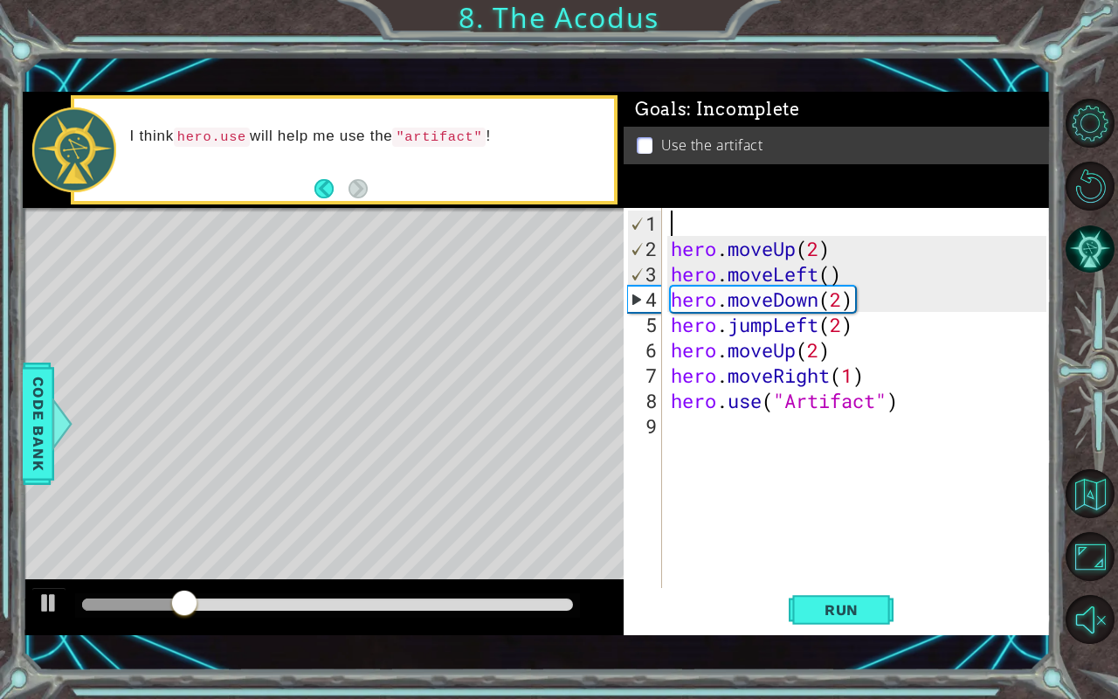
click at [673, 251] on div "hero . moveUp ( 2 ) hero . moveLeft ( ) hero . moveDown ( 2 ) hero . jumpLeft (…" at bounding box center [862, 426] width 388 height 431
type textarea "hero.moveUp(2)"
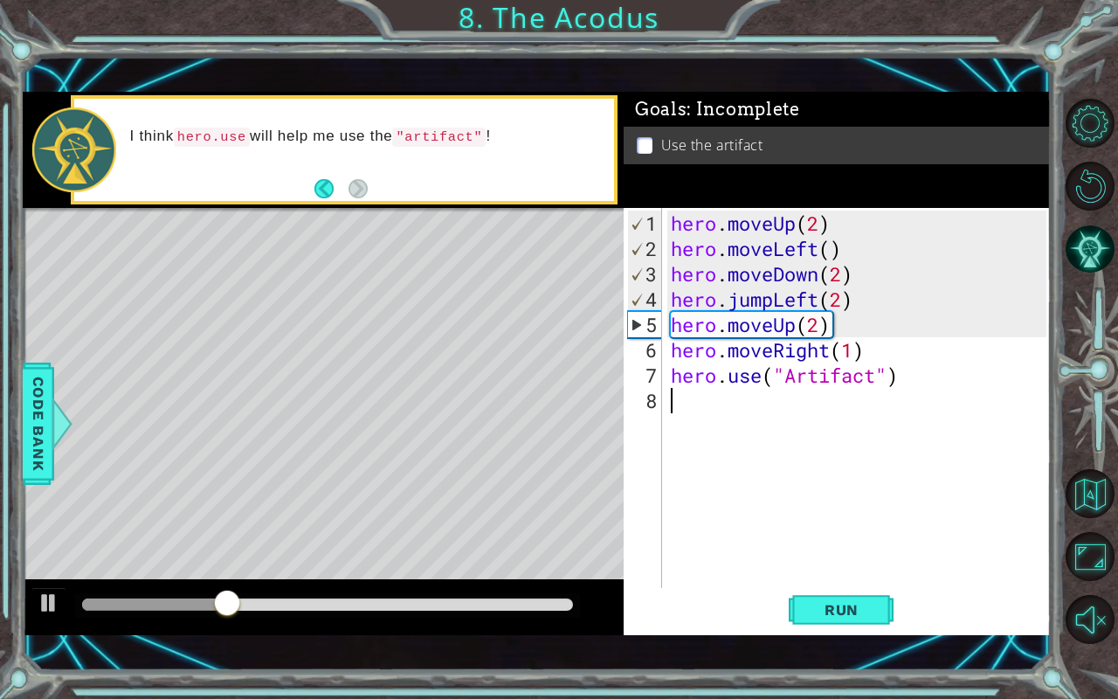
click at [732, 400] on div "hero . moveUp ( 2 ) hero . moveLeft ( ) hero . moveDown ( 2 ) hero . jumpLeft (…" at bounding box center [862, 426] width 388 height 431
type textarea "hero.use("Artifact")"
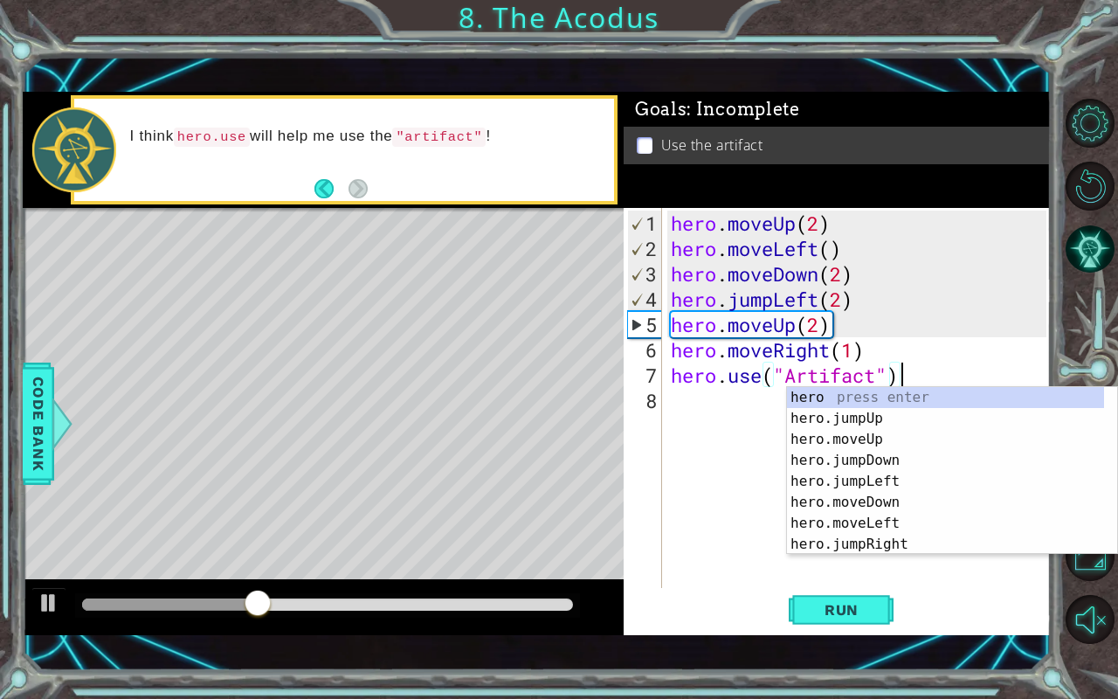
click at [711, 390] on div "hero . moveUp ( 2 ) hero . moveLeft ( ) hero . moveDown ( 2 ) hero . jumpLeft (…" at bounding box center [862, 426] width 388 height 431
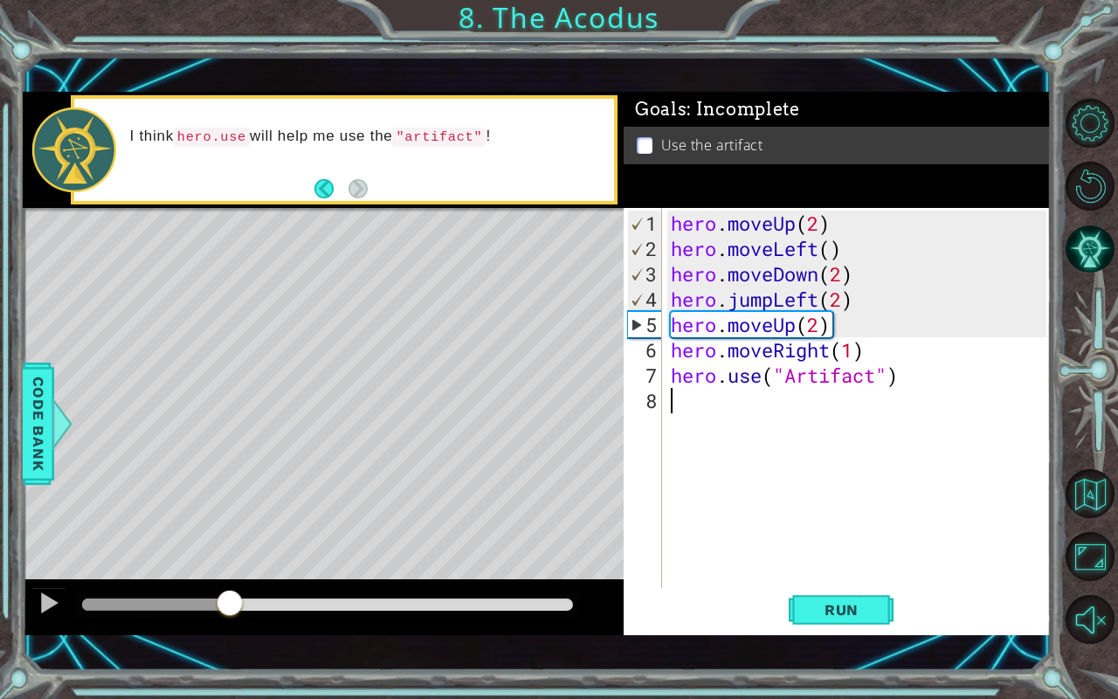
drag, startPoint x: 298, startPoint y: 601, endPoint x: 229, endPoint y: 581, distance: 71.9
click at [229, 580] on div at bounding box center [323, 607] width 601 height 56
click at [842, 300] on div "hero . moveUp ( 2 ) hero . moveLeft ( ) hero . moveDown ( 2 ) hero . jumpLeft (…" at bounding box center [862, 426] width 388 height 431
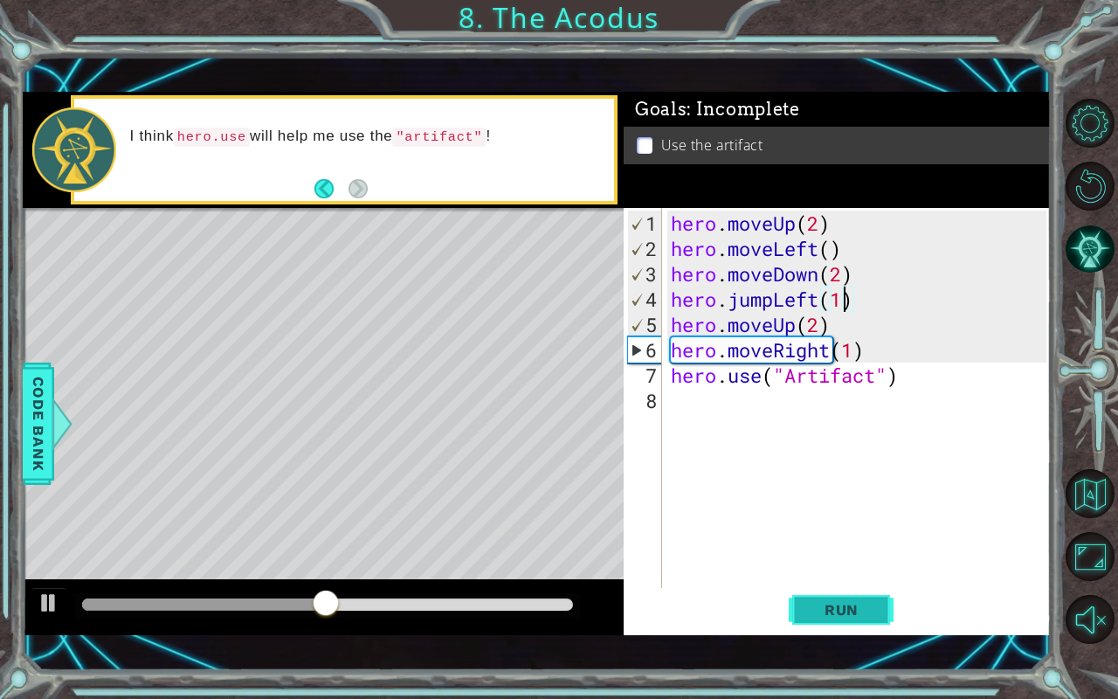
click at [870, 580] on button "Run" at bounding box center [841, 610] width 105 height 43
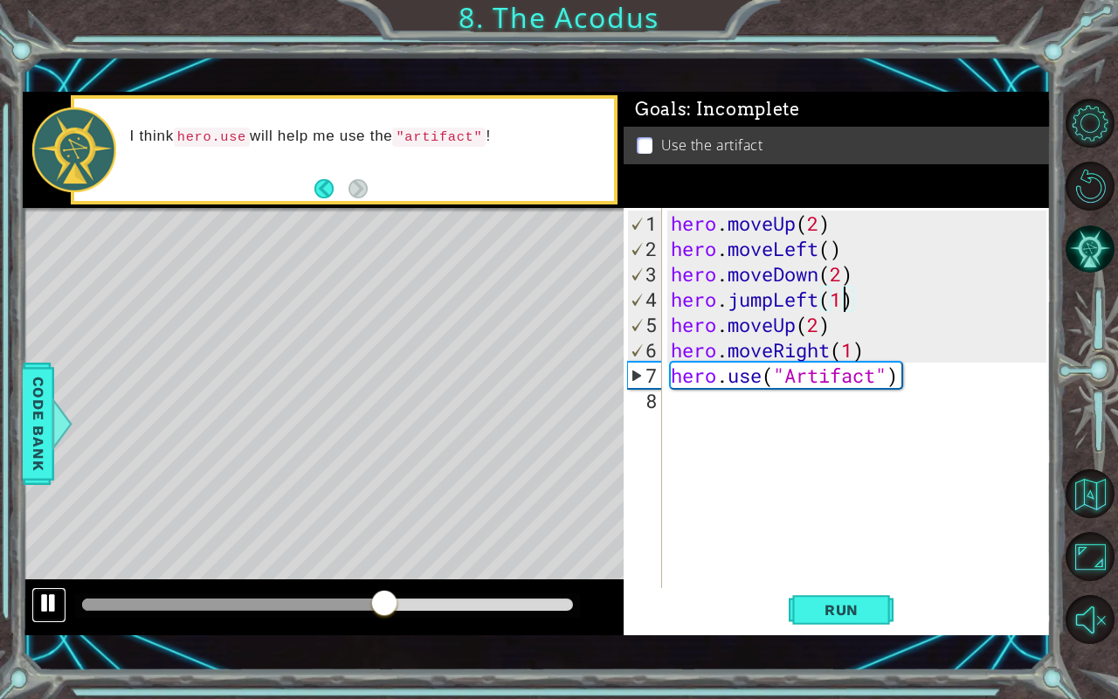
click at [42, 580] on div at bounding box center [49, 603] width 23 height 23
click at [327, 180] on button "Back" at bounding box center [332, 188] width 34 height 19
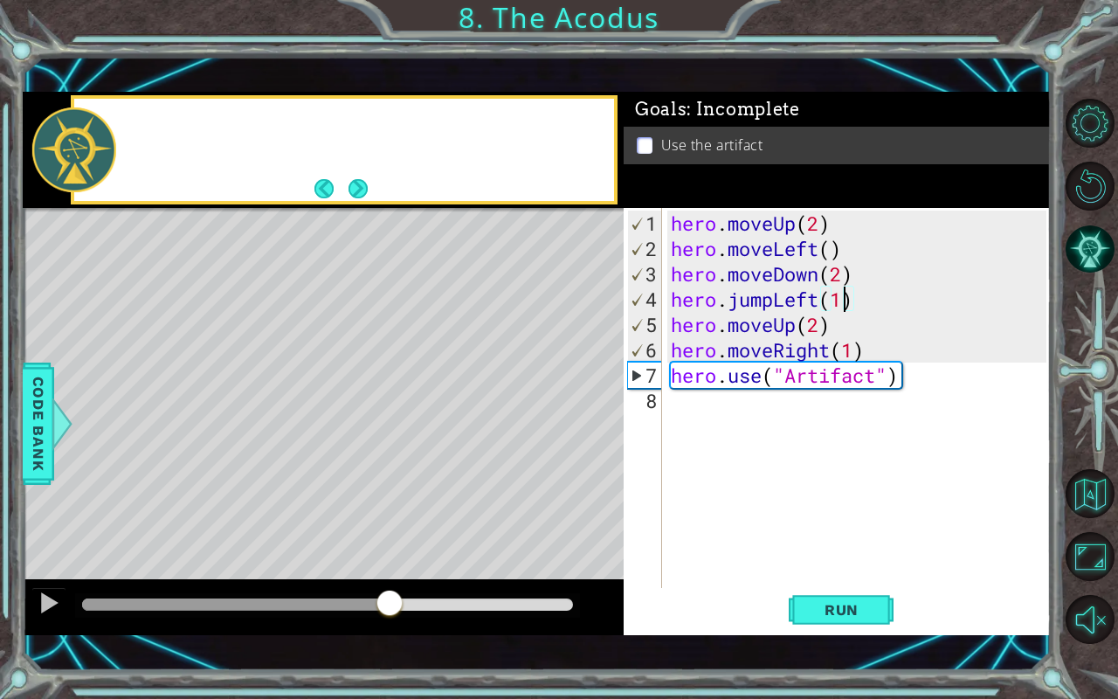
click at [327, 180] on button "Back" at bounding box center [332, 188] width 34 height 19
click at [0, 0] on icon at bounding box center [0, 0] width 0 height 0
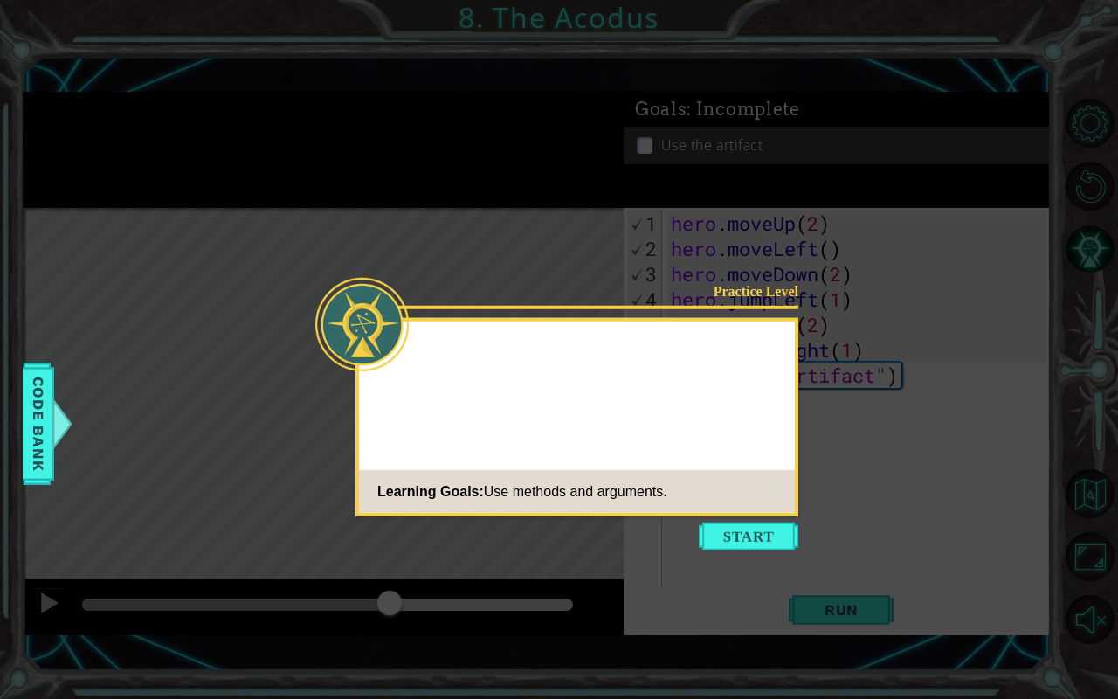
click at [327, 180] on icon at bounding box center [559, 349] width 1118 height 699
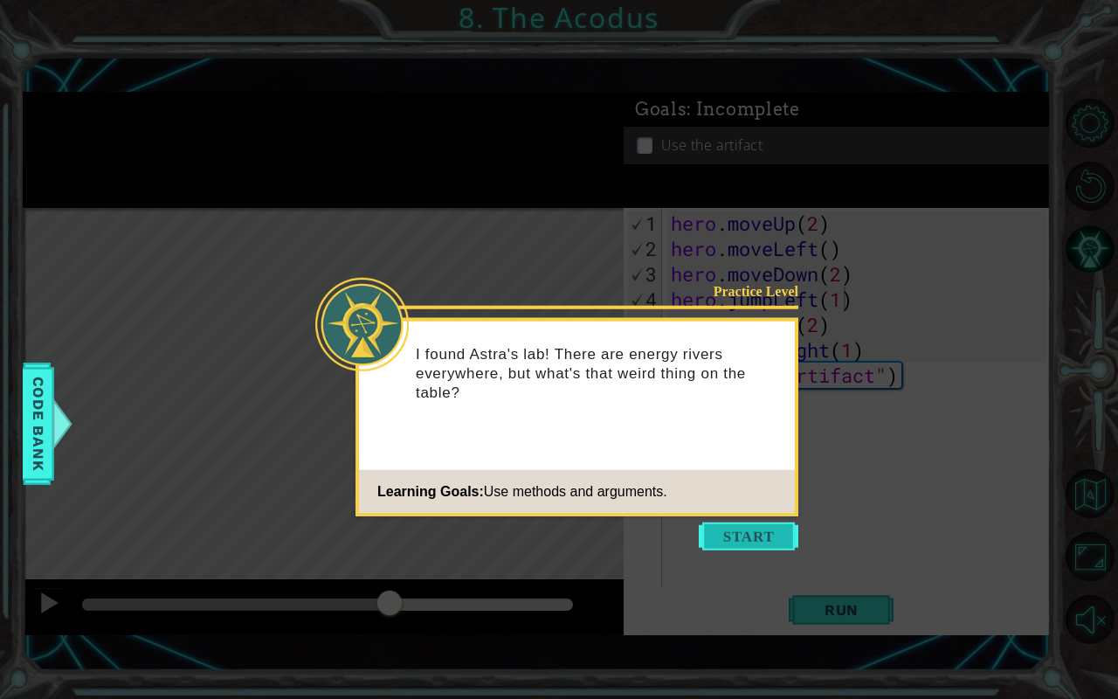
click at [758, 529] on button "Start" at bounding box center [749, 536] width 100 height 28
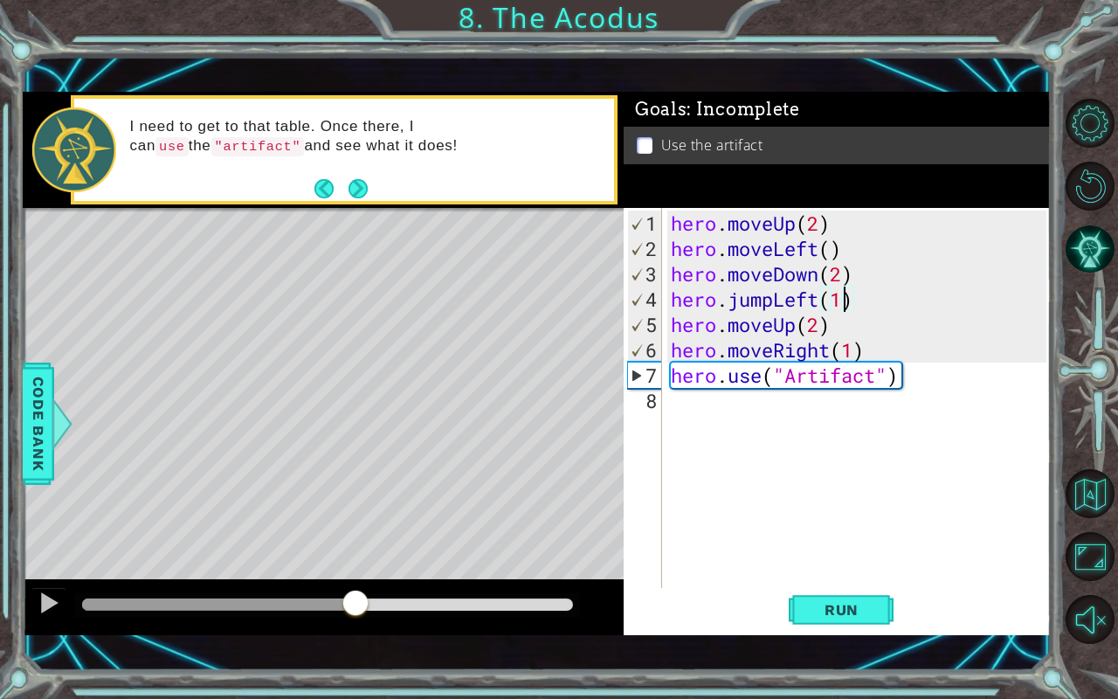
drag, startPoint x: 398, startPoint y: 602, endPoint x: 355, endPoint y: 575, distance: 51.4
click at [355, 575] on div "methods hero moveDown(steps) moveUp(steps) moveLeft(steps) moveRight(steps) use…" at bounding box center [537, 363] width 1029 height 543
click at [797, 374] on div "hero . moveUp ( 2 ) hero . moveLeft ( ) hero . moveDown ( 2 ) hero . jumpLeft (…" at bounding box center [862, 426] width 388 height 431
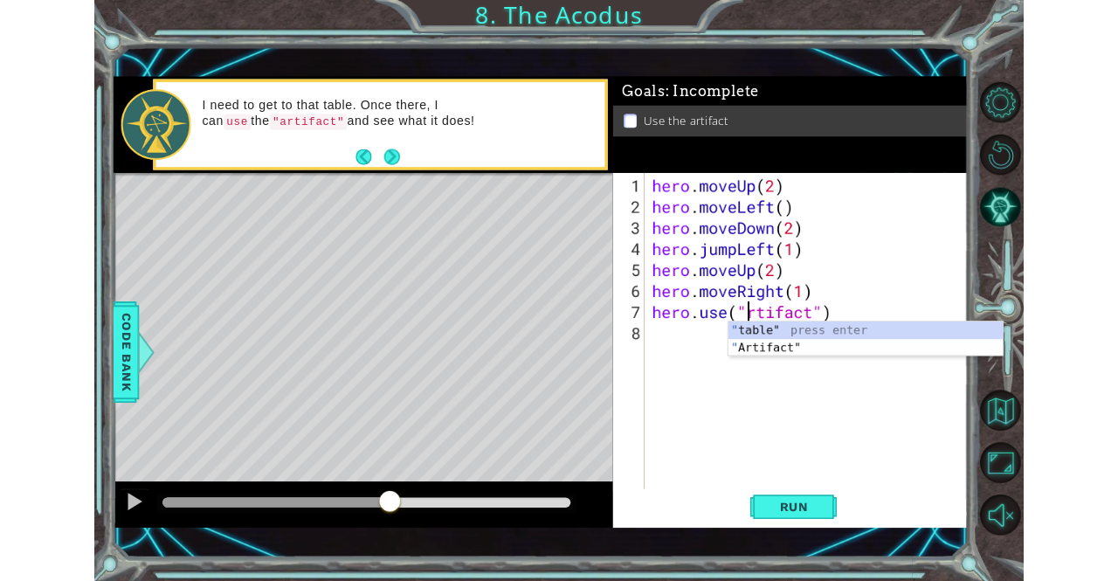
scroll to position [0, 5]
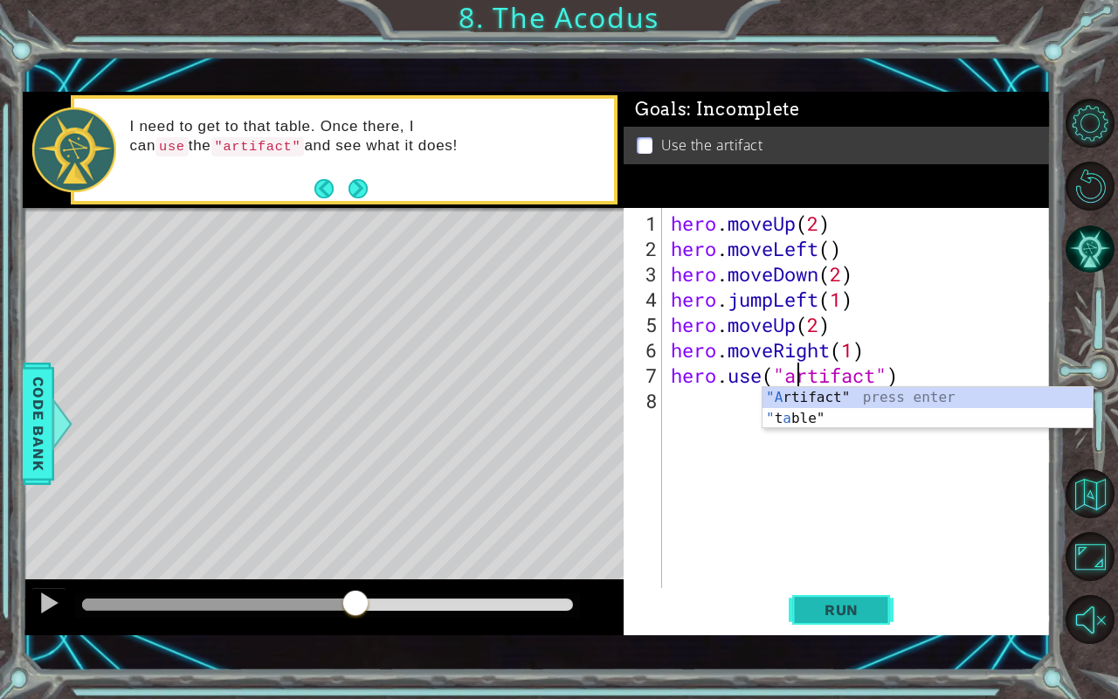
type textarea "hero.use("artifact")"
click at [816, 580] on button "Run" at bounding box center [841, 610] width 105 height 43
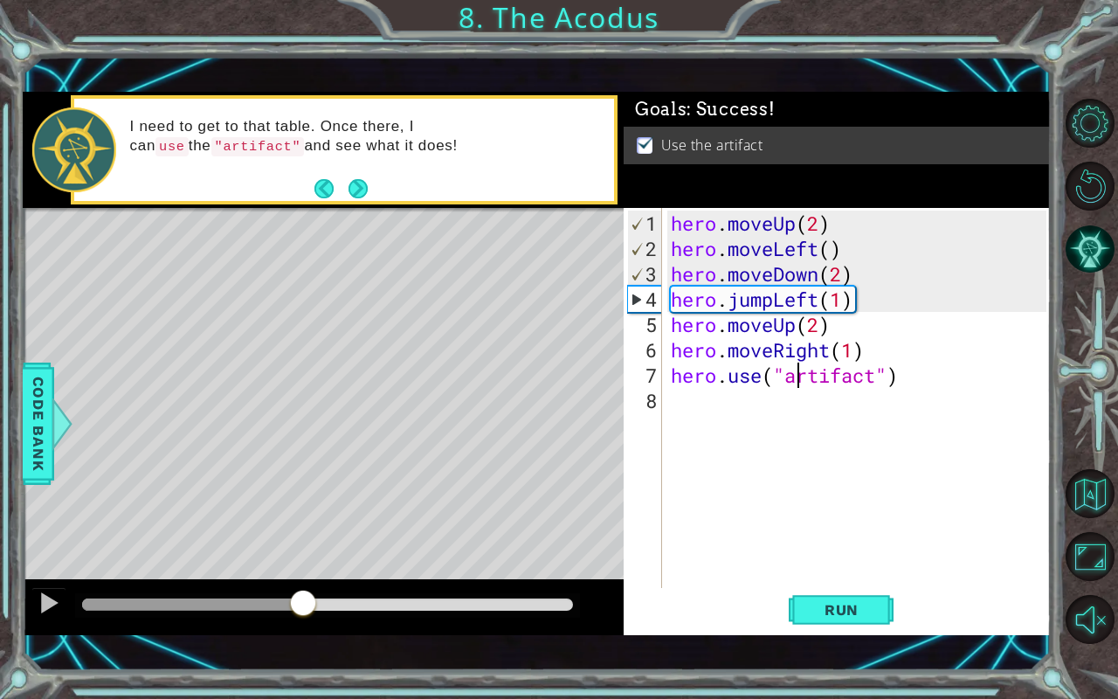
drag, startPoint x: 110, startPoint y: 605, endPoint x: 294, endPoint y: 594, distance: 183.8
click at [294, 580] on div at bounding box center [192, 604] width 221 height 12
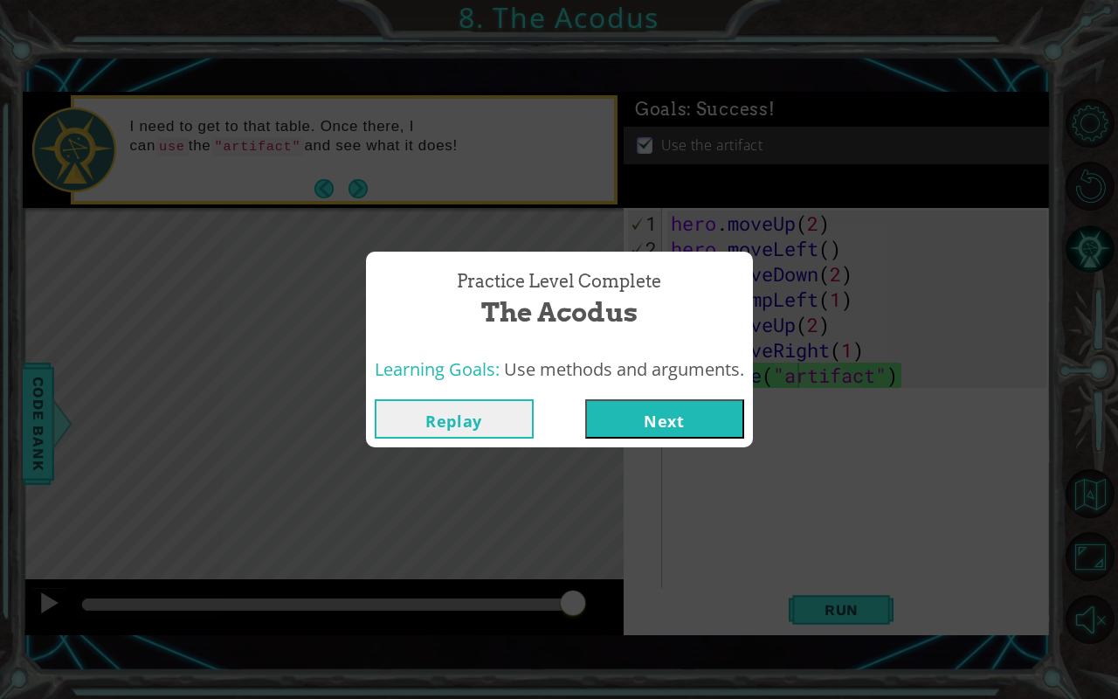
click at [689, 411] on button "Next" at bounding box center [664, 418] width 159 height 39
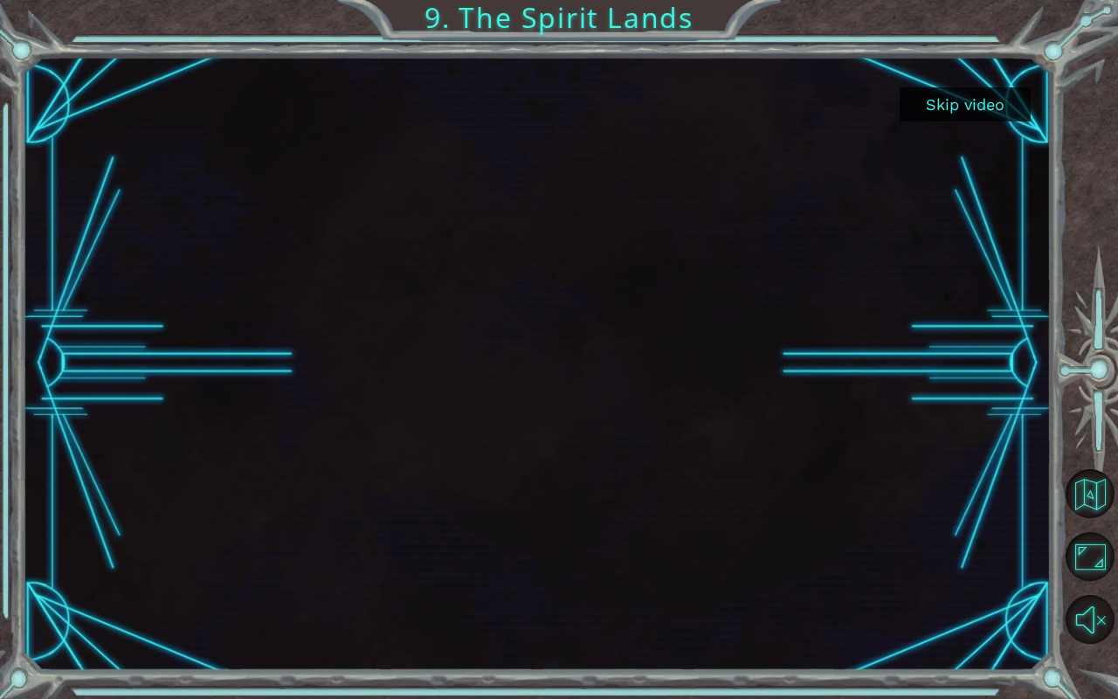
click at [988, 113] on button "Skip video" at bounding box center [965, 104] width 131 height 34
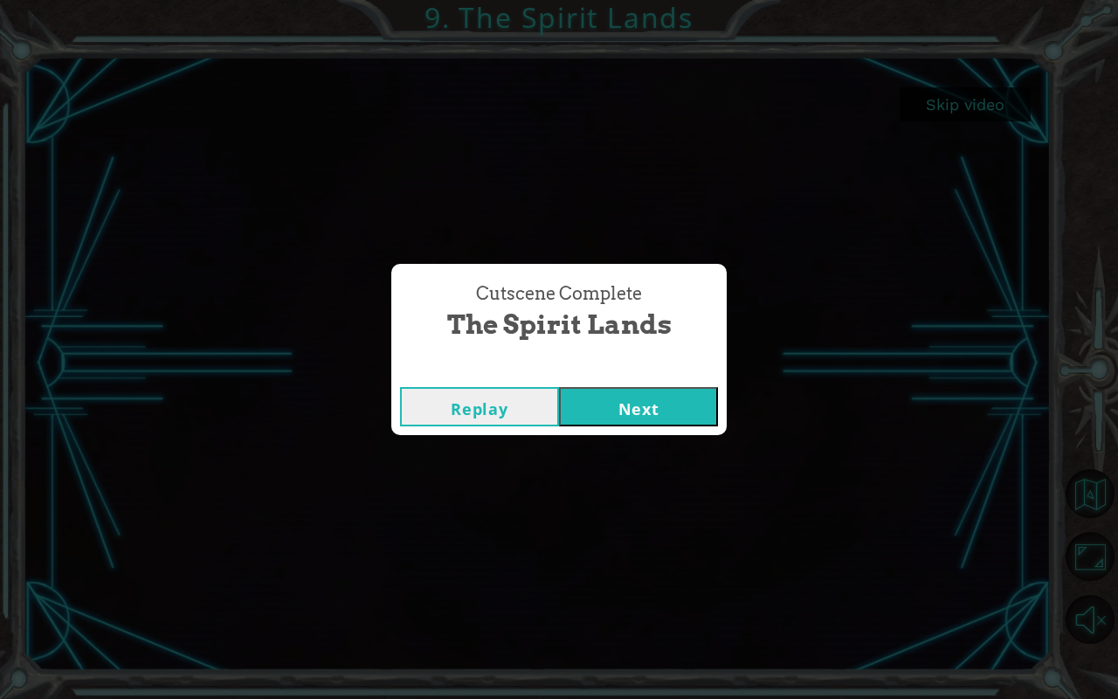
click at [699, 430] on div "Replay Next" at bounding box center [559, 406] width 336 height 57
click at [697, 418] on button "Next" at bounding box center [638, 406] width 159 height 39
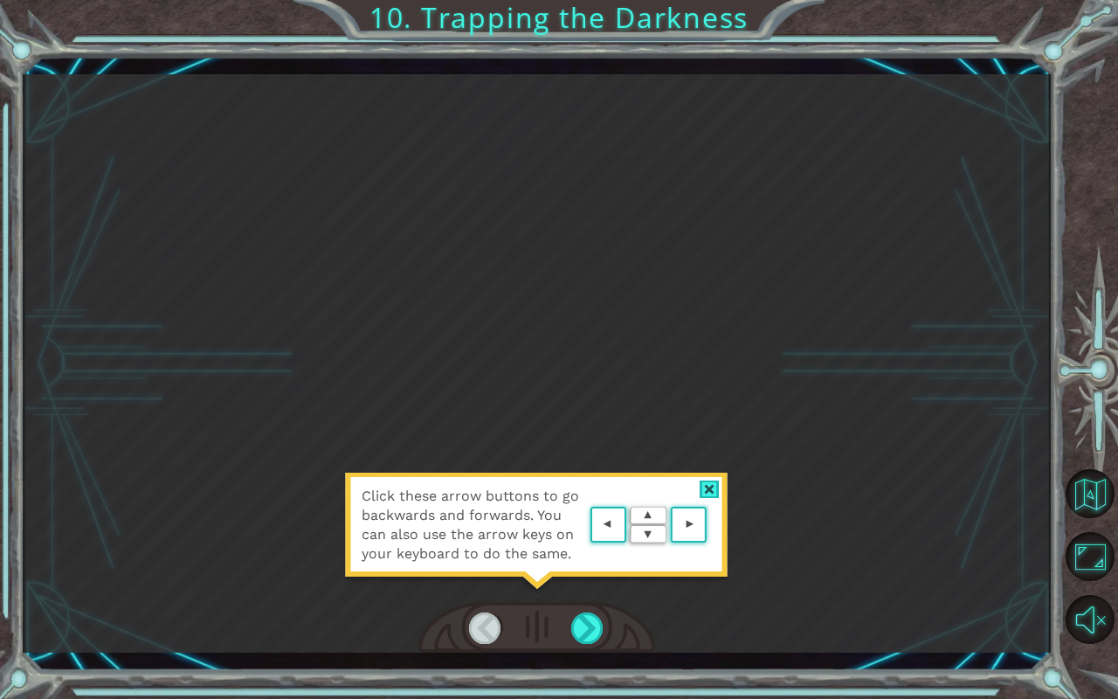
click at [536, 57] on div "Click these arrow buttons to go backwards and forwards. You can also use the ar…" at bounding box center [537, 363] width 1029 height 615
